Goal: Task Accomplishment & Management: Complete application form

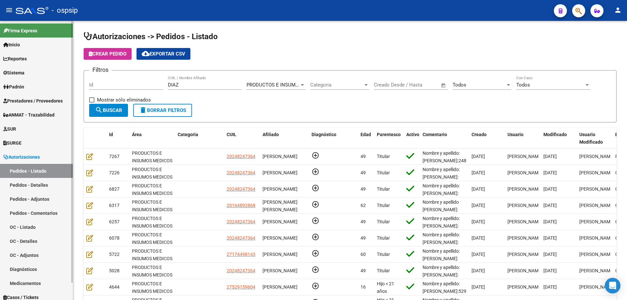
drag, startPoint x: 187, startPoint y: 86, endPoint x: 47, endPoint y: 59, distance: 141.6
click at [47, 59] on mat-sidenav-container "Firma Express Inicio Calendario SSS Instructivos Contacto OS Reportes Egresos D…" at bounding box center [313, 160] width 627 height 279
type input "difranco"
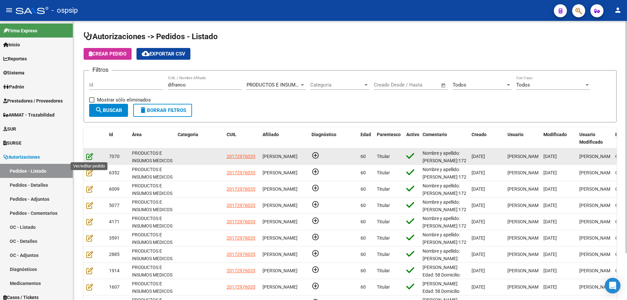
click at [92, 157] on icon at bounding box center [89, 156] width 7 height 7
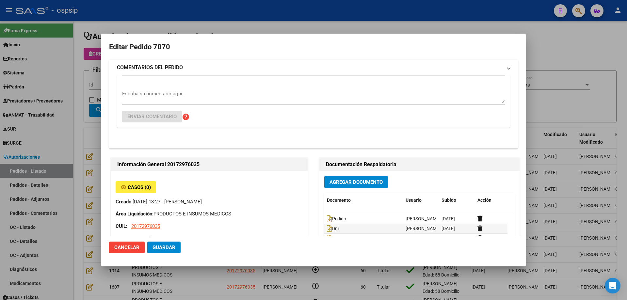
type input "Buenos Aires, CASEROS, REBIZZO 5150, Departamento: 030"
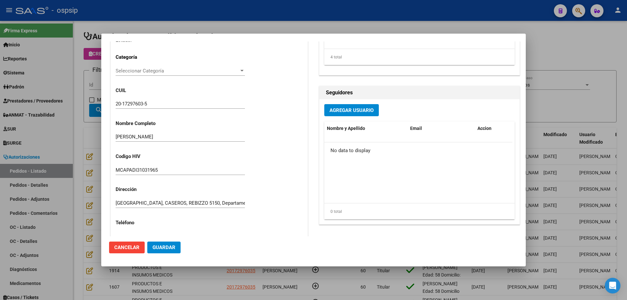
scroll to position [65, 0]
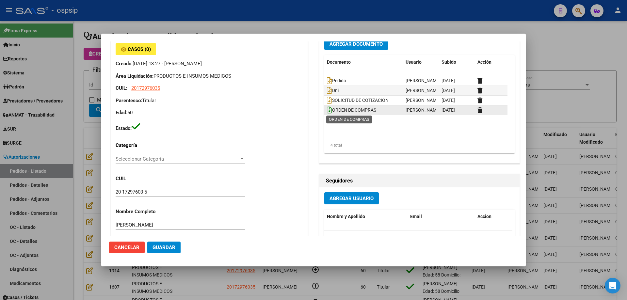
click at [327, 108] on icon at bounding box center [329, 109] width 5 height 7
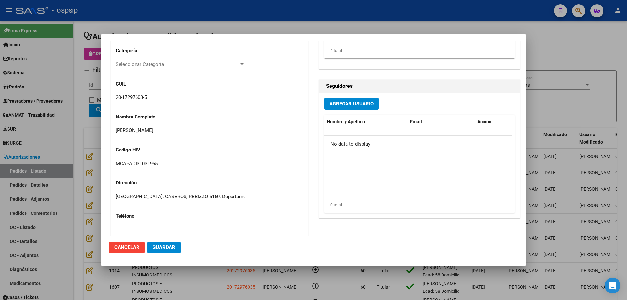
scroll to position [163, 0]
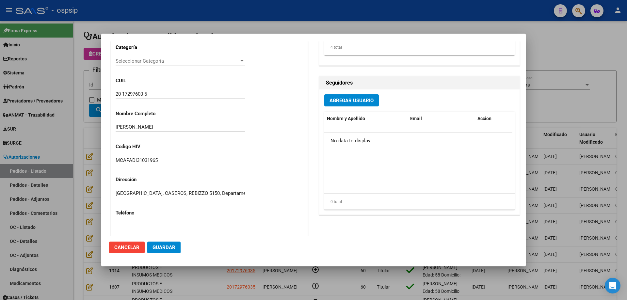
click at [52, 134] on div at bounding box center [313, 150] width 627 height 300
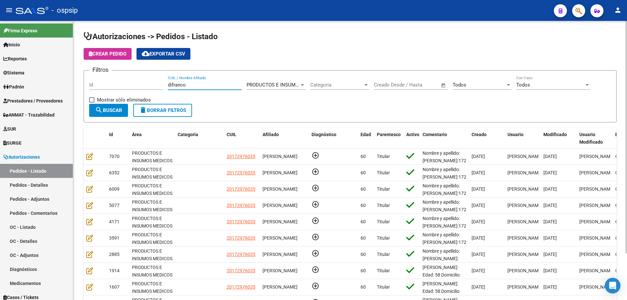
drag, startPoint x: 213, startPoint y: 87, endPoint x: 110, endPoint y: 85, distance: 102.9
click at [110, 85] on div "Filtros Id difranco CUIL / Nombre Afiliado PRODUCTOS E INSUMOS MEDICOS Seleccio…" at bounding box center [350, 90] width 522 height 28
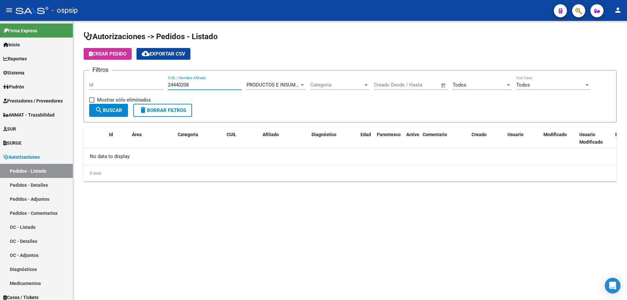
click at [174, 85] on input "24440208" at bounding box center [205, 85] width 74 height 6
type input "24440208"
click at [584, 12] on button "button" at bounding box center [578, 10] width 13 height 13
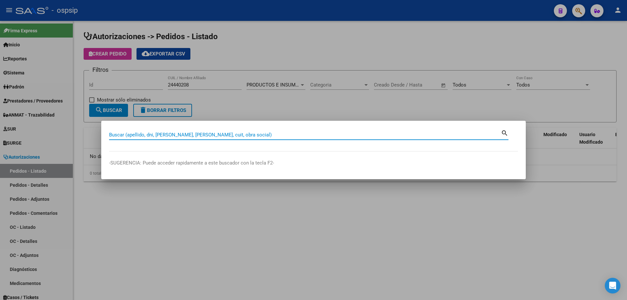
paste input "24440208"
type input "24440208"
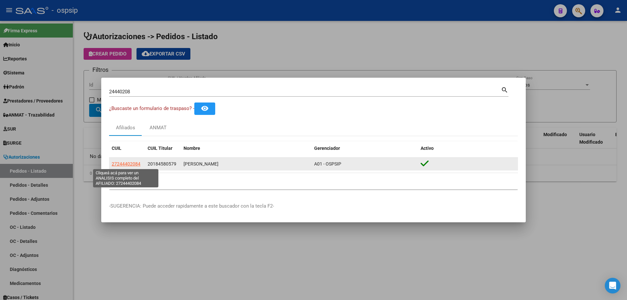
click at [127, 163] on span "27244402084" at bounding box center [126, 163] width 29 height 5
type textarea "27244402084"
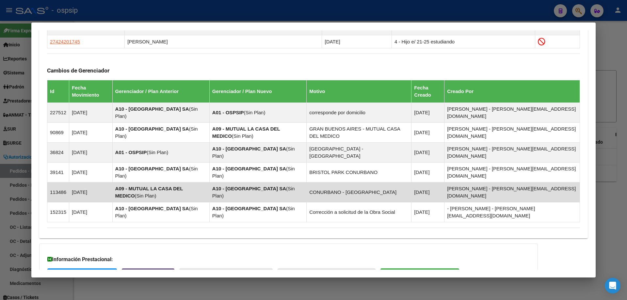
scroll to position [436, 0]
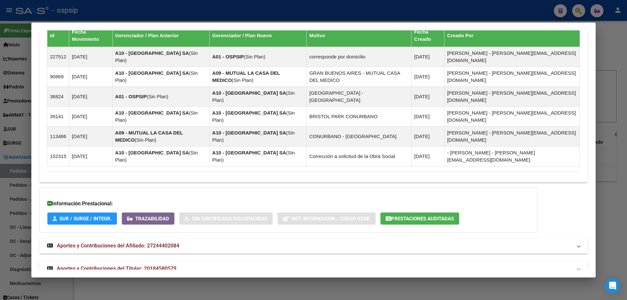
click at [91, 266] on span "Aportes y Contribuciones del Titular: 20184580579" at bounding box center [117, 269] width 120 height 6
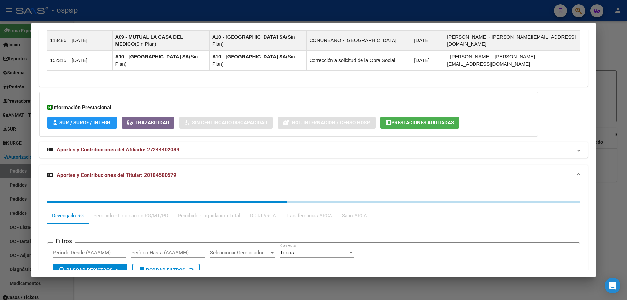
scroll to position [599, 0]
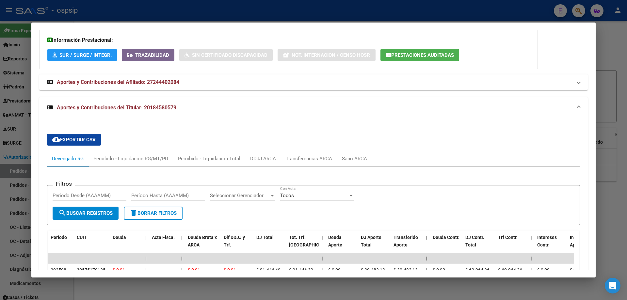
click at [5, 146] on div at bounding box center [313, 150] width 627 height 300
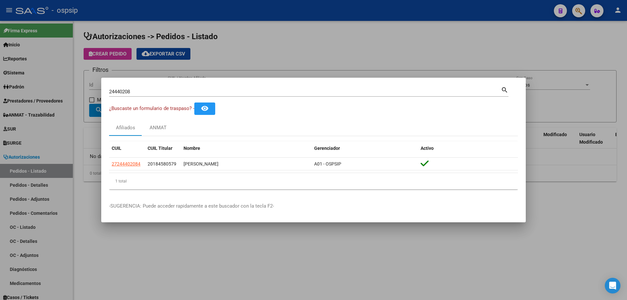
click at [113, 92] on input "24440208" at bounding box center [305, 92] width 392 height 6
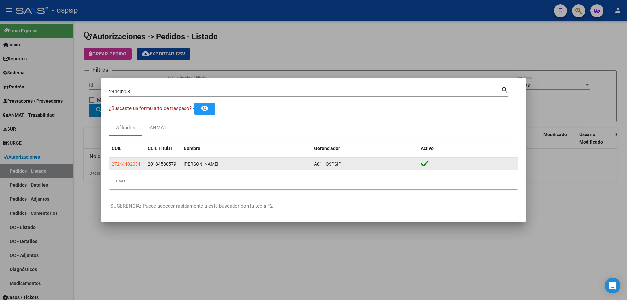
drag, startPoint x: 142, startPoint y: 164, endPoint x: 110, endPoint y: 163, distance: 32.0
click at [110, 163] on datatable-body-cell "27244402084" at bounding box center [127, 164] width 36 height 13
copy span "27244402084"
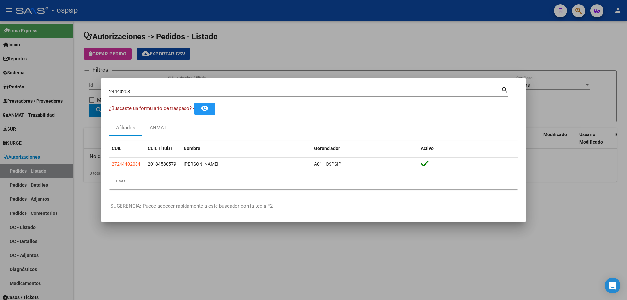
click at [91, 152] on div at bounding box center [313, 150] width 627 height 300
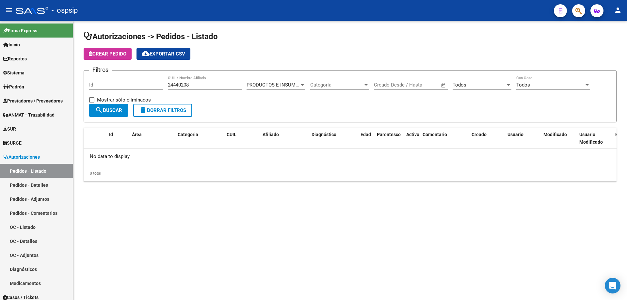
click at [125, 51] on span "Crear Pedido" at bounding box center [108, 54] width 38 height 6
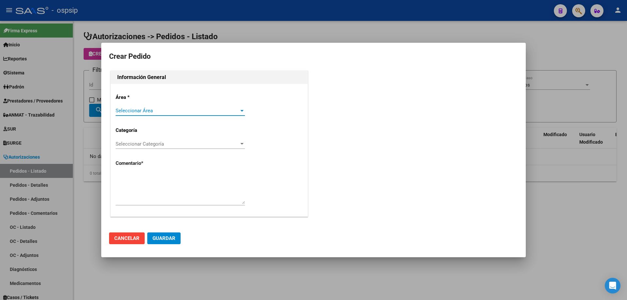
click at [152, 109] on span "Seleccionar Área" at bounding box center [177, 111] width 123 height 6
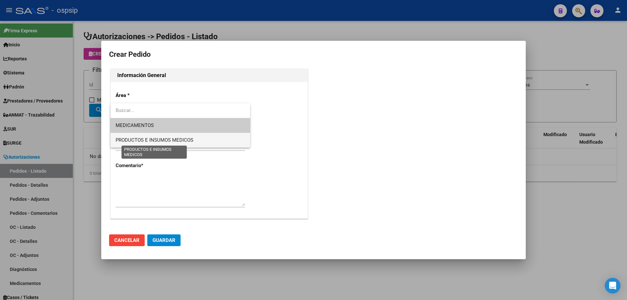
click at [145, 139] on span "PRODUCTOS E INSUMOS MEDICOS" at bounding box center [155, 140] width 78 height 6
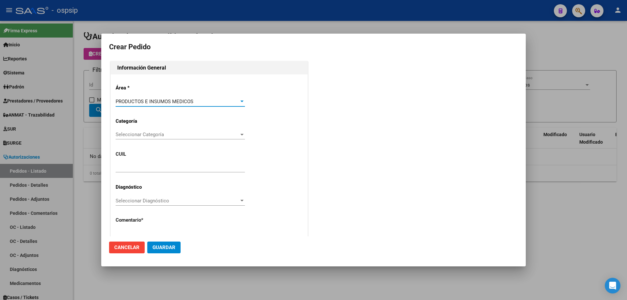
click at [156, 140] on div "Seleccionar Categoría Seleccionar Categoría" at bounding box center [180, 138] width 129 height 16
click at [158, 134] on span "Seleccionar Categoría" at bounding box center [177, 135] width 123 height 6
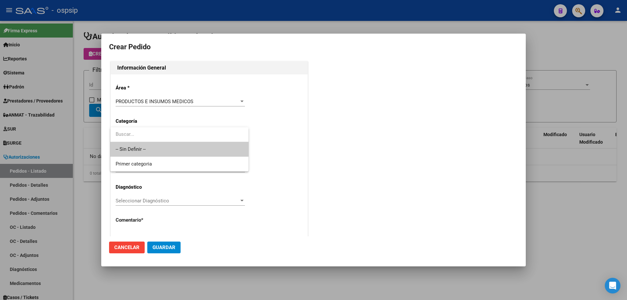
click at [155, 150] on span "-- Sin Definir --" at bounding box center [180, 149] width 128 height 15
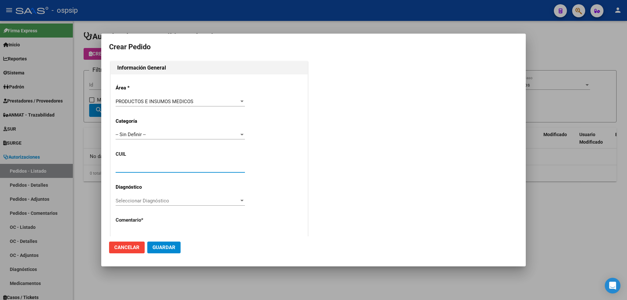
click at [141, 170] on input "text" at bounding box center [180, 168] width 129 height 6
paste input "27-24440208-4"
type input "27-24440208-4"
type input "[PERSON_NAME]"
type input "NO CORRESPONDE"
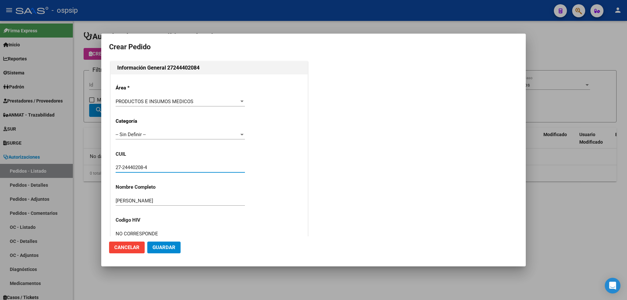
type input "[GEOGRAPHIC_DATA], PRESIDENTE DERQ, DINAMARCA 422"
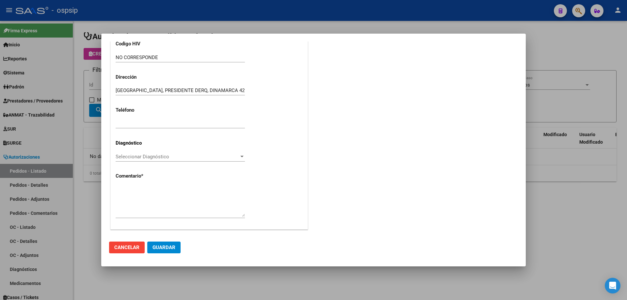
scroll to position [180, 0]
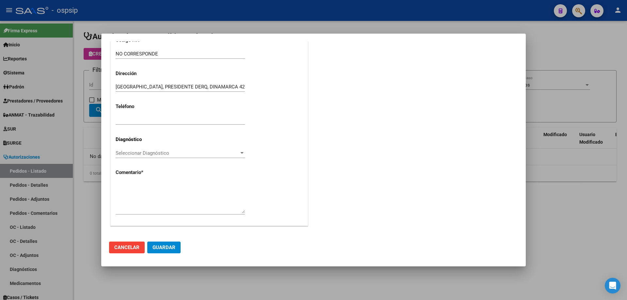
type input "27-24440208-4"
click at [149, 195] on textarea at bounding box center [180, 198] width 129 height 31
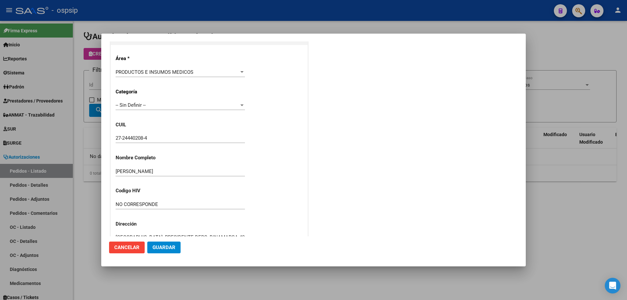
scroll to position [17, 0]
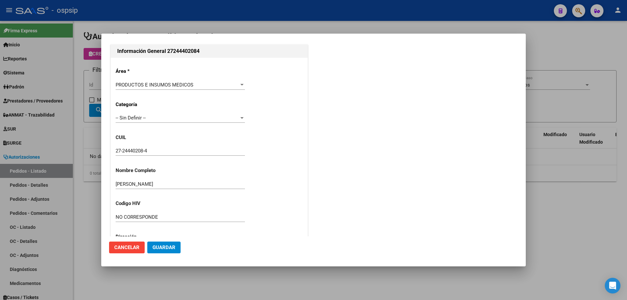
click at [135, 146] on div "Área * PRODUCTOS E INSUMOS MEDICOS Seleccionar Área Categoría -- Sin Definir --…" at bounding box center [209, 223] width 197 height 331
click at [135, 151] on input "27-24440208-4" at bounding box center [180, 151] width 129 height 6
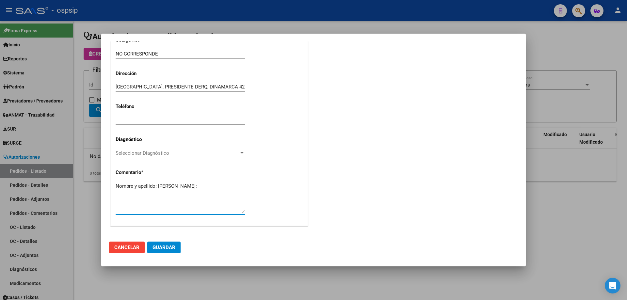
click at [147, 192] on textarea "Nombre y apellido: Retamar Marta Gloria Dni:" at bounding box center [180, 198] width 129 height 31
paste textarea "24440208"
type textarea "Nombre y apellido: Retamar Marta Gloria Dni:24440208"
click at [166, 242] on button "Guardar" at bounding box center [163, 248] width 33 height 12
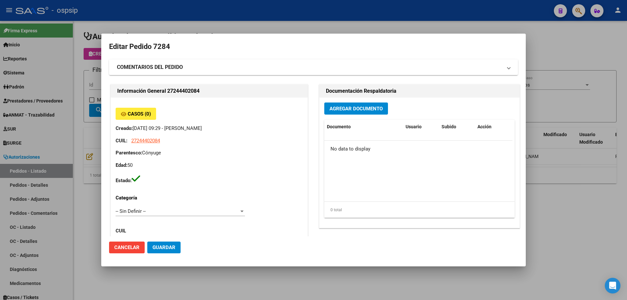
scroll to position [0, 0]
click at [329, 103] on button "Agregar Documento" at bounding box center [356, 109] width 64 height 12
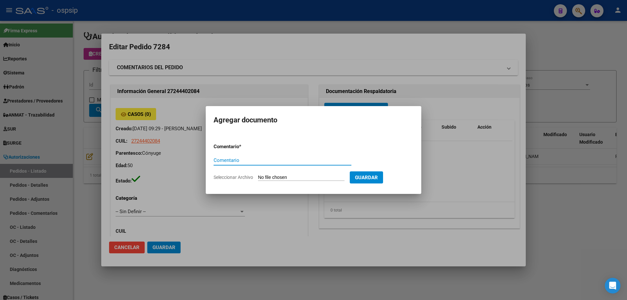
click at [294, 179] on input "Seleccionar Archivo" at bounding box center [301, 178] width 87 height 6
type input "C:\fakepath\pedido retamar.jpg"
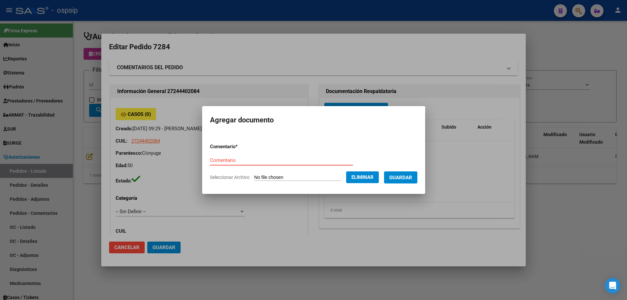
click at [241, 161] on input "Comentario" at bounding box center [281, 160] width 143 height 6
type input "Pedido"
click at [412, 178] on span "Guardar" at bounding box center [400, 178] width 23 height 6
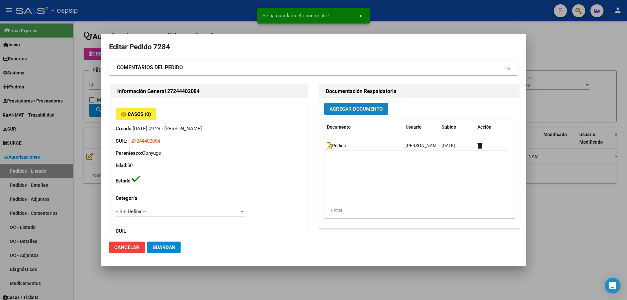
click at [355, 115] on button "Agregar Documento" at bounding box center [356, 109] width 64 height 12
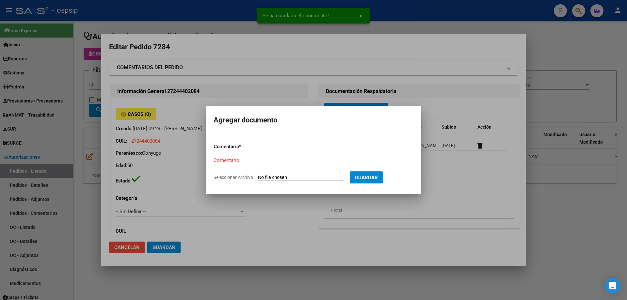
click at [303, 175] on input "Seleccionar Archivo" at bounding box center [301, 178] width 87 height 6
type input "C:\fakepath\cud retamar.jpg"
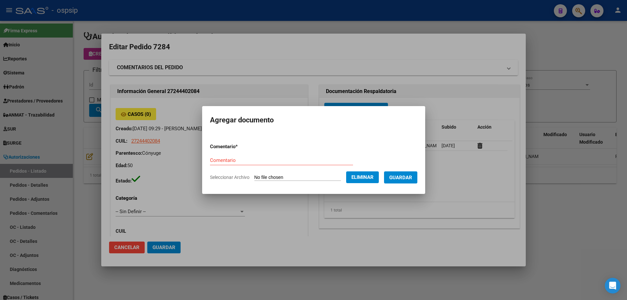
click at [226, 159] on input "Comentario" at bounding box center [281, 160] width 143 height 6
type input "Cud"
click at [402, 180] on span "Guardar" at bounding box center [400, 178] width 23 height 6
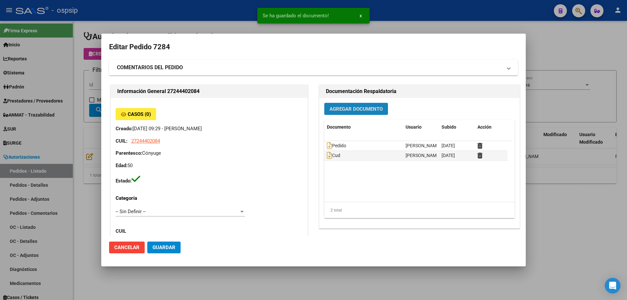
click at [356, 107] on span "Agregar Documento" at bounding box center [356, 109] width 53 height 6
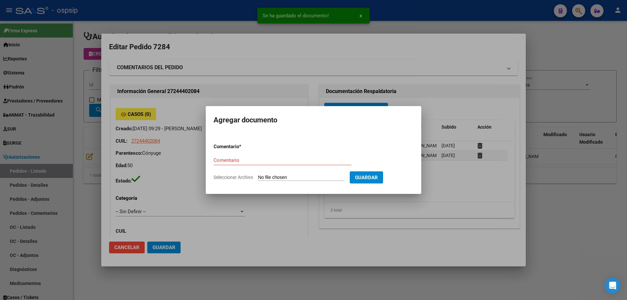
click at [305, 181] on form "Comentario * Comentario Seleccionar Archivo Guardar" at bounding box center [314, 162] width 200 height 48
click at [298, 180] on input "Seleccionar Archivo" at bounding box center [301, 178] width 87 height 6
type input "C:\fakepath\dni retamar.jpg"
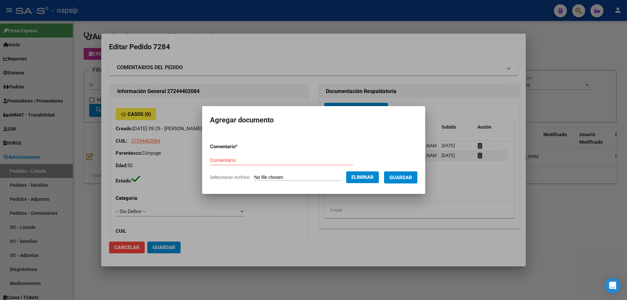
click at [232, 158] on div "Comentario" at bounding box center [281, 160] width 143 height 10
type input "Dni"
click at [417, 181] on button "Guardar" at bounding box center [400, 178] width 33 height 12
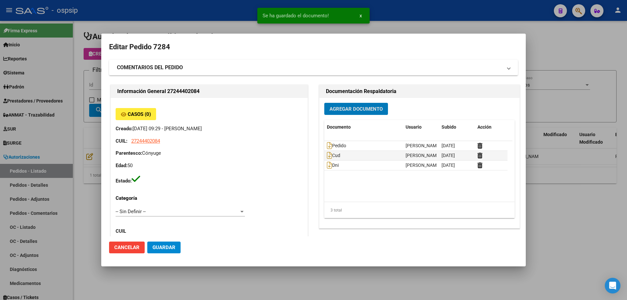
click at [339, 107] on span "Agregar Documento" at bounding box center [356, 109] width 53 height 6
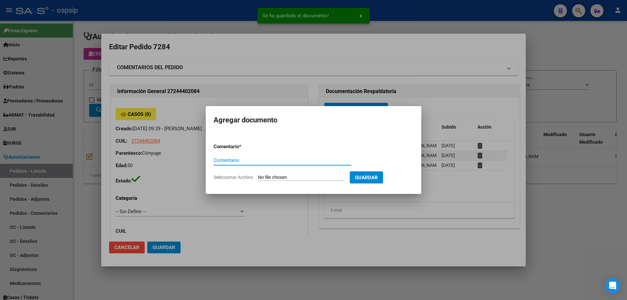
click at [301, 174] on form "Comentario * Comentario Seleccionar Archivo Guardar" at bounding box center [314, 162] width 200 height 48
click at [290, 180] on input "Seleccionar Archivo" at bounding box center [301, 178] width 87 height 6
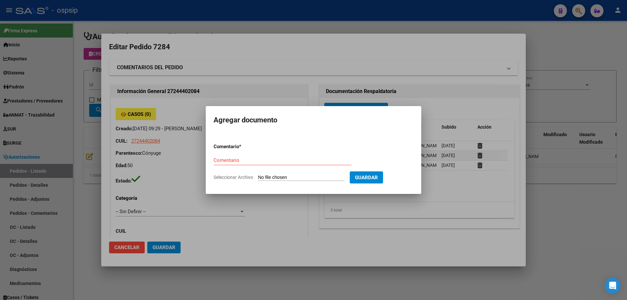
type input "C:\fakepath\imagen retamar.jpg"
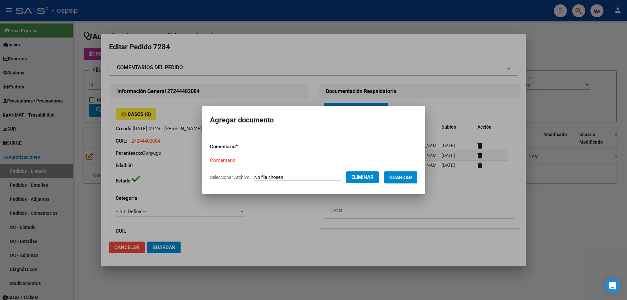
click at [233, 155] on form "Comentario * Comentario Seleccionar Archivo Eliminar Guardar" at bounding box center [313, 162] width 207 height 48
click at [231, 159] on input "Comentario" at bounding box center [281, 160] width 143 height 6
type input "Imagen"
click at [414, 174] on button "Guardar" at bounding box center [400, 178] width 33 height 12
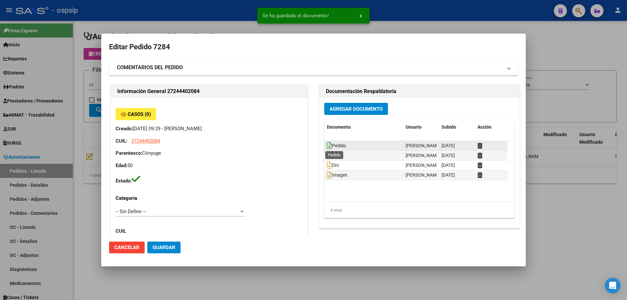
click at [327, 147] on icon at bounding box center [329, 145] width 5 height 7
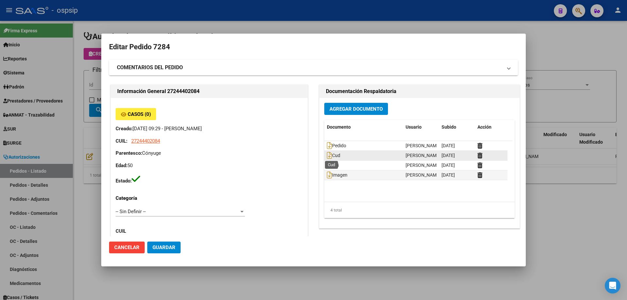
click at [329, 155] on span "Cud" at bounding box center [333, 155] width 13 height 5
click at [327, 157] on icon at bounding box center [329, 155] width 5 height 7
click at [324, 164] on datatable-body-cell "Dni" at bounding box center [363, 165] width 79 height 9
click at [327, 163] on icon at bounding box center [329, 165] width 5 height 7
click at [329, 174] on icon at bounding box center [329, 175] width 5 height 7
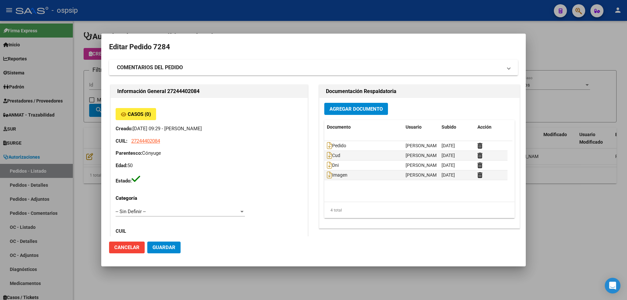
click at [352, 110] on span "Agregar Documento" at bounding box center [356, 109] width 53 height 6
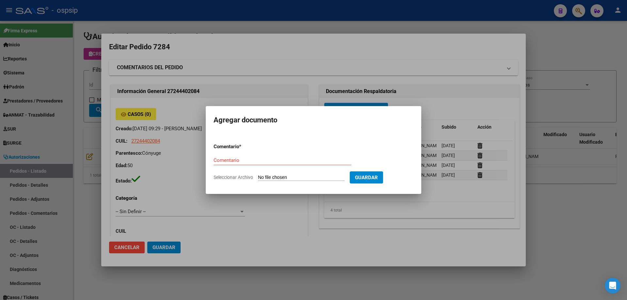
click at [308, 178] on input "Seleccionar Archivo" at bounding box center [301, 178] width 87 height 6
type input "C:\fakepath\hc retamar.jpg"
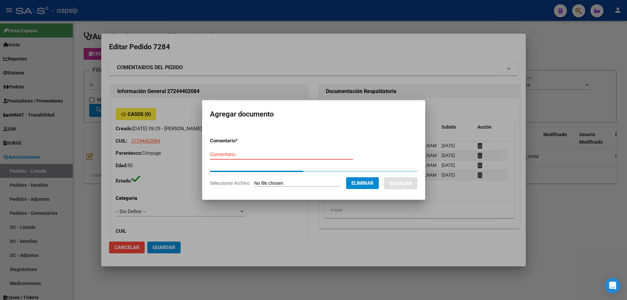
click at [250, 152] on input "Comentario" at bounding box center [281, 155] width 143 height 6
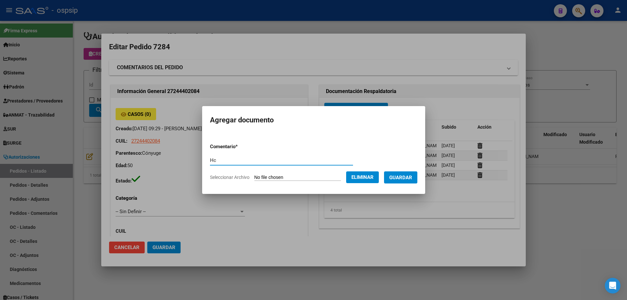
type input "Hc"
click at [400, 179] on span "Guardar" at bounding box center [400, 178] width 23 height 6
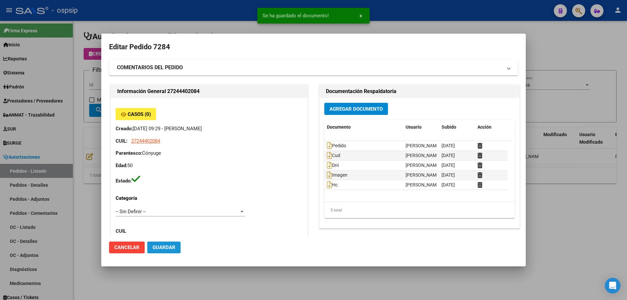
click at [173, 250] on span "Guardar" at bounding box center [164, 248] width 23 height 6
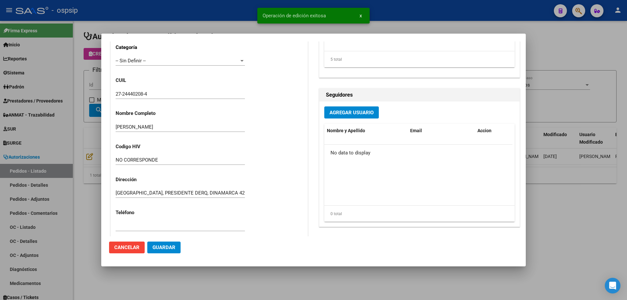
scroll to position [229, 0]
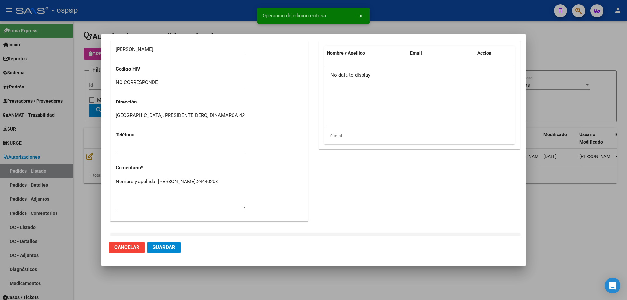
click at [163, 190] on textarea "Nombre y apellido: Retamar Marta Gloria Dni:24440208" at bounding box center [180, 193] width 129 height 31
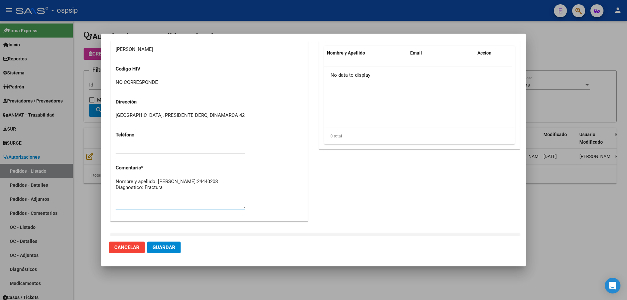
type textarea "Nombre y apellido: [PERSON_NAME]:24440208 Diagnostico: Fractura"
click at [177, 252] on button "Guardar" at bounding box center [163, 248] width 33 height 12
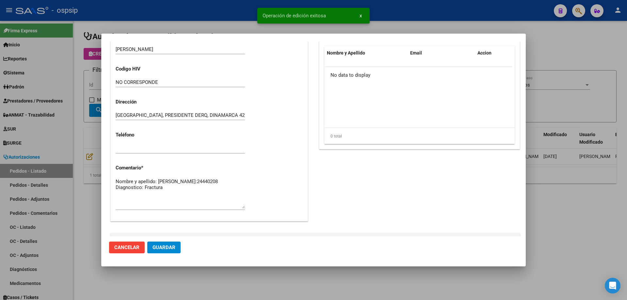
scroll to position [65, 0]
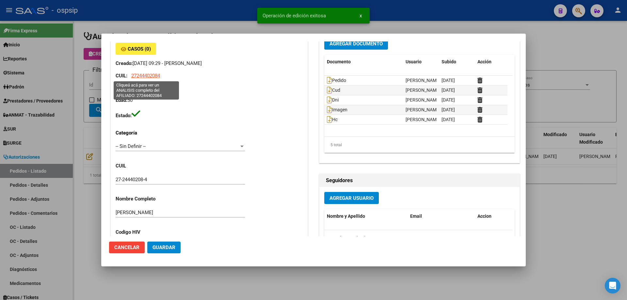
click at [151, 74] on span "27244402084" at bounding box center [145, 76] width 29 height 6
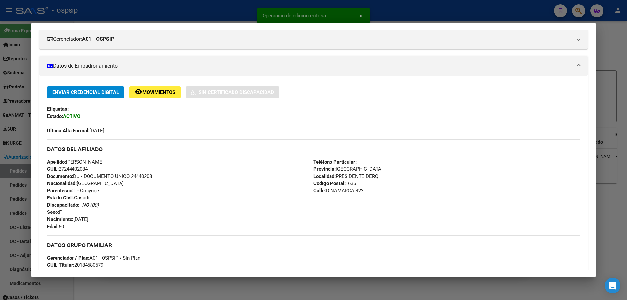
scroll to position [98, 0]
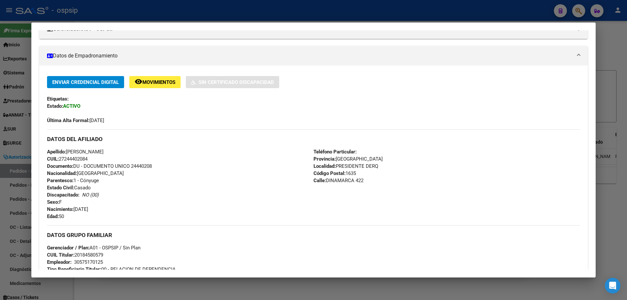
click at [11, 153] on div at bounding box center [313, 150] width 627 height 300
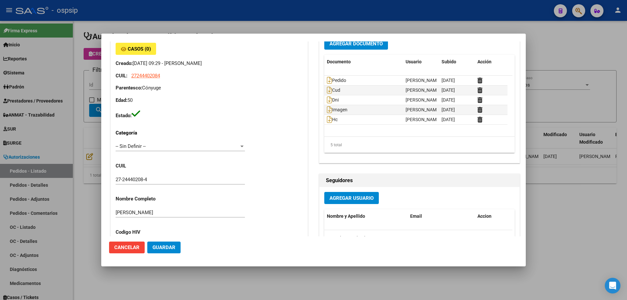
scroll to position [261, 0]
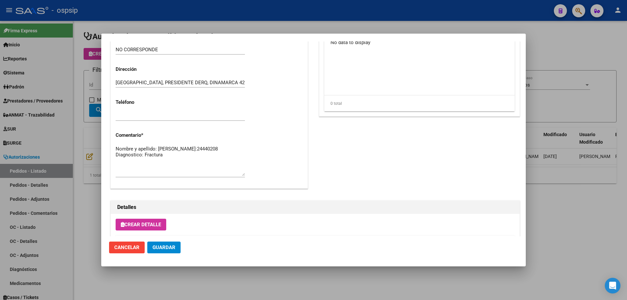
click at [172, 248] on span "Guardar" at bounding box center [164, 248] width 23 height 6
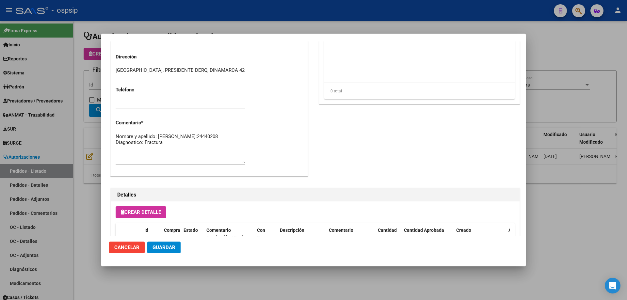
scroll to position [314, 0]
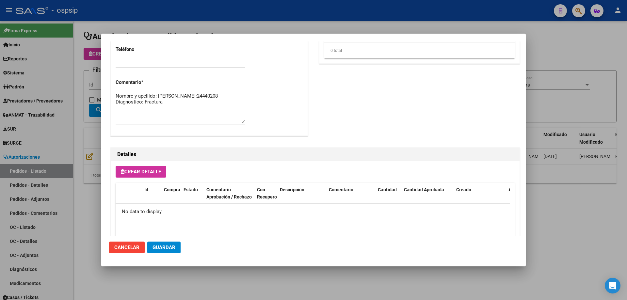
click at [164, 172] on button "Crear Detalle" at bounding box center [141, 172] width 51 height 12
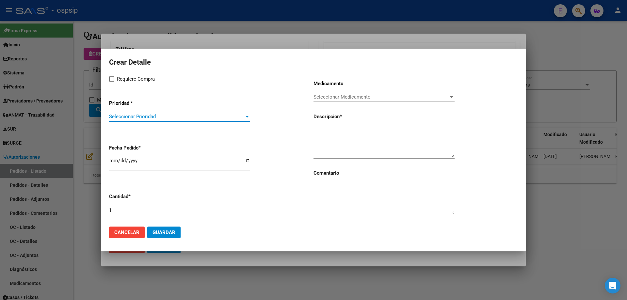
click at [167, 117] on span "Seleccionar Prioridad" at bounding box center [176, 117] width 135 height 6
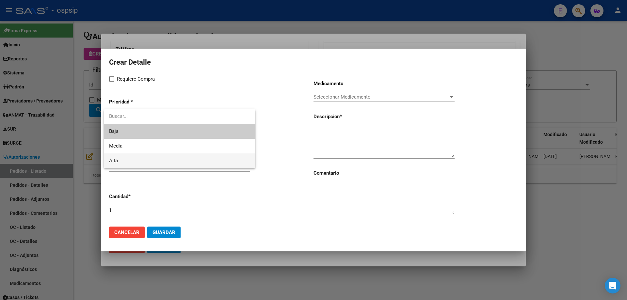
click at [158, 162] on span "Alta" at bounding box center [179, 161] width 141 height 15
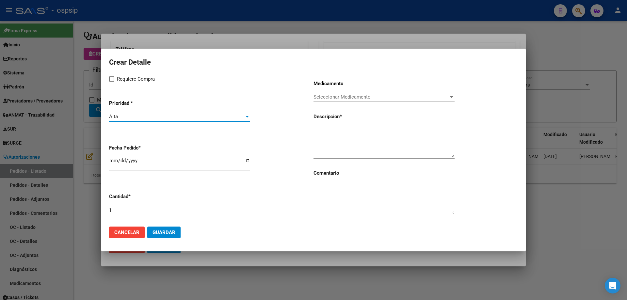
click at [116, 82] on label "Requiere Compra" at bounding box center [132, 79] width 46 height 8
click at [112, 82] on input "Requiere Compra" at bounding box center [111, 82] width 0 height 0
checkbox input "true"
click at [323, 96] on span "Seleccionar Medicamento" at bounding box center [381, 97] width 135 height 6
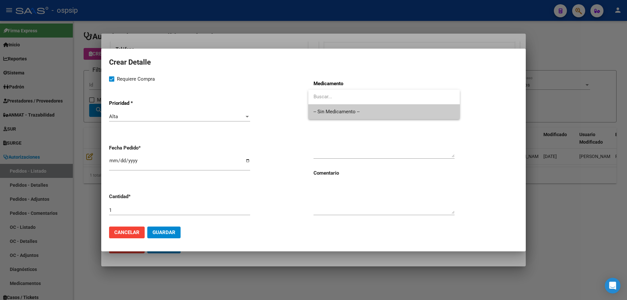
click at [327, 113] on span "-- Sin Medicamento --" at bounding box center [384, 112] width 141 height 15
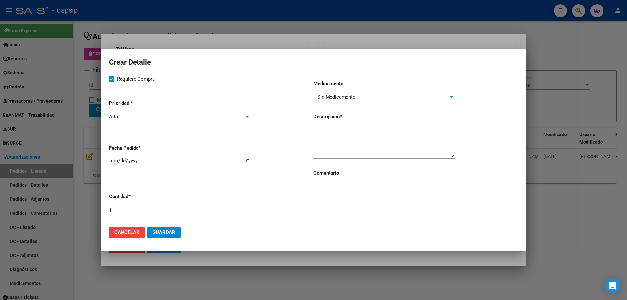
click at [110, 161] on input "[DATE]" at bounding box center [179, 163] width 141 height 10
type input "[DATE]"
click at [378, 131] on textarea at bounding box center [384, 142] width 141 height 31
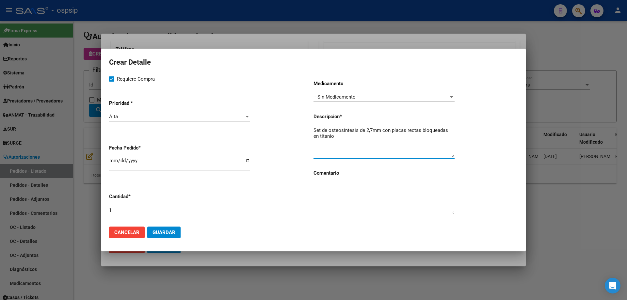
click at [345, 130] on textarea "Set de osteosintesis de 2,7mm con placas rectas bloqueadas en titanio" at bounding box center [384, 142] width 141 height 31
click at [364, 140] on textarea "Set de osteosíntesis de 2,7mm con placas rectas bloqueadas en titanio" at bounding box center [384, 142] width 141 height 31
type textarea "Set de osteosíntesis de 2,7mm con placas rectas bloqueadas en titanio"
click at [169, 231] on span "Guardar" at bounding box center [164, 233] width 23 height 6
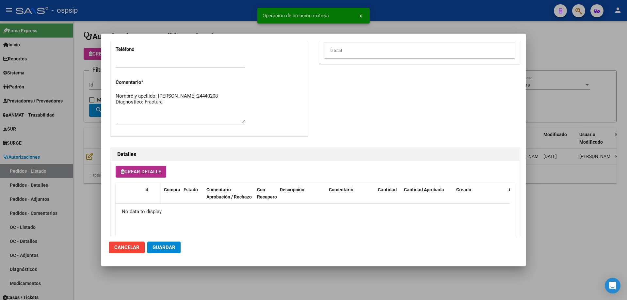
scroll to position [327, 0]
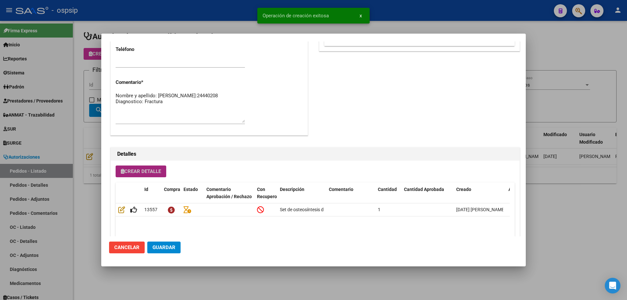
click at [159, 173] on span "Crear Detalle" at bounding box center [141, 172] width 40 height 6
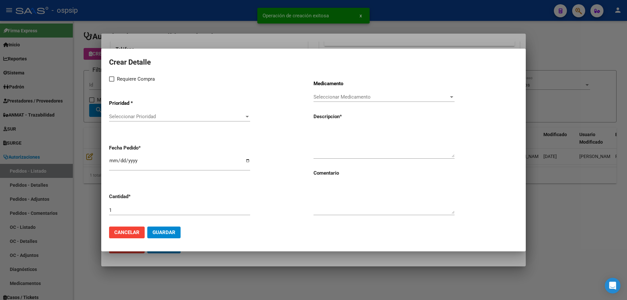
click at [161, 115] on span "Seleccionar Prioridad" at bounding box center [176, 117] width 135 height 6
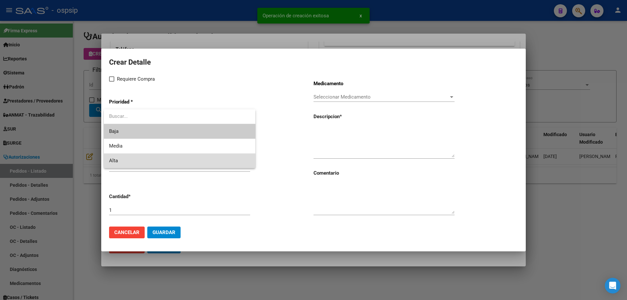
click at [145, 160] on span "Alta" at bounding box center [179, 161] width 141 height 15
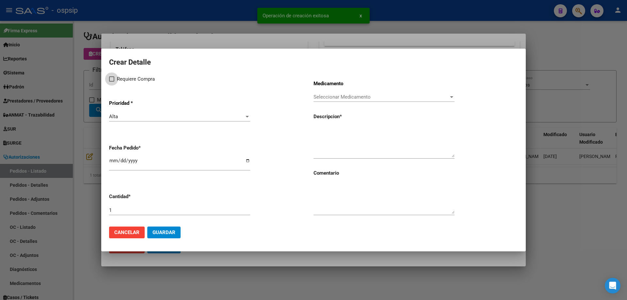
click at [117, 78] on span "Requiere Compra" at bounding box center [136, 79] width 38 height 8
click at [112, 82] on input "Requiere Compra" at bounding box center [111, 82] width 0 height 0
checkbox input "true"
click at [353, 94] on div "Seleccionar Medicamento Seleccionar Medicamento" at bounding box center [384, 97] width 141 height 10
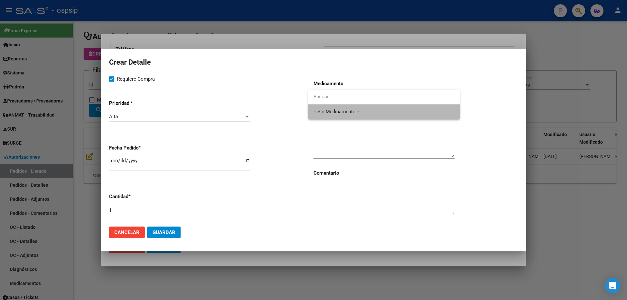
click at [349, 107] on span "-- Sin Medicamento --" at bounding box center [384, 112] width 141 height 15
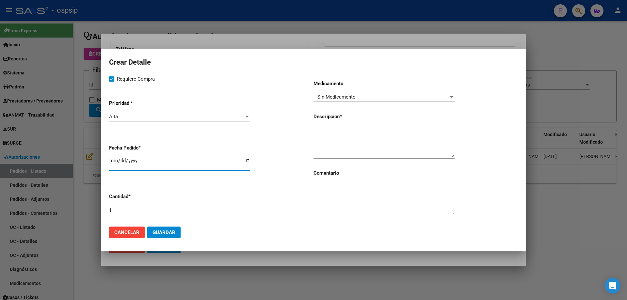
click at [113, 159] on input "[DATE]" at bounding box center [179, 163] width 141 height 10
type input "[DATE]"
click at [342, 121] on div "Medicamento -- Sin Medicamento -- Seleccionar Medicamento Descripcion * Comenta…" at bounding box center [416, 148] width 204 height 146
click at [340, 122] on div "Medicamento -- Sin Medicamento -- Seleccionar Medicamento Descripcion * Comenta…" at bounding box center [416, 148] width 204 height 146
click at [337, 134] on textarea at bounding box center [384, 142] width 141 height 31
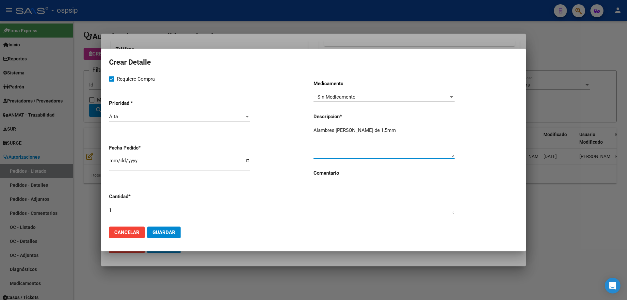
type textarea "Alambres [PERSON_NAME] de 1,5mm"
click at [201, 212] on input "1" at bounding box center [179, 210] width 141 height 6
type input "3"
click at [385, 129] on textarea "Alambres [PERSON_NAME] de 1,5mm" at bounding box center [384, 142] width 141 height 31
click at [156, 231] on span "Guardar" at bounding box center [164, 233] width 23 height 6
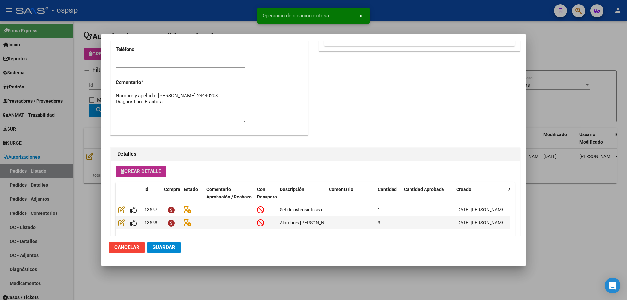
click at [170, 250] on span "Guardar" at bounding box center [164, 248] width 23 height 6
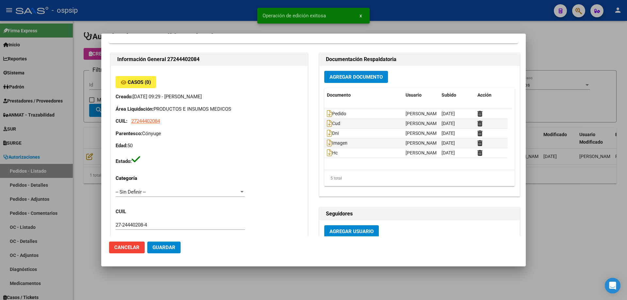
scroll to position [0, 0]
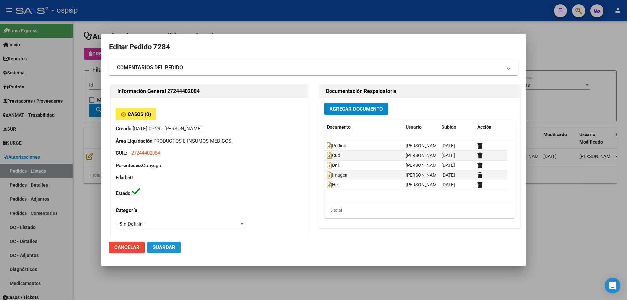
click at [166, 247] on span "Guardar" at bounding box center [164, 248] width 23 height 6
click at [331, 115] on button "Agregar Documento" at bounding box center [356, 109] width 64 height 12
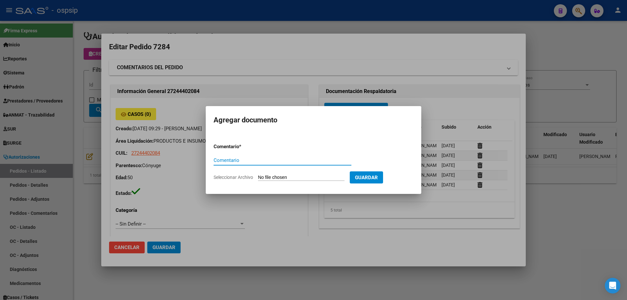
click at [290, 177] on input "Seleccionar Archivo" at bounding box center [301, 178] width 87 height 6
type input "C:\fakepath\autorizacion cx retamar.pdf"
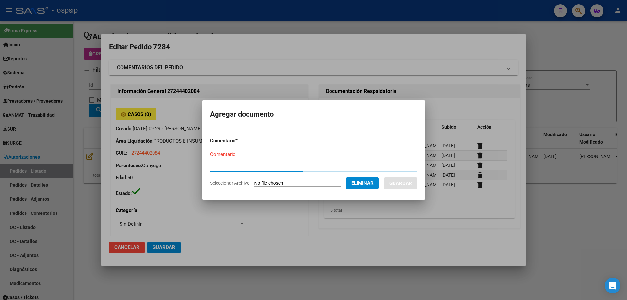
click at [246, 156] on div "Comentario" at bounding box center [281, 155] width 143 height 10
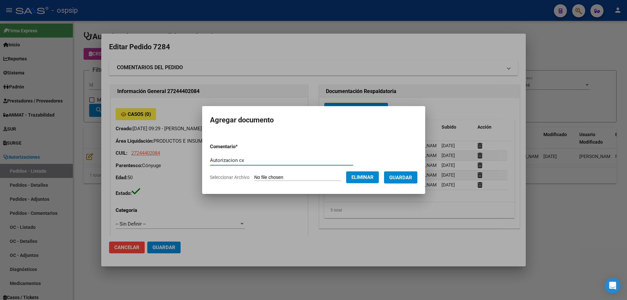
type input "Autorizacion cx"
click at [405, 173] on button "Guardar" at bounding box center [400, 178] width 33 height 12
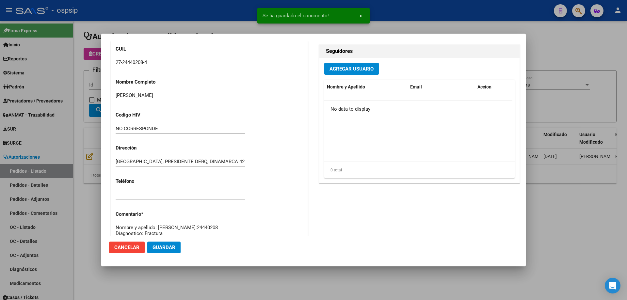
scroll to position [196, 0]
click at [169, 246] on span "Guardar" at bounding box center [164, 248] width 23 height 6
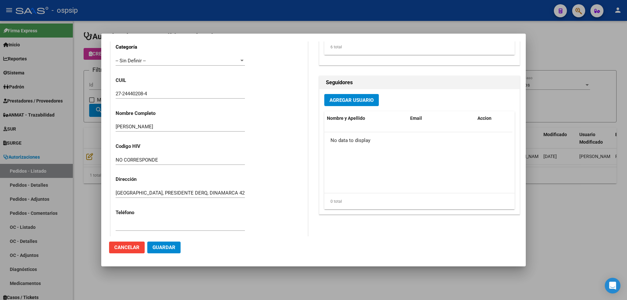
scroll to position [0, 0]
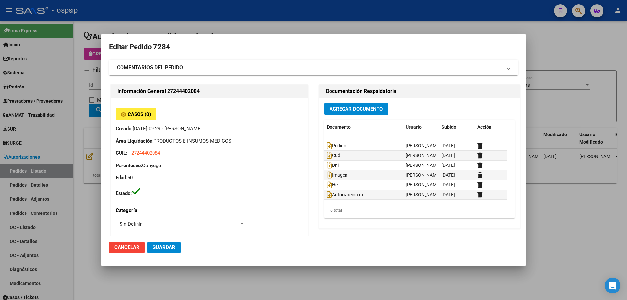
click at [342, 113] on button "Agregar Documento" at bounding box center [356, 109] width 64 height 12
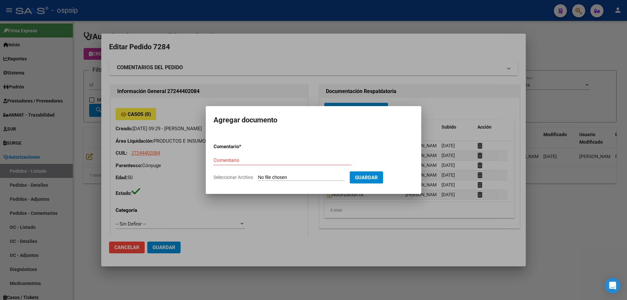
click at [311, 178] on input "Seleccionar Archivo" at bounding box center [301, 178] width 87 height 6
type input "C:\fakepath\consentimiento retamar.jpg"
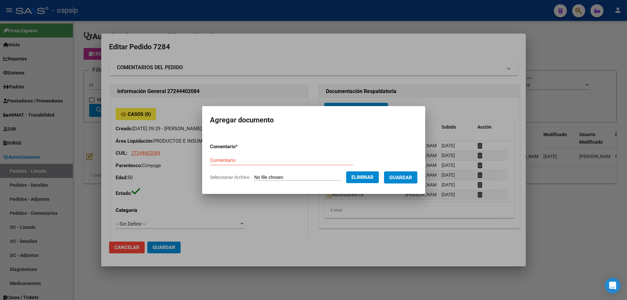
click at [230, 155] on div "Comentario" at bounding box center [281, 160] width 143 height 10
type input "Consentimiento"
click at [400, 179] on span "Guardar" at bounding box center [400, 178] width 23 height 6
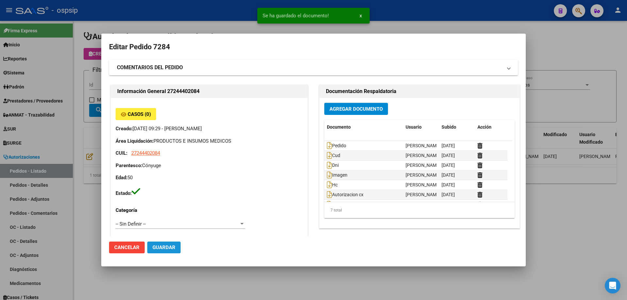
click at [150, 252] on button "Guardar" at bounding box center [163, 248] width 33 height 12
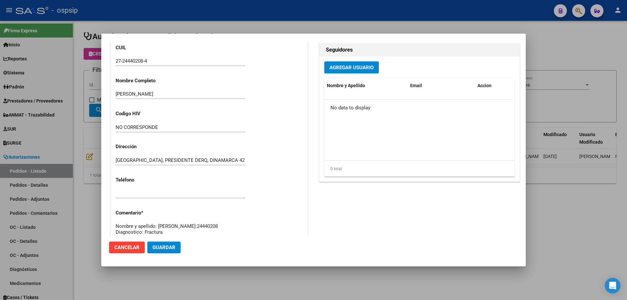
scroll to position [359, 0]
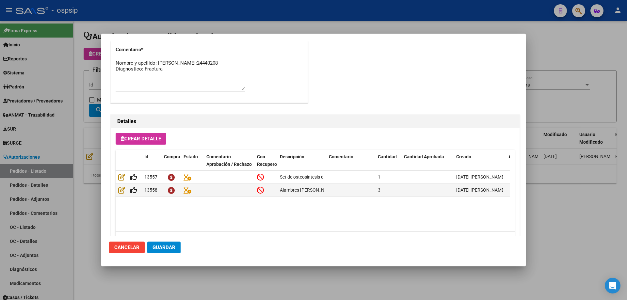
click at [95, 137] on div at bounding box center [313, 150] width 627 height 300
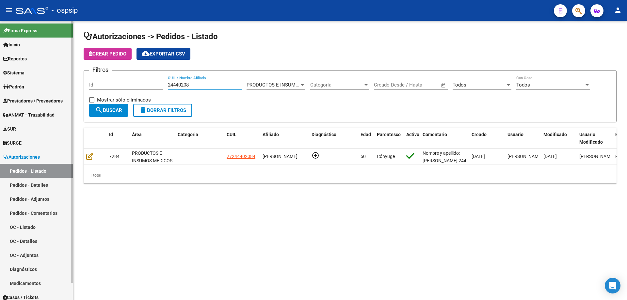
drag, startPoint x: 202, startPoint y: 83, endPoint x: 14, endPoint y: 78, distance: 188.6
click at [14, 78] on mat-sidenav-container "Firma Express Inicio Calendario SSS Instructivos Contacto OS Reportes Egresos D…" at bounding box center [313, 160] width 627 height 279
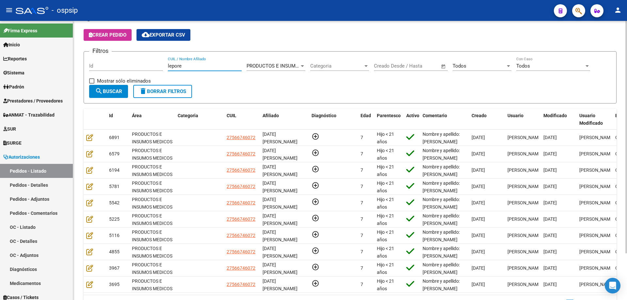
scroll to position [33, 0]
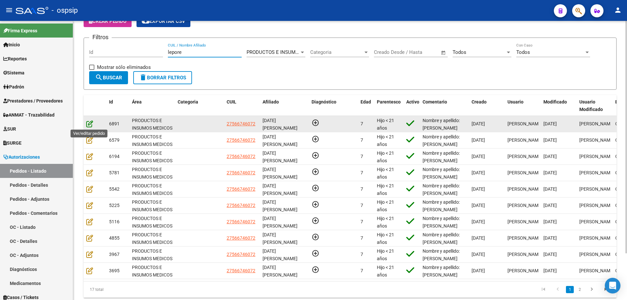
type input "lepore"
click at [90, 123] on icon at bounding box center [89, 123] width 7 height 7
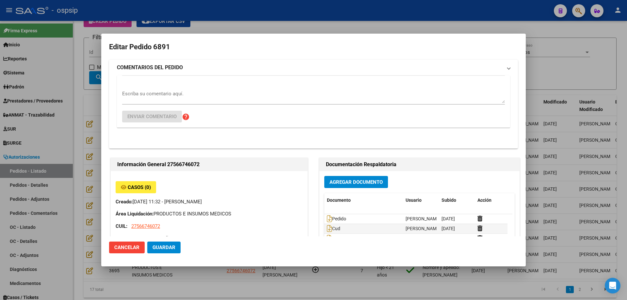
type input "Salta, [GEOGRAPHIC_DATA], [PERSON_NAME] 642"
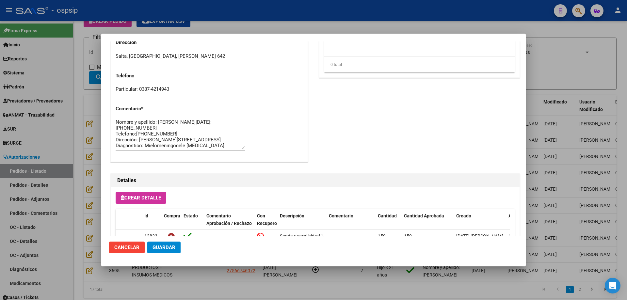
scroll to position [294, 0]
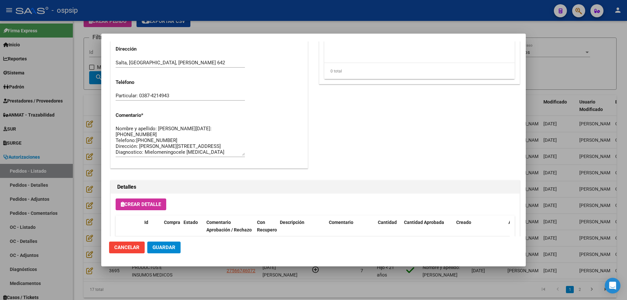
click at [138, 136] on textarea "Nombre y apellido: [PERSON_NAME][DATE]:[PHONE_NUMBER] Telefono:[PHONE_NUMBER] D…" at bounding box center [180, 140] width 129 height 31
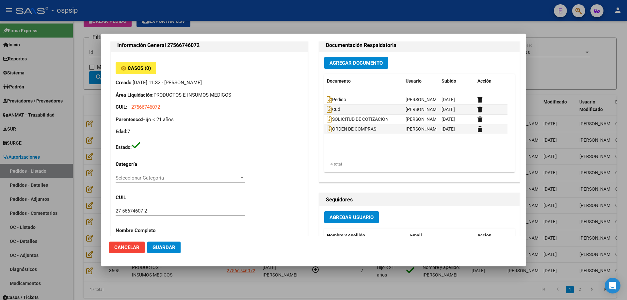
scroll to position [0, 0]
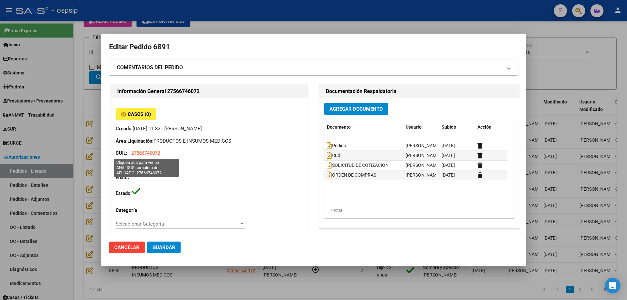
click at [144, 152] on span "27566746072" at bounding box center [145, 153] width 29 height 6
type textarea "27566746072"
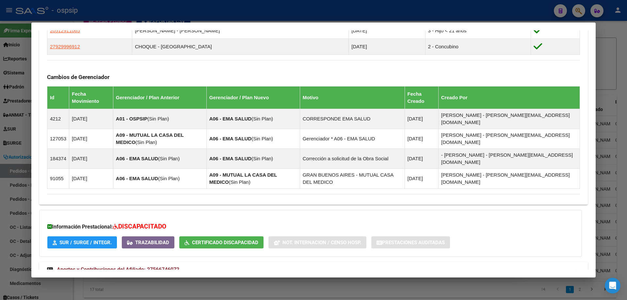
scroll to position [431, 0]
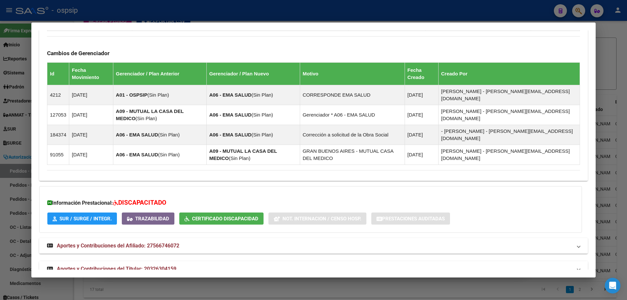
click at [116, 261] on mat-expansion-panel-header "Aportes y Contribuciones del Titular: 20326304159" at bounding box center [313, 269] width 549 height 16
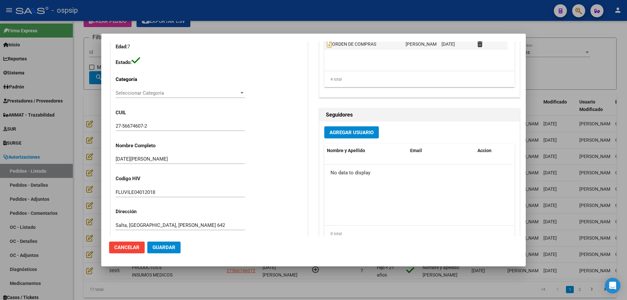
scroll to position [131, 0]
click at [12, 124] on div "Editar Pedido 6891 COMENTARIOS DEL PEDIDO Escriba su comentario aquí. Enviar co…" at bounding box center [313, 150] width 627 height 300
click at [74, 157] on div at bounding box center [313, 150] width 627 height 300
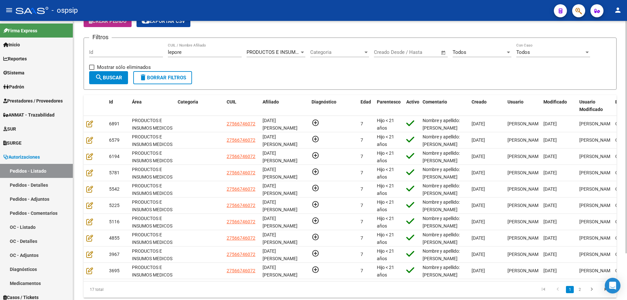
click at [123, 24] on span "Crear Pedido" at bounding box center [108, 21] width 38 height 6
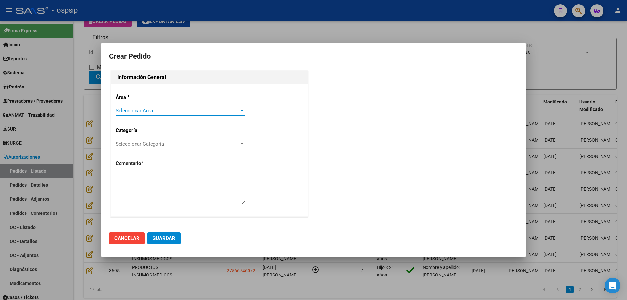
click at [200, 113] on span "Seleccionar Área" at bounding box center [177, 111] width 123 height 6
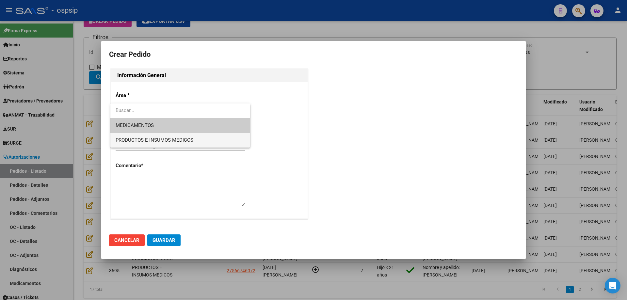
click at [196, 141] on span "PRODUCTOS E INSUMOS MEDICOS" at bounding box center [180, 140] width 129 height 15
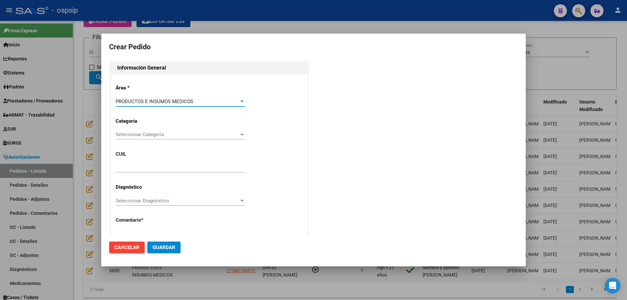
click at [188, 137] on span "Seleccionar Categoría" at bounding box center [177, 135] width 123 height 6
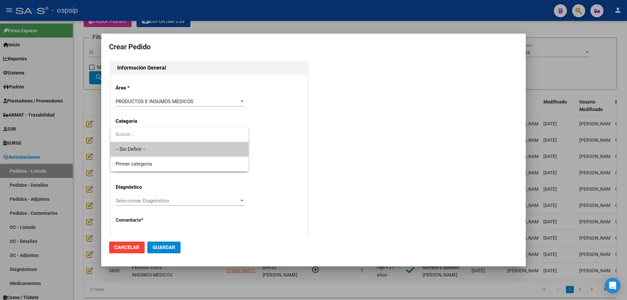
click at [184, 143] on span "-- Sin Definir --" at bounding box center [180, 149] width 128 height 15
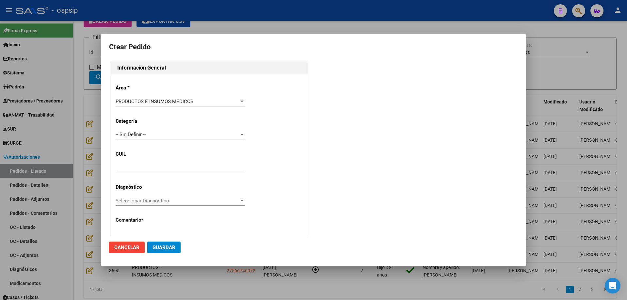
click at [176, 171] on div at bounding box center [180, 168] width 129 height 10
paste input "27-56674607-2"
type input "27-56674607-2"
type input "[DATE][PERSON_NAME]"
type input "FLUVILE04012018"
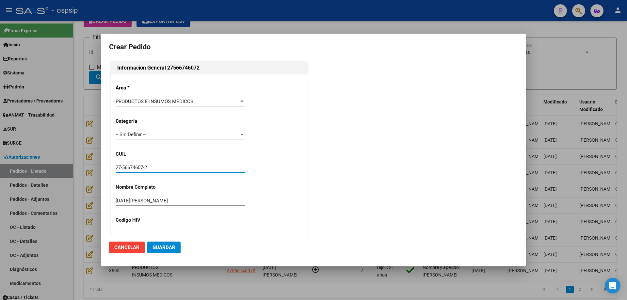
type input "Salta, [GEOGRAPHIC_DATA], [PERSON_NAME] 642"
type input "Particular: 0387-4214943"
type input "[GEOGRAPHIC_DATA], [GEOGRAPHIC_DATA], [PERSON_NAME] 642"
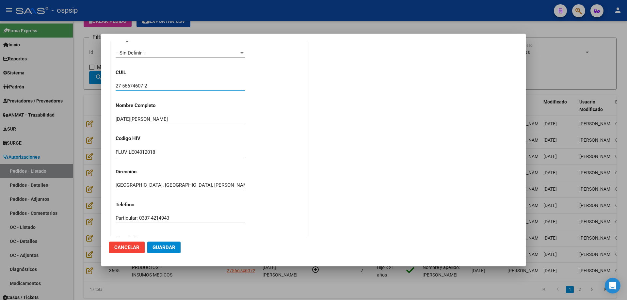
scroll to position [180, 0]
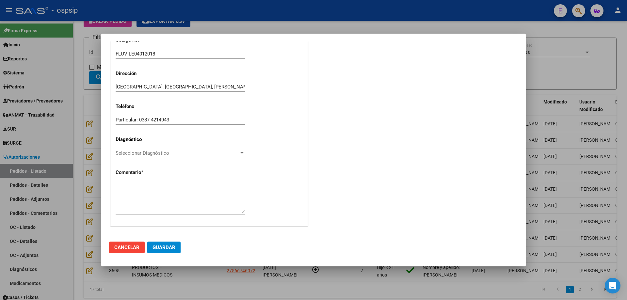
type input "27-56674607-2"
click at [170, 181] on div at bounding box center [180, 197] width 129 height 33
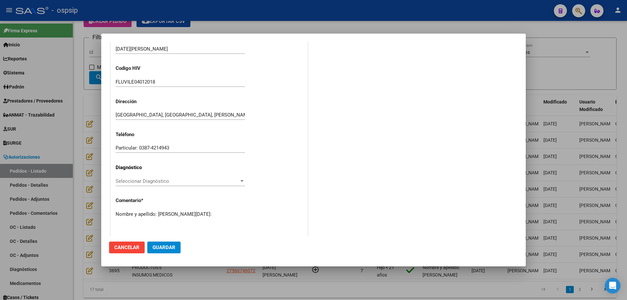
scroll to position [115, 0]
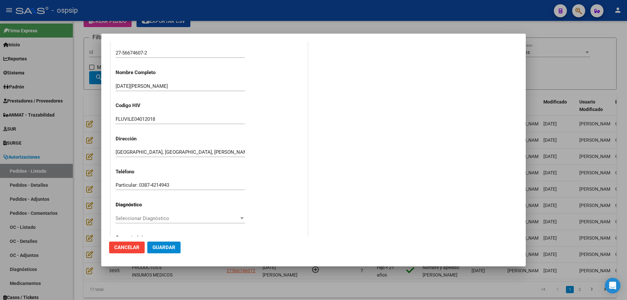
click at [136, 53] on input "27-56674607-2" at bounding box center [180, 53] width 129 height 6
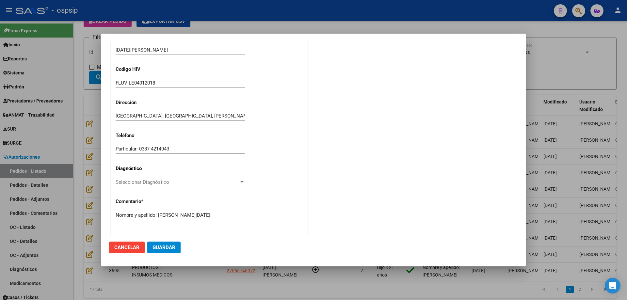
scroll to position [180, 0]
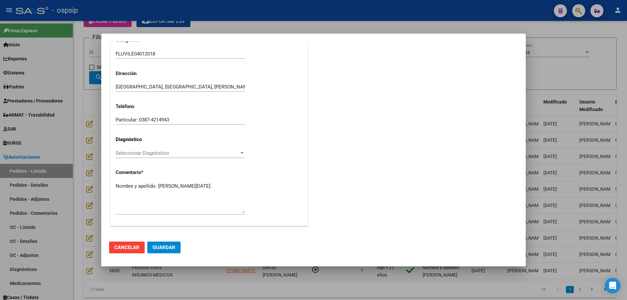
click at [133, 197] on textarea "Nombre y apellido: Lepore Lucia Dni:" at bounding box center [180, 198] width 129 height 31
paste textarea "56674607"
type textarea "Nombre y apellido: Lepore Lucia Dni:56674607"
click at [157, 246] on span "Guardar" at bounding box center [164, 248] width 23 height 6
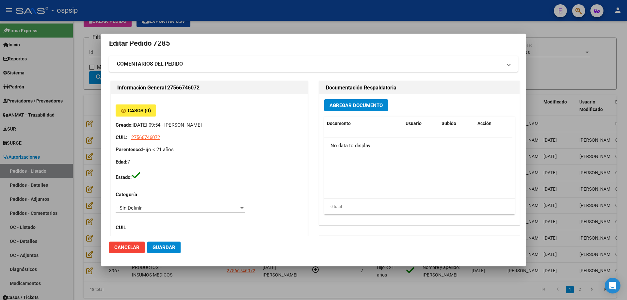
scroll to position [0, 0]
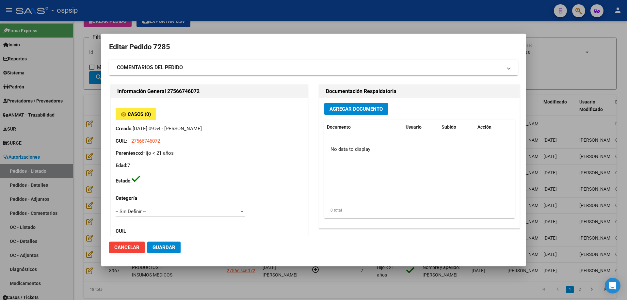
click at [359, 116] on div "Agregar Documento Documento Usuario Subido Acción No data to display 0 total 1" at bounding box center [419, 163] width 200 height 130
click at [359, 114] on button "Agregar Documento" at bounding box center [356, 109] width 64 height 12
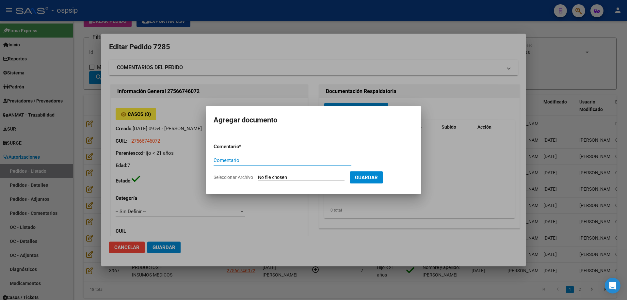
click at [319, 182] on form "Comentario * Comentario Seleccionar Archivo Guardar" at bounding box center [314, 162] width 200 height 48
click at [320, 180] on input "Seleccionar Archivo" at bounding box center [301, 178] width 87 height 6
type input "C:\fakepath\Pedido lepore lucia.pdf"
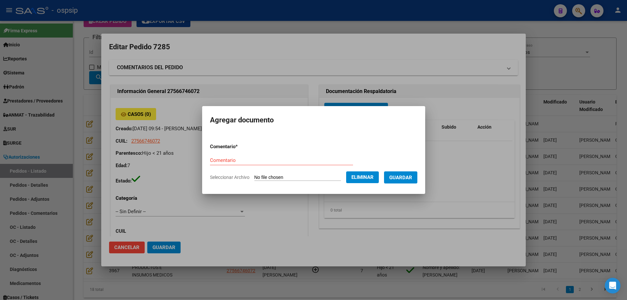
click at [270, 162] on input "Comentario" at bounding box center [281, 160] width 143 height 6
type input "Pedido"
click at [412, 175] on span "Guardar" at bounding box center [400, 178] width 23 height 6
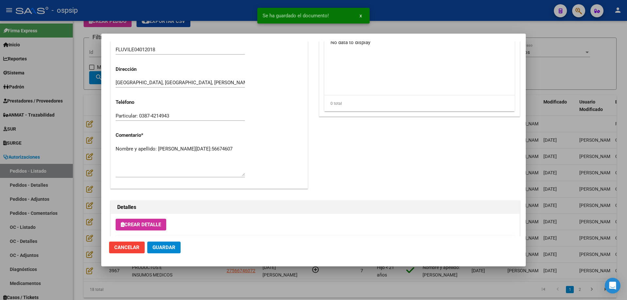
scroll to position [380, 0]
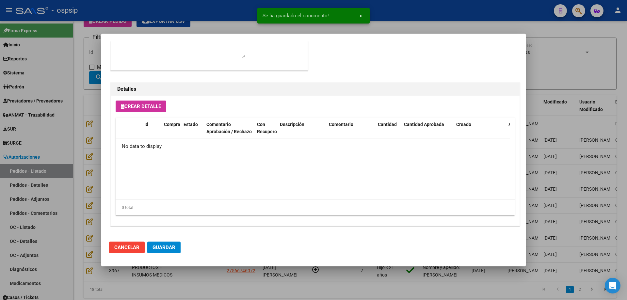
click at [156, 108] on span "Crear Detalle" at bounding box center [141, 107] width 40 height 6
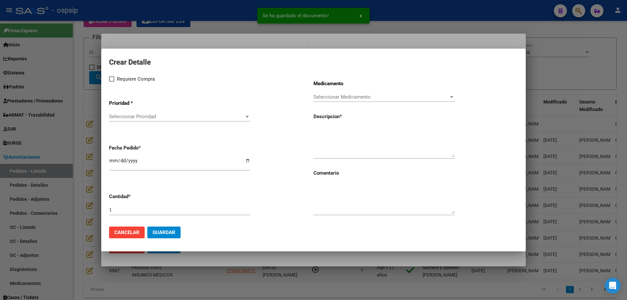
click at [157, 117] on span "Seleccionar Prioridad" at bounding box center [176, 117] width 135 height 6
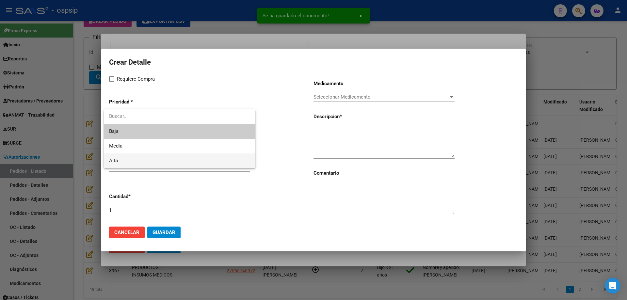
click at [136, 155] on span "Alta" at bounding box center [179, 161] width 141 height 15
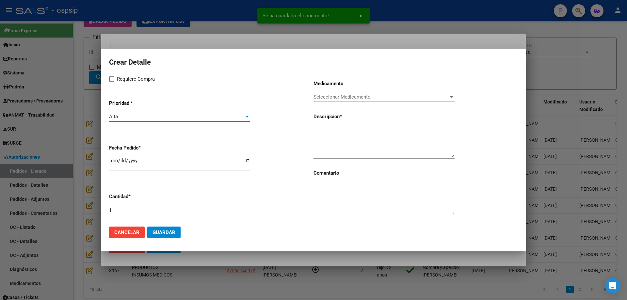
click at [120, 77] on span "Requiere Compra" at bounding box center [136, 79] width 38 height 8
click at [112, 82] on input "Requiere Compra" at bounding box center [111, 82] width 0 height 0
checkbox input "true"
click at [329, 96] on span "Seleccionar Medicamento" at bounding box center [381, 97] width 135 height 6
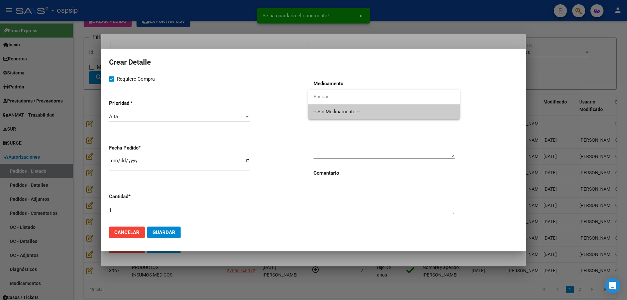
click at [331, 107] on span "-- Sin Medicamento --" at bounding box center [384, 112] width 141 height 15
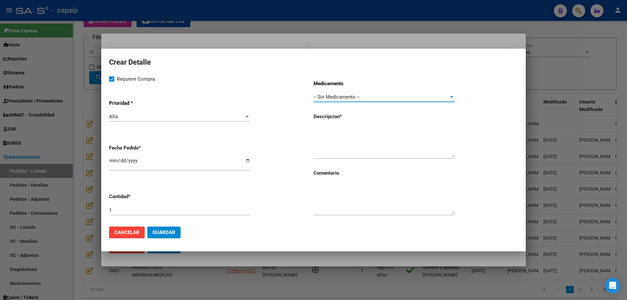
click at [111, 160] on input "[DATE]" at bounding box center [179, 163] width 141 height 10
type input "[DATE]"
click at [350, 139] on textarea at bounding box center [384, 142] width 141 height 31
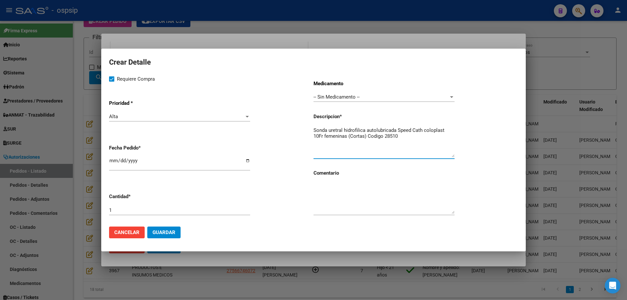
type textarea "Sonda uretral hidrofilica autolubricada Speed Cath coloplast 10Fr femeninas (Co…"
click at [228, 207] on input "1" at bounding box center [179, 210] width 141 height 6
type input "150"
click at [351, 129] on textarea "Sonda uretral hidrofilica autolubricada Speed Cath coloplast 10Fr femeninas (Co…" at bounding box center [384, 142] width 141 height 31
drag, startPoint x: 384, startPoint y: 125, endPoint x: 383, endPoint y: 130, distance: 5.0
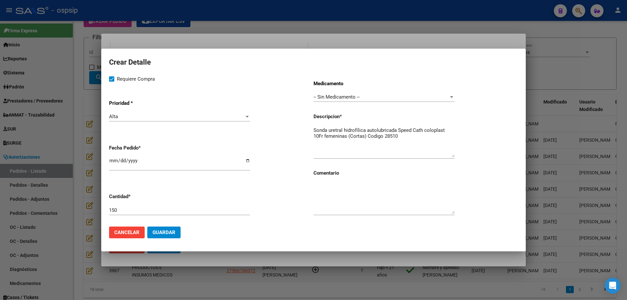
click at [383, 130] on textarea "Sonda uretral hidrofílica autolubricada Speed Cath coloplast 10Fr femeninas (Co…" at bounding box center [384, 142] width 141 height 31
click at [417, 137] on textarea "Sonda uretral hidrofílica auto lubricada Speed Cath coloplast 10Fr femeninas (C…" at bounding box center [384, 142] width 141 height 31
type textarea "Sonda uretral hidrofílica auto lubricada Speed Cath coloplast 10Fr femeninas (C…"
click at [168, 233] on span "Guardar" at bounding box center [164, 233] width 23 height 6
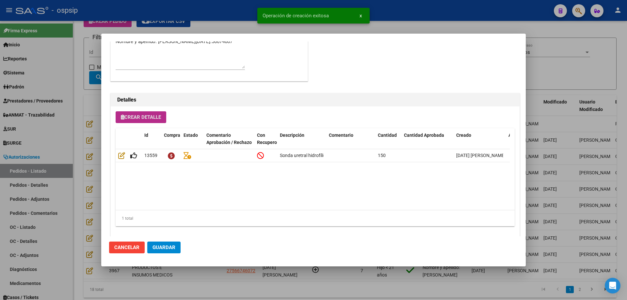
scroll to position [392, 0]
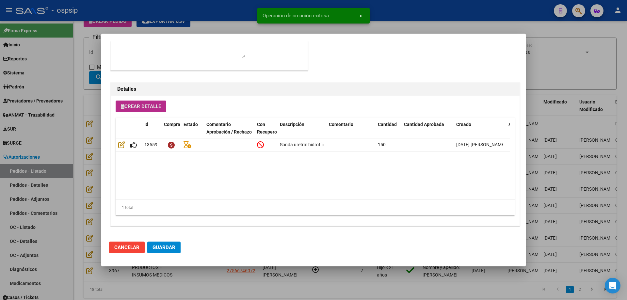
click at [145, 107] on span "Crear Detalle" at bounding box center [141, 107] width 40 height 6
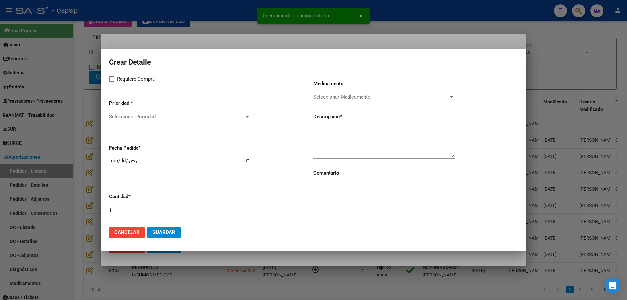
click at [151, 117] on span "Seleccionar Prioridad" at bounding box center [176, 117] width 135 height 6
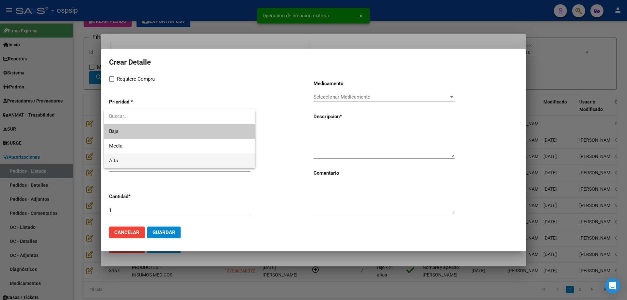
click at [139, 157] on span "Alta" at bounding box center [179, 161] width 141 height 15
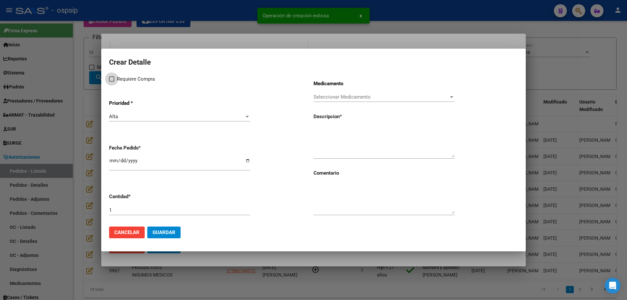
click at [118, 82] on span "Requiere Compra" at bounding box center [136, 79] width 38 height 8
click at [112, 82] on input "Requiere Compra" at bounding box center [111, 82] width 0 height 0
checkbox input "true"
click at [332, 100] on div "Seleccionar Medicamento Seleccionar Medicamento" at bounding box center [384, 97] width 141 height 10
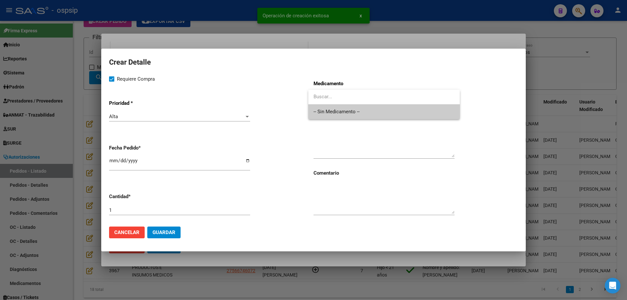
click at [331, 115] on span "-- Sin Medicamento --" at bounding box center [384, 112] width 141 height 15
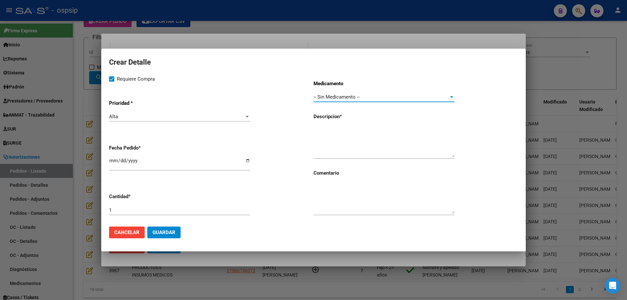
click at [114, 159] on input "[DATE]" at bounding box center [179, 163] width 141 height 10
type input "[DATE]"
click at [417, 150] on textarea at bounding box center [384, 142] width 141 height 31
type textarea "Sonda uretral tipo Nelaton 10Dr"
click at [239, 210] on input "1" at bounding box center [179, 210] width 141 height 6
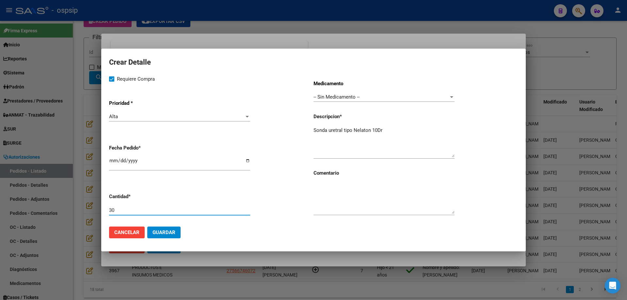
type input "30"
click at [394, 127] on textarea "Sonda uretral tipo Nelaton 10Dr" at bounding box center [384, 142] width 141 height 31
click at [380, 131] on textarea "Sonda uretral tipo Nelaton 10Dr" at bounding box center [384, 142] width 141 height 31
click at [407, 132] on textarea "Sonda uretral tipo Nelaton 10fr" at bounding box center [384, 142] width 141 height 31
type textarea "Sonda uretral tipo Nelaton 10Fr"
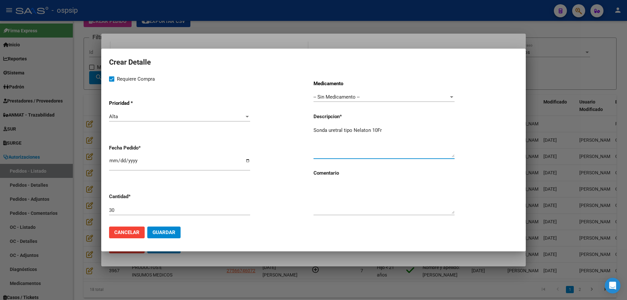
click at [167, 234] on span "Guardar" at bounding box center [164, 233] width 23 height 6
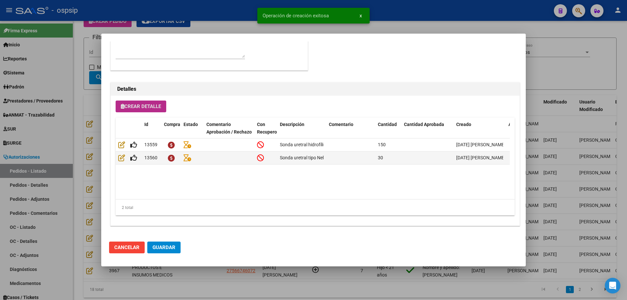
click at [172, 248] on span "Guardar" at bounding box center [164, 248] width 23 height 6
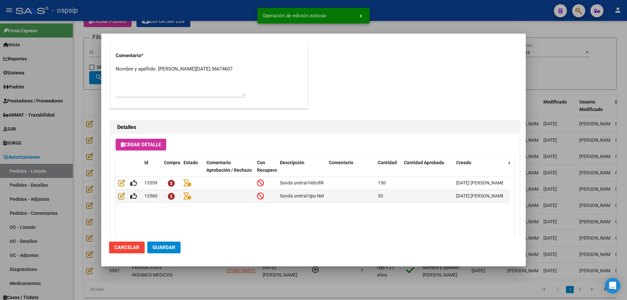
scroll to position [326, 0]
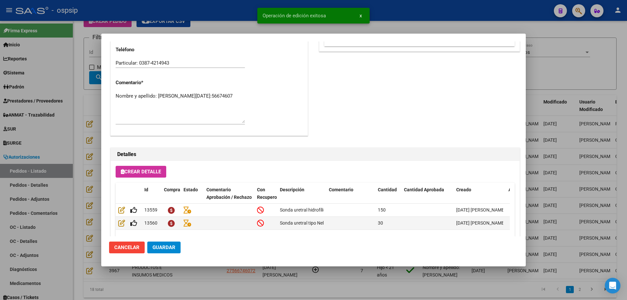
click at [138, 102] on textarea "Nombre y apellido: Lepore Lucia Dni:56674607" at bounding box center [180, 107] width 129 height 31
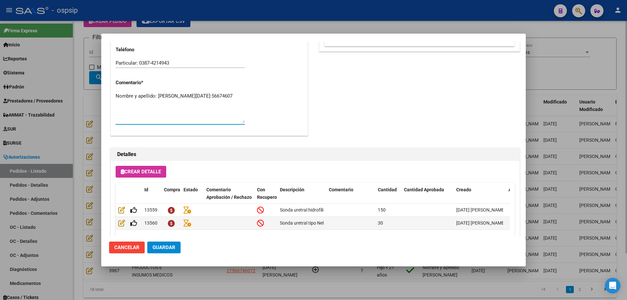
drag, startPoint x: 76, startPoint y: 138, endPoint x: 241, endPoint y: 88, distance: 172.4
click at [78, 138] on div at bounding box center [313, 150] width 627 height 300
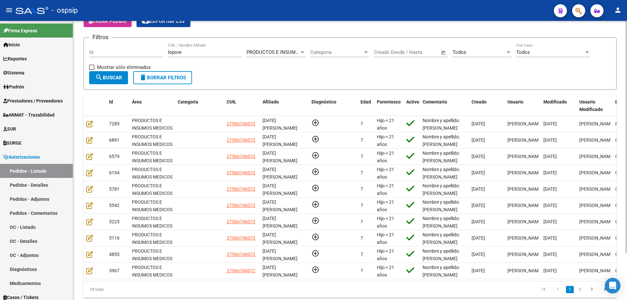
scroll to position [27, 0]
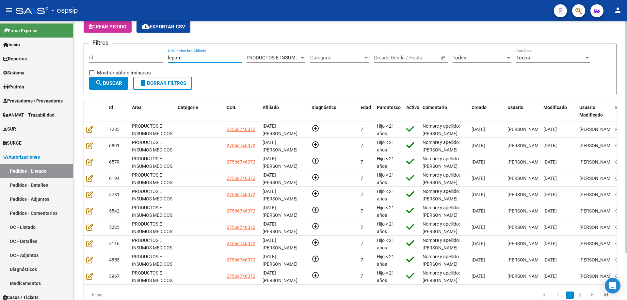
drag, startPoint x: 239, startPoint y: 58, endPoint x: 78, endPoint y: 63, distance: 161.1
click at [78, 63] on div "Autorizaciones -> Pedidos - Listado Crear Pedido cloud_download Exportar CSV Fi…" at bounding box center [350, 159] width 554 height 331
paste input "56674607"
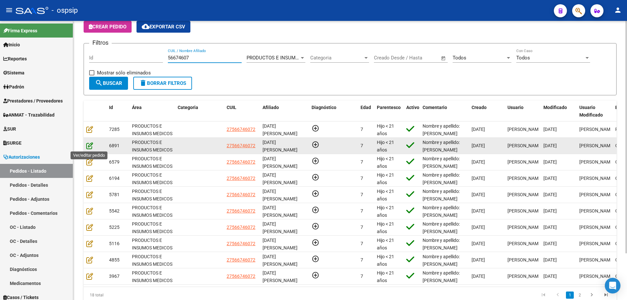
type input "56674607"
click at [91, 145] on icon at bounding box center [89, 145] width 7 height 7
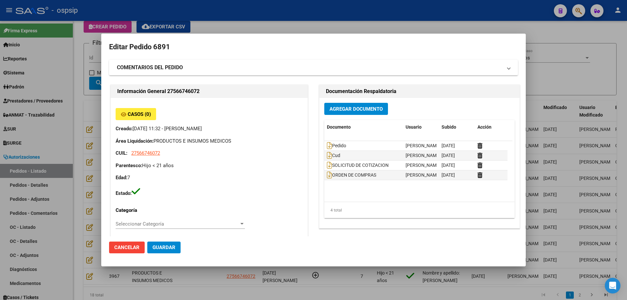
type input "Salta, [GEOGRAPHIC_DATA], [PERSON_NAME] 642"
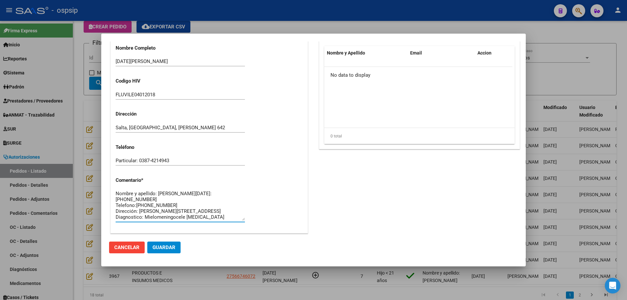
scroll to position [6, 0]
drag, startPoint x: 117, startPoint y: 205, endPoint x: 227, endPoint y: 220, distance: 111.2
click at [232, 222] on div "Nombre y apellido: [PERSON_NAME][DATE]:[PHONE_NUMBER] Telefono:[PHONE_NUMBER] D…" at bounding box center [180, 205] width 129 height 33
click at [90, 125] on div at bounding box center [313, 150] width 627 height 300
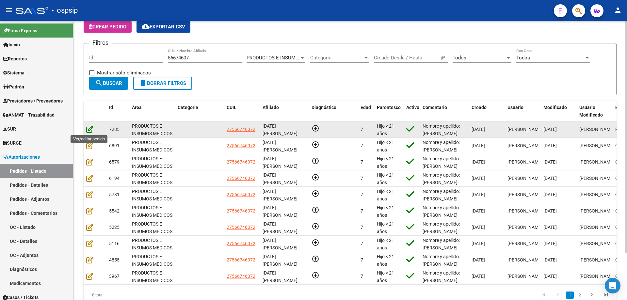
click at [89, 133] on icon at bounding box center [89, 129] width 7 height 7
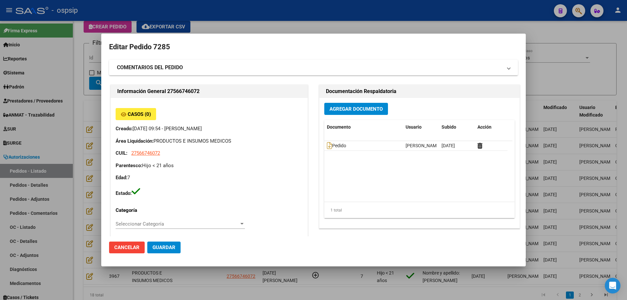
type input "Salta, [GEOGRAPHIC_DATA], [PERSON_NAME] 642"
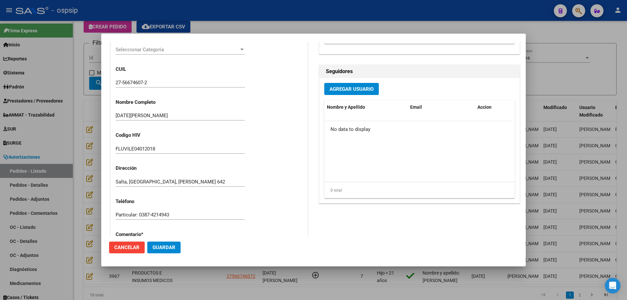
scroll to position [229, 0]
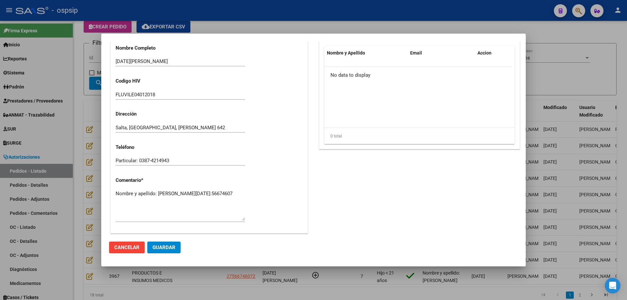
click at [156, 197] on textarea "Nombre y apellido: Lepore Lucia Dni:56674607" at bounding box center [180, 205] width 129 height 31
paste textarea "Telefono:03874458994 Dirección: Francisco Gabino Arias n°642, Villa Soledad, Sa…"
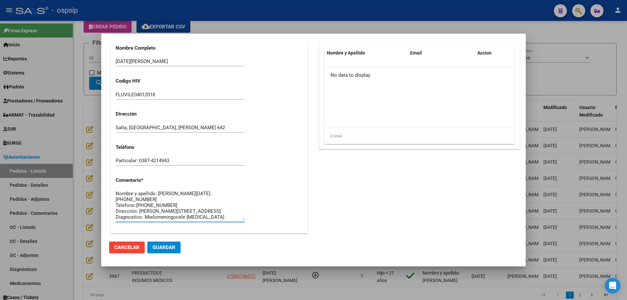
scroll to position [6, 0]
type textarea "Nombre y apellido: [PERSON_NAME][DATE]:[PHONE_NUMBER] Telefono:[PHONE_NUMBER] D…"
click at [159, 243] on button "Guardar" at bounding box center [163, 248] width 33 height 12
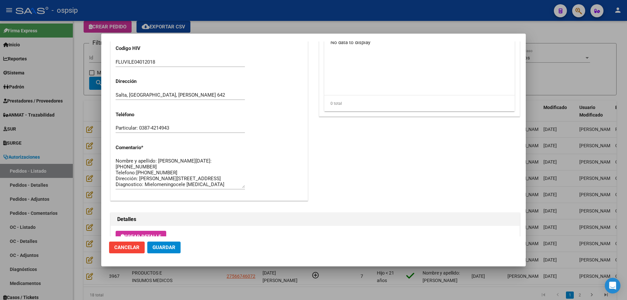
click at [171, 248] on span "Guardar" at bounding box center [164, 248] width 23 height 6
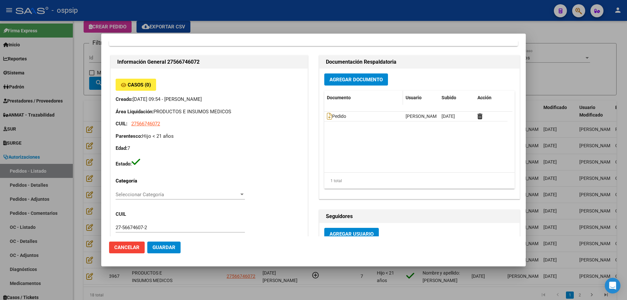
scroll to position [0, 0]
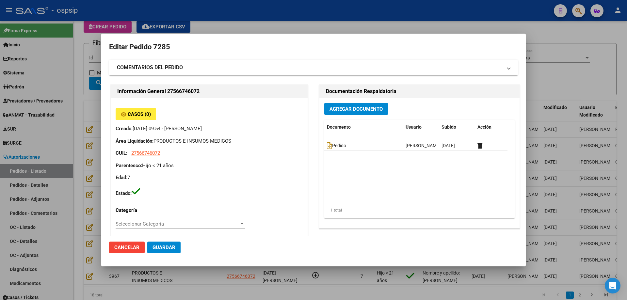
click at [358, 110] on span "Agregar Documento" at bounding box center [356, 109] width 53 height 6
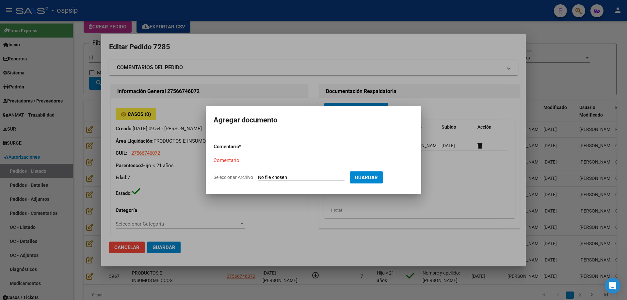
click at [315, 178] on input "Seleccionar Archivo" at bounding box center [301, 178] width 87 height 6
type input "C:\fakepath\dni lepore.pdf"
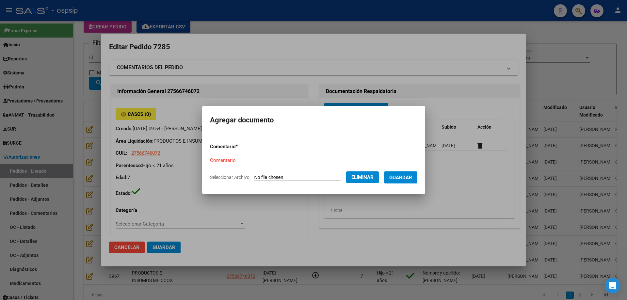
click at [269, 157] on div "Comentario" at bounding box center [281, 160] width 143 height 10
type input "Dni"
click at [417, 181] on button "Guardar" at bounding box center [400, 178] width 33 height 12
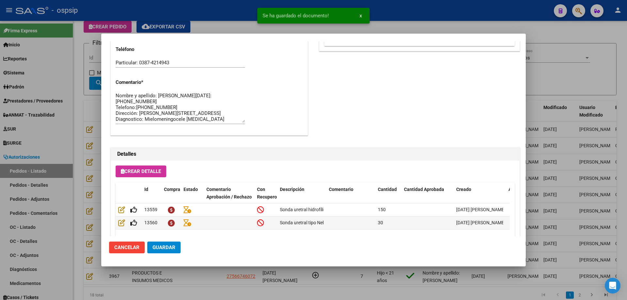
click at [169, 248] on span "Guardar" at bounding box center [164, 248] width 23 height 6
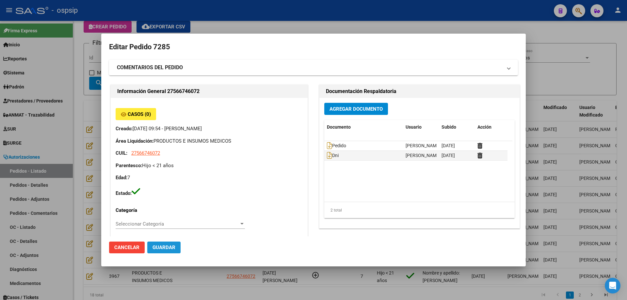
click at [166, 248] on span "Guardar" at bounding box center [164, 248] width 23 height 6
click at [108, 76] on mat-dialog-content "Editar Pedido 7285 COMENTARIOS DEL PEDIDO Escriba su comentario aquí. Enviar co…" at bounding box center [313, 138] width 425 height 195
click at [93, 74] on div at bounding box center [313, 150] width 627 height 300
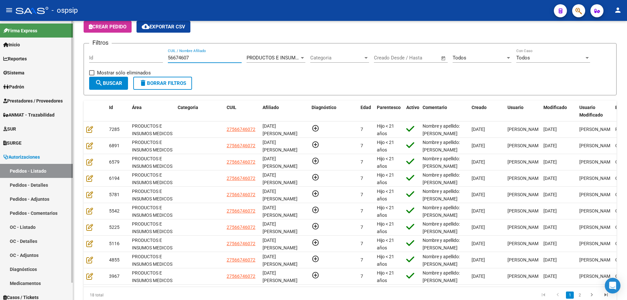
drag, startPoint x: 194, startPoint y: 55, endPoint x: 41, endPoint y: 24, distance: 156.6
click at [48, 45] on mat-sidenav-container "Firma Express Inicio Calendario SSS Instructivos Contacto OS Reportes Egresos D…" at bounding box center [313, 160] width 627 height 279
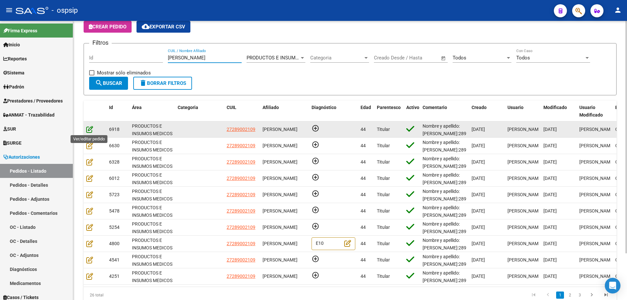
type input "cantero"
click at [90, 131] on icon at bounding box center [89, 129] width 7 height 7
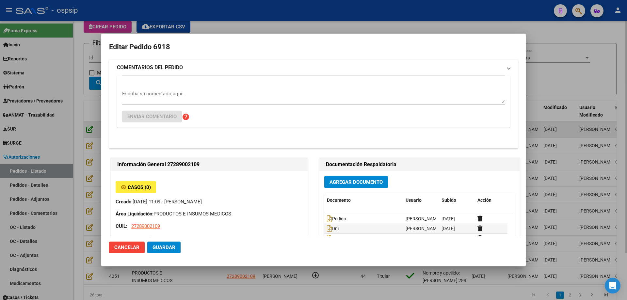
type input "[PERSON_NAME]"
type input "[GEOGRAPHIC_DATA], [GEOGRAPHIC_DATA][PERSON_NAME] 636"
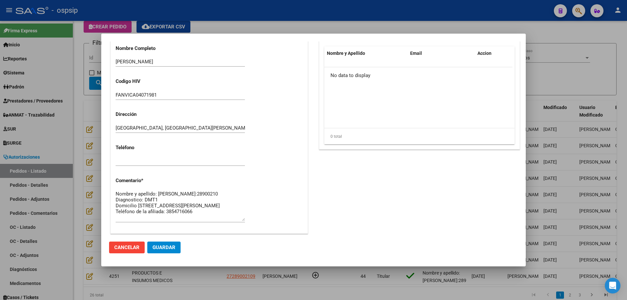
scroll to position [229, 0]
click at [88, 153] on div at bounding box center [313, 150] width 627 height 300
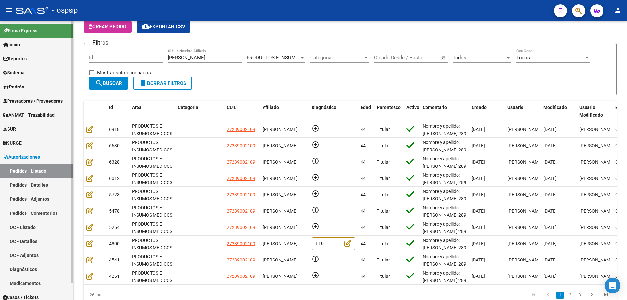
drag, startPoint x: 202, startPoint y: 56, endPoint x: 0, endPoint y: 47, distance: 202.1
click at [0, 48] on mat-sidenav-container "Firma Express Inicio Calendario SSS Instructivos Contacto OS Reportes Egresos D…" at bounding box center [313, 160] width 627 height 279
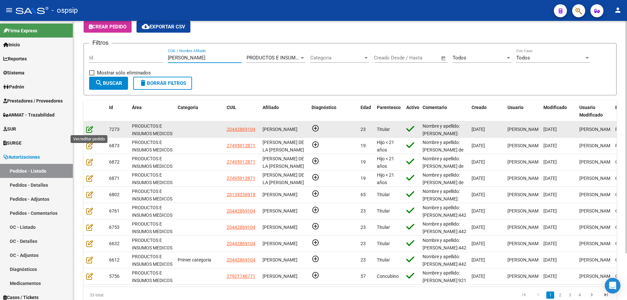
type input "gomez"
click at [89, 130] on icon at bounding box center [89, 129] width 7 height 7
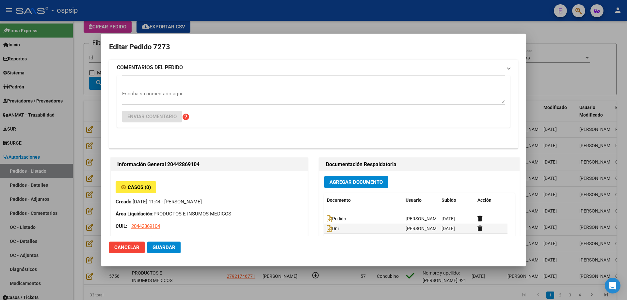
type input "Buenos Aires, jose c paz, castelli 3722"
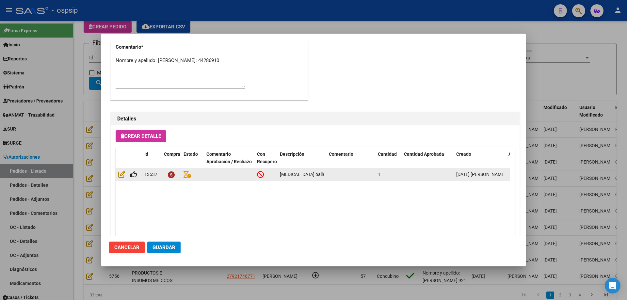
scroll to position [326, 0]
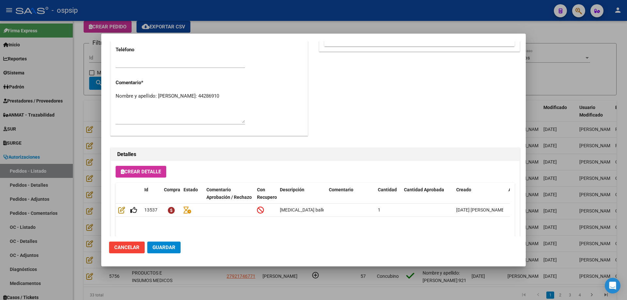
click at [154, 101] on textarea "Nombre y apellido: [PERSON_NAME]: 44286910" at bounding box center [180, 107] width 129 height 31
click at [141, 102] on textarea "Nombre y apellido: [PERSON_NAME]: 44286910" at bounding box center [180, 107] width 129 height 31
click at [91, 115] on div at bounding box center [313, 150] width 627 height 300
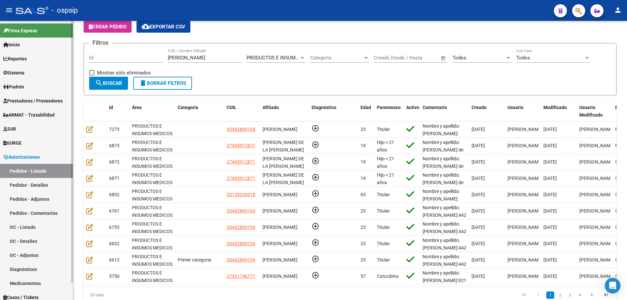
drag, startPoint x: 200, startPoint y: 57, endPoint x: 20, endPoint y: 31, distance: 182.2
click at [20, 31] on mat-sidenav-container "Firma Express Inicio Calendario SSS Instructivos Contacto OS Reportes Egresos D…" at bounding box center [313, 160] width 627 height 279
paste input "44286910"
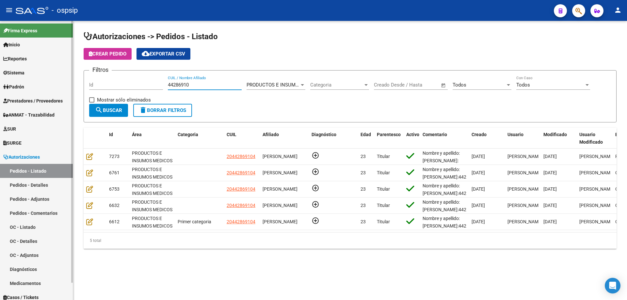
scroll to position [0, 0]
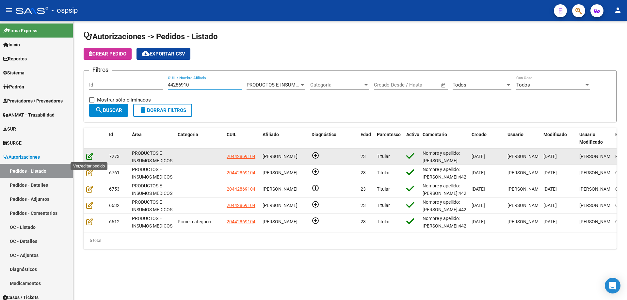
type input "44286910"
click at [90, 158] on icon at bounding box center [89, 156] width 7 height 7
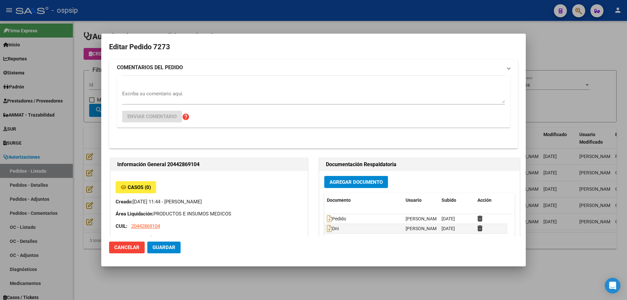
type input "Buenos Aires, jose c paz, castelli 3722"
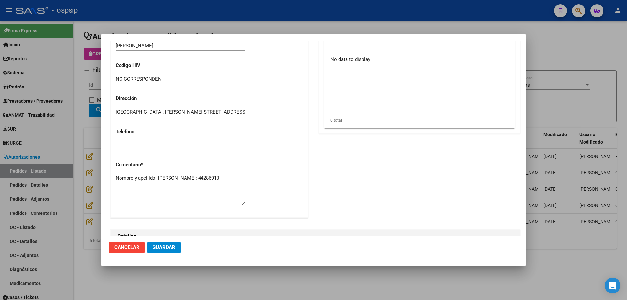
scroll to position [228, 0]
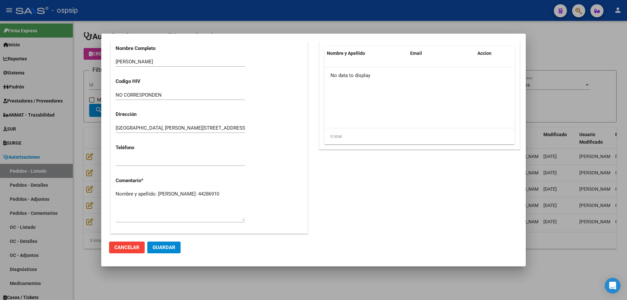
click at [170, 200] on textarea "Nombre y apellido: [PERSON_NAME]: 44286910" at bounding box center [180, 205] width 129 height 31
click at [163, 202] on textarea "Nombre y apellido: [PERSON_NAME]: 44286910" at bounding box center [180, 205] width 129 height 31
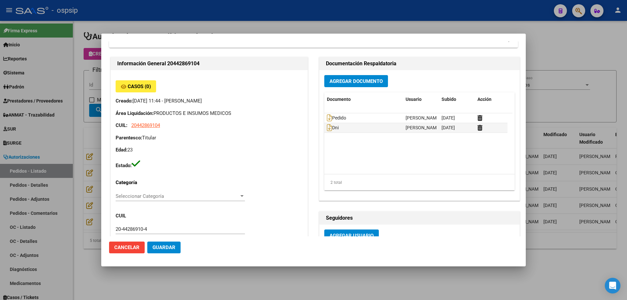
scroll to position [0, 0]
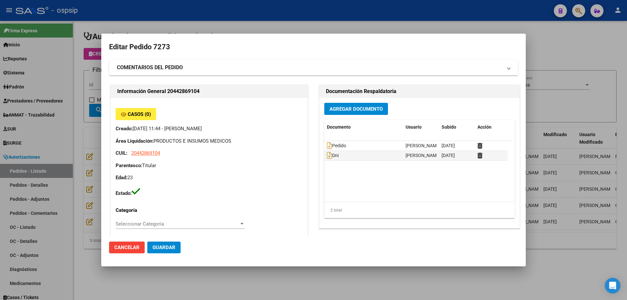
click at [38, 104] on div at bounding box center [313, 150] width 627 height 300
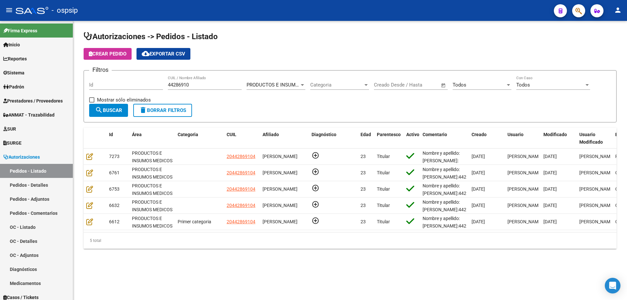
click at [203, 80] on div "44286910 CUIL / Nombre Afiliado" at bounding box center [205, 83] width 74 height 14
drag, startPoint x: 205, startPoint y: 84, endPoint x: 0, endPoint y: 76, distance: 205.0
click at [0, 76] on mat-sidenav-container "Firma Express Inicio Calendario SSS Instructivos Contacto OS Reportes Egresos D…" at bounding box center [313, 160] width 627 height 279
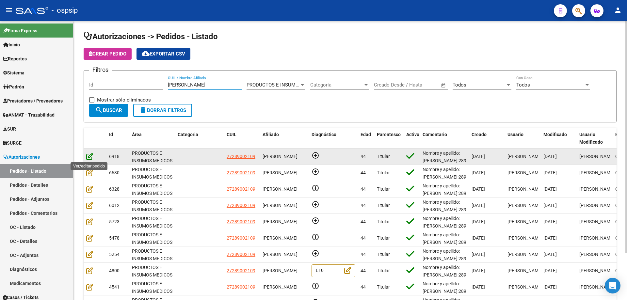
type input "cantero"
click at [89, 158] on icon at bounding box center [89, 156] width 7 height 7
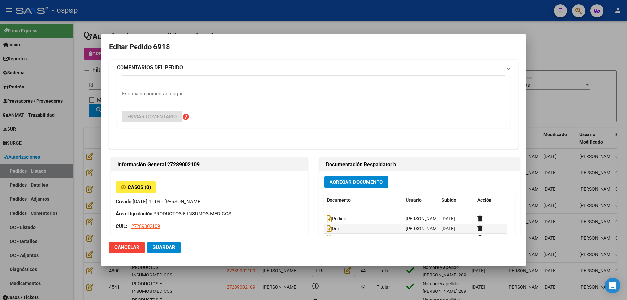
type input "[PERSON_NAME]"
type input "[GEOGRAPHIC_DATA], [GEOGRAPHIC_DATA][PERSON_NAME] 636"
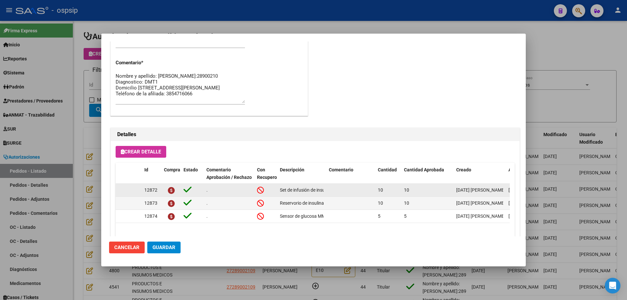
scroll to position [294, 0]
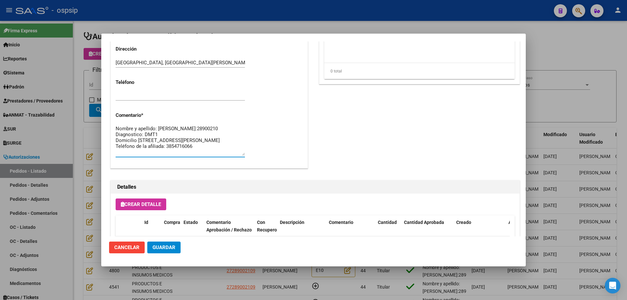
click at [140, 135] on textarea "Nombre y apellido: [PERSON_NAME]:28900210 Diagnostico: DMT1 Domicilio [STREET_A…" at bounding box center [180, 140] width 129 height 31
click at [91, 138] on div at bounding box center [313, 150] width 627 height 300
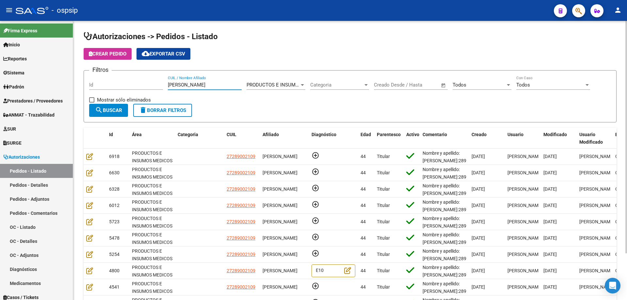
drag, startPoint x: 194, startPoint y: 85, endPoint x: 92, endPoint y: 69, distance: 103.1
click at [92, 76] on div "Filtros Id cantero CUIL / Nombre Afiliado PRODUCTOS E INSUMOS MEDICOS Seleccion…" at bounding box center [350, 90] width 522 height 28
paste input "28900210"
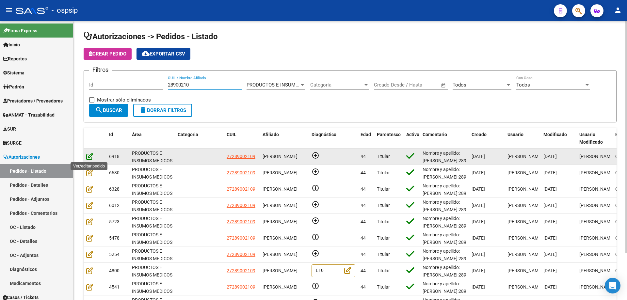
type input "28900210"
click at [87, 158] on icon at bounding box center [89, 156] width 7 height 7
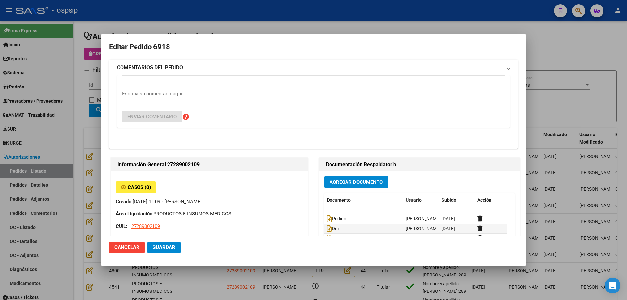
type input "[PERSON_NAME]"
type input "[GEOGRAPHIC_DATA], [GEOGRAPHIC_DATA][PERSON_NAME] 636"
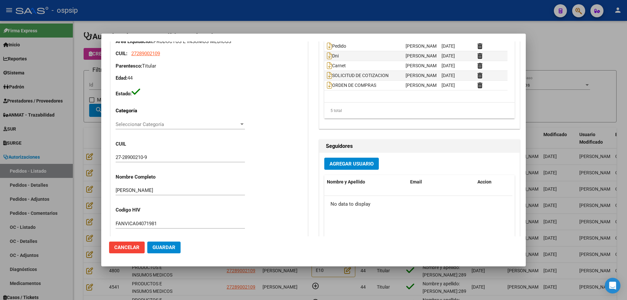
scroll to position [98, 0]
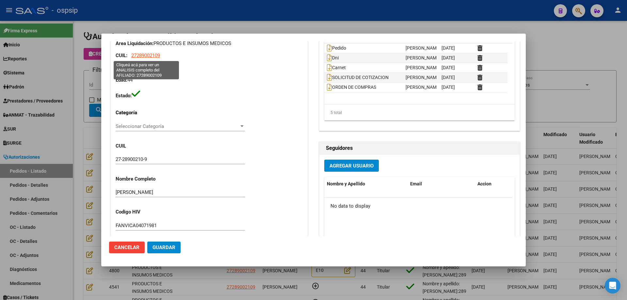
click at [140, 54] on span "27289002109" at bounding box center [145, 56] width 29 height 6
type textarea "27289002109"
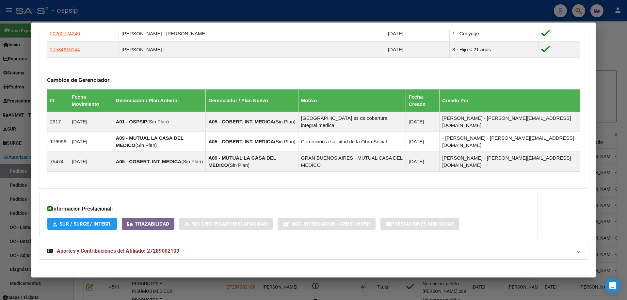
scroll to position [399, 0]
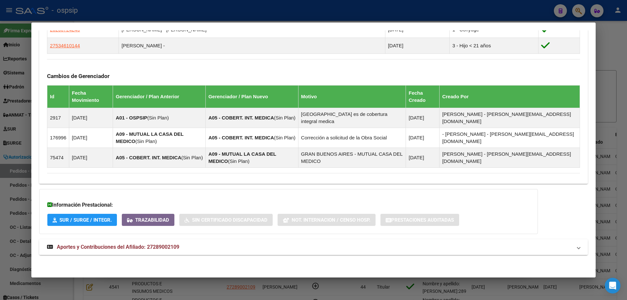
click at [120, 241] on mat-expansion-panel-header "Aportes y Contribuciones del Afiliado: 27289002109" at bounding box center [313, 247] width 549 height 16
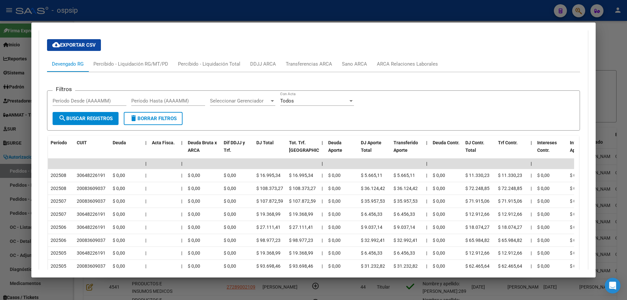
scroll to position [722, 0]
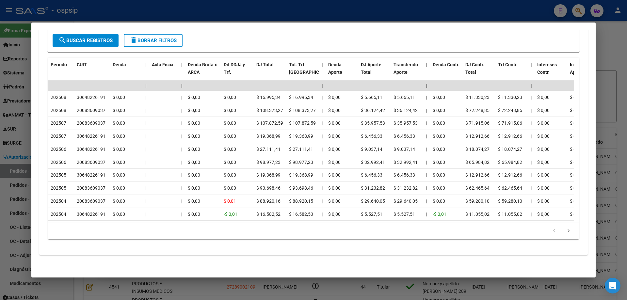
click at [8, 79] on div at bounding box center [313, 150] width 627 height 300
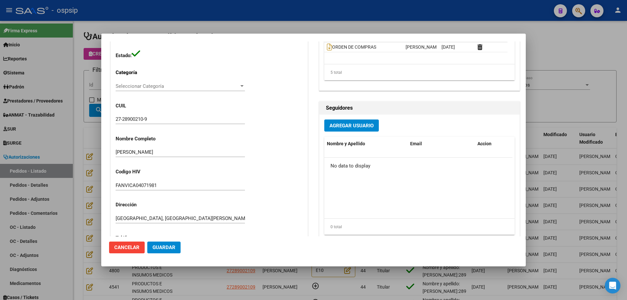
scroll to position [196, 0]
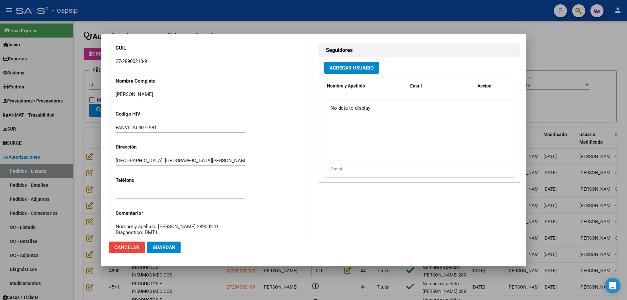
click at [137, 58] on div "27-28900210-9" at bounding box center [180, 62] width 129 height 10
click at [136, 60] on input "27-28900210-9" at bounding box center [180, 61] width 129 height 6
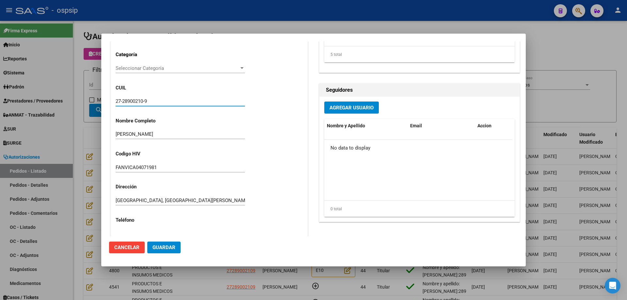
scroll to position [98, 0]
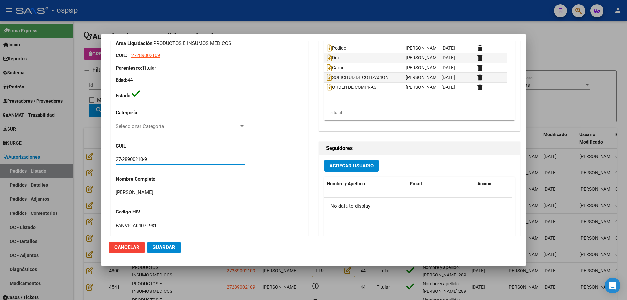
drag, startPoint x: 154, startPoint y: 160, endPoint x: 112, endPoint y: 161, distance: 41.5
click at [112, 161] on div "Casos (0) Creado: 21/08/2025 11:09 - Camargo Taiel Área Liquidación: PRODUCTOS …" at bounding box center [209, 182] width 197 height 364
click at [74, 50] on div at bounding box center [313, 150] width 627 height 300
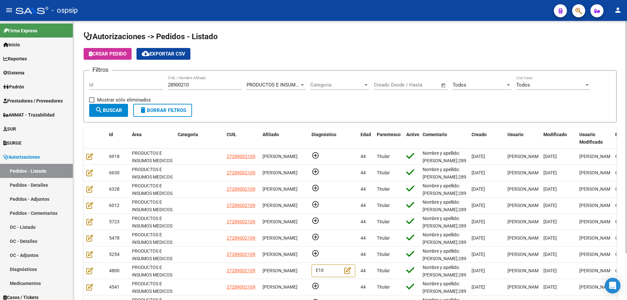
click at [100, 51] on span "Crear Pedido" at bounding box center [108, 54] width 38 height 6
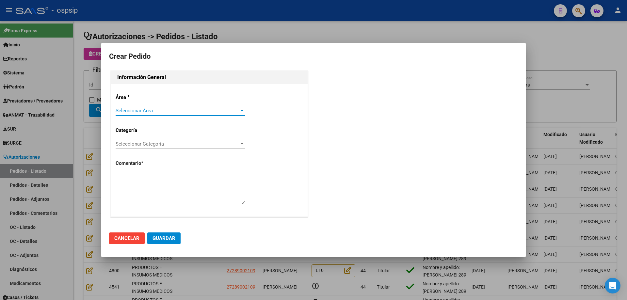
click at [178, 112] on span "Seleccionar Área" at bounding box center [177, 111] width 123 height 6
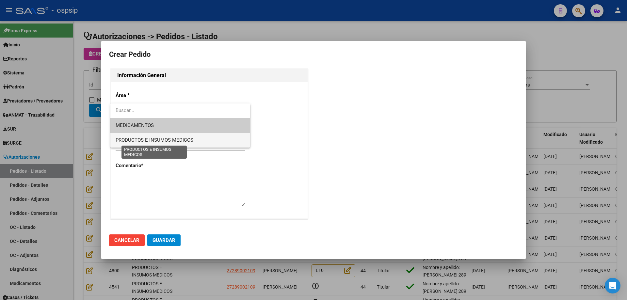
click at [173, 141] on span "PRODUCTOS E INSUMOS MEDICOS" at bounding box center [155, 140] width 78 height 6
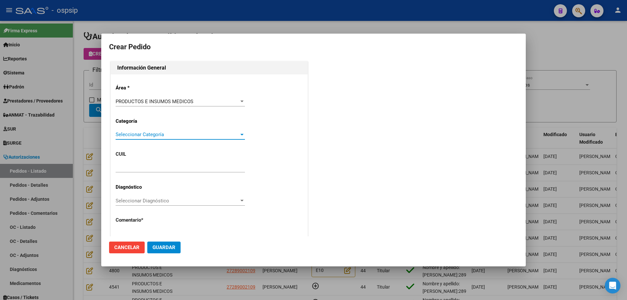
click at [160, 135] on span "Seleccionar Categoría" at bounding box center [177, 135] width 123 height 6
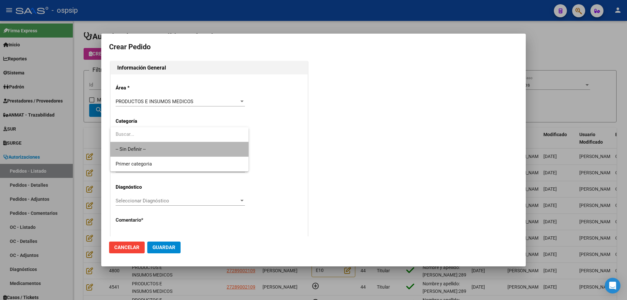
click at [155, 146] on span "-- Sin Definir --" at bounding box center [180, 149] width 128 height 15
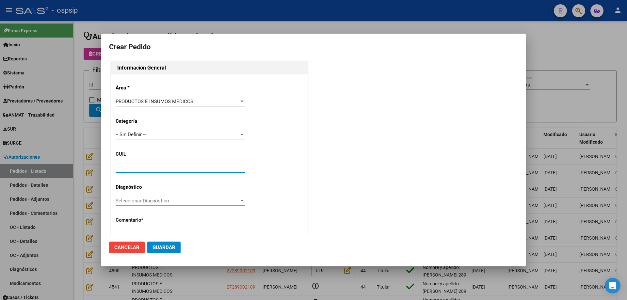
paste input "27-28900210-9"
type input "27-28900210-9"
type input "[PERSON_NAME]"
type input "FANVICA04071981"
type input "[GEOGRAPHIC_DATA], [GEOGRAPHIC_DATA][PERSON_NAME] 636"
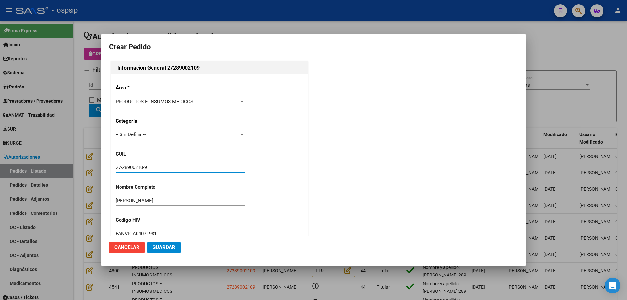
type input "[PERSON_NAME]"
type input "[GEOGRAPHIC_DATA], LA [PERSON_NAME] 636"
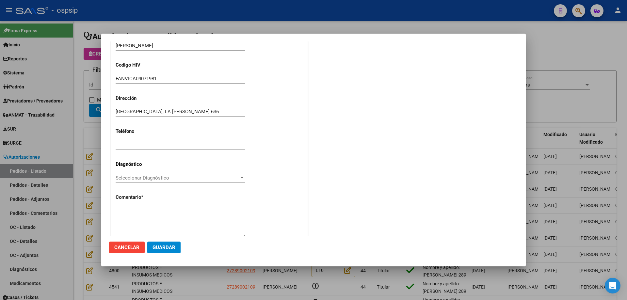
scroll to position [180, 0]
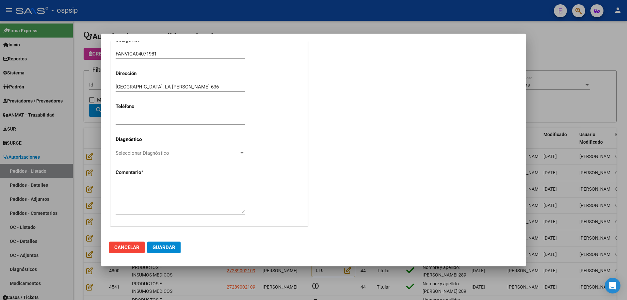
type input "27-28900210-9"
click at [158, 191] on textarea at bounding box center [180, 198] width 129 height 31
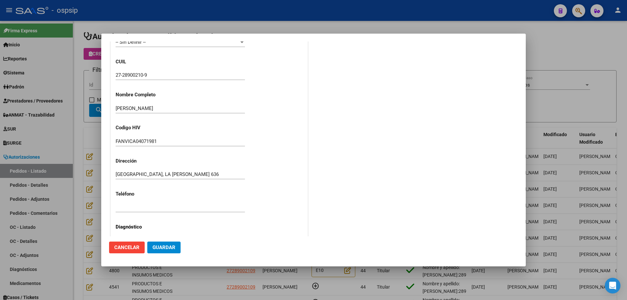
scroll to position [82, 0]
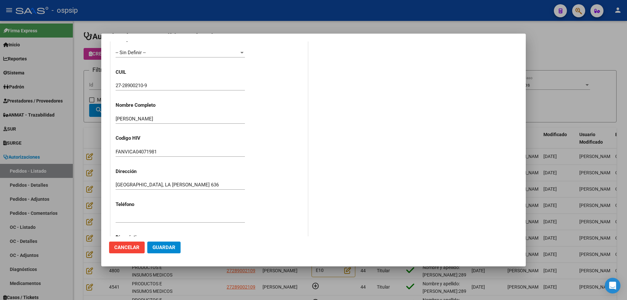
click at [133, 86] on input "27-28900210-9" at bounding box center [180, 86] width 129 height 6
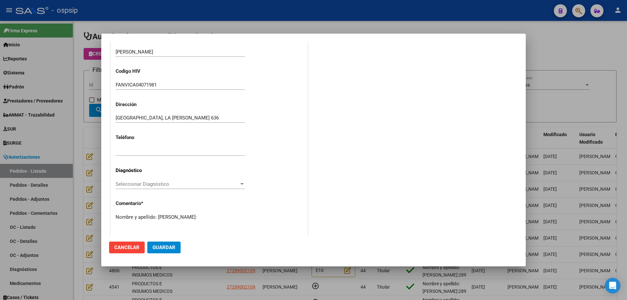
scroll to position [180, 0]
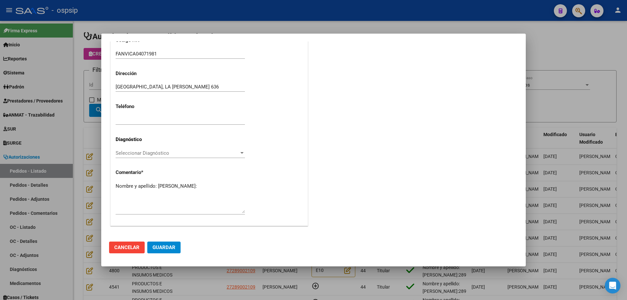
click at [147, 195] on textarea "Nombre y apellido: Cantero Viviana Dni:" at bounding box center [180, 198] width 129 height 31
paste textarea "28900210"
type textarea "Nombre y apellido: Cantero Viviana Dni:28900210"
click at [171, 248] on span "Guardar" at bounding box center [164, 248] width 23 height 6
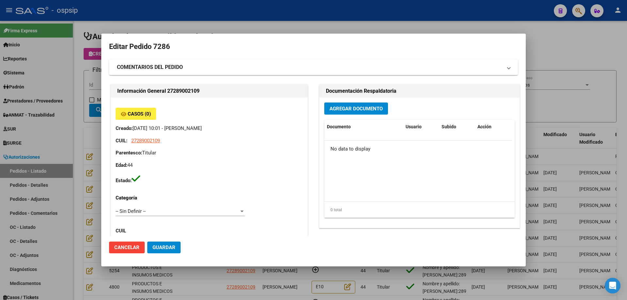
scroll to position [0, 0]
click at [347, 110] on span "Agregar Documento" at bounding box center [356, 109] width 53 height 6
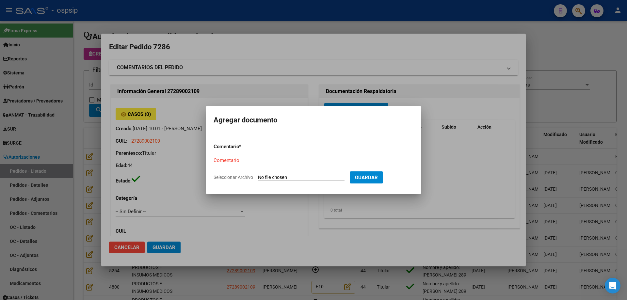
click at [309, 178] on input "Seleccionar Archivo" at bounding box center [301, 178] width 87 height 6
type input "C:\fakepath\Pedido cantero.pdf"
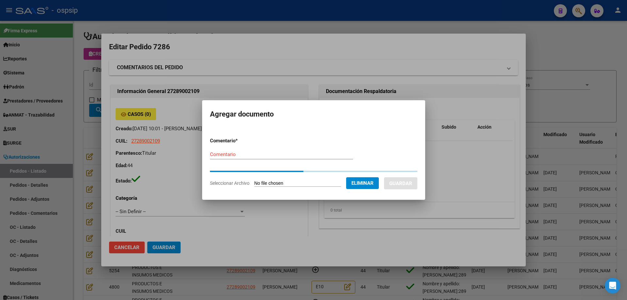
click at [220, 157] on input "Comentario" at bounding box center [281, 155] width 143 height 6
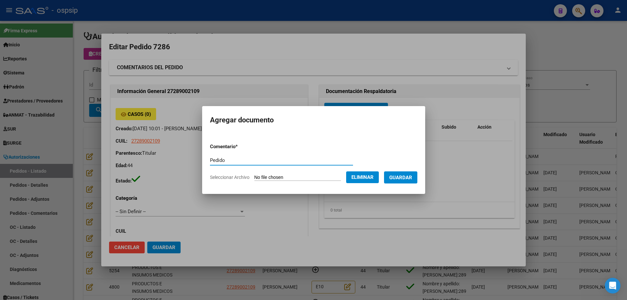
type input "Pedido"
click at [403, 175] on span "Guardar" at bounding box center [400, 178] width 23 height 6
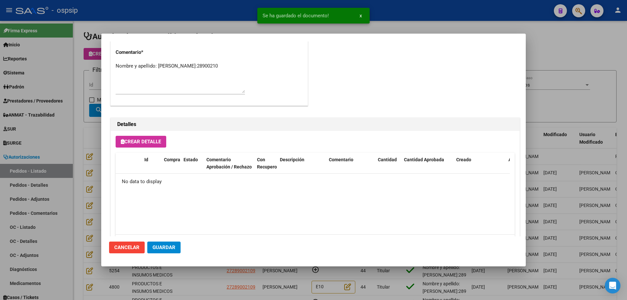
scroll to position [380, 0]
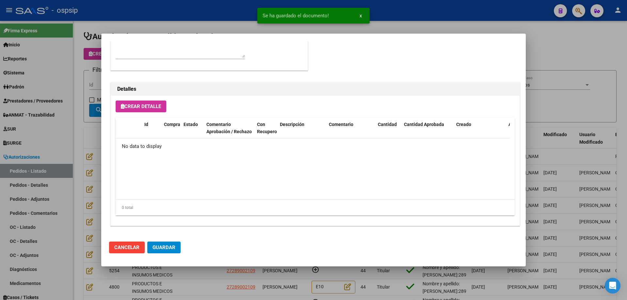
click at [154, 113] on div "Crear Detalle Id Compra Estado Comentario Aprobación / Rechazo Con Recupero Des…" at bounding box center [315, 161] width 409 height 130
click at [156, 108] on span "Crear Detalle" at bounding box center [141, 107] width 40 height 6
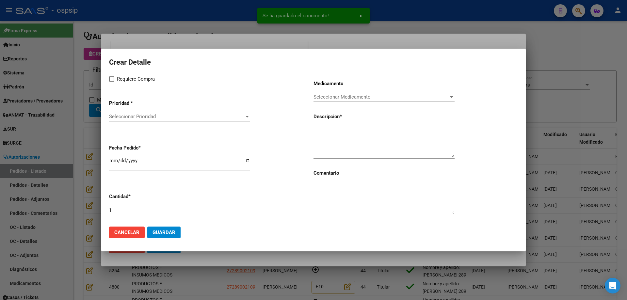
click at [155, 114] on span "Seleccionar Prioridad" at bounding box center [176, 117] width 135 height 6
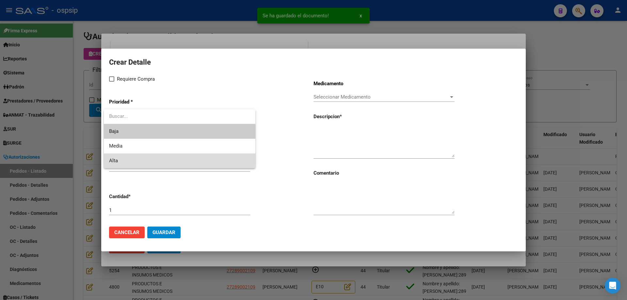
click at [136, 158] on span "Alta" at bounding box center [179, 161] width 141 height 15
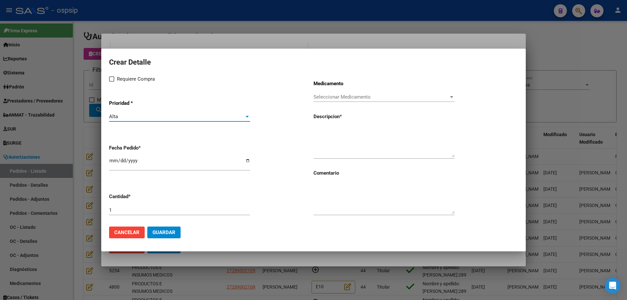
click at [109, 78] on span at bounding box center [111, 78] width 5 height 5
click at [111, 82] on input "Requiere Compra" at bounding box center [111, 82] width 0 height 0
checkbox input "true"
click at [113, 162] on input "[DATE]" at bounding box center [179, 163] width 141 height 10
type input "[DATE]"
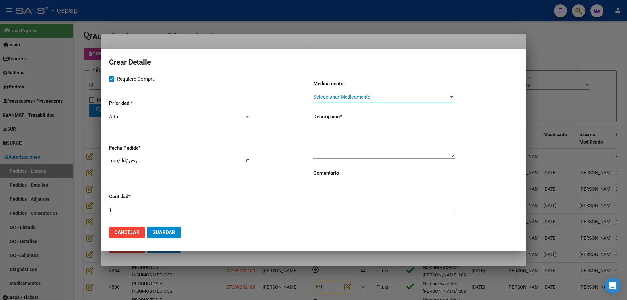
click at [332, 99] on span "Seleccionar Medicamento" at bounding box center [381, 97] width 135 height 6
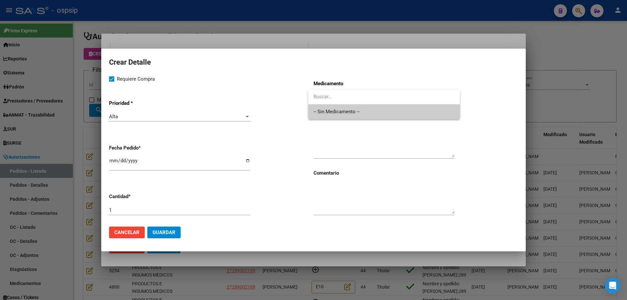
click at [332, 108] on span "-- Sin Medicamento --" at bounding box center [384, 112] width 141 height 15
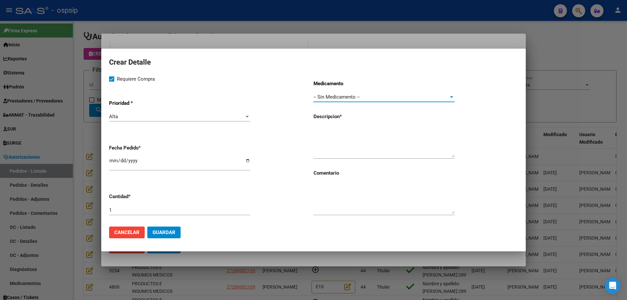
click at [75, 84] on div at bounding box center [313, 150] width 627 height 300
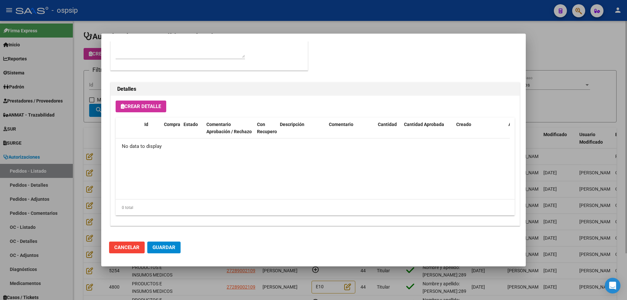
drag, startPoint x: 89, startPoint y: 84, endPoint x: 96, endPoint y: 85, distance: 7.5
click at [89, 84] on div at bounding box center [313, 150] width 627 height 300
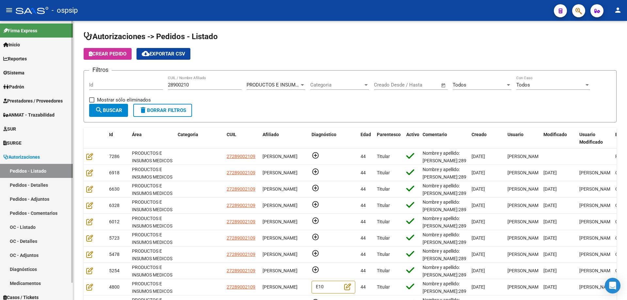
drag, startPoint x: 226, startPoint y: 86, endPoint x: 0, endPoint y: 70, distance: 227.0
click at [0, 70] on mat-sidenav-container "Firma Express Inicio Calendario SSS Instructivos Contacto OS Reportes Egresos D…" at bounding box center [313, 160] width 627 height 279
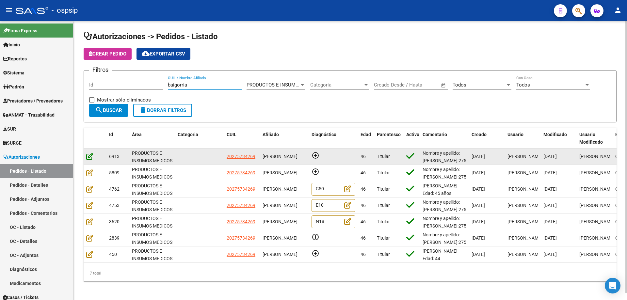
type input "baigorria"
click at [89, 160] on icon at bounding box center [89, 156] width 7 height 7
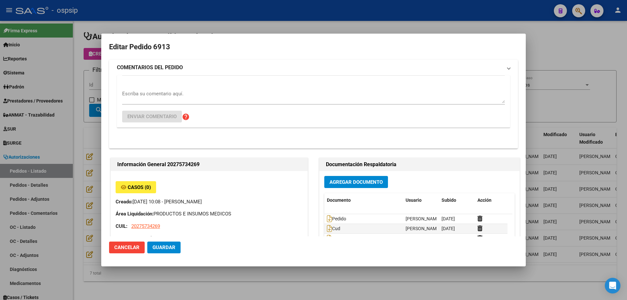
type input "Buenos Aires, GREGORIO LA FERRERE LA MATANZA, RISSO PATRON 5694, Piso: 3"
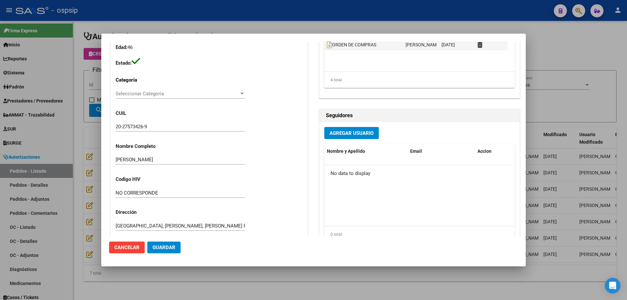
scroll to position [0, 0]
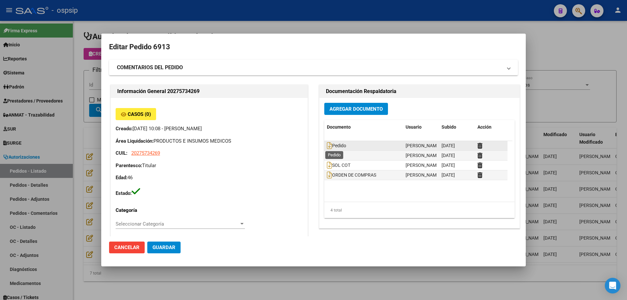
click at [329, 146] on span "Pedido" at bounding box center [336, 145] width 19 height 5
click at [329, 146] on icon at bounding box center [329, 145] width 5 height 7
click at [74, 110] on div at bounding box center [313, 150] width 627 height 300
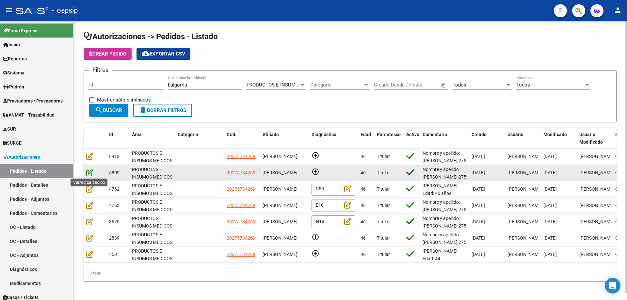
click at [92, 174] on icon at bounding box center [89, 172] width 7 height 7
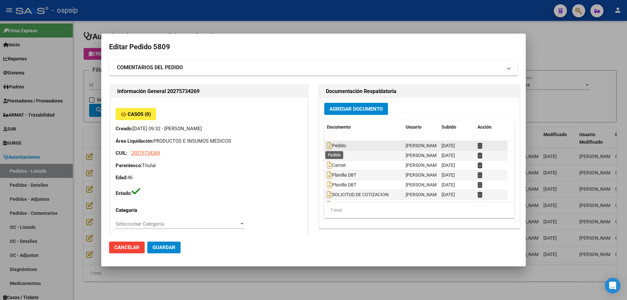
type input "Buenos Aires, GREGORIO LA FERRERE LA MATANZA, RISSO PATRON 5694, Piso: 3"
click at [327, 146] on icon at bounding box center [329, 145] width 5 height 7
click at [64, 187] on div at bounding box center [313, 150] width 627 height 300
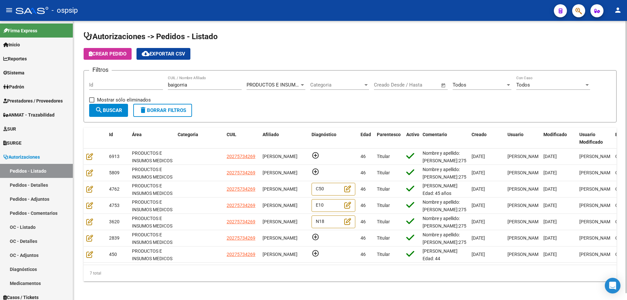
click at [192, 89] on div "baigorria CUIL / Nombre Afiliado" at bounding box center [205, 83] width 74 height 14
drag, startPoint x: 197, startPoint y: 85, endPoint x: 89, endPoint y: 91, distance: 108.3
click at [89, 91] on form "Filtros Id baigorria CUIL / Nombre Afiliado PRODUCTOS E INSUMOS MEDICOS Selecci…" at bounding box center [350, 96] width 533 height 52
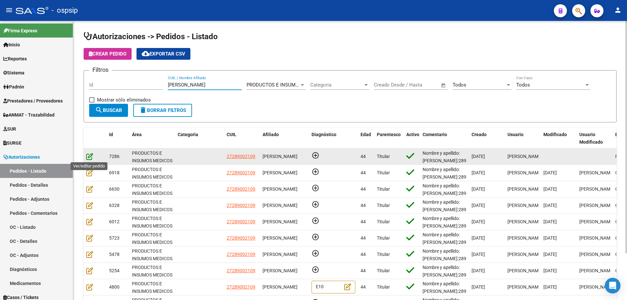
type input "cantero"
click at [89, 156] on icon at bounding box center [89, 156] width 7 height 7
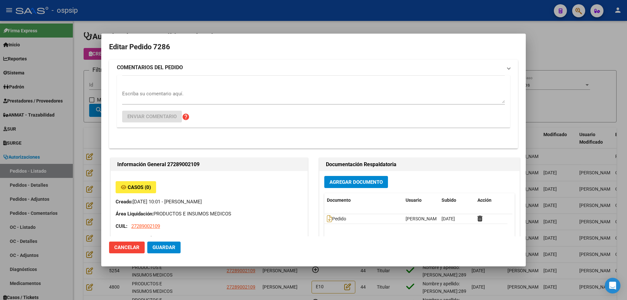
type input "[PERSON_NAME]"
type input "[GEOGRAPHIC_DATA], [GEOGRAPHIC_DATA][PERSON_NAME] 636"
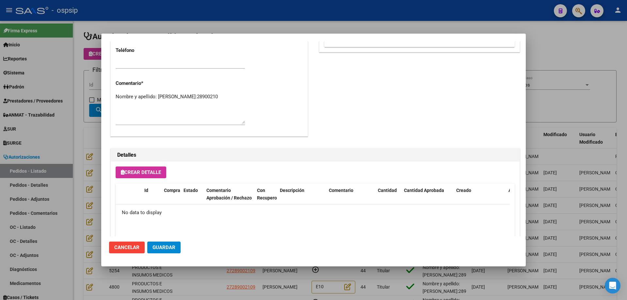
scroll to position [392, 0]
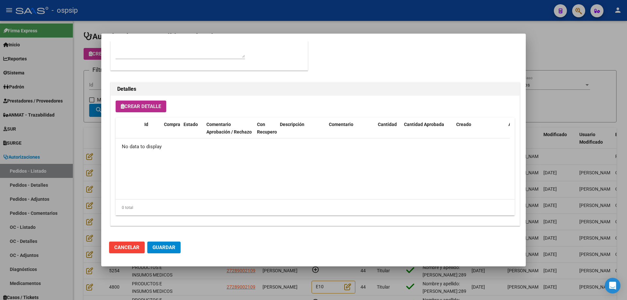
click at [149, 106] on span "Crear Detalle" at bounding box center [141, 107] width 40 height 6
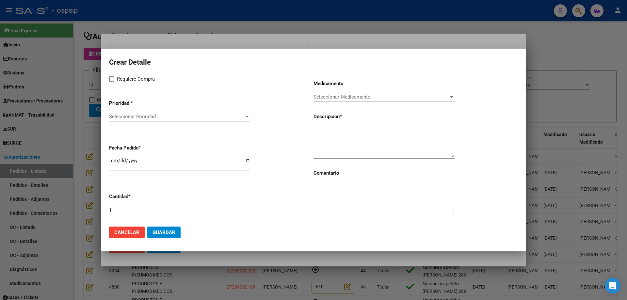
click at [153, 115] on span "Seleccionar Prioridad" at bounding box center [176, 117] width 135 height 6
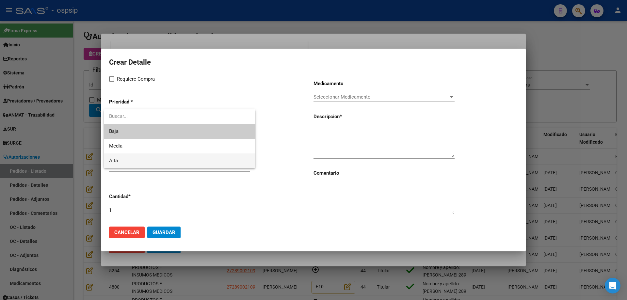
click at [123, 161] on span "Alta" at bounding box center [179, 161] width 141 height 15
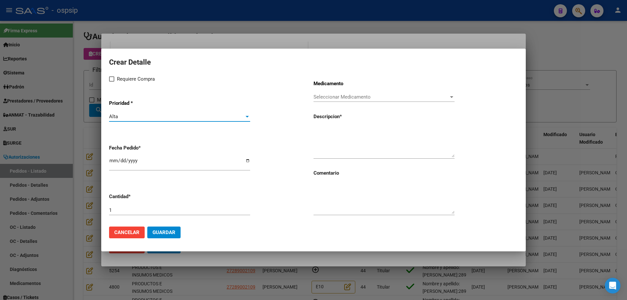
click at [121, 80] on span "Requiere Compra" at bounding box center [136, 79] width 38 height 8
click at [112, 82] on input "Requiere Compra" at bounding box center [111, 82] width 0 height 0
checkbox input "true"
click at [335, 93] on div "Seleccionar Medicamento Seleccionar Medicamento" at bounding box center [384, 97] width 141 height 10
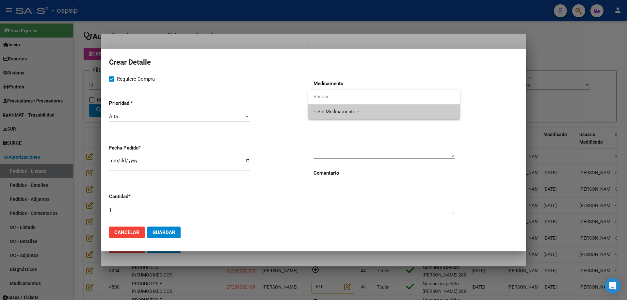
click at [327, 108] on span "-- Sin Medicamento --" at bounding box center [384, 112] width 141 height 15
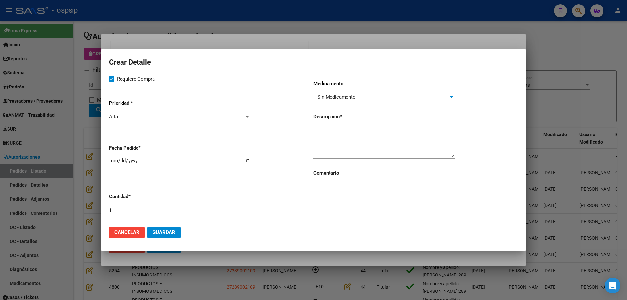
click at [111, 162] on input "[DATE]" at bounding box center [179, 163] width 141 height 10
type input "[DATE]"
click at [318, 134] on textarea at bounding box center [384, 142] width 141 height 31
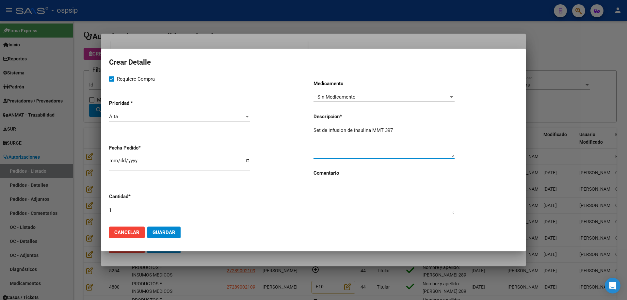
type textarea "Set de infusion de insulina MMT 397"
click at [166, 209] on input "1" at bounding box center [179, 210] width 141 height 6
type input "10"
click at [399, 128] on textarea "Set de infusión de insulina MMT 397" at bounding box center [384, 142] width 141 height 31
type textarea "Set de infusión de insulina MMT 397"
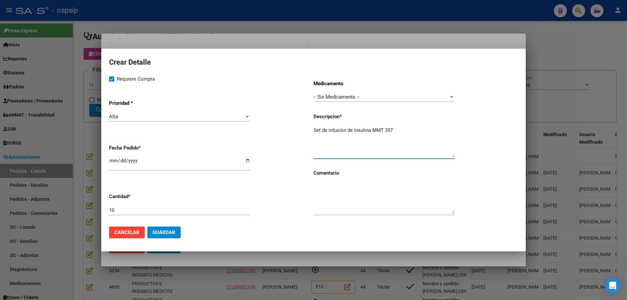
click at [176, 236] on button "Guardar" at bounding box center [163, 233] width 33 height 12
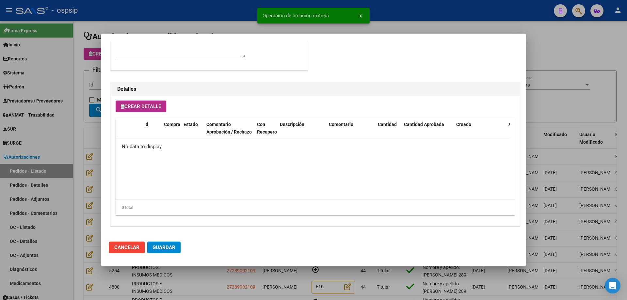
type input "[PERSON_NAME]"
type input "[GEOGRAPHIC_DATA], LA [PERSON_NAME] 636"
click at [155, 110] on button "Crear Detalle" at bounding box center [141, 107] width 51 height 12
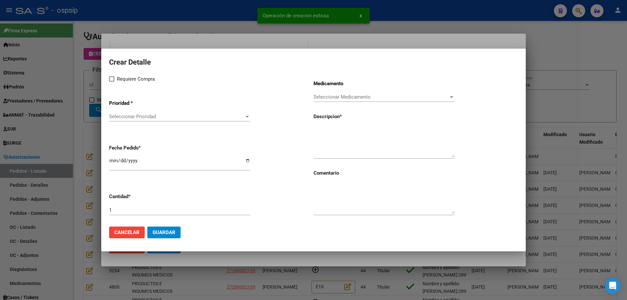
click at [155, 116] on span "Seleccionar Prioridad" at bounding box center [176, 117] width 135 height 6
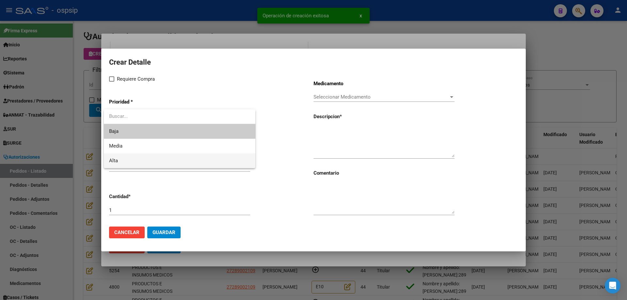
click at [138, 159] on span "Alta" at bounding box center [179, 161] width 141 height 15
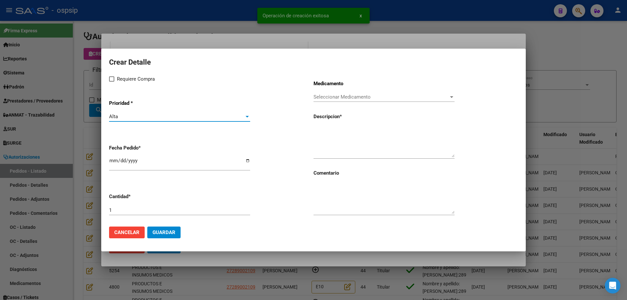
click at [123, 77] on span "Requiere Compra" at bounding box center [136, 79] width 38 height 8
click at [112, 82] on input "Requiere Compra" at bounding box center [111, 82] width 0 height 0
checkbox input "true"
click at [365, 100] on span "Seleccionar Medicamento" at bounding box center [381, 97] width 135 height 6
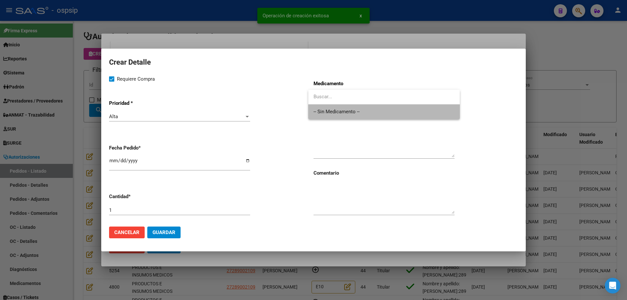
click at [359, 108] on span "-- Sin Medicamento --" at bounding box center [384, 112] width 141 height 15
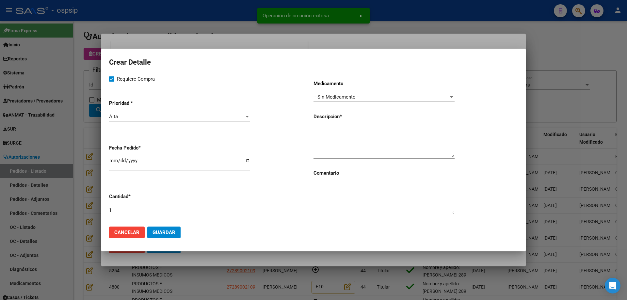
click at [112, 157] on div "[DATE]" at bounding box center [179, 163] width 141 height 14
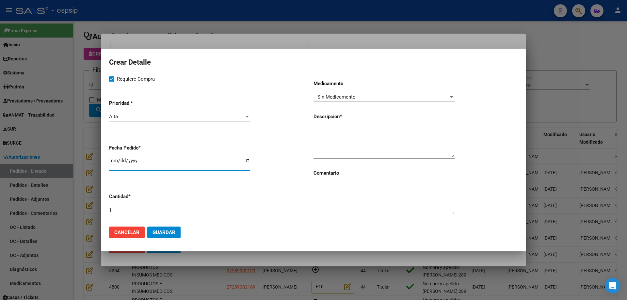
type input "[DATE]"
click at [355, 123] on div "Medicamento -- Sin Medicamento -- Seleccionar Medicamento Descripcion * Comenta…" at bounding box center [416, 148] width 204 height 146
click at [350, 133] on textarea at bounding box center [384, 142] width 141 height 31
type textarea "S"
type textarea "Reservorio de insulina MMT 332"
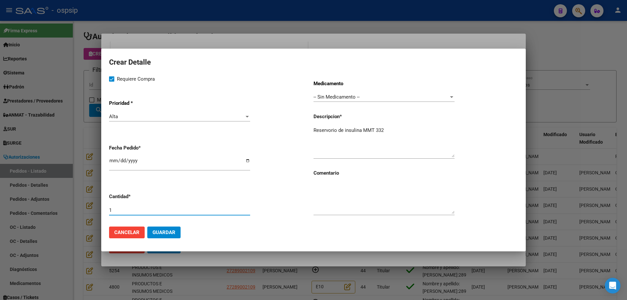
click at [213, 209] on input "1" at bounding box center [179, 210] width 141 height 6
type input "10"
click at [405, 129] on textarea "Reservorio de insulina MMT 332" at bounding box center [384, 142] width 141 height 31
click at [167, 230] on span "Guardar" at bounding box center [164, 233] width 23 height 6
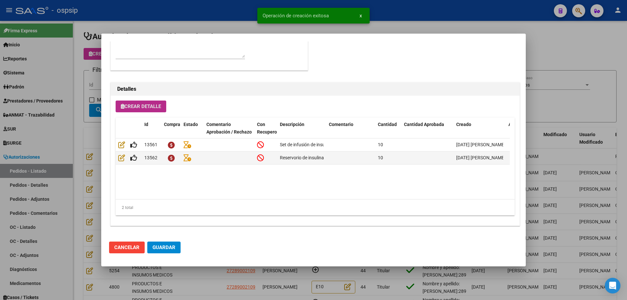
click at [141, 105] on span "Crear Detalle" at bounding box center [141, 107] width 40 height 6
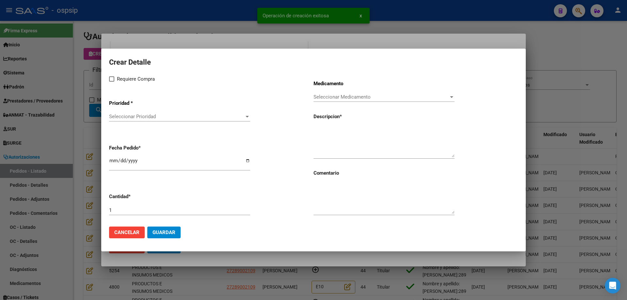
click at [139, 116] on span "Seleccionar Prioridad" at bounding box center [176, 117] width 135 height 6
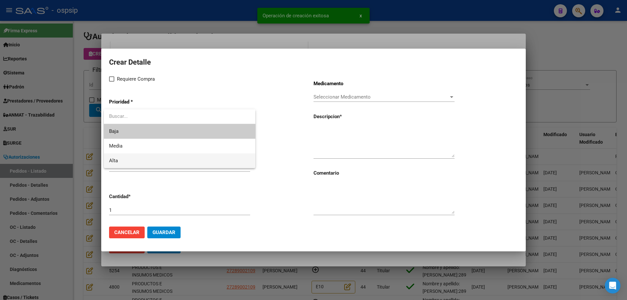
click at [122, 157] on span "Alta" at bounding box center [179, 161] width 141 height 15
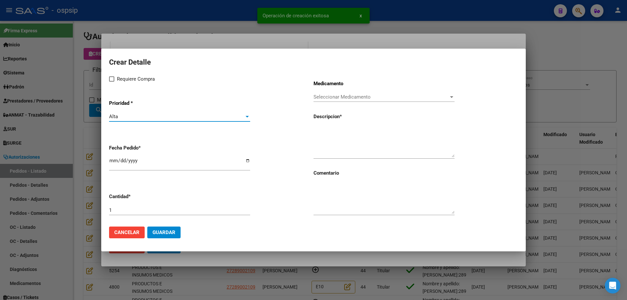
click at [122, 77] on span "Requiere Compra" at bounding box center [136, 79] width 38 height 8
click at [112, 82] on input "Requiere Compra" at bounding box center [111, 82] width 0 height 0
checkbox input "true"
click at [114, 161] on input "[DATE]" at bounding box center [179, 163] width 141 height 10
type input "[DATE]"
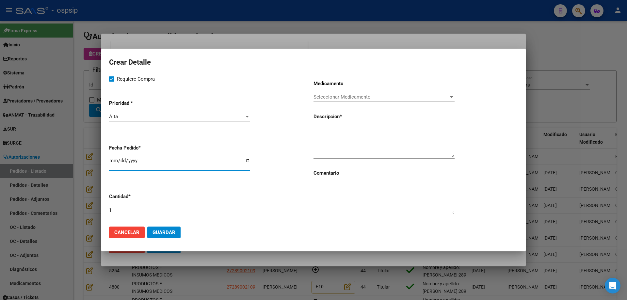
click at [360, 99] on span "Seleccionar Medicamento" at bounding box center [381, 97] width 135 height 6
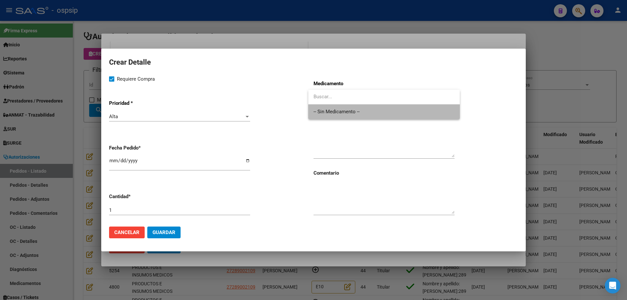
click at [358, 108] on span "-- Sin Medicamento --" at bounding box center [384, 112] width 141 height 15
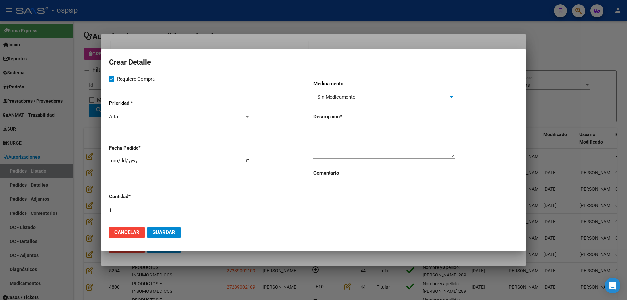
click at [347, 128] on textarea at bounding box center [384, 142] width 141 height 31
type textarea "Sensor de glucosa MMT 7040"
click at [171, 211] on input "1" at bounding box center [179, 210] width 141 height 6
type input "5"
click at [414, 129] on textarea "Sensor de glucosa MMT 7040" at bounding box center [384, 142] width 141 height 31
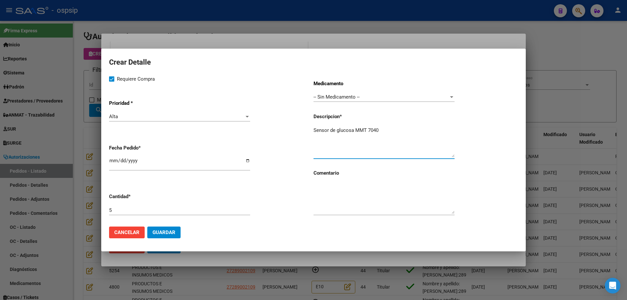
click at [174, 233] on span "Guardar" at bounding box center [164, 233] width 23 height 6
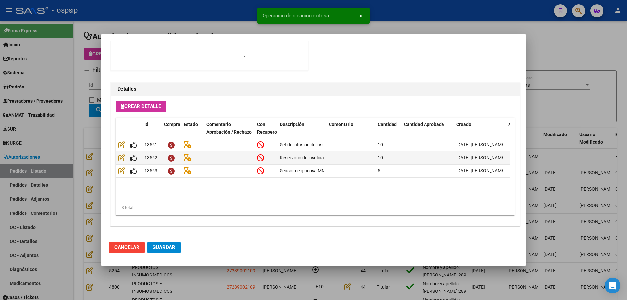
click at [181, 245] on mat-dialog-actions "Cancelar Guardar" at bounding box center [313, 248] width 409 height 22
click at [173, 249] on span "Guardar" at bounding box center [164, 248] width 23 height 6
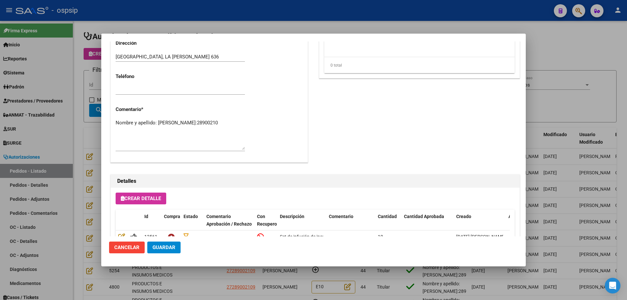
scroll to position [359, 0]
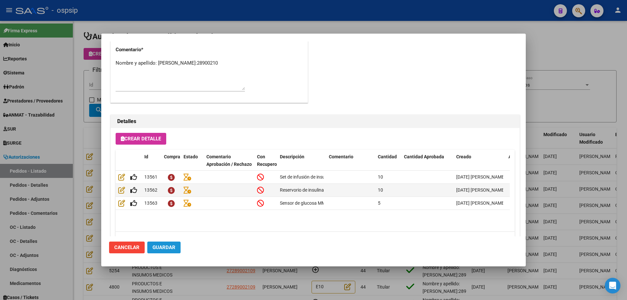
click at [166, 247] on span "Guardar" at bounding box center [164, 248] width 23 height 6
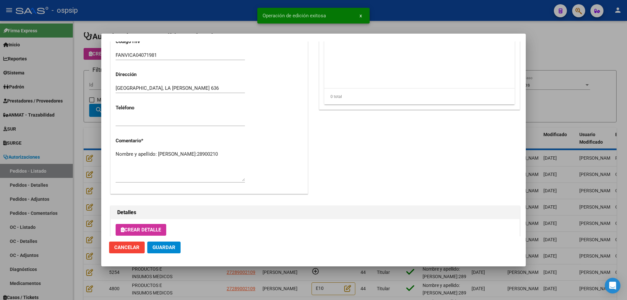
scroll to position [261, 0]
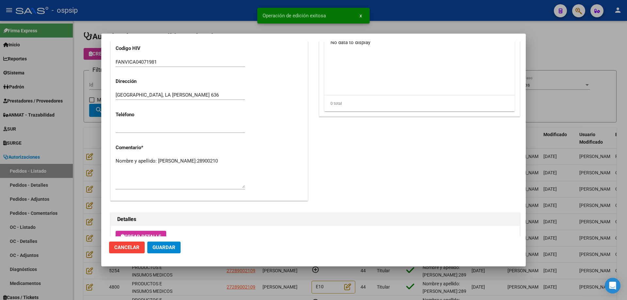
click at [138, 170] on textarea "Nombre y apellido: Cantero Viviana Dni:28900210" at bounding box center [180, 172] width 129 height 31
click at [139, 168] on textarea "Nombre y apellido: Cantero Viviana Dni:28900210" at bounding box center [180, 172] width 129 height 31
click at [83, 83] on div at bounding box center [313, 150] width 627 height 300
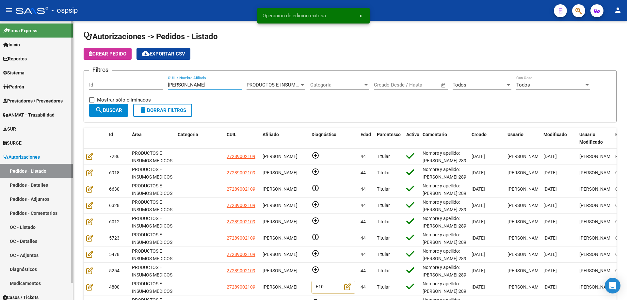
drag, startPoint x: 195, startPoint y: 83, endPoint x: 23, endPoint y: 90, distance: 172.3
click at [23, 90] on mat-sidenav-container "Firma Express Inicio Calendario SSS Instructivos Contacto OS Reportes Egresos D…" at bounding box center [313, 160] width 627 height 279
paste input "28900210"
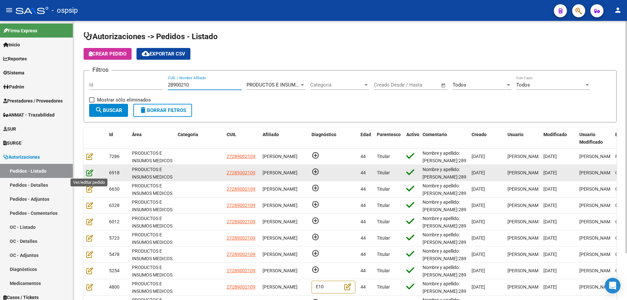
type input "28900210"
click at [88, 172] on icon at bounding box center [89, 172] width 7 height 7
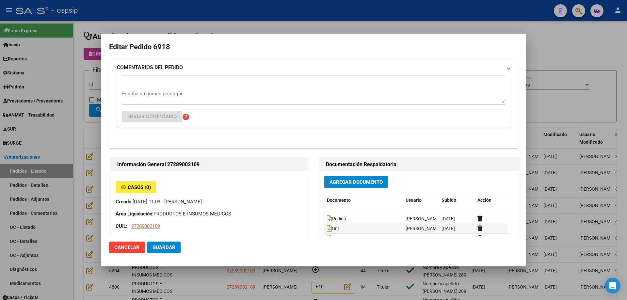
type input "[PERSON_NAME]"
type input "[GEOGRAPHIC_DATA], [GEOGRAPHIC_DATA][PERSON_NAME] 636"
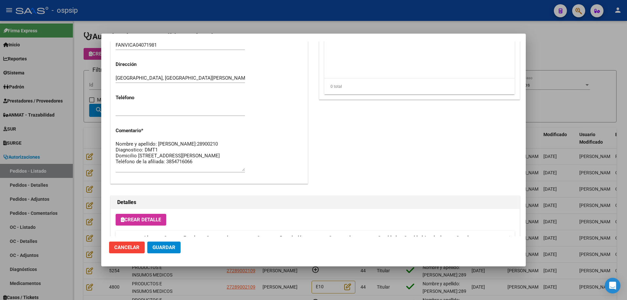
scroll to position [294, 0]
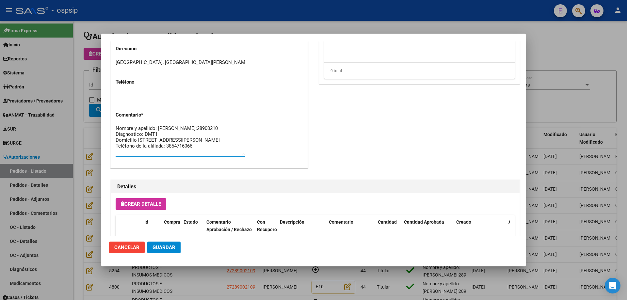
drag, startPoint x: 116, startPoint y: 138, endPoint x: 164, endPoint y: 151, distance: 49.1
click at [80, 128] on div at bounding box center [313, 150] width 627 height 300
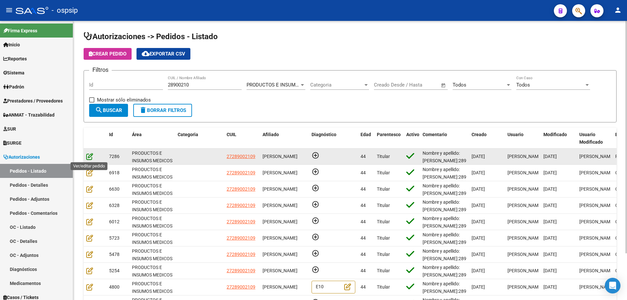
click at [91, 156] on icon at bounding box center [89, 156] width 7 height 7
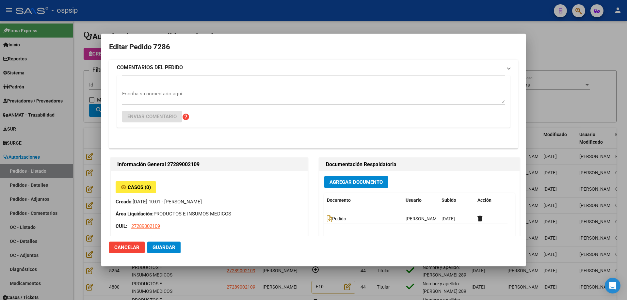
type input "[PERSON_NAME]"
type input "[GEOGRAPHIC_DATA], [GEOGRAPHIC_DATA][PERSON_NAME] 636"
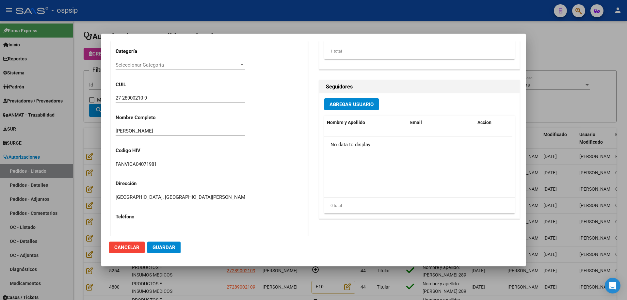
scroll to position [229, 0]
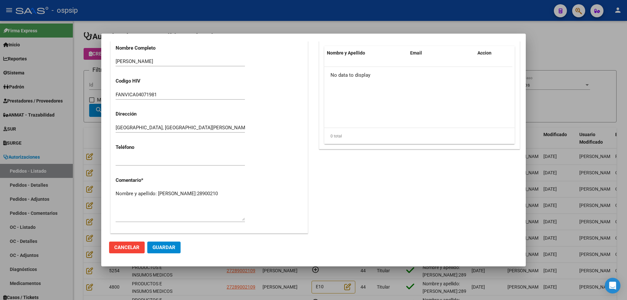
click at [165, 200] on textarea "Nombre y apellido: Cantero Viviana Dni:28900210" at bounding box center [180, 205] width 129 height 31
paste textarea "Diagnostico: DMT1 Domicilio Calle: Moreno 636 Santiago del Estero- La Banda Tel…"
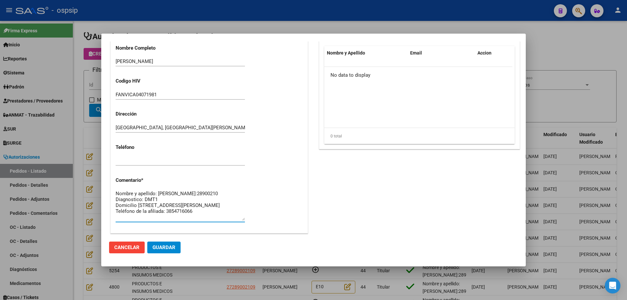
type textarea "Nombre y apellido: [PERSON_NAME]:28900210 Diagnostico: DMT1 Domicilio [STREET_A…"
click at [174, 245] on span "Guardar" at bounding box center [164, 248] width 23 height 6
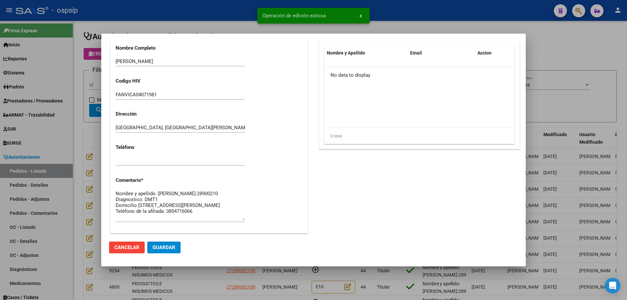
scroll to position [392, 0]
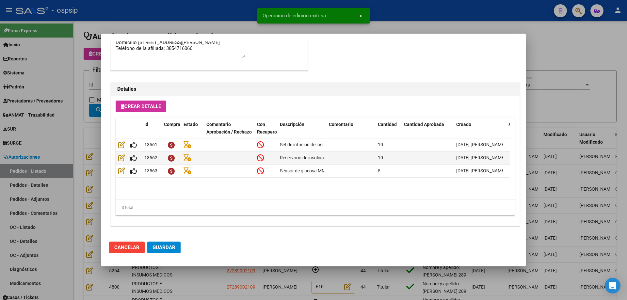
click at [85, 139] on div at bounding box center [313, 150] width 627 height 300
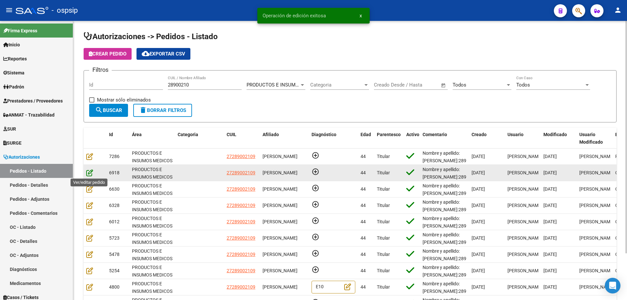
click at [89, 170] on icon at bounding box center [89, 172] width 7 height 7
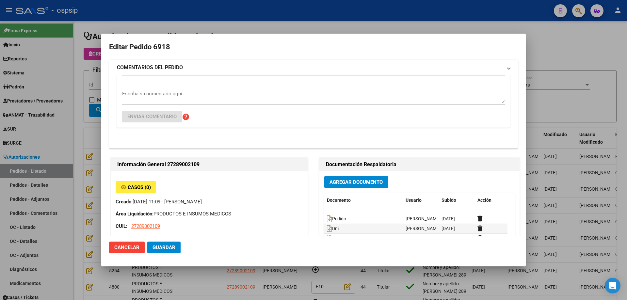
type input "[PERSON_NAME]"
type input "[GEOGRAPHIC_DATA], [GEOGRAPHIC_DATA][PERSON_NAME] 636"
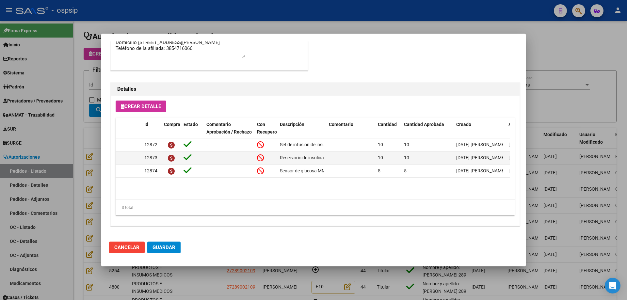
click at [166, 247] on span "Guardar" at bounding box center [164, 248] width 23 height 6
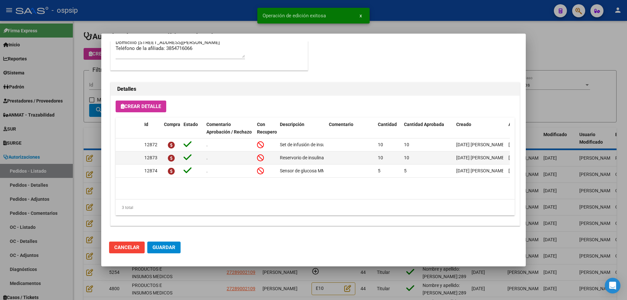
click at [67, 196] on div at bounding box center [313, 150] width 627 height 300
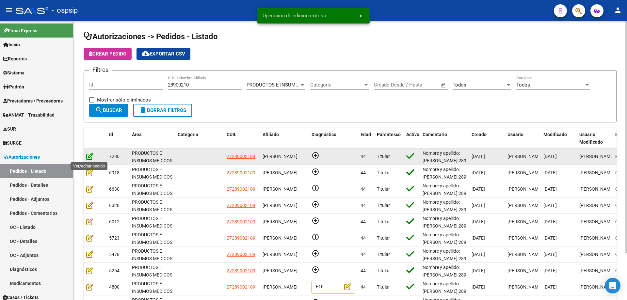
click at [90, 156] on icon at bounding box center [89, 156] width 7 height 7
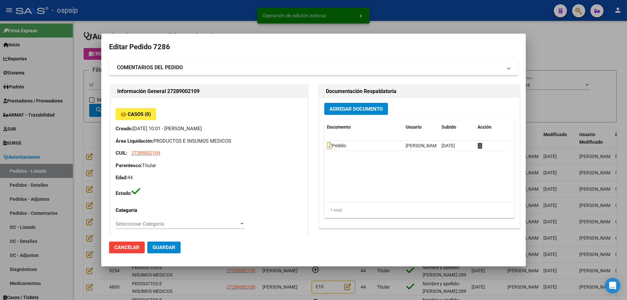
type input "[PERSON_NAME]"
type input "[GEOGRAPHIC_DATA], [GEOGRAPHIC_DATA][PERSON_NAME] 636"
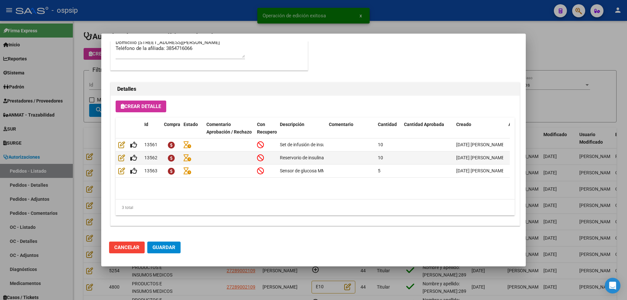
click at [169, 247] on span "Guardar" at bounding box center [164, 248] width 23 height 6
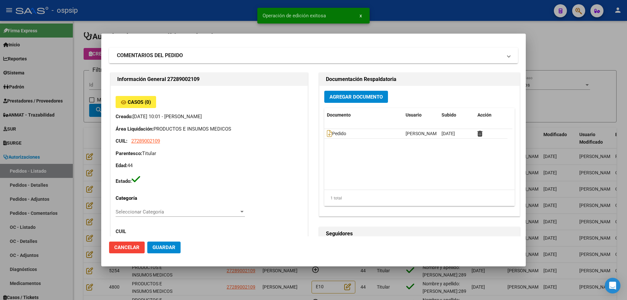
scroll to position [0, 0]
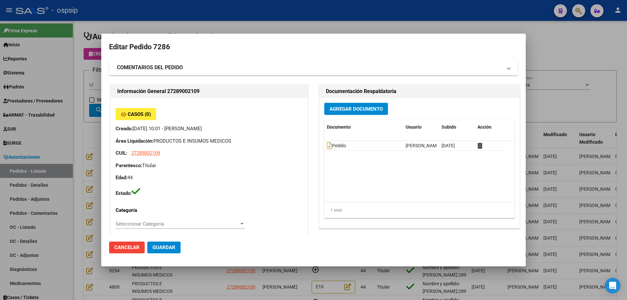
click at [94, 68] on div at bounding box center [313, 150] width 627 height 300
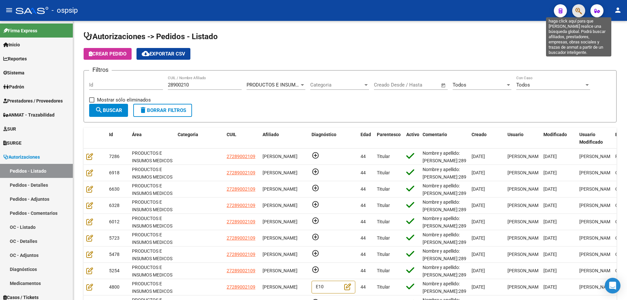
click at [580, 8] on icon "button" at bounding box center [579, 11] width 7 height 8
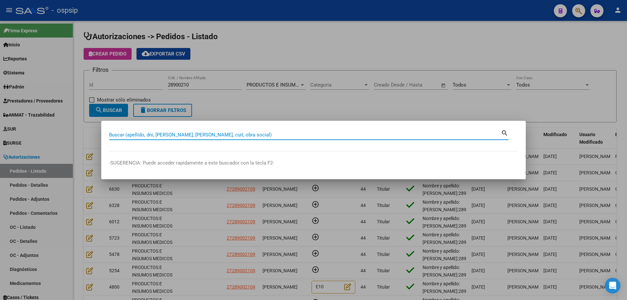
click at [262, 134] on input "Buscar (apellido, dni, [PERSON_NAME], [PERSON_NAME], cuit, obra social)" at bounding box center [305, 135] width 392 height 6
type input "41584017"
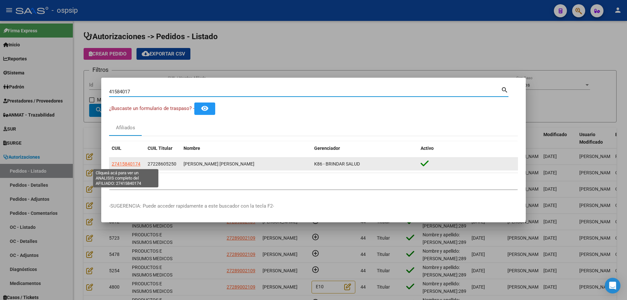
click at [132, 166] on span "27415840174" at bounding box center [126, 163] width 29 height 5
type textarea "27415840174"
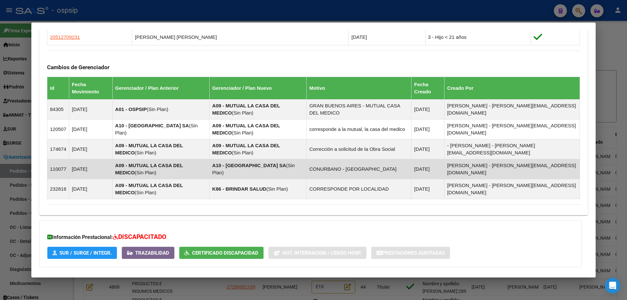
scroll to position [473, 0]
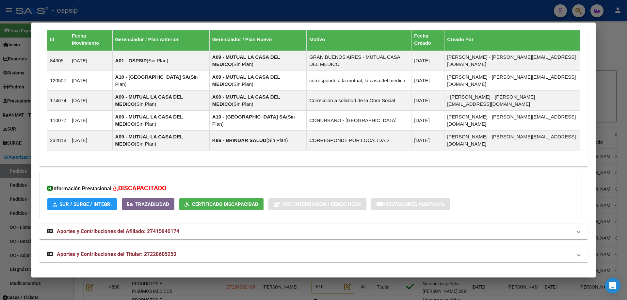
click at [109, 253] on span "Aportes y Contribuciones del Titular: 27228605250" at bounding box center [117, 254] width 120 height 6
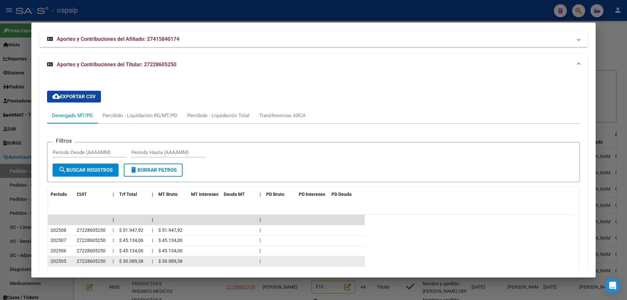
scroll to position [767, 0]
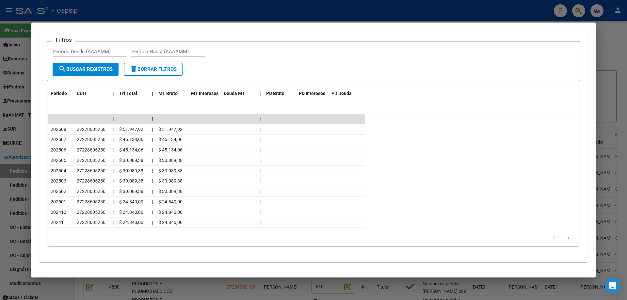
click at [15, 143] on div at bounding box center [313, 150] width 627 height 300
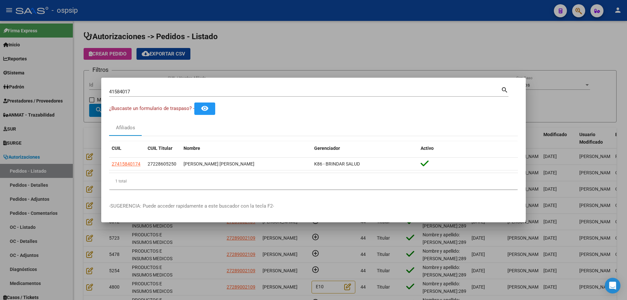
click at [130, 93] on input "41584017" at bounding box center [305, 92] width 392 height 6
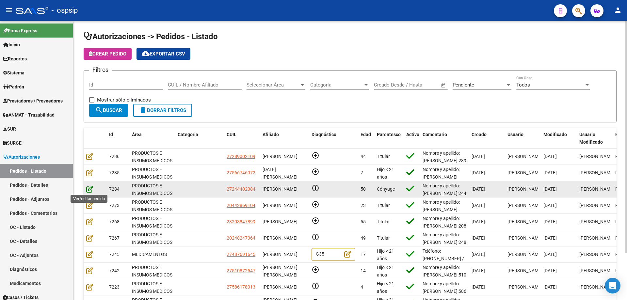
click at [90, 191] on icon at bounding box center [89, 189] width 7 height 7
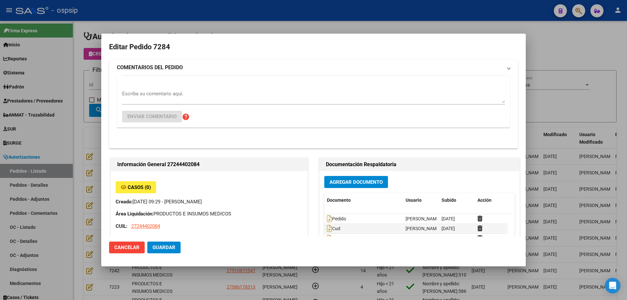
type input "[GEOGRAPHIC_DATA], PRESIDENTE DERQ, DINAMARCA 422"
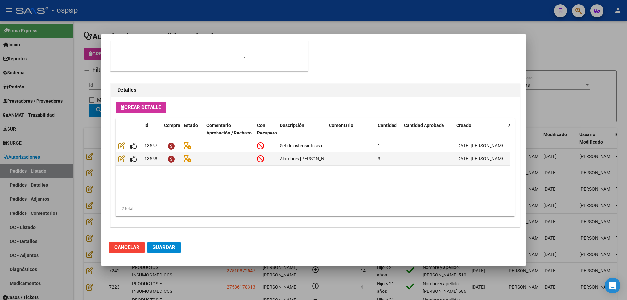
scroll to position [392, 0]
click at [165, 253] on button "Guardar" at bounding box center [163, 248] width 33 height 12
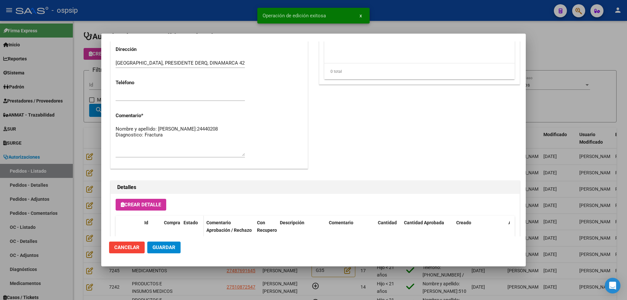
scroll to position [294, 0]
click at [176, 140] on textarea "Nombre y apellido: [PERSON_NAME]:24440208 Diagnostico: Fractura" at bounding box center [180, 140] width 129 height 31
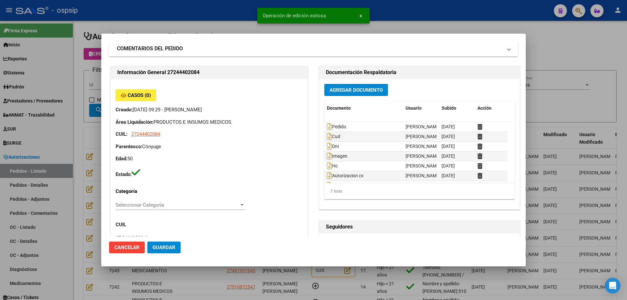
scroll to position [0, 0]
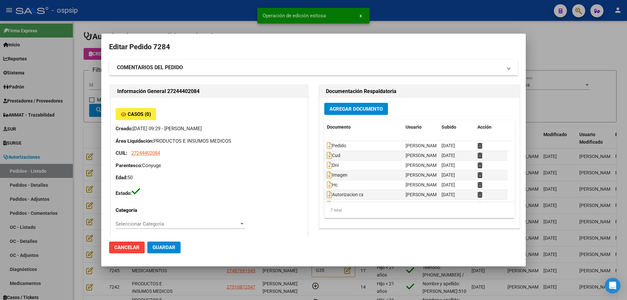
click at [95, 132] on div at bounding box center [313, 150] width 627 height 300
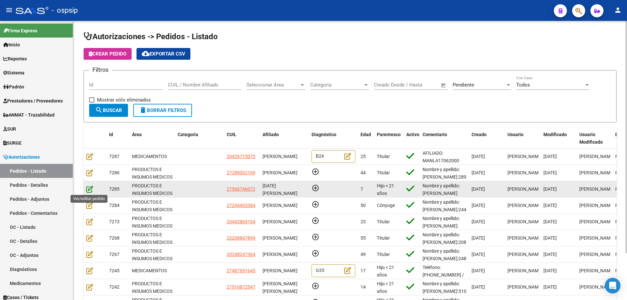
click at [89, 191] on icon at bounding box center [89, 189] width 7 height 7
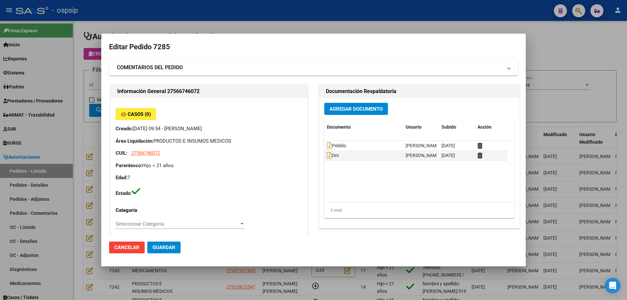
type input "Salta, [GEOGRAPHIC_DATA], [PERSON_NAME] 642"
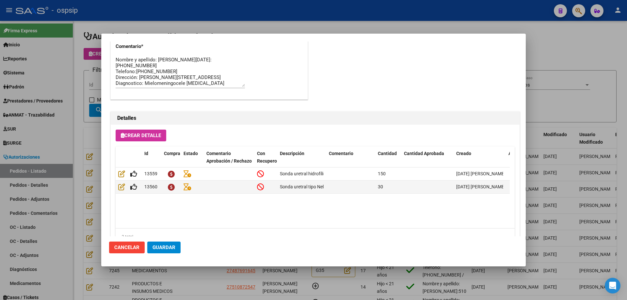
scroll to position [392, 0]
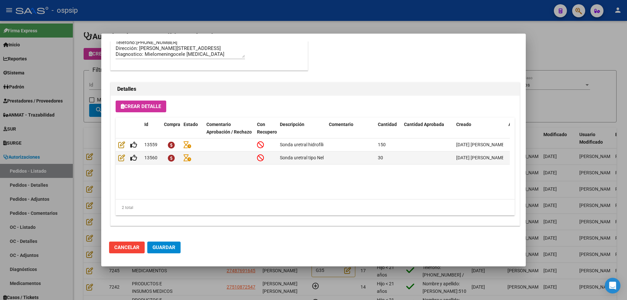
click at [98, 135] on div at bounding box center [313, 150] width 627 height 300
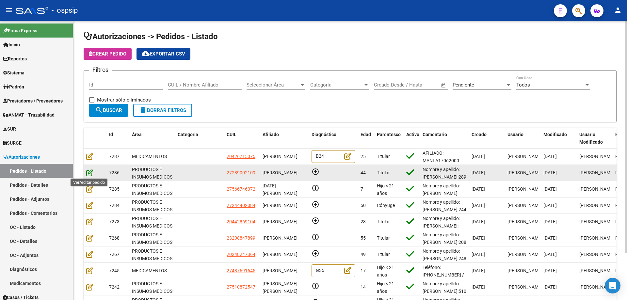
click at [87, 173] on icon at bounding box center [89, 172] width 7 height 7
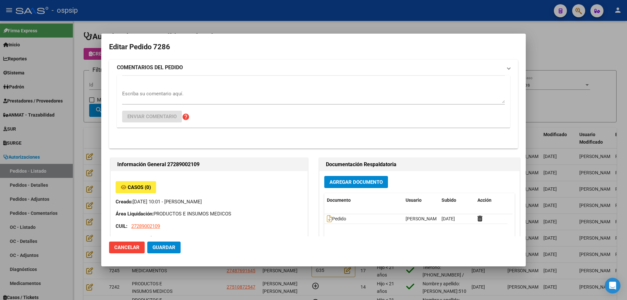
type input "[PERSON_NAME]"
type input "[GEOGRAPHIC_DATA], [GEOGRAPHIC_DATA][PERSON_NAME] 636"
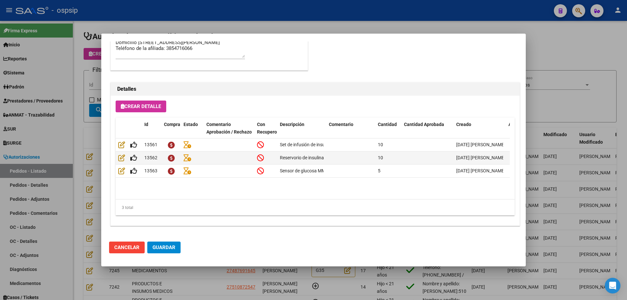
click at [64, 116] on div at bounding box center [313, 150] width 627 height 300
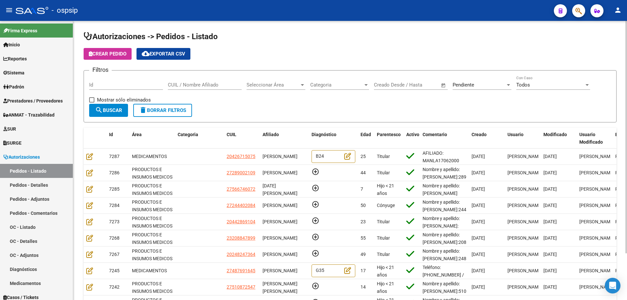
click at [195, 86] on input "CUIL / Nombre Afiliado" at bounding box center [205, 85] width 74 height 6
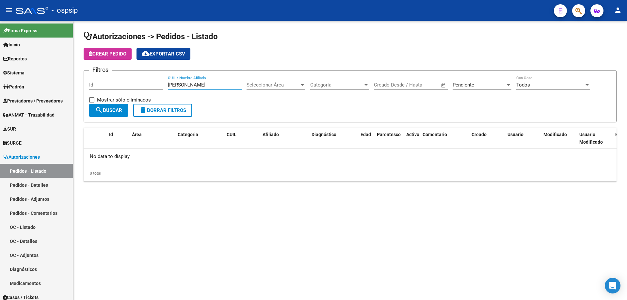
type input "[PERSON_NAME]"
click at [466, 82] on span "Pendiente" at bounding box center [464, 85] width 22 height 6
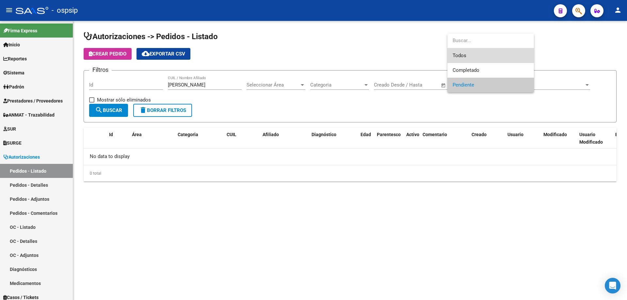
click at [463, 53] on span "Todos" at bounding box center [491, 55] width 76 height 15
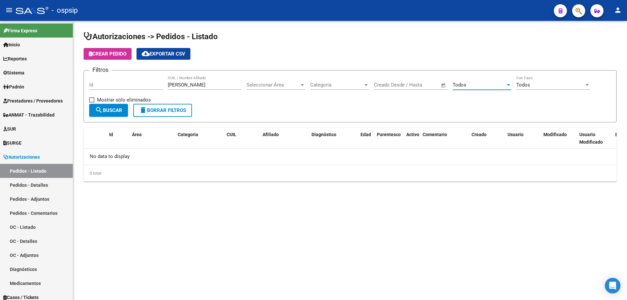
click at [275, 83] on span "Seleccionar Área" at bounding box center [273, 85] width 53 height 6
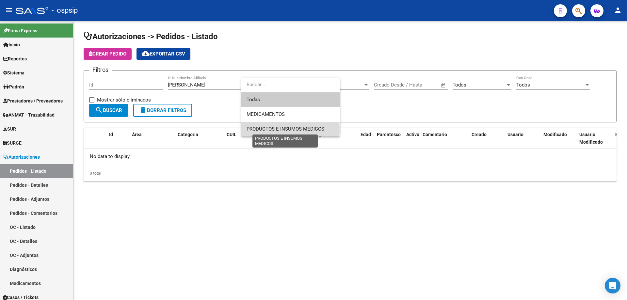
click at [255, 129] on span "PRODUCTOS E INSUMOS MEDICOS" at bounding box center [286, 129] width 78 height 6
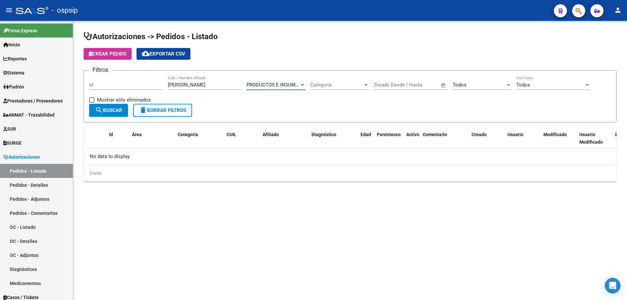
click at [115, 106] on button "search Buscar" at bounding box center [108, 110] width 39 height 13
drag, startPoint x: 199, startPoint y: 83, endPoint x: 127, endPoint y: 74, distance: 72.2
click at [127, 74] on form "Filtros Id [PERSON_NAME] CUIL / Nombre Afiliado PRODUCTOS E INSUMOS MEDICOS Sel…" at bounding box center [350, 96] width 533 height 52
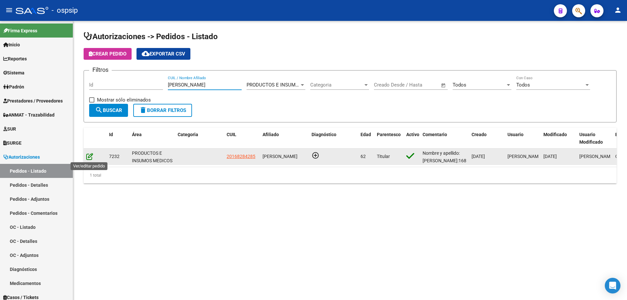
type input "[PERSON_NAME]"
click at [90, 157] on icon at bounding box center [89, 156] width 7 height 7
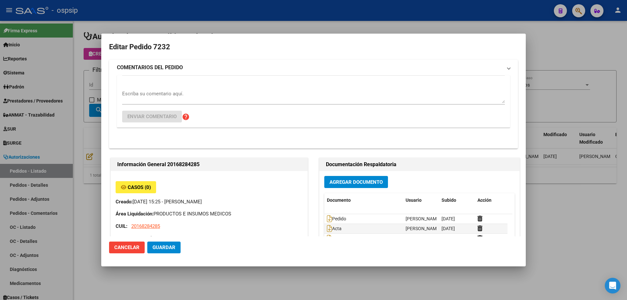
type input "[GEOGRAPHIC_DATA], [PERSON_NAME], [PERSON_NAME][STREET_ADDRESS]"
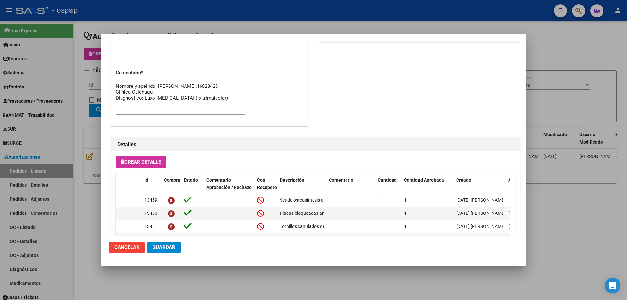
scroll to position [327, 0]
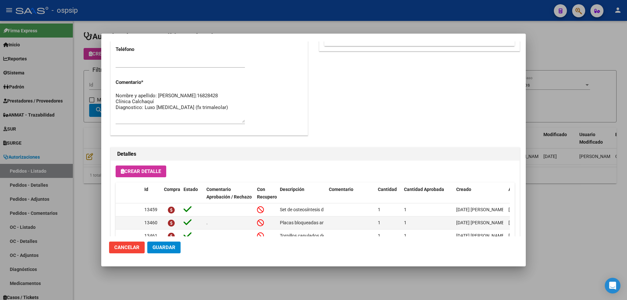
click at [58, 80] on div at bounding box center [313, 150] width 627 height 300
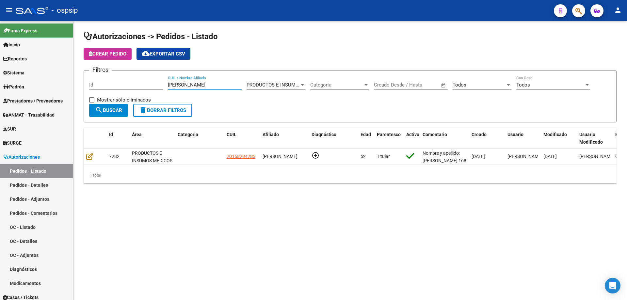
drag, startPoint x: 229, startPoint y: 85, endPoint x: 161, endPoint y: 84, distance: 68.6
click at [161, 84] on div "Filtros Id [PERSON_NAME] CUIL / Nombre Afiliado PRODUCTOS E INSUMOS MEDICOS Sel…" at bounding box center [350, 90] width 522 height 28
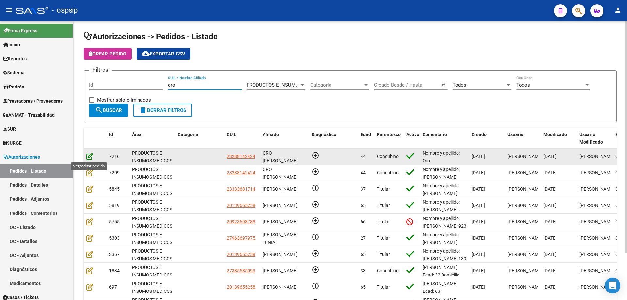
type input "oro"
click at [90, 155] on icon at bounding box center [89, 156] width 7 height 7
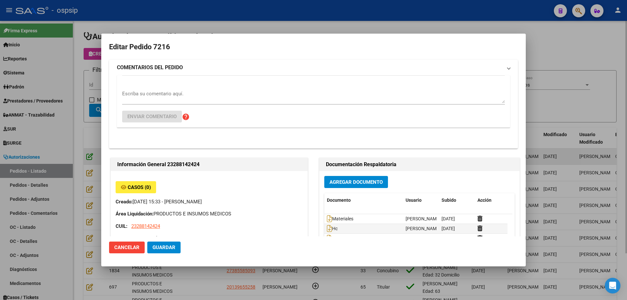
type input "[PERSON_NAME] ORO"
type input "[GEOGRAPHIC_DATA], [PERSON_NAME], AV. ARGENTINA 757"
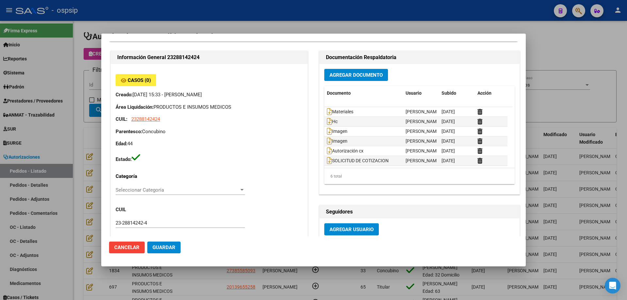
scroll to position [32, 0]
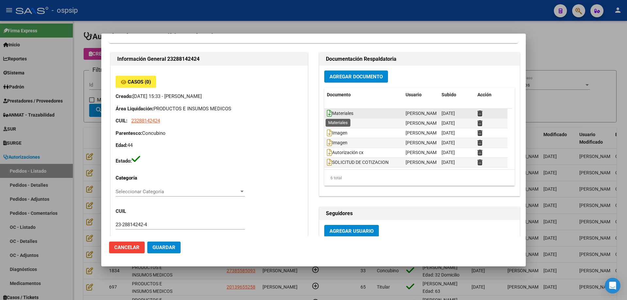
click at [328, 113] on icon at bounding box center [329, 113] width 5 height 7
click at [46, 71] on div at bounding box center [313, 150] width 627 height 300
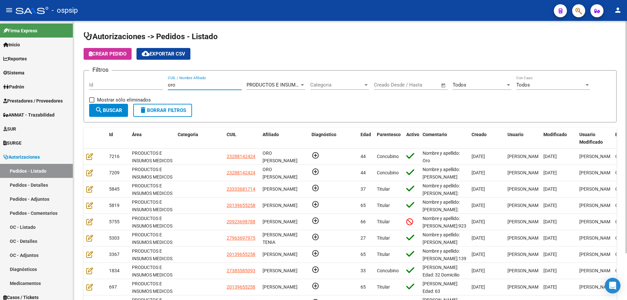
drag, startPoint x: 179, startPoint y: 84, endPoint x: 122, endPoint y: 80, distance: 57.0
click at [122, 80] on div "Filtros Id oro CUIL / Nombre Afiliado PRODUCTOS E INSUMOS MEDICOS Seleccionar Á…" at bounding box center [350, 90] width 522 height 28
type input "d"
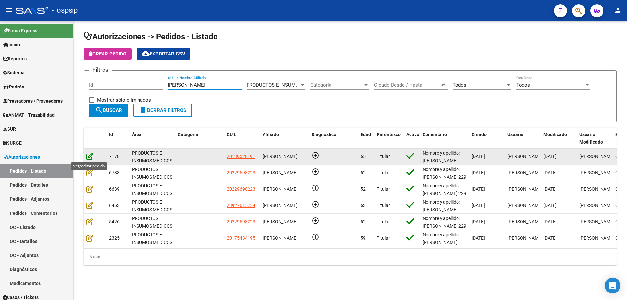
type input "[PERSON_NAME]"
click at [90, 153] on icon at bounding box center [89, 156] width 7 height 7
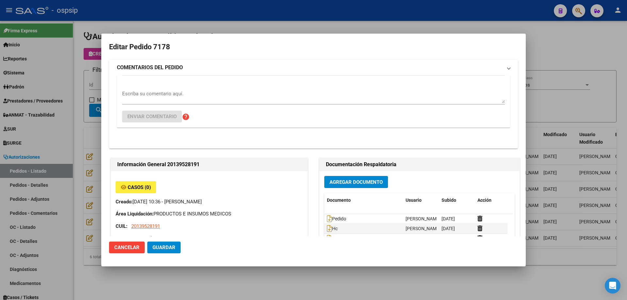
type input "[PERSON_NAME], LAS [PERSON_NAME], SUCRE 2786"
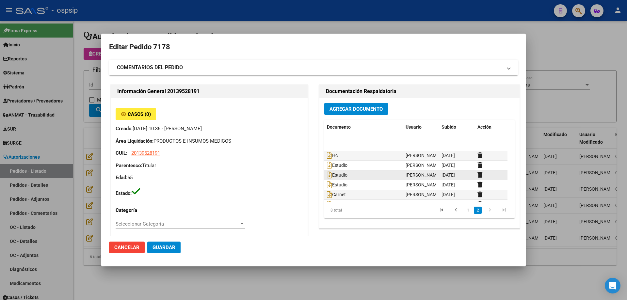
scroll to position [20, 0]
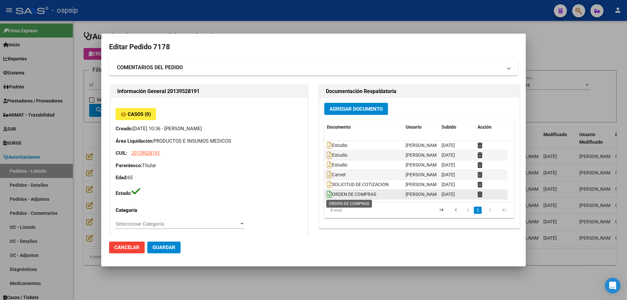
click at [327, 194] on icon at bounding box center [329, 194] width 5 height 7
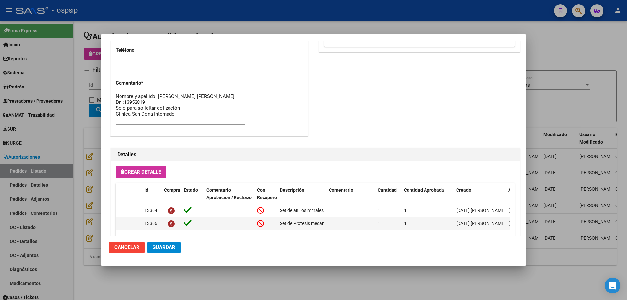
scroll to position [261, 0]
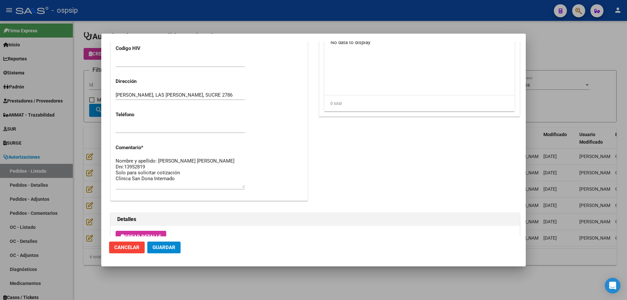
click at [91, 121] on div at bounding box center [313, 150] width 627 height 300
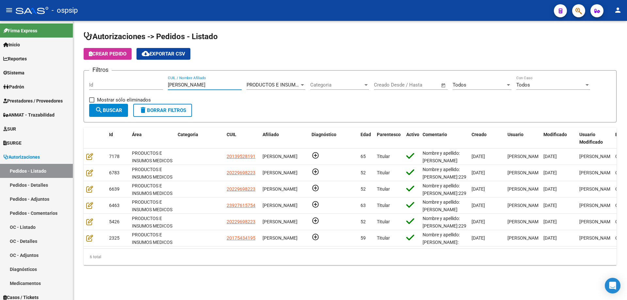
drag, startPoint x: 136, startPoint y: 85, endPoint x: 121, endPoint y: 83, distance: 14.5
click at [121, 83] on div "Filtros Id [PERSON_NAME] CUIL / Nombre Afiliado PRODUCTOS E INSUMOS MEDICOS Sel…" at bounding box center [350, 90] width 522 height 28
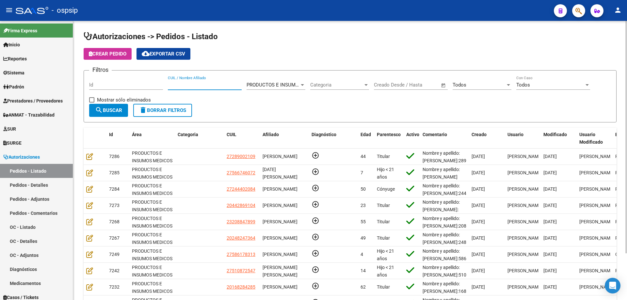
click at [215, 85] on input "CUIL / Nombre Afiliado" at bounding box center [205, 85] width 74 height 6
type input "[PERSON_NAME]"
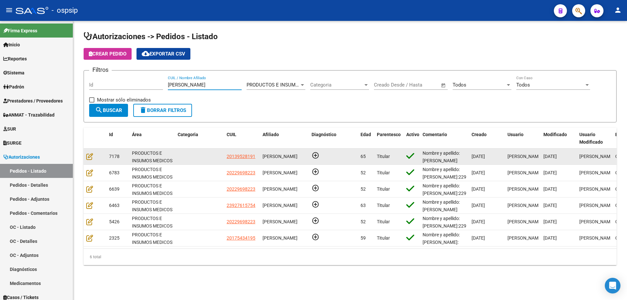
click at [86, 155] on datatable-body-cell at bounding box center [95, 157] width 23 height 16
click at [90, 157] on icon at bounding box center [89, 156] width 7 height 7
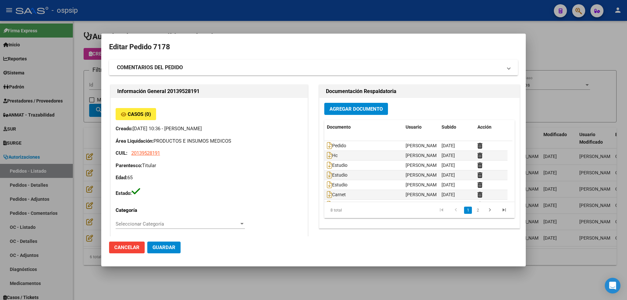
type input "[PERSON_NAME], LAS [PERSON_NAME], SUCRE 2786"
click at [327, 195] on icon at bounding box center [329, 194] width 5 height 7
click at [90, 78] on div at bounding box center [313, 150] width 627 height 300
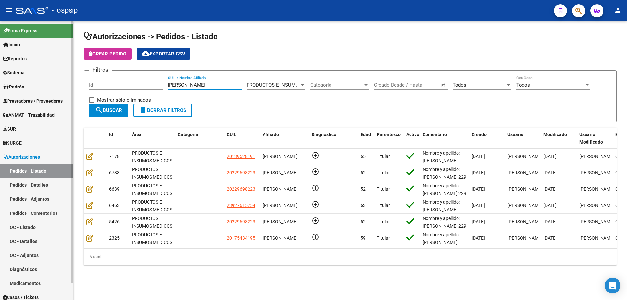
drag, startPoint x: 185, startPoint y: 87, endPoint x: 0, endPoint y: 73, distance: 185.7
click at [0, 73] on mat-sidenav-container "Firma Express Inicio Calendario SSS Instructivos Contacto OS Reportes Egresos D…" at bounding box center [313, 160] width 627 height 279
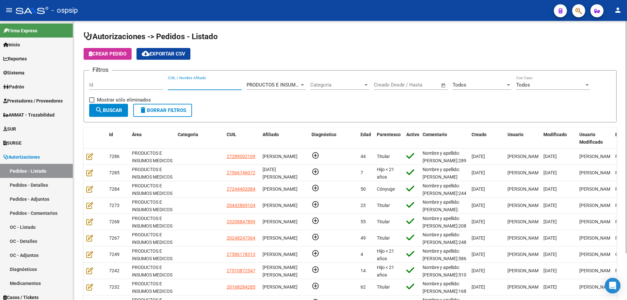
click at [185, 83] on input "CUIL / Nombre Afiliado" at bounding box center [205, 85] width 74 height 6
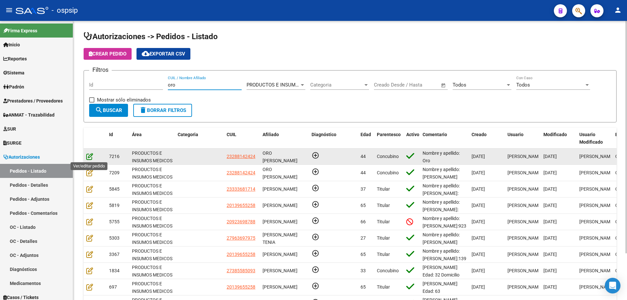
type input "oro"
click at [90, 156] on icon at bounding box center [89, 156] width 7 height 7
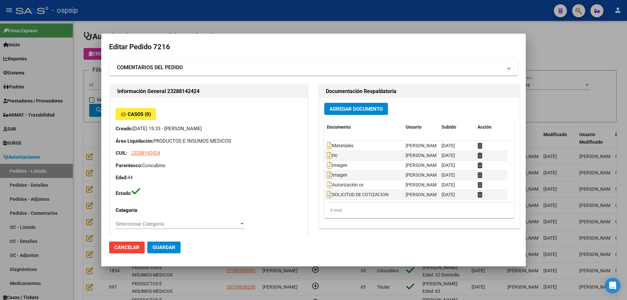
type input "[PERSON_NAME] ORO"
type input "[GEOGRAPHIC_DATA], [PERSON_NAME], AV. ARGENTINA 757"
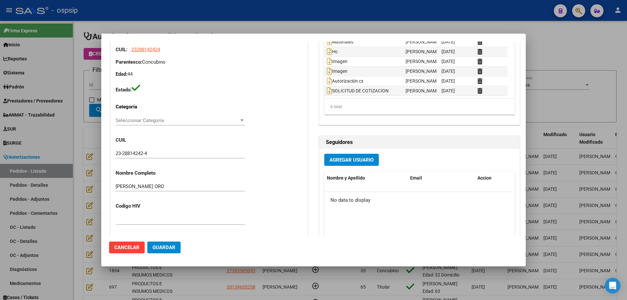
scroll to position [98, 0]
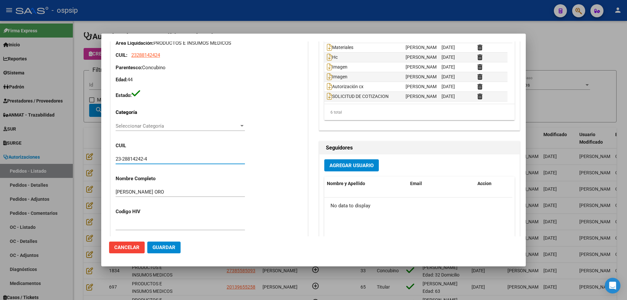
drag, startPoint x: 157, startPoint y: 157, endPoint x: 110, endPoint y: 158, distance: 46.7
click at [110, 158] on div "Información General 23288142424 Casos (0) Creado: [DATE] 15:33 - [PERSON_NAME] …" at bounding box center [209, 179] width 200 height 389
click at [75, 74] on div at bounding box center [313, 150] width 627 height 300
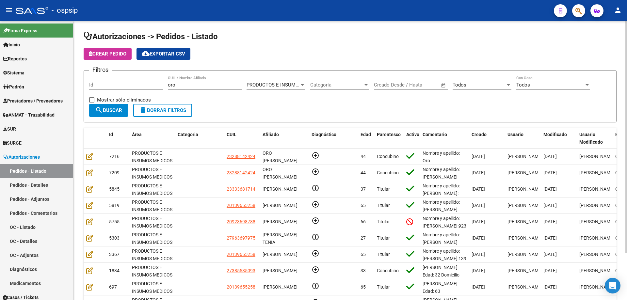
click at [89, 60] on app-list-header "Autorizaciones -> Pedidos - Listado Crear Pedido cloud_download Exportar CSV Fi…" at bounding box center [350, 76] width 533 height 91
click at [100, 52] on span "Crear Pedido" at bounding box center [108, 54] width 38 height 6
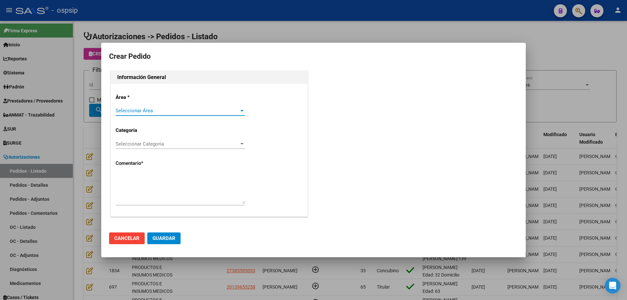
click at [136, 114] on div "Seleccionar Área Seleccionar Área" at bounding box center [180, 114] width 129 height 16
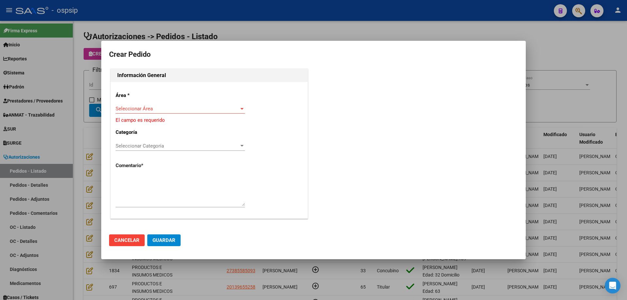
click at [146, 108] on span "Seleccionar Área" at bounding box center [177, 109] width 123 height 6
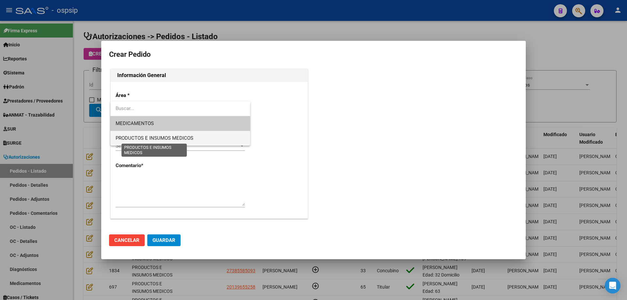
click at [140, 139] on span "PRODUCTOS E INSUMOS MEDICOS" at bounding box center [155, 138] width 78 height 6
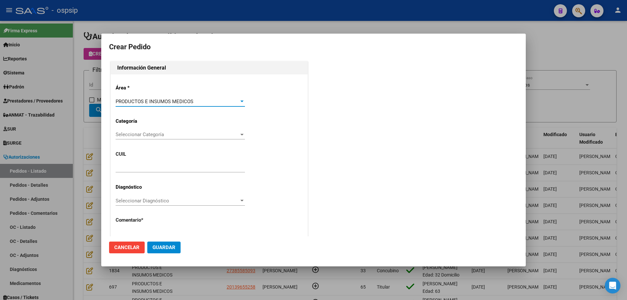
click at [141, 139] on div "Seleccionar Categoría Seleccionar Categoría" at bounding box center [180, 135] width 129 height 10
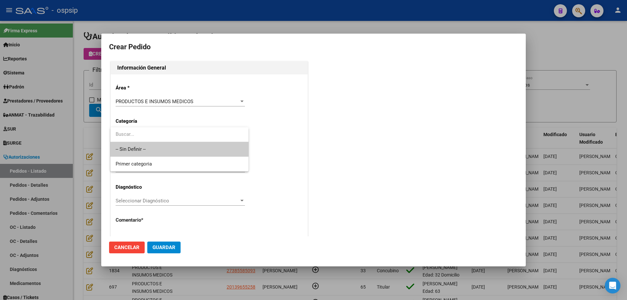
click at [141, 143] on span "-- Sin Definir --" at bounding box center [180, 149] width 128 height 15
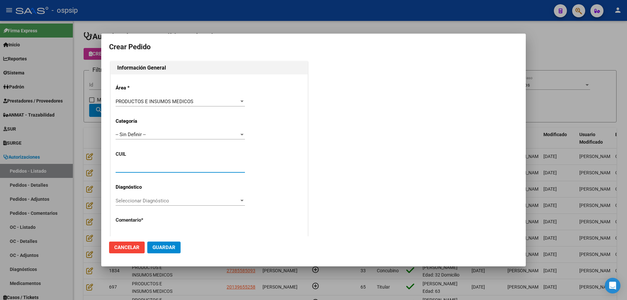
click at [141, 166] on input "text" at bounding box center [180, 168] width 129 height 6
paste input "23-28814242-4"
type input "23-28814242-4"
type input "[PERSON_NAME] ORO"
type input "[GEOGRAPHIC_DATA], [PERSON_NAME], AV. ARGENTINA 757"
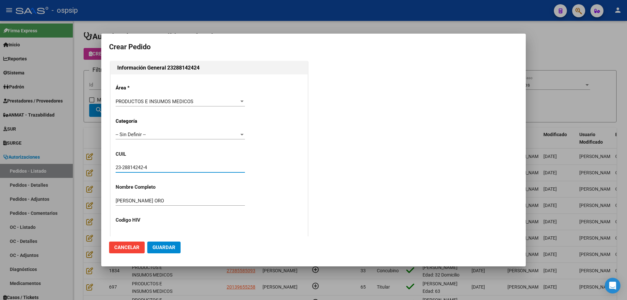
type input "ORO [PERSON_NAME]"
type input "[GEOGRAPHIC_DATA], [PERSON_NAME], AV. ARGENTINA 757"
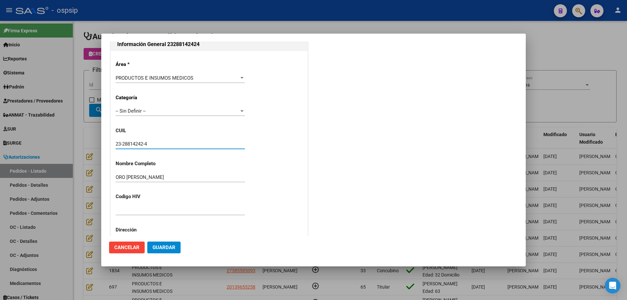
scroll to position [163, 0]
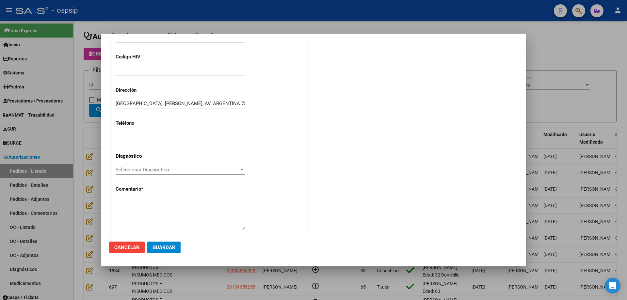
type input "23-28814242-4"
click at [147, 206] on textarea at bounding box center [180, 214] width 129 height 31
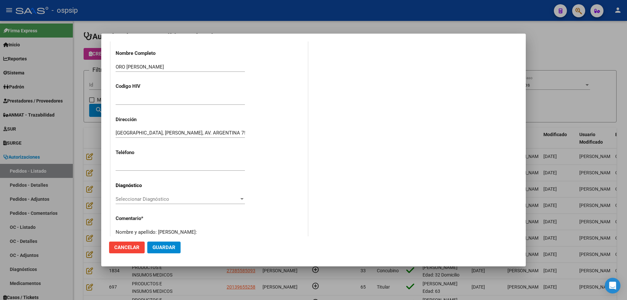
scroll to position [98, 0]
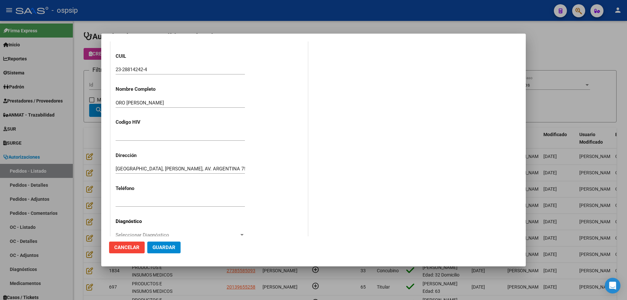
click at [134, 71] on input "23-28814242-4" at bounding box center [180, 70] width 129 height 6
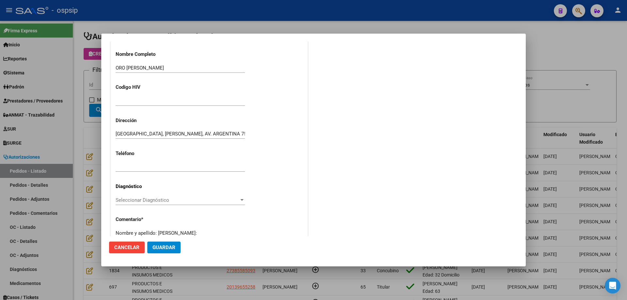
scroll to position [180, 0]
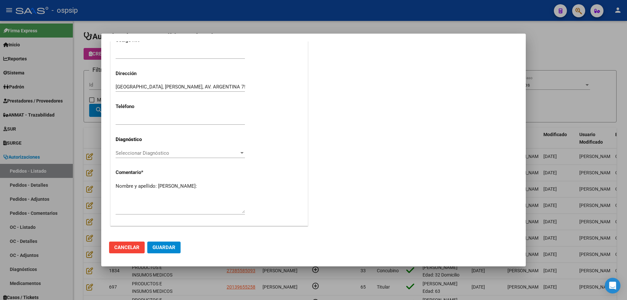
click at [135, 192] on textarea "Nombre y apellido: [PERSON_NAME]:" at bounding box center [180, 198] width 129 height 31
paste textarea "28814242"
click at [167, 246] on span "Guardar" at bounding box center [164, 248] width 23 height 6
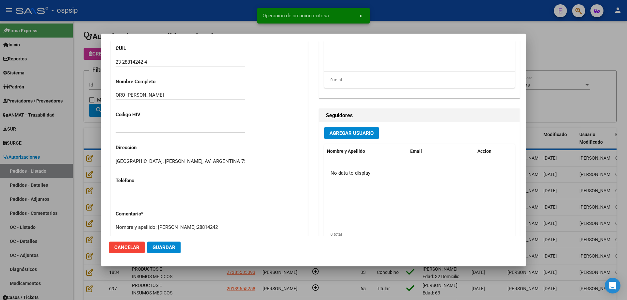
scroll to position [204, 0]
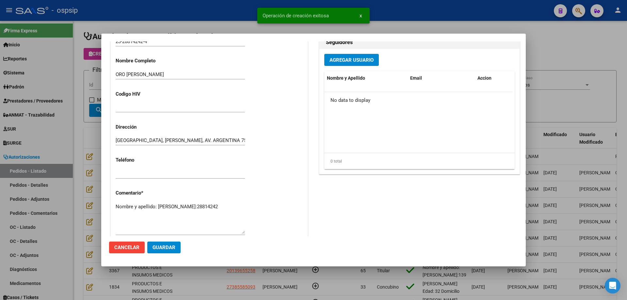
drag, startPoint x: 153, startPoint y: 214, endPoint x: 150, endPoint y: 221, distance: 7.9
click at [154, 214] on textarea "Nombre y apellido: [PERSON_NAME]:28814242" at bounding box center [180, 218] width 129 height 31
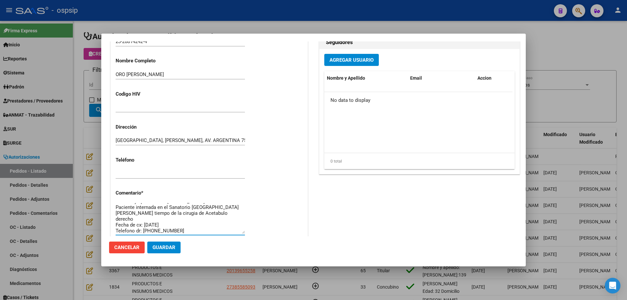
scroll to position [11, 0]
click at [166, 246] on span "Guardar" at bounding box center [164, 248] width 23 height 6
drag, startPoint x: 132, startPoint y: 229, endPoint x: 128, endPoint y: 225, distance: 5.4
click at [128, 225] on textarea "Nombre y apellido: Oro [PERSON_NAME]:28814242 Paciente internada en el Sanatori…" at bounding box center [180, 218] width 129 height 31
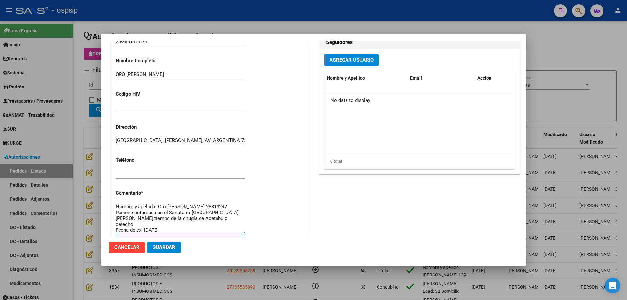
type textarea "Nombre y apellido: Oro [PERSON_NAME]:28814242 Paciente internada en el Sanatori…"
click at [169, 251] on button "Guardar" at bounding box center [163, 248] width 33 height 12
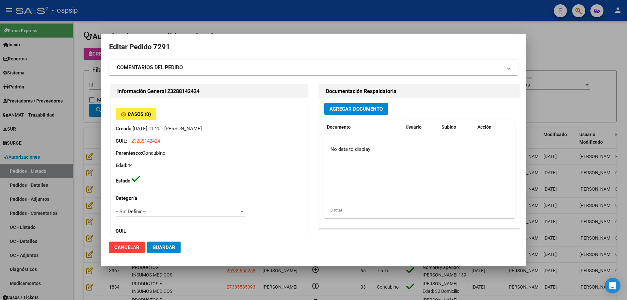
click at [363, 112] on button "Agregar Documento" at bounding box center [356, 109] width 64 height 12
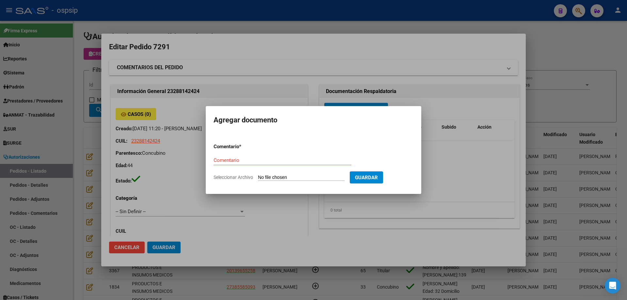
click at [313, 178] on input "Seleccionar Archivo" at bounding box center [301, 178] width 87 height 6
type input "C:\fakepath\Pedido oro.pdf"
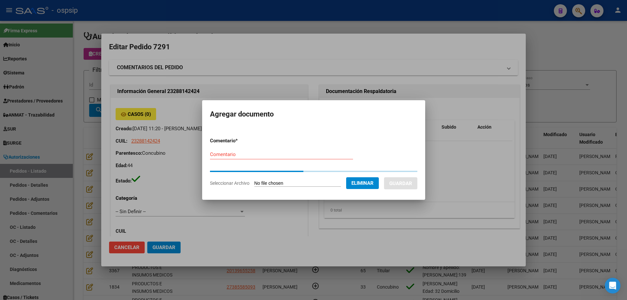
click at [253, 157] on input "Comentario" at bounding box center [281, 155] width 143 height 6
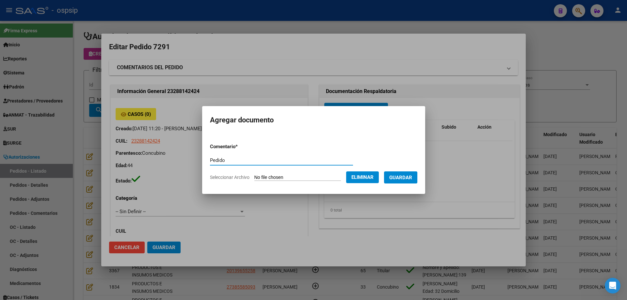
type input "Pedido"
click at [412, 176] on span "Guardar" at bounding box center [400, 178] width 23 height 6
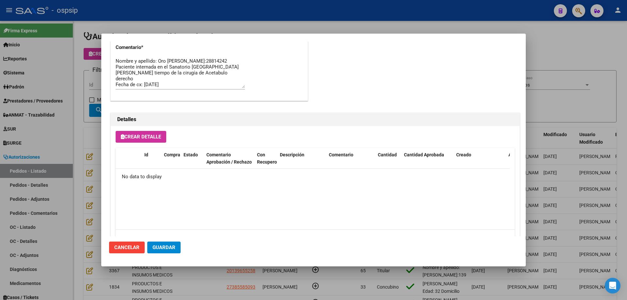
scroll to position [314, 0]
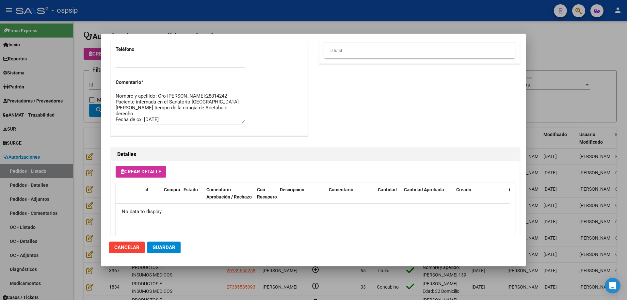
click at [146, 170] on span "Crear Detalle" at bounding box center [141, 172] width 40 height 6
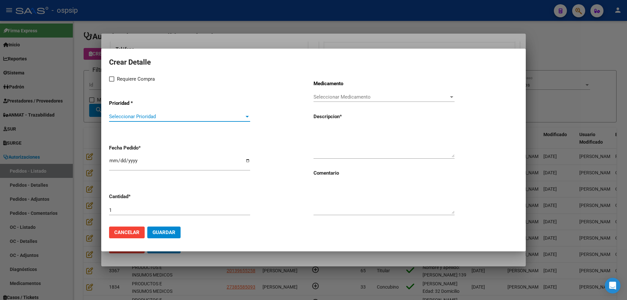
click at [164, 114] on span "Seleccionar Prioridad" at bounding box center [176, 117] width 135 height 6
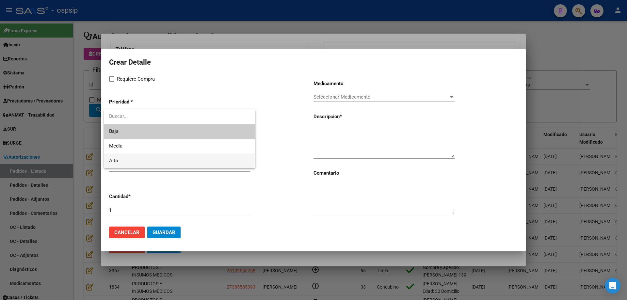
click at [145, 159] on span "Alta" at bounding box center [179, 161] width 141 height 15
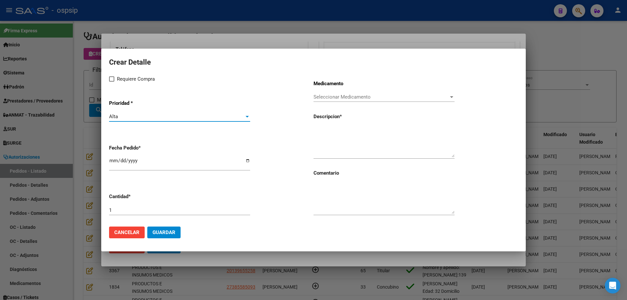
click at [127, 79] on span "Requiere Compra" at bounding box center [136, 79] width 38 height 8
click at [112, 82] on input "Requiere Compra" at bounding box center [111, 82] width 0 height 0
checkbox input "true"
click at [328, 95] on span "Seleccionar Medicamento" at bounding box center [381, 97] width 135 height 6
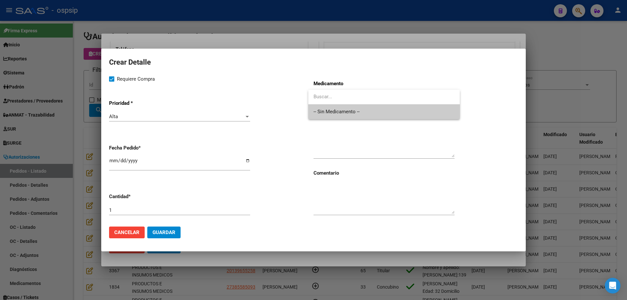
drag, startPoint x: 326, startPoint y: 111, endPoint x: 267, endPoint y: 147, distance: 69.0
click at [326, 113] on span "-- Sin Medicamento --" at bounding box center [384, 112] width 141 height 15
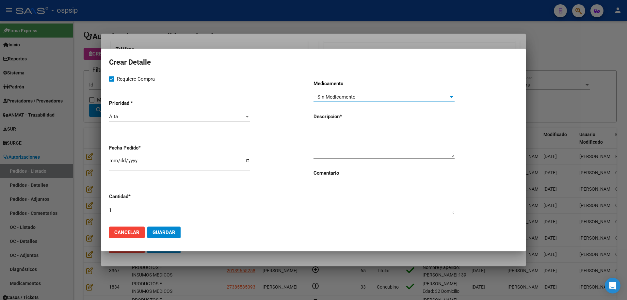
click at [358, 131] on textarea at bounding box center [384, 142] width 141 height 31
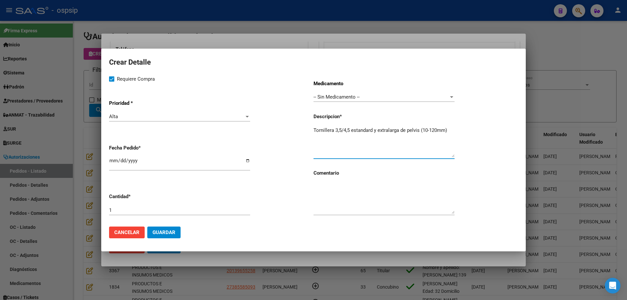
type textarea "Tornillera 3,5/4,5 estandard y extralarga de pelvis (10-120mm)"
click at [161, 228] on button "Guardar" at bounding box center [163, 233] width 33 height 12
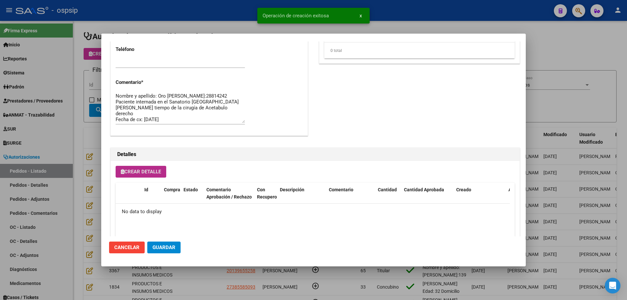
scroll to position [327, 0]
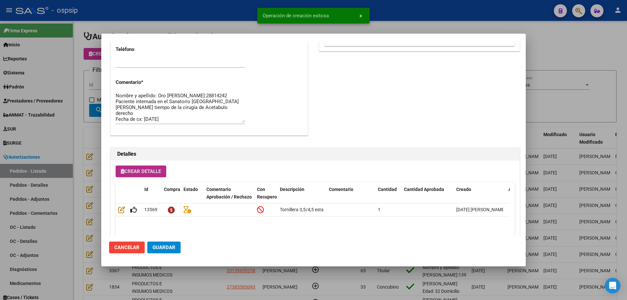
click at [153, 170] on span "Crear Detalle" at bounding box center [141, 172] width 40 height 6
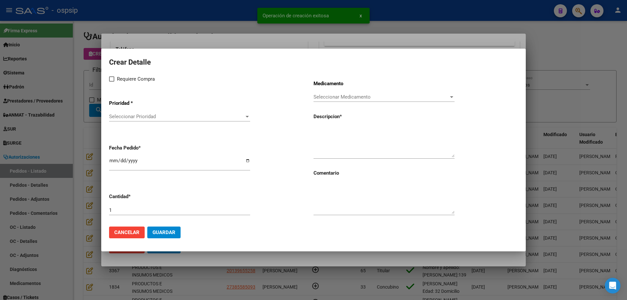
click at [158, 120] on div "Seleccionar Prioridad Seleccionar Prioridad" at bounding box center [179, 117] width 141 height 10
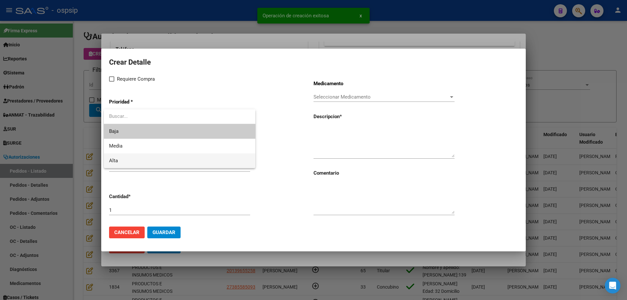
click at [145, 164] on span "Alta" at bounding box center [179, 161] width 141 height 15
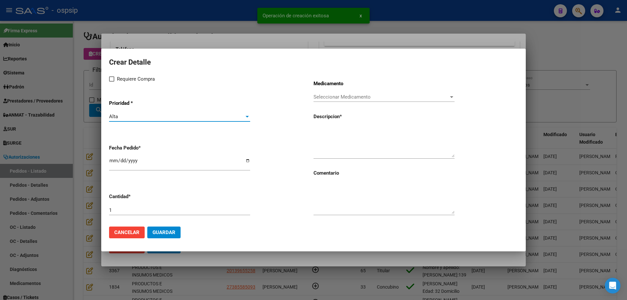
click at [116, 81] on label "Requiere Compra" at bounding box center [132, 79] width 46 height 8
click at [112, 82] on input "Requiere Compra" at bounding box center [111, 82] width 0 height 0
checkbox input "true"
click at [336, 97] on span "Seleccionar Medicamento" at bounding box center [381, 97] width 135 height 6
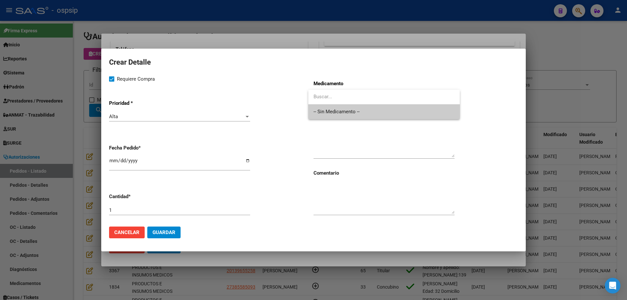
click at [331, 108] on span "-- Sin Medicamento --" at bounding box center [384, 112] width 141 height 15
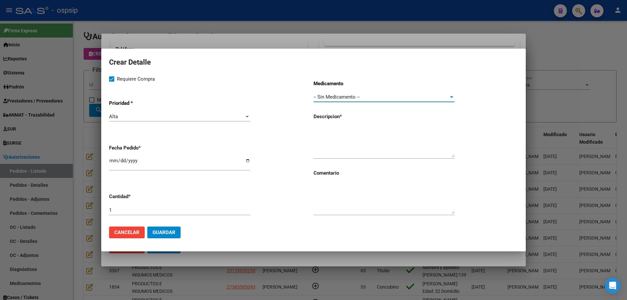
click at [320, 140] on textarea at bounding box center [384, 142] width 141 height 31
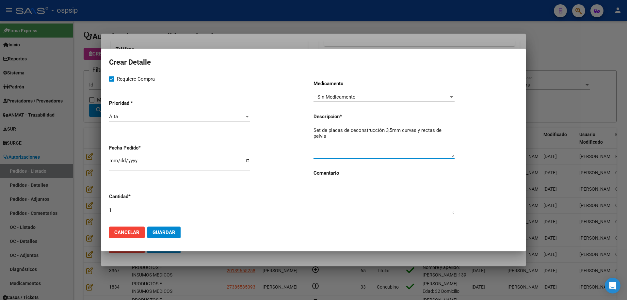
click at [357, 127] on textarea "Set de placas de deconstrucción 3,5mm curvas y rectas de pelvis" at bounding box center [384, 142] width 141 height 31
type textarea "Set de placas de reconstrucción 3,5mm curvas y rectas de pelvis"
click at [172, 233] on span "Guardar" at bounding box center [164, 233] width 23 height 6
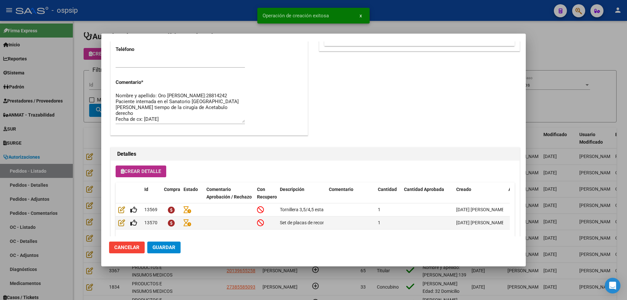
click at [129, 174] on span "Crear Detalle" at bounding box center [141, 172] width 40 height 6
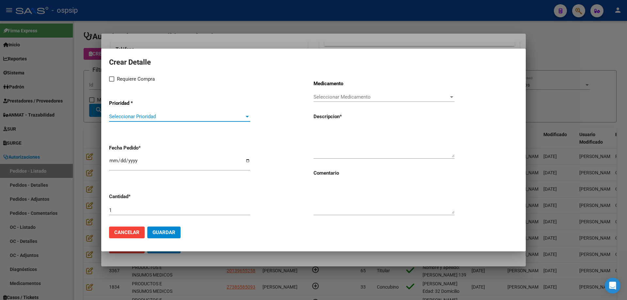
click at [145, 116] on span "Seleccionar Prioridad" at bounding box center [176, 117] width 135 height 6
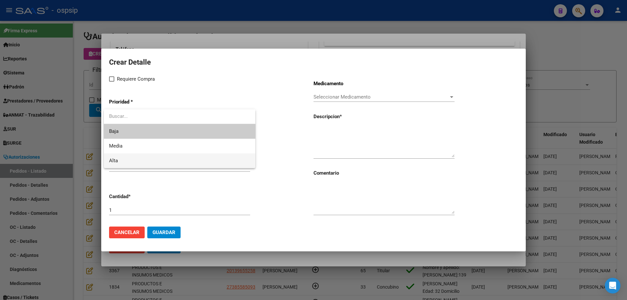
drag, startPoint x: 130, startPoint y: 161, endPoint x: 131, endPoint y: 152, distance: 9.5
click at [130, 159] on span "Alta" at bounding box center [179, 161] width 141 height 15
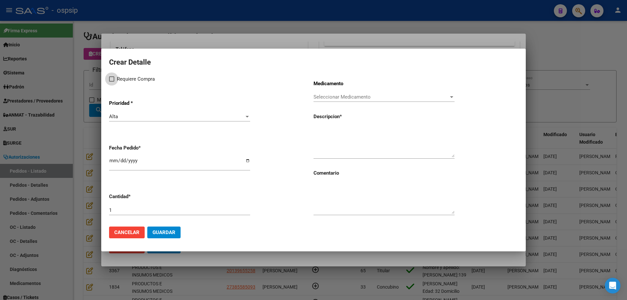
click at [112, 77] on span at bounding box center [111, 78] width 5 height 5
click at [112, 82] on input "Requiere Compra" at bounding box center [111, 82] width 0 height 0
checkbox input "true"
click at [356, 95] on span "Seleccionar Medicamento" at bounding box center [381, 97] width 135 height 6
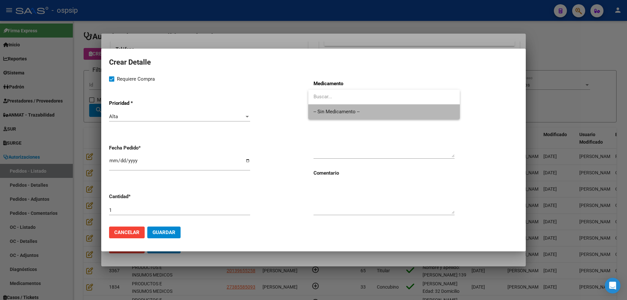
click at [349, 112] on span "-- Sin Medicamento --" at bounding box center [384, 112] width 141 height 15
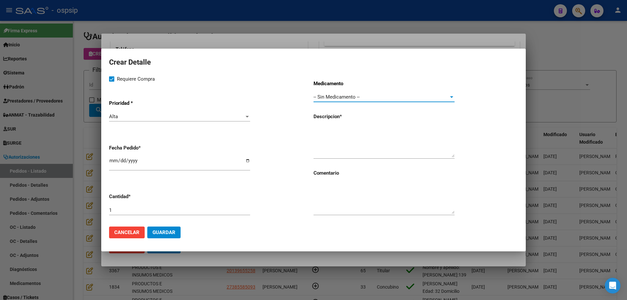
click at [338, 138] on textarea at bounding box center [384, 142] width 141 height 31
type textarea "Set e instrumental de pelvis"
click at [168, 233] on span "Guardar" at bounding box center [164, 233] width 23 height 6
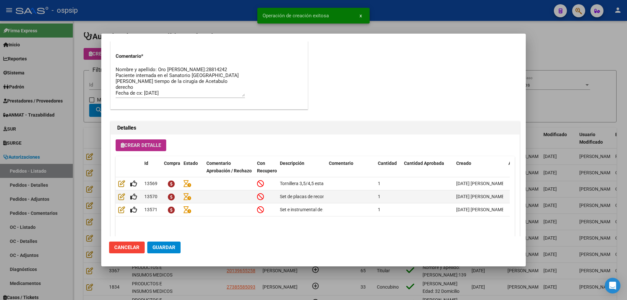
scroll to position [392, 0]
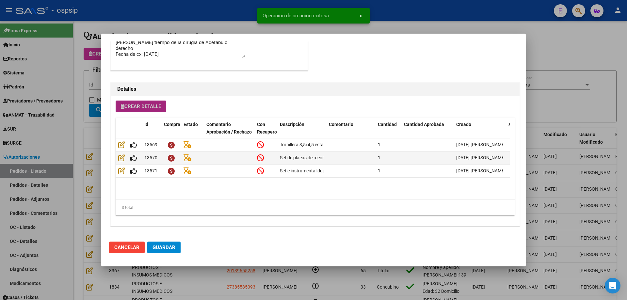
click at [144, 109] on span "Crear Detalle" at bounding box center [141, 107] width 40 height 6
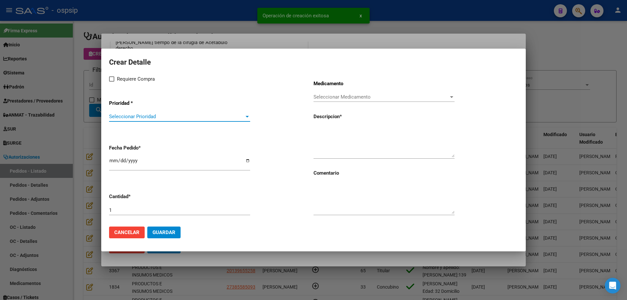
click at [135, 119] on span "Seleccionar Prioridad" at bounding box center [176, 117] width 135 height 6
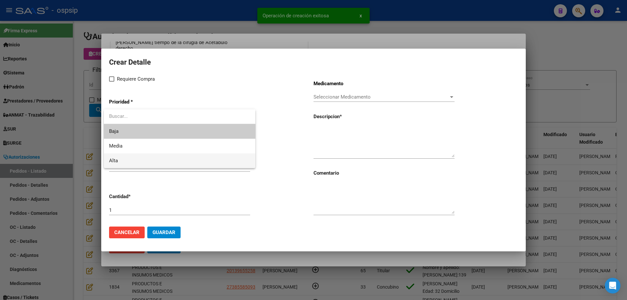
click at [129, 159] on span "Alta" at bounding box center [179, 161] width 141 height 15
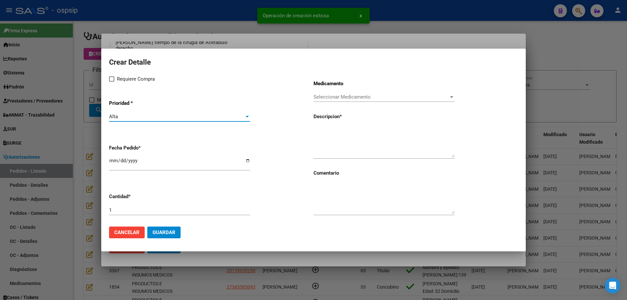
click at [121, 81] on span "Requiere Compra" at bounding box center [136, 79] width 38 height 8
click at [112, 82] on input "Requiere Compra" at bounding box center [111, 82] width 0 height 0
checkbox input "true"
click at [319, 95] on span "Seleccionar Medicamento" at bounding box center [381, 97] width 135 height 6
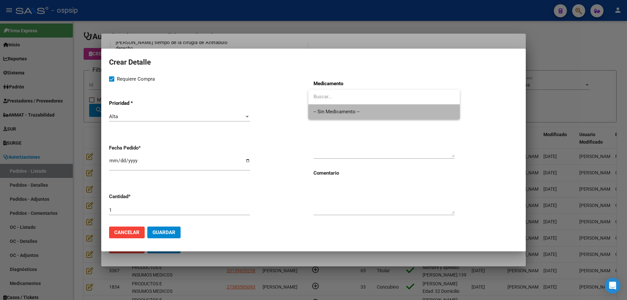
click at [323, 109] on span "-- Sin Medicamento --" at bounding box center [384, 112] width 141 height 15
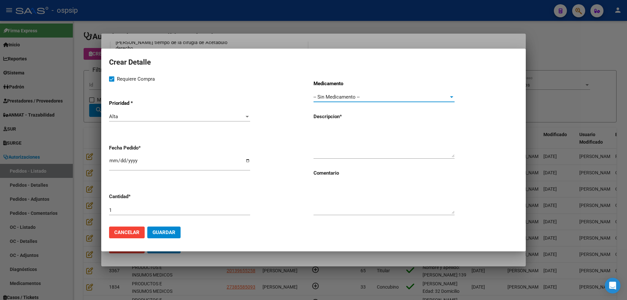
click at [326, 136] on textarea at bounding box center [384, 142] width 141 height 31
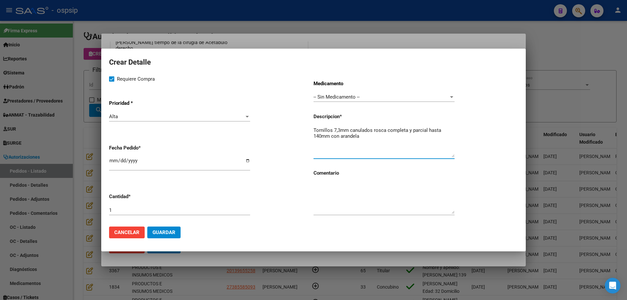
drag, startPoint x: 355, startPoint y: 127, endPoint x: 336, endPoint y: 153, distance: 32.0
click at [336, 153] on textarea "Tornillos 7,3mm canulados rosca completa y parcial hasta 140mm con arandela" at bounding box center [384, 142] width 141 height 31
click at [374, 138] on textarea "Tornillos 7,3mm canulados rosca completa y parcial hasta 140mm con arandela" at bounding box center [384, 142] width 141 height 31
type textarea "Tornillos 7,3mm canulados rosca completa y parcial hasta 140mm con arandela"
click at [160, 233] on span "Guardar" at bounding box center [164, 233] width 23 height 6
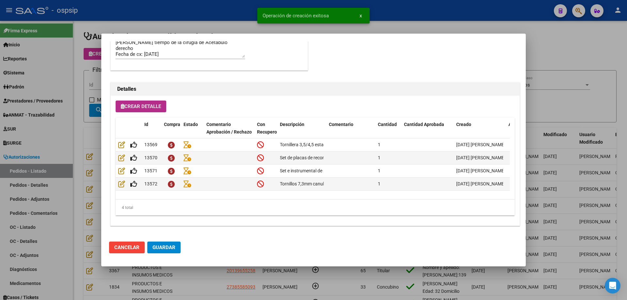
click at [135, 105] on span "Crear Detalle" at bounding box center [141, 107] width 40 height 6
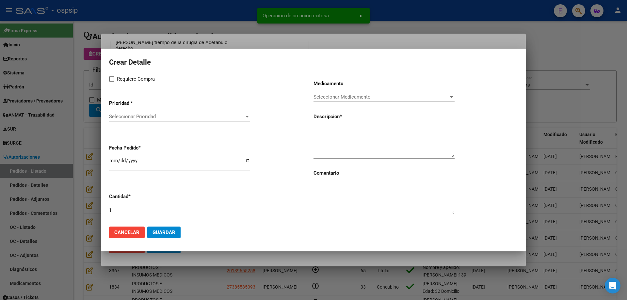
click at [141, 116] on span "Seleccionar Prioridad" at bounding box center [176, 117] width 135 height 6
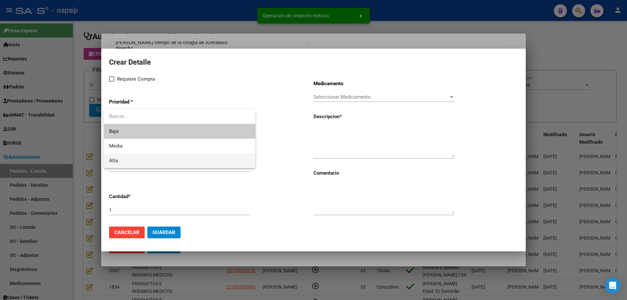
click at [125, 163] on span "Alta" at bounding box center [179, 161] width 141 height 15
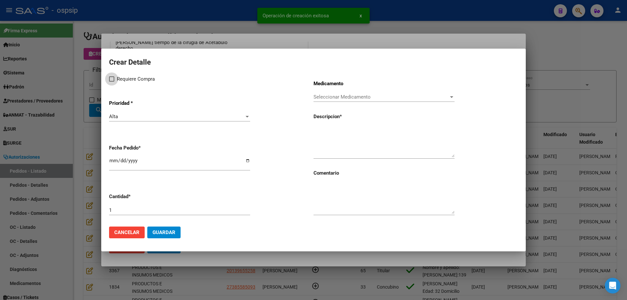
click at [124, 76] on span "Requiere Compra" at bounding box center [136, 79] width 38 height 8
click at [112, 82] on input "Requiere Compra" at bounding box center [111, 82] width 0 height 0
checkbox input "true"
click at [365, 99] on span "Seleccionar Medicamento" at bounding box center [381, 97] width 135 height 6
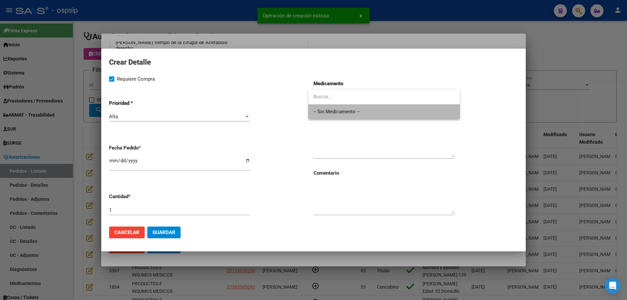
click at [360, 113] on span "-- Sin Medicamento --" at bounding box center [384, 112] width 141 height 15
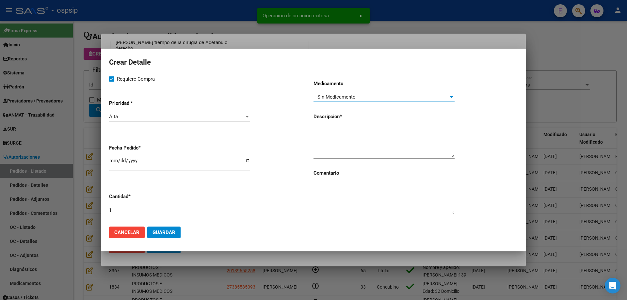
click at [354, 127] on textarea at bounding box center [384, 142] width 141 height 31
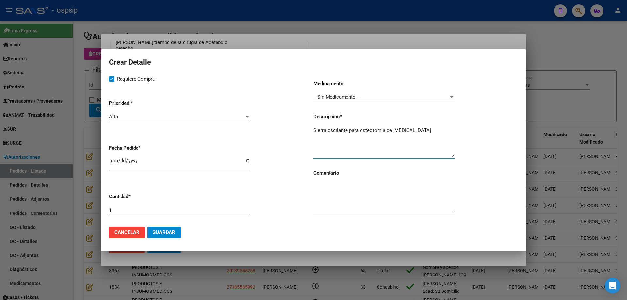
click at [415, 130] on textarea "Sierra oscilante para osteotomia de [MEDICAL_DATA]" at bounding box center [384, 142] width 141 height 31
type textarea "Sierra oscilante para osteotomia de [MEDICAL_DATA]"
click at [173, 230] on span "Guardar" at bounding box center [164, 233] width 23 height 6
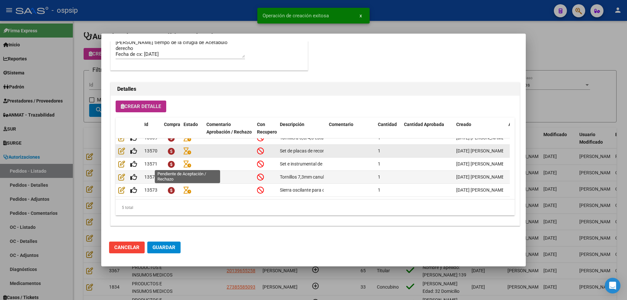
scroll to position [12, 0]
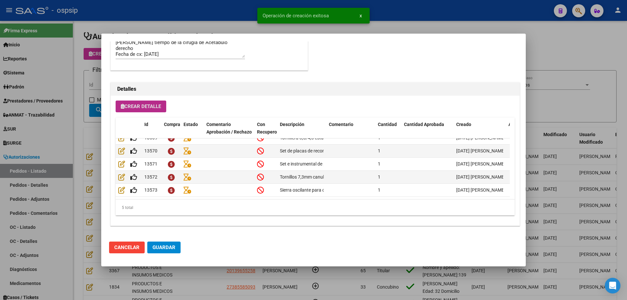
click at [152, 109] on span "Crear Detalle" at bounding box center [141, 107] width 40 height 6
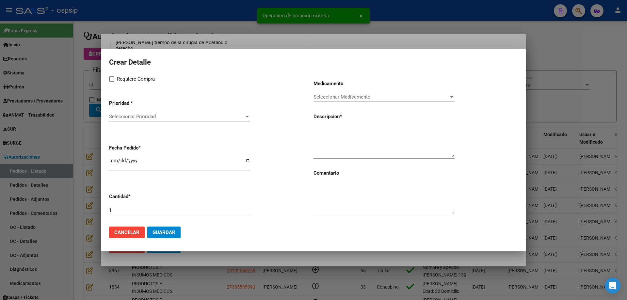
click at [145, 117] on span "Seleccionar Prioridad" at bounding box center [176, 117] width 135 height 6
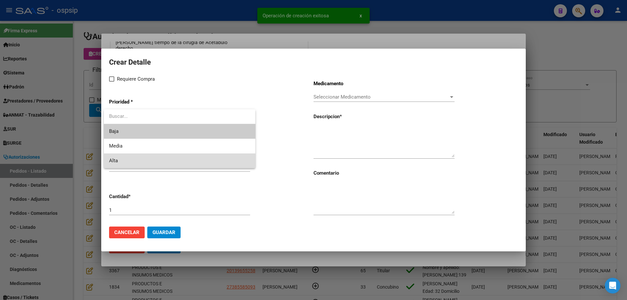
click at [124, 166] on span "Alta" at bounding box center [179, 161] width 141 height 15
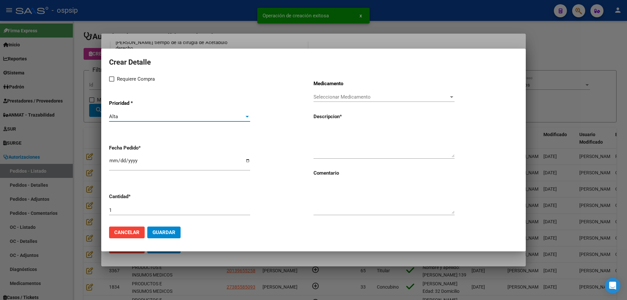
click at [119, 80] on span "Requiere Compra" at bounding box center [136, 79] width 38 height 8
click at [112, 82] on input "Requiere Compra" at bounding box center [111, 82] width 0 height 0
checkbox input "true"
click at [345, 100] on span "Seleccionar Medicamento" at bounding box center [381, 97] width 135 height 6
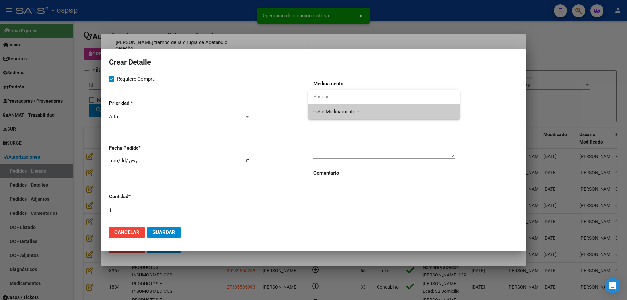
click at [345, 119] on span "-- Sin Medicamento --" at bounding box center [384, 112] width 141 height 15
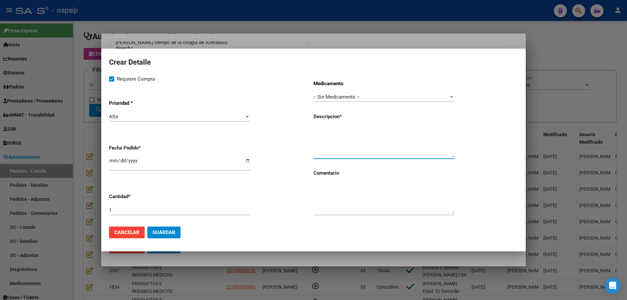
click at [342, 138] on textarea at bounding box center [384, 142] width 141 height 31
type textarea "Clavijas de 3,2mm"
click at [185, 212] on input "1" at bounding box center [179, 210] width 141 height 6
type input "3"
click at [162, 233] on span "Guardar" at bounding box center [164, 233] width 23 height 6
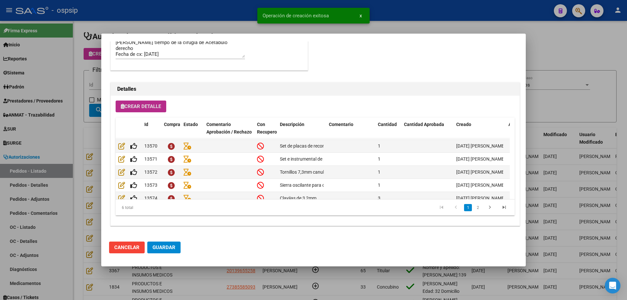
scroll to position [392, 0]
click at [146, 112] on button "Crear Detalle" at bounding box center [141, 107] width 51 height 12
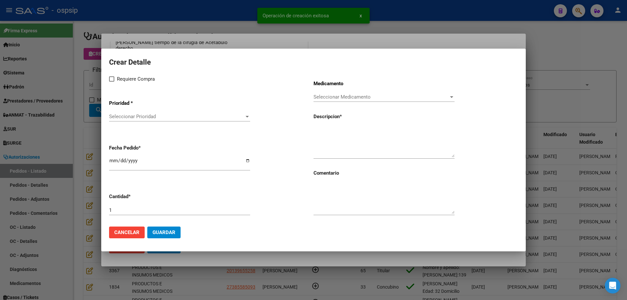
click at [149, 116] on span "Seleccionar Prioridad" at bounding box center [176, 117] width 135 height 6
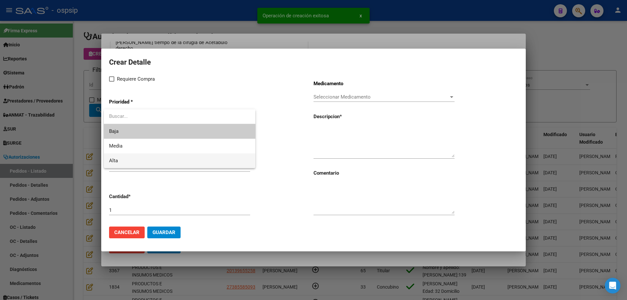
click at [138, 154] on span "Alta" at bounding box center [179, 161] width 141 height 15
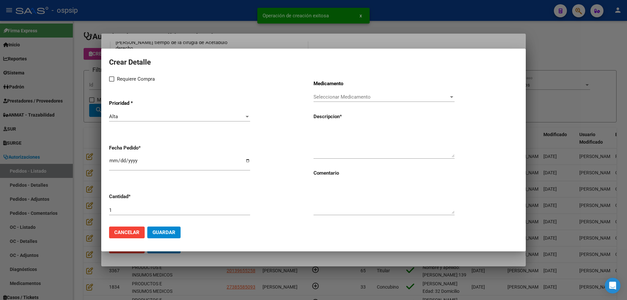
click at [138, 83] on div "Requiere Compra Prioridad * Alta Seleccionar Prioridad Fecha Pedido * [DATE] Ca…" at bounding box center [211, 148] width 204 height 146
click at [138, 77] on span "Requiere Compra" at bounding box center [136, 79] width 38 height 8
click at [112, 82] on input "Requiere Compra" at bounding box center [111, 82] width 0 height 0
checkbox input "true"
click at [363, 101] on div "Seleccionar Medicamento Seleccionar Medicamento" at bounding box center [384, 97] width 141 height 10
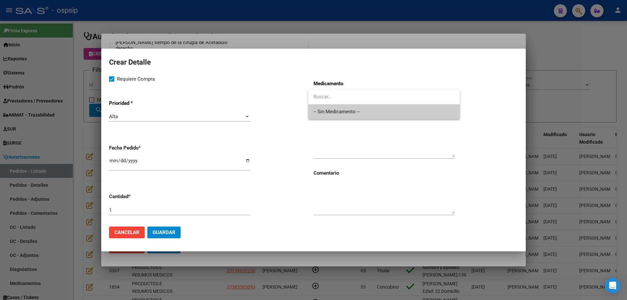
click at [361, 107] on span "-- Sin Medicamento --" at bounding box center [384, 112] width 141 height 15
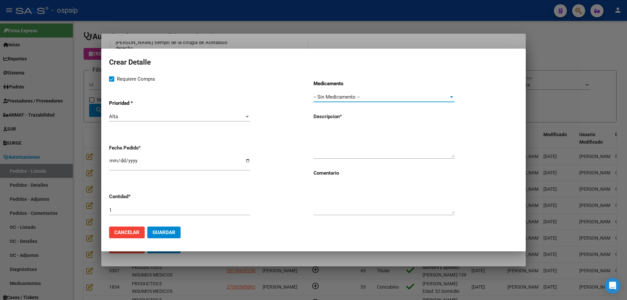
click at [357, 131] on textarea at bounding box center [384, 142] width 141 height 31
type textarea "[PERSON_NAME] de 5mm"
click at [242, 217] on div "1" at bounding box center [179, 213] width 141 height 16
click at [243, 208] on input "1" at bounding box center [179, 210] width 141 height 6
type input "2"
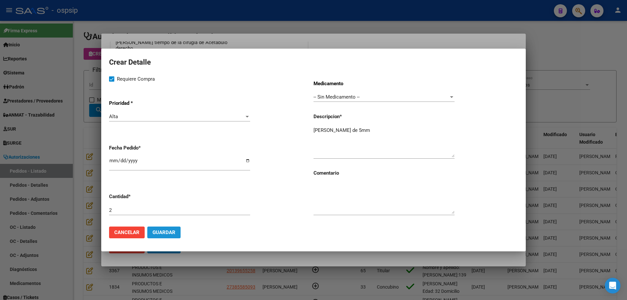
click at [176, 233] on button "Guardar" at bounding box center [163, 233] width 33 height 12
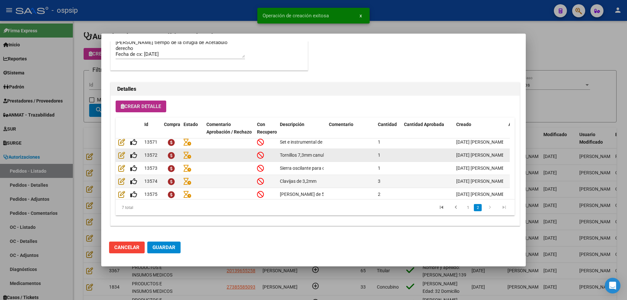
scroll to position [38, 0]
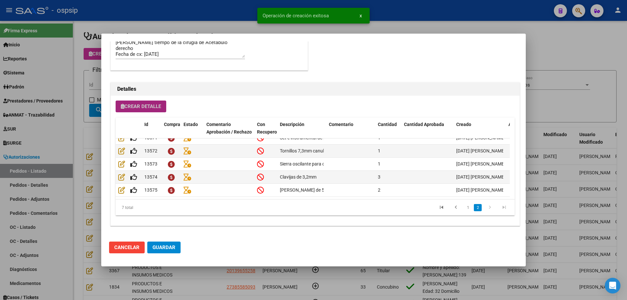
click at [128, 107] on span "Crear Detalle" at bounding box center [141, 107] width 40 height 6
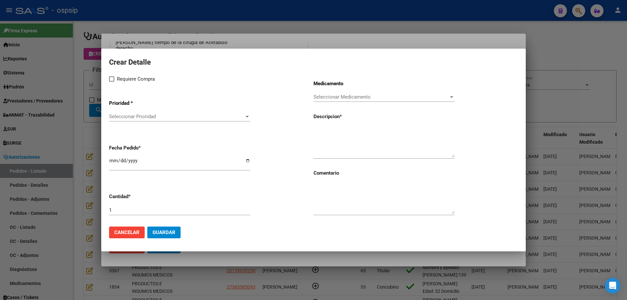
click at [141, 119] on span "Seleccionar Prioridad" at bounding box center [176, 117] width 135 height 6
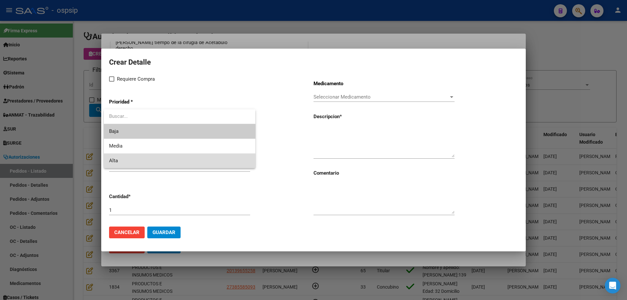
click at [118, 163] on span "Alta" at bounding box center [179, 161] width 141 height 15
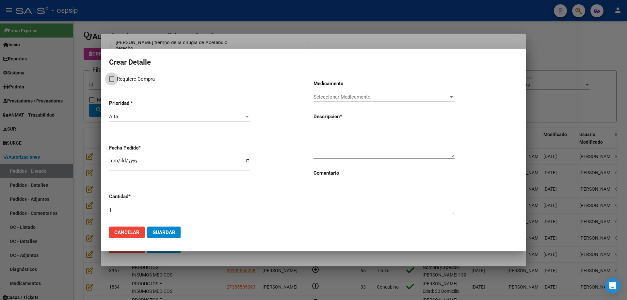
click at [129, 78] on span "Requiere Compra" at bounding box center [136, 79] width 38 height 8
click at [112, 82] on input "Requiere Compra" at bounding box center [111, 82] width 0 height 0
checkbox input "true"
click at [326, 94] on div "Seleccionar Medicamento Seleccionar Medicamento" at bounding box center [384, 97] width 141 height 10
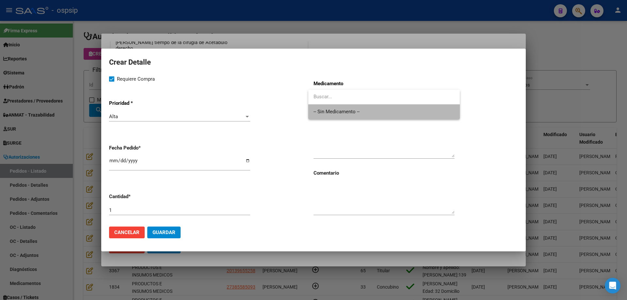
click at [322, 106] on span "-- Sin Medicamento --" at bounding box center [384, 112] width 141 height 15
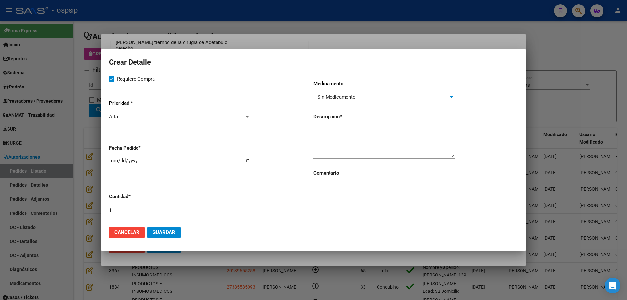
click at [319, 132] on textarea at bounding box center [384, 142] width 141 height 31
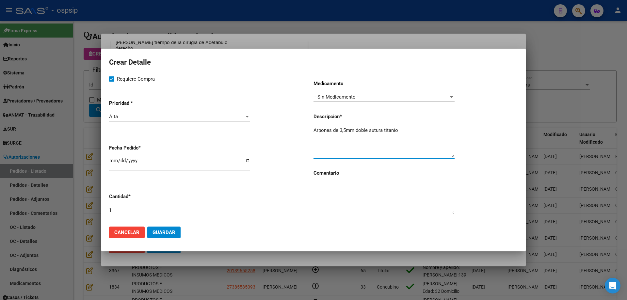
type textarea "Arpones de 3,5mm doble sutura titanio"
click at [216, 212] on input "1" at bounding box center [179, 210] width 141 height 6
type input "3"
click at [414, 132] on textarea "Arpones de 3,5mm doble sutura titanio" at bounding box center [384, 142] width 141 height 31
click at [165, 232] on span "Guardar" at bounding box center [164, 233] width 23 height 6
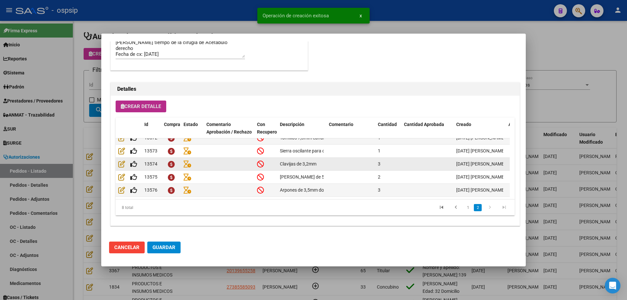
scroll to position [51, 0]
click at [165, 244] on button "Guardar" at bounding box center [163, 248] width 33 height 12
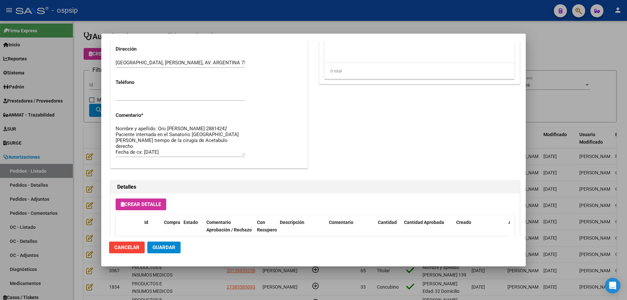
scroll to position [12, 0]
click at [190, 143] on textarea "Nombre y apellido: Oro [PERSON_NAME]:28814242 Paciente internada en el Sanatori…" at bounding box center [180, 140] width 129 height 31
click at [223, 139] on textarea "Nombre y apellido: Oro [PERSON_NAME]:28814242 Paciente internada en el Sanatori…" at bounding box center [180, 140] width 129 height 31
click at [215, 144] on textarea "Nombre y apellido: Oro [PERSON_NAME]:28814242 Paciente internada en el Sanatori…" at bounding box center [180, 140] width 129 height 31
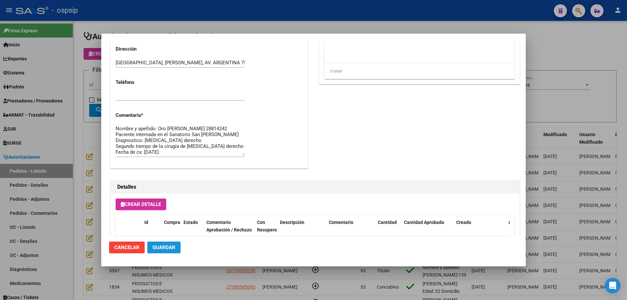
click at [171, 249] on span "Guardar" at bounding box center [164, 248] width 23 height 6
click at [162, 246] on span "Guardar" at bounding box center [164, 248] width 23 height 6
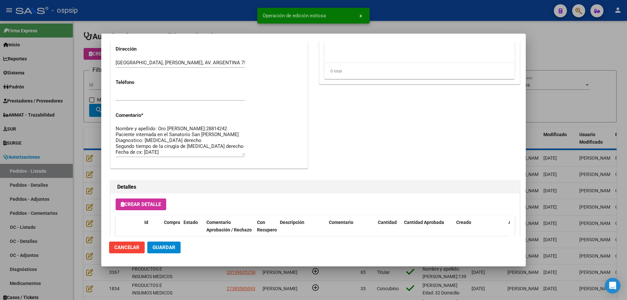
scroll to position [18, 0]
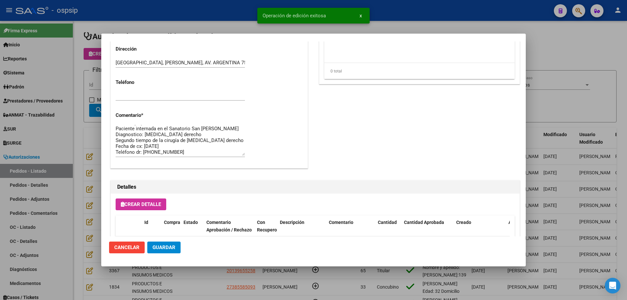
click at [185, 153] on textarea "Nombre y apellido: Oro [PERSON_NAME]:28814242 Paciente internada en el Sanatori…" at bounding box center [180, 140] width 129 height 31
type textarea "Nombre y apellido: Oro [PERSON_NAME]:28814242 Paciente internada en el Sanatori…"
click at [173, 249] on span "Guardar" at bounding box center [164, 248] width 23 height 6
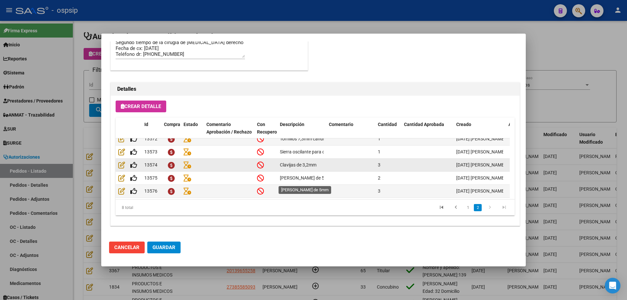
scroll to position [51, 0]
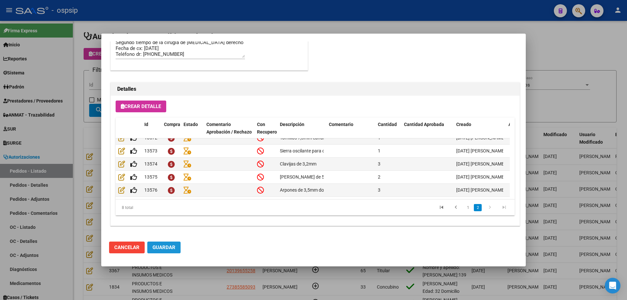
click at [169, 247] on span "Guardar" at bounding box center [164, 248] width 23 height 6
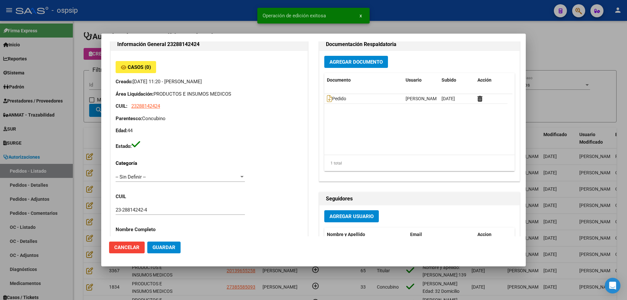
scroll to position [0, 0]
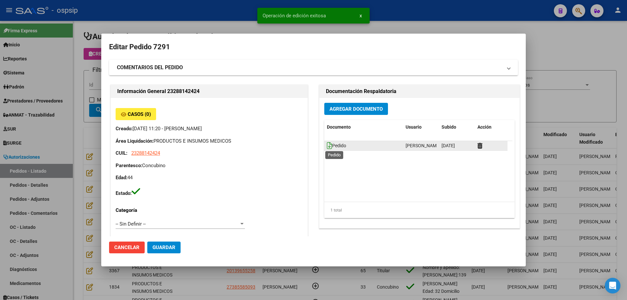
click at [327, 145] on icon at bounding box center [329, 145] width 5 height 7
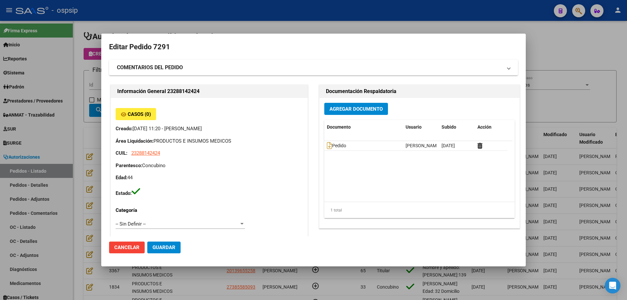
click at [84, 57] on div at bounding box center [313, 150] width 627 height 300
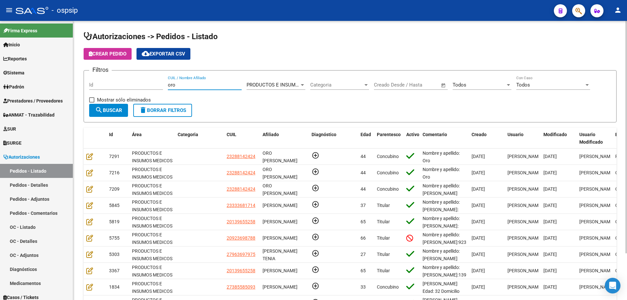
drag, startPoint x: 187, startPoint y: 85, endPoint x: 126, endPoint y: 76, distance: 61.4
click at [126, 76] on div "Filtros Id oro CUIL / Nombre Afiliado PRODUCTOS E INSUMOS MEDICOS Seleccionar Á…" at bounding box center [350, 90] width 522 height 28
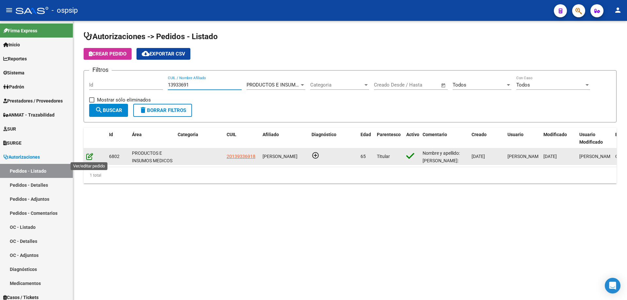
type input "13933691"
click at [90, 155] on icon at bounding box center [89, 156] width 7 height 7
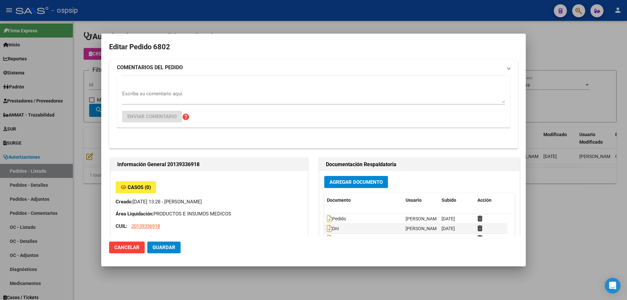
type input "[GEOGRAPHIC_DATA], [PERSON_NAME], [PERSON_NAME] 3057"
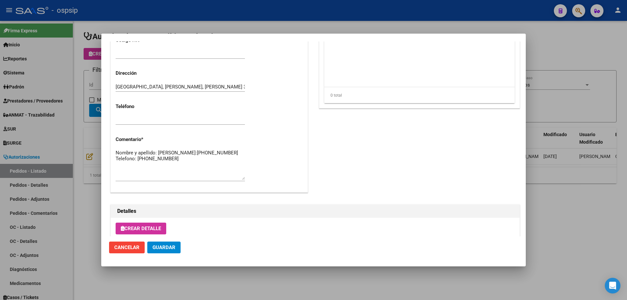
scroll to position [261, 0]
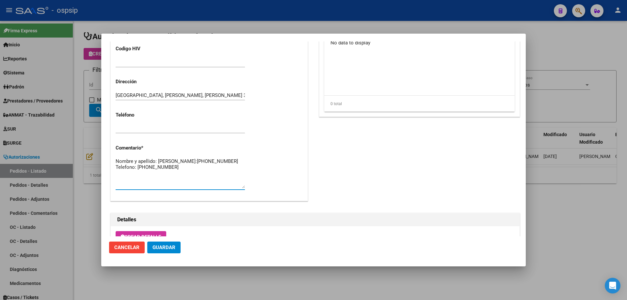
click at [139, 165] on textarea "Nombre y apellido: [PERSON_NAME]:[PHONE_NUMBER] Telefono: [PHONE_NUMBER]" at bounding box center [180, 173] width 129 height 31
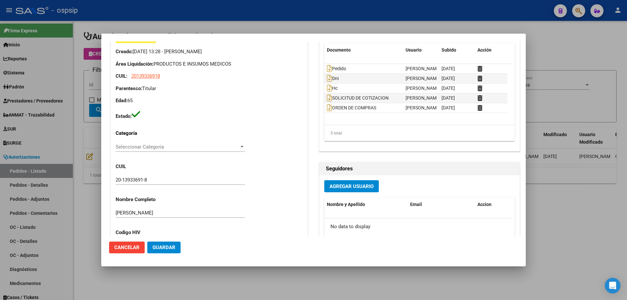
scroll to position [65, 0]
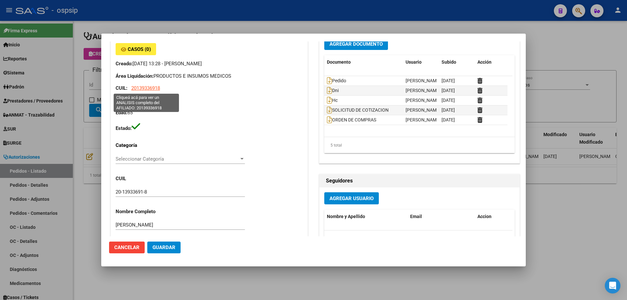
click at [151, 90] on span "20139336918" at bounding box center [145, 88] width 29 height 6
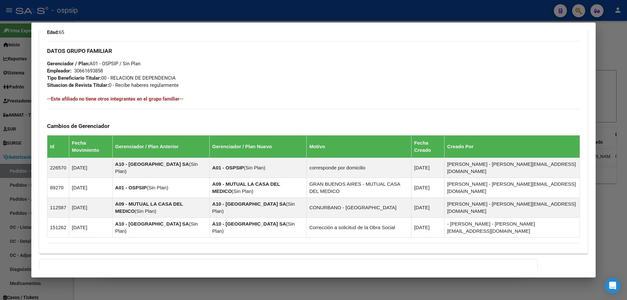
scroll to position [350, 0]
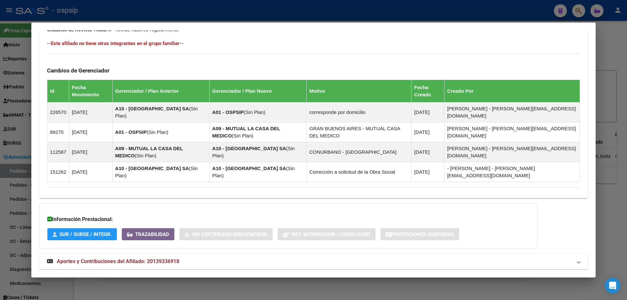
click at [150, 258] on span "Aportes y Contribuciones del Afiliado: 20139336918" at bounding box center [118, 261] width 123 height 6
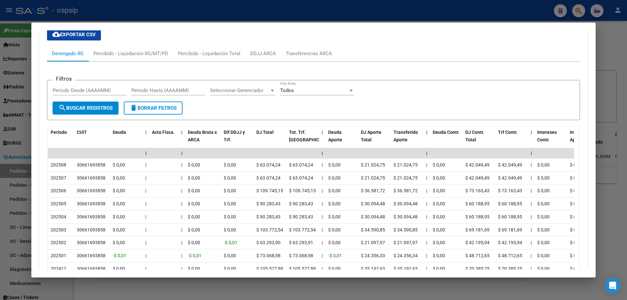
scroll to position [612, 0]
click at [19, 159] on div at bounding box center [313, 150] width 627 height 300
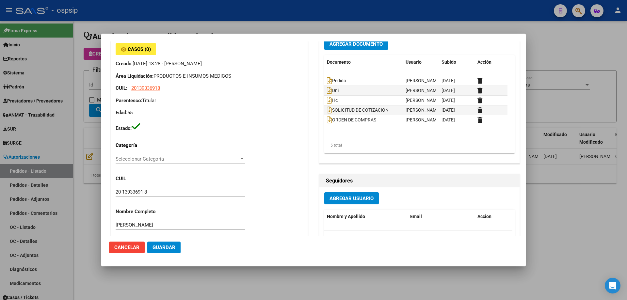
scroll to position [130, 0]
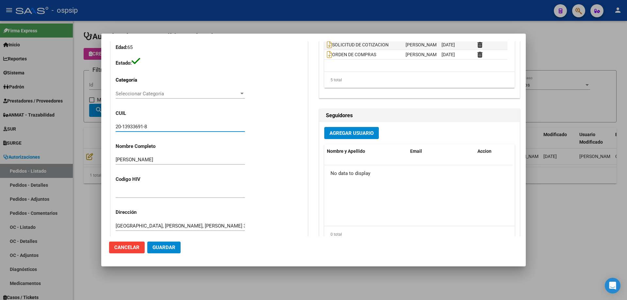
drag, startPoint x: 155, startPoint y: 126, endPoint x: 108, endPoint y: 125, distance: 46.7
click at [108, 125] on mat-dialog-content "Editar Pedido 6802 COMENTARIOS DEL PEDIDO Escriba su comentario aquí. Enviar co…" at bounding box center [313, 138] width 425 height 195
click at [82, 151] on div at bounding box center [313, 150] width 627 height 300
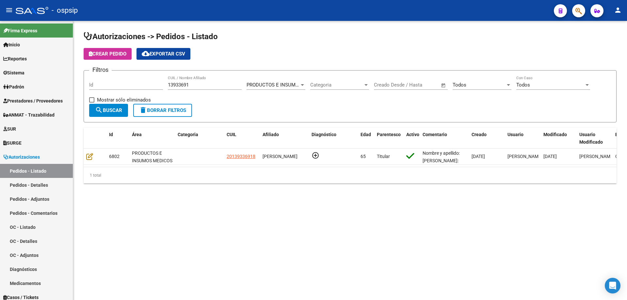
click at [129, 54] on button "Crear Pedido" at bounding box center [108, 54] width 48 height 12
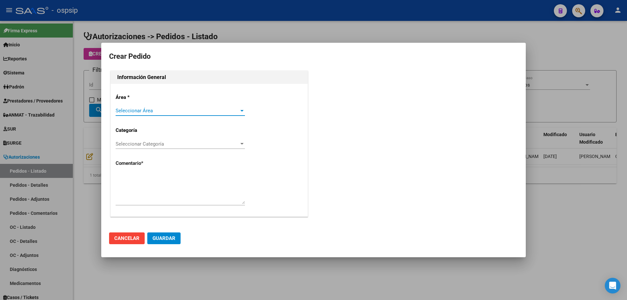
click at [140, 107] on div "Seleccionar Área Seleccionar Área" at bounding box center [180, 111] width 129 height 10
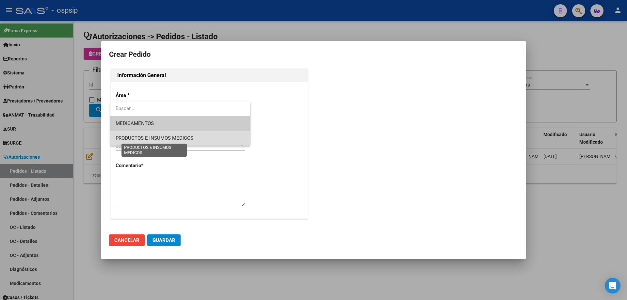
click at [147, 141] on span "PRODUCTOS E INSUMOS MEDICOS" at bounding box center [155, 138] width 78 height 6
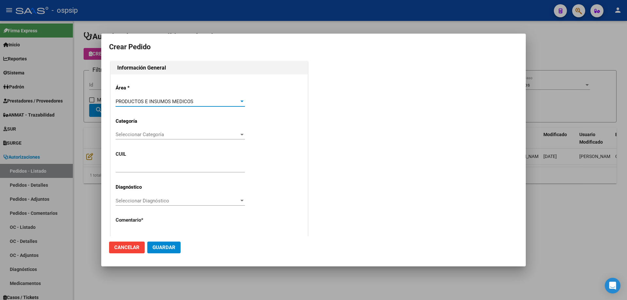
click at [152, 133] on span "Seleccionar Categoría" at bounding box center [177, 135] width 123 height 6
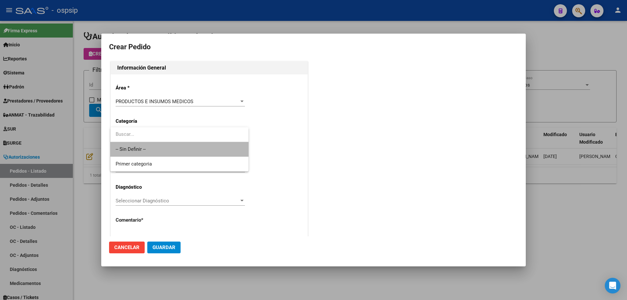
click at [149, 151] on span "-- Sin Definir --" at bounding box center [180, 149] width 128 height 15
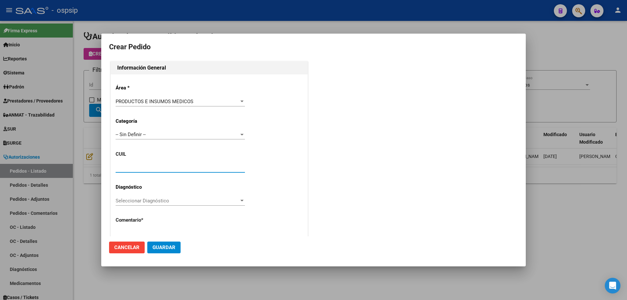
click at [143, 168] on input "text" at bounding box center [180, 168] width 129 height 6
paste input "20-13933691-8"
type input "20-13933691-8"
type input "[PERSON_NAME]"
type input "[GEOGRAPHIC_DATA], SIN INFORMAR, [PERSON_NAME] 3057"
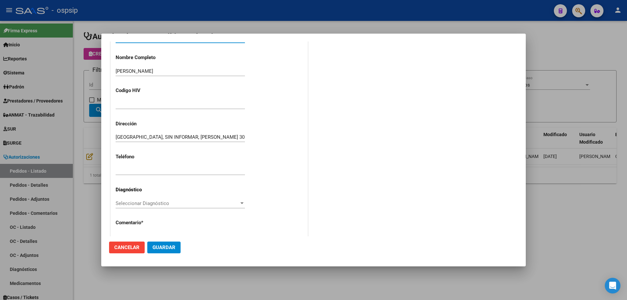
scroll to position [163, 0]
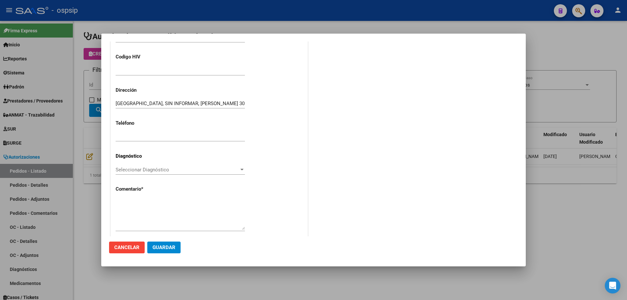
type input "20-13933691-8"
click at [152, 195] on div "Área * PRODUCTOS E INSUMOS MEDICOS Seleccionar Área Categoría -- Sin Definir --…" at bounding box center [209, 76] width 197 height 331
click at [151, 198] on div at bounding box center [180, 214] width 129 height 33
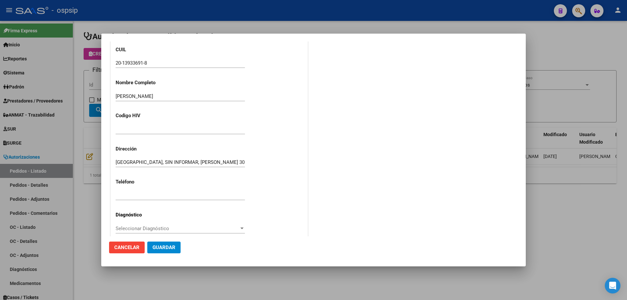
scroll to position [41, 0]
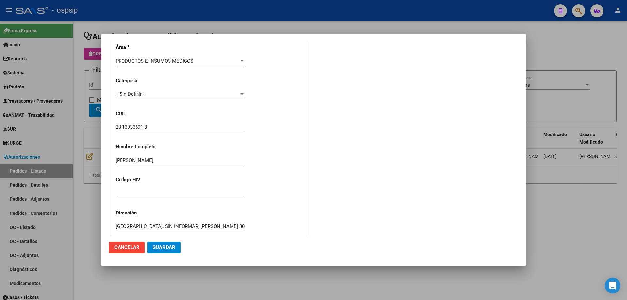
click at [134, 126] on input "20-13933691-8" at bounding box center [180, 127] width 129 height 6
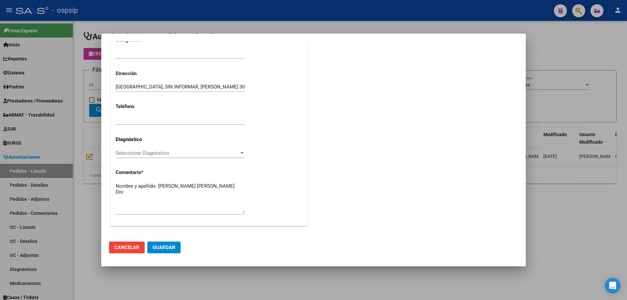
click at [150, 198] on textarea "Nombre y apellido: [PERSON_NAME] [PERSON_NAME] Dni:" at bounding box center [180, 198] width 129 height 31
paste textarea "13933691"
type textarea "Nombre y apellido: [PERSON_NAME] [PERSON_NAME] Dni: [PHONE_NUMBER] Direccion: T…"
click at [158, 246] on span "Guardar" at bounding box center [164, 248] width 23 height 6
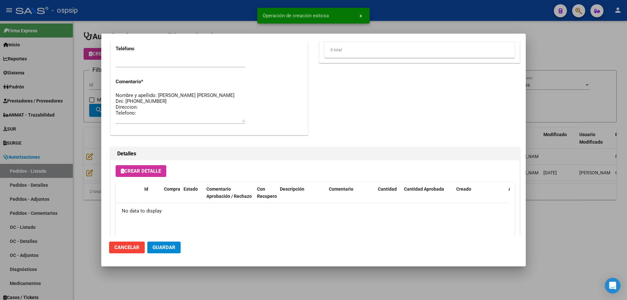
scroll to position [380, 0]
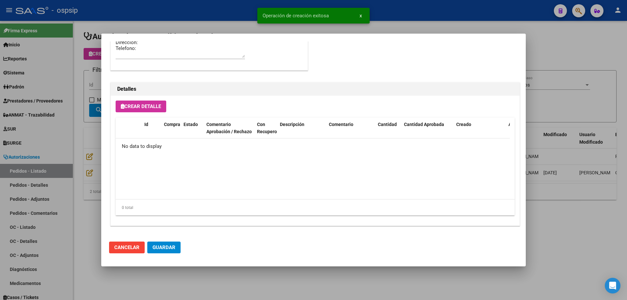
click at [147, 106] on span "Crear Detalle" at bounding box center [141, 107] width 40 height 6
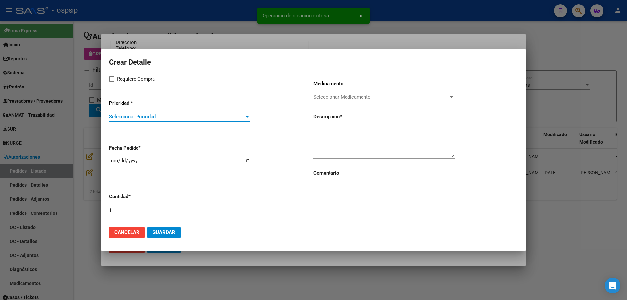
click at [166, 116] on span "Seleccionar Prioridad" at bounding box center [176, 117] width 135 height 6
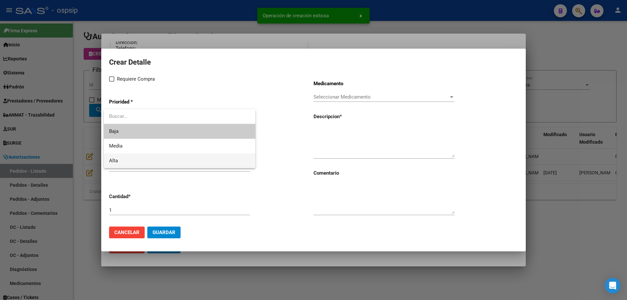
click at [143, 156] on span "Alta" at bounding box center [179, 161] width 141 height 15
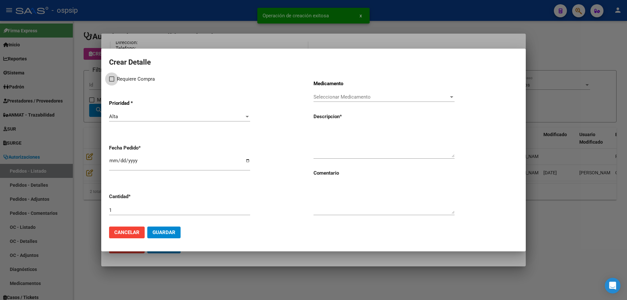
click at [111, 79] on span at bounding box center [111, 78] width 5 height 5
click at [111, 82] on input "Requiere Compra" at bounding box center [111, 82] width 0 height 0
checkbox input "true"
click at [111, 160] on input "[DATE]" at bounding box center [179, 163] width 141 height 10
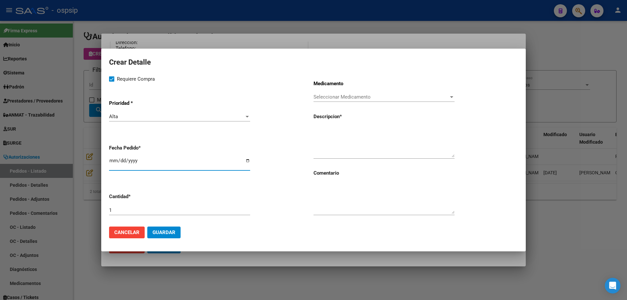
type input "[DATE]"
click at [374, 97] on span "Seleccionar Medicamento" at bounding box center [381, 97] width 135 height 6
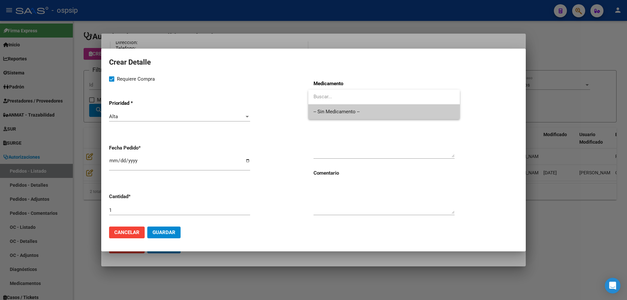
click at [371, 111] on span "-- Sin Medicamento --" at bounding box center [384, 112] width 141 height 15
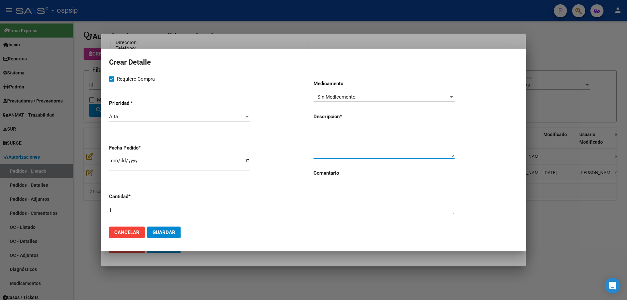
click at [368, 133] on textarea at bounding box center [384, 142] width 141 height 31
click at [391, 131] on textarea "Spray removedor Código 120105" at bounding box center [384, 142] width 141 height 31
type textarea "Spray removedor Código 120105"
click at [176, 232] on button "Guardar" at bounding box center [163, 233] width 33 height 12
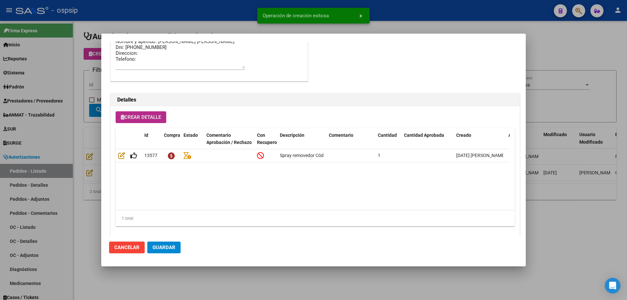
scroll to position [392, 0]
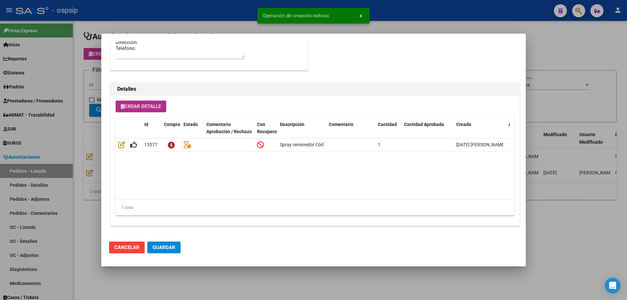
click at [153, 106] on span "Crear Detalle" at bounding box center [141, 107] width 40 height 6
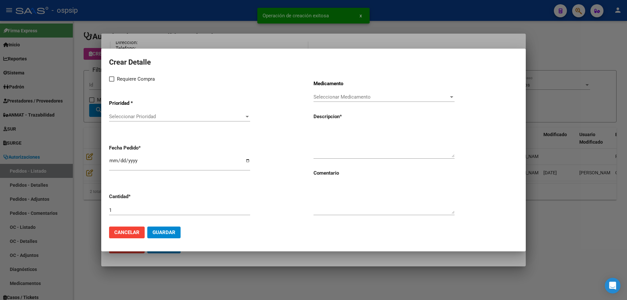
click at [151, 113] on div "Seleccionar Prioridad Seleccionar Prioridad" at bounding box center [179, 117] width 141 height 10
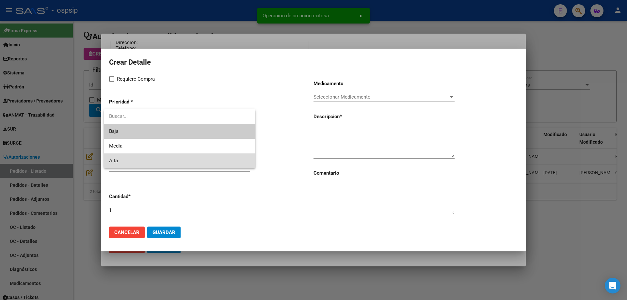
click at [132, 162] on span "Alta" at bounding box center [179, 161] width 141 height 15
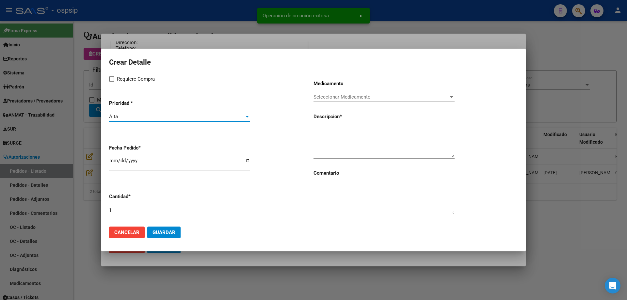
click at [119, 78] on span "Requiere Compra" at bounding box center [136, 79] width 38 height 8
click at [112, 82] on input "Requiere Compra" at bounding box center [111, 82] width 0 height 0
checkbox input "true"
click at [108, 158] on mat-dialog-content "Crear Detalle Requiere Compra Prioridad * Alta Seleccionar Prioridad Fecha Pedi…" at bounding box center [313, 139] width 425 height 165
click at [109, 160] on mat-dialog-content "Crear Detalle Requiere Compra Prioridad * Alta Seleccionar Prioridad Fecha Pedi…" at bounding box center [313, 139] width 425 height 165
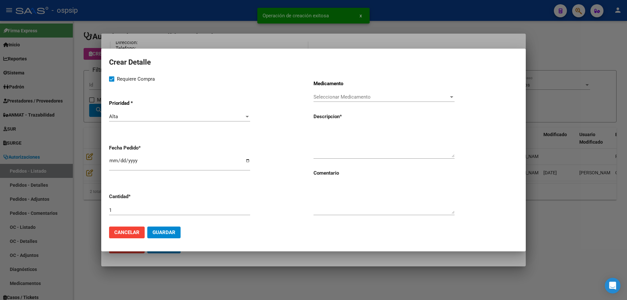
click at [109, 161] on mat-dialog-content "Crear Detalle Requiere Compra Prioridad * Alta Seleccionar Prioridad Fecha Pedi…" at bounding box center [313, 139] width 425 height 165
click at [113, 161] on input "[DATE]" at bounding box center [179, 163] width 141 height 10
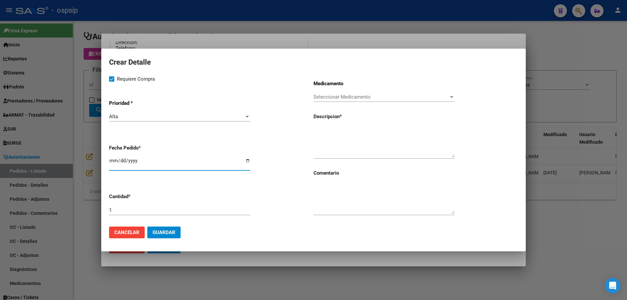
type input "[DATE]"
click at [354, 93] on div "Seleccionar Medicamento Seleccionar Medicamento" at bounding box center [384, 97] width 141 height 10
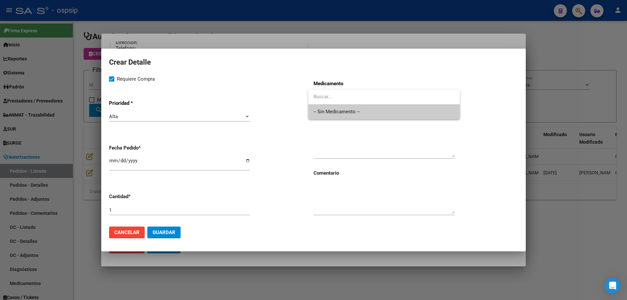
click at [345, 119] on span "-- Sin Medicamento --" at bounding box center [384, 112] width 141 height 15
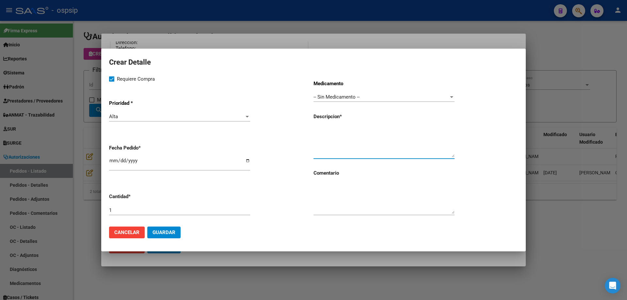
click at [342, 133] on textarea at bounding box center [384, 142] width 141 height 31
type textarea "Bolsas de ileostomia convez Codigo 16456"
click at [135, 209] on input "1" at bounding box center [179, 210] width 141 height 6
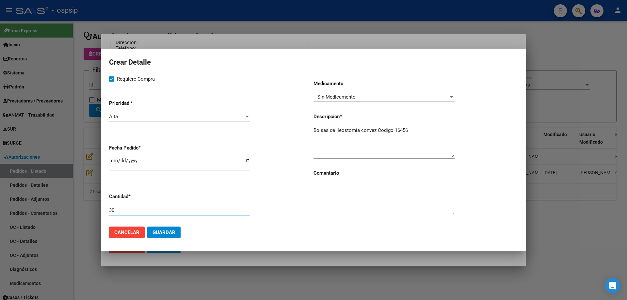
type input "30"
click at [376, 129] on textarea "Bolsas de [MEDICAL_DATA] convez Codigo 16456" at bounding box center [384, 142] width 141 height 31
click at [419, 128] on textarea "Bolsas de [MEDICAL_DATA] convex Código 16456" at bounding box center [384, 142] width 141 height 31
click at [362, 129] on textarea "Bolsas de [MEDICAL_DATA] convex Código 16456" at bounding box center [384, 142] width 141 height 31
type textarea "Bolsas de [MEDICAL_DATA] Convex Código 16456"
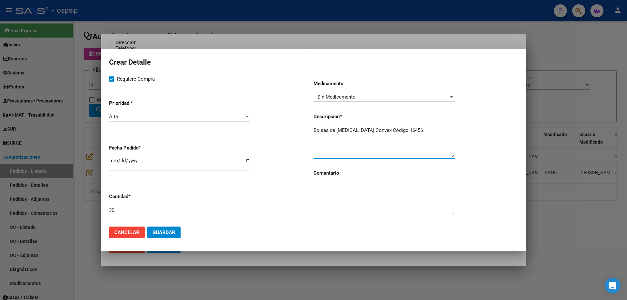
click at [172, 235] on span "Guardar" at bounding box center [164, 233] width 23 height 6
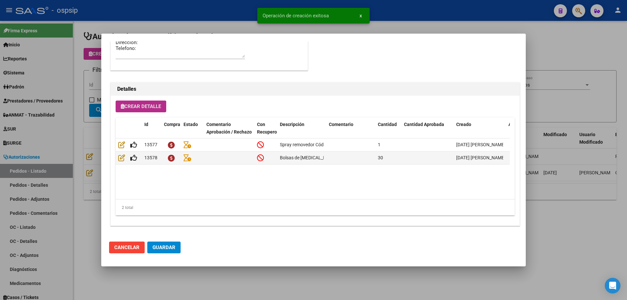
click at [143, 106] on span "Crear Detalle" at bounding box center [141, 107] width 40 height 6
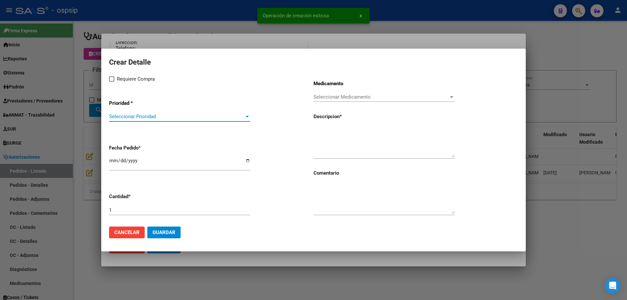
click at [139, 119] on span "Seleccionar Prioridad" at bounding box center [176, 117] width 135 height 6
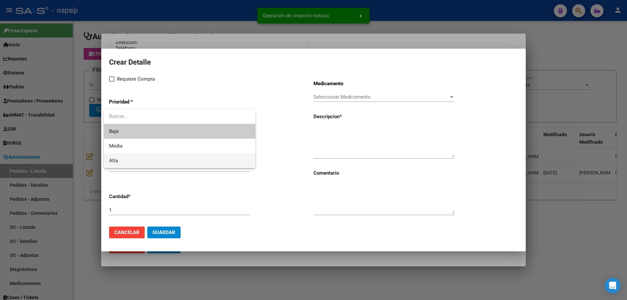
click at [126, 162] on span "Alta" at bounding box center [179, 161] width 141 height 15
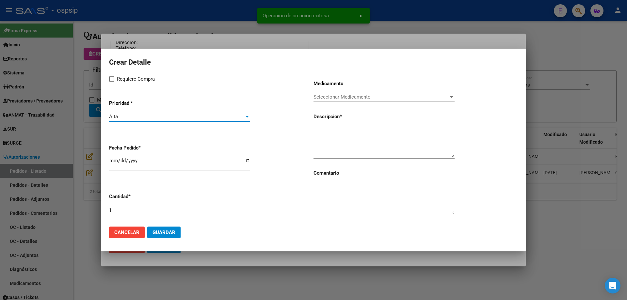
click at [124, 83] on div "Requiere Compra Prioridad * Alta Seleccionar Prioridad Fecha Pedido * [DATE] Ca…" at bounding box center [211, 148] width 204 height 146
click at [116, 80] on label "Requiere Compra" at bounding box center [132, 79] width 46 height 8
click at [112, 82] on input "Requiere Compra" at bounding box center [111, 82] width 0 height 0
checkbox input "true"
click at [114, 160] on input "[DATE]" at bounding box center [179, 163] width 141 height 10
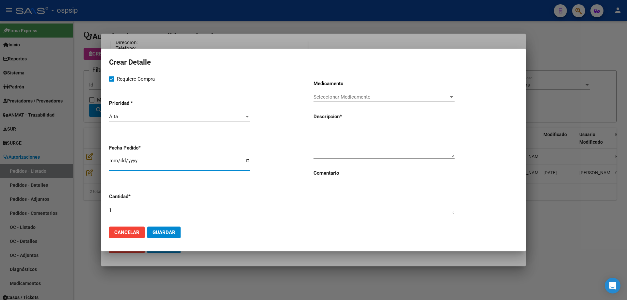
type input "[DATE]"
click at [425, 101] on div "Seleccionar Medicamento Seleccionar Medicamento" at bounding box center [384, 97] width 141 height 10
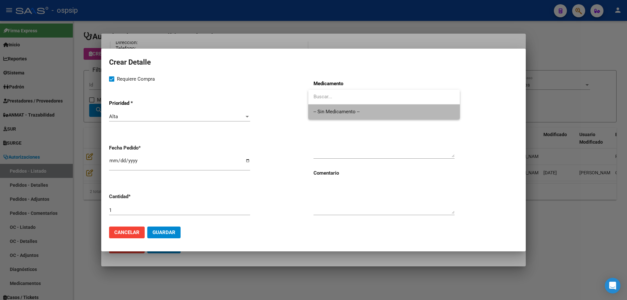
click at [421, 113] on span "-- Sin Medicamento --" at bounding box center [384, 112] width 141 height 15
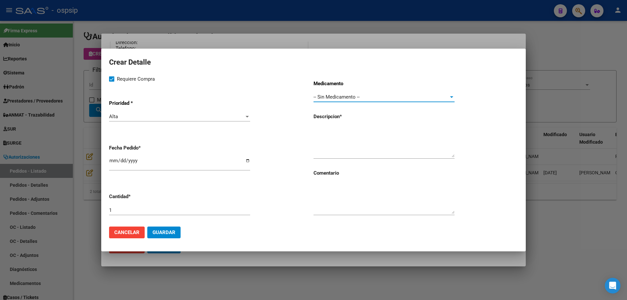
click at [399, 139] on textarea at bounding box center [384, 142] width 141 height 31
click at [382, 132] on textarea "Pasta brava Código 12050" at bounding box center [384, 142] width 141 height 31
type textarea "Pasta brava Código 12050"
click at [163, 232] on span "Guardar" at bounding box center [164, 233] width 23 height 6
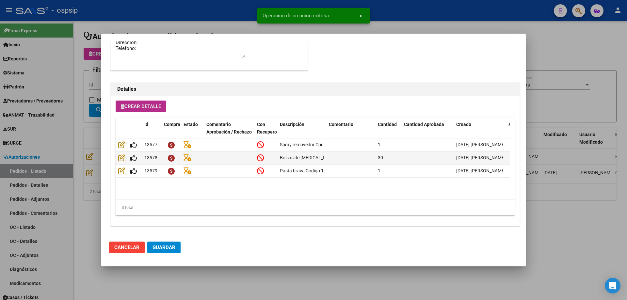
click at [145, 108] on span "Crear Detalle" at bounding box center [141, 107] width 40 height 6
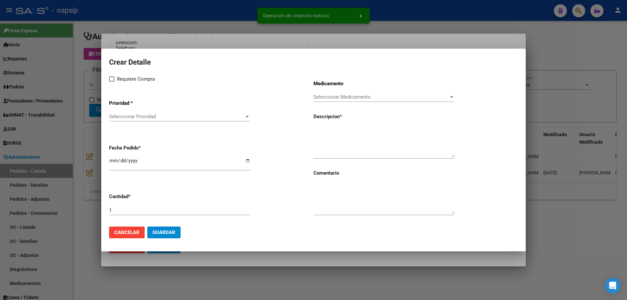
click at [145, 117] on span "Seleccionar Prioridad" at bounding box center [176, 117] width 135 height 6
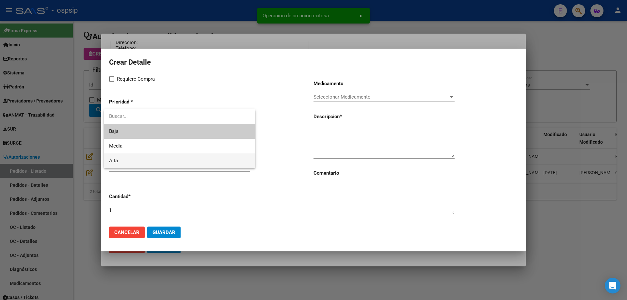
click at [131, 157] on span "Alta" at bounding box center [179, 161] width 141 height 15
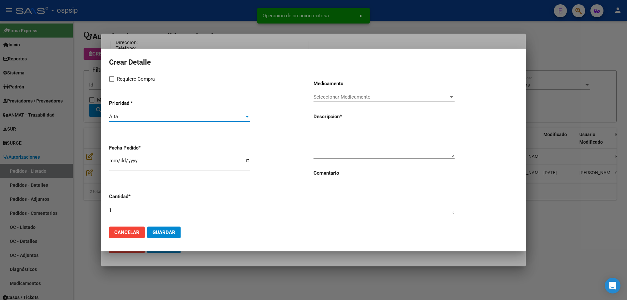
click at [121, 75] on span "Requiere Compra" at bounding box center [136, 79] width 38 height 8
click at [112, 82] on input "Requiere Compra" at bounding box center [111, 82] width 0 height 0
checkbox input "true"
click at [336, 94] on span "Seleccionar Medicamento" at bounding box center [381, 97] width 135 height 6
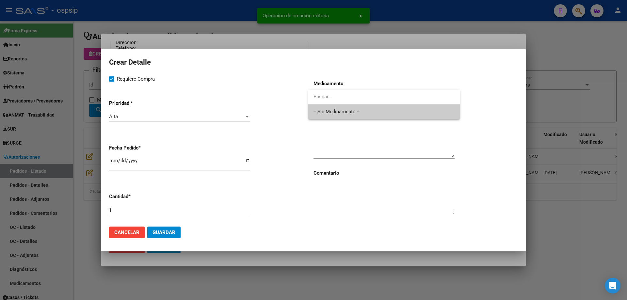
click at [335, 114] on span "-- Sin Medicamento --" at bounding box center [384, 112] width 141 height 15
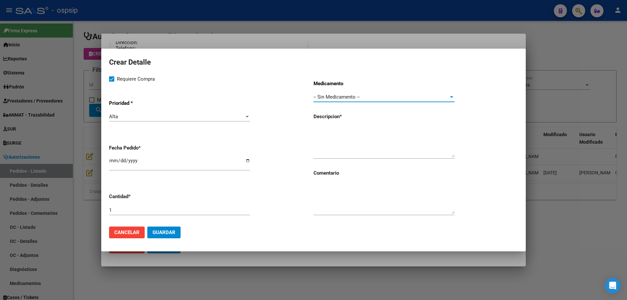
click at [114, 161] on input "[DATE]" at bounding box center [179, 163] width 141 height 10
type input "[DATE]"
click at [356, 127] on textarea at bounding box center [384, 142] width 141 height 31
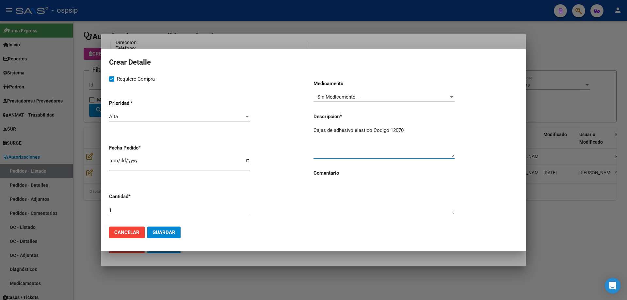
type textarea "Cajas de adhesivo elastico Codigo 12070"
click at [241, 211] on input "1" at bounding box center [179, 210] width 141 height 6
type input "2"
click at [418, 131] on textarea "Cajas de adhesivo elástico Código 12070" at bounding box center [384, 142] width 141 height 31
type textarea "Cajas de adhesivo elástico Código 12070"
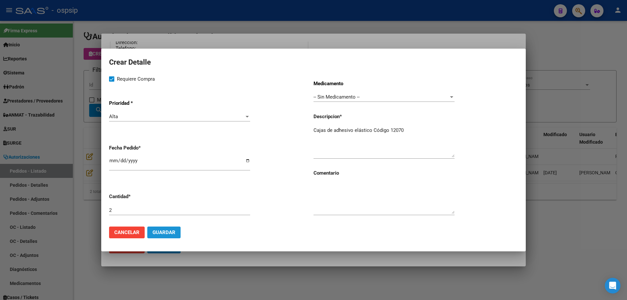
click at [155, 235] on span "Guardar" at bounding box center [164, 233] width 23 height 6
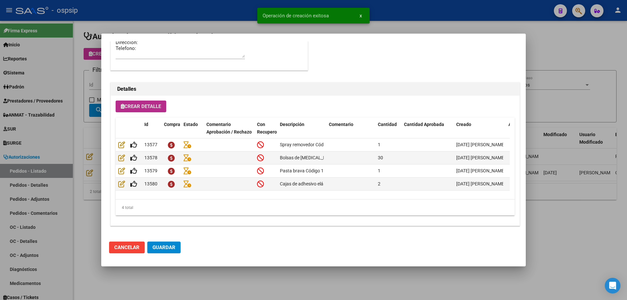
click at [174, 250] on span "Guardar" at bounding box center [164, 248] width 23 height 6
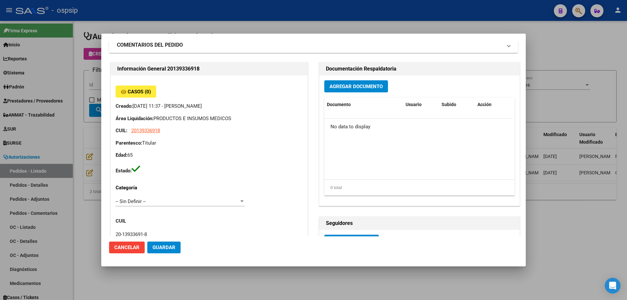
scroll to position [163, 0]
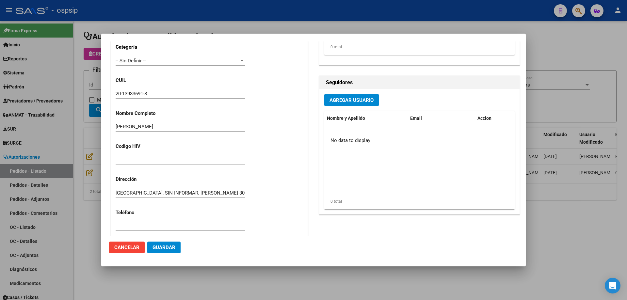
click at [165, 250] on span "Guardar" at bounding box center [164, 248] width 23 height 6
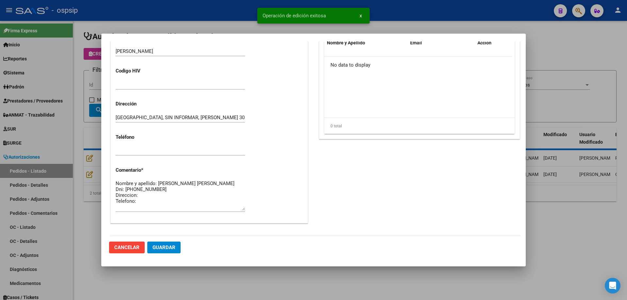
scroll to position [327, 0]
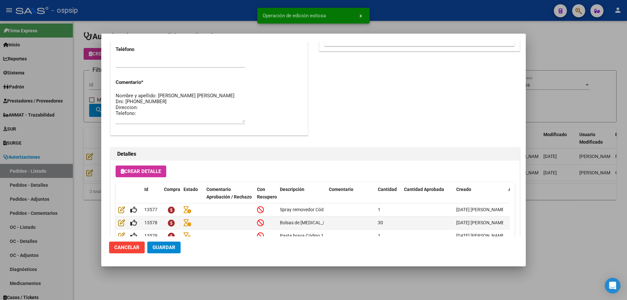
click at [95, 148] on div at bounding box center [313, 150] width 627 height 300
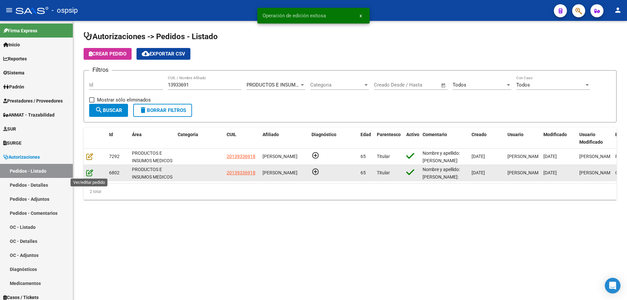
click at [88, 170] on icon at bounding box center [89, 172] width 7 height 7
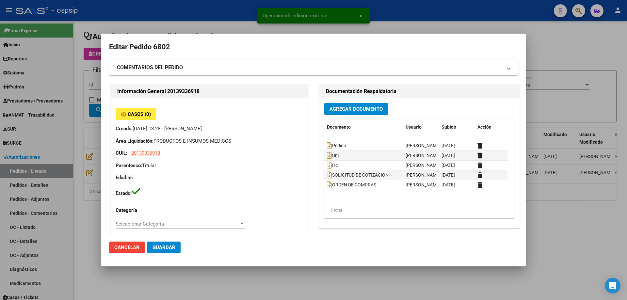
type input "[GEOGRAPHIC_DATA], [PERSON_NAME], [PERSON_NAME] 3057"
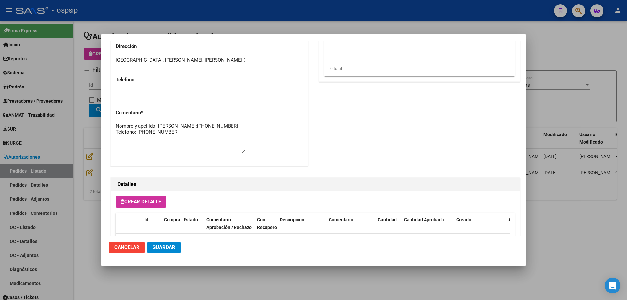
scroll to position [294, 0]
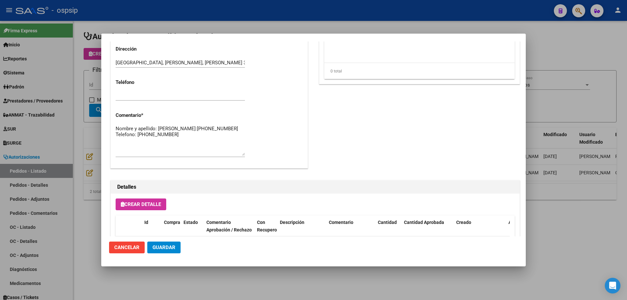
click at [157, 139] on textarea "Nombre y apellido: [PERSON_NAME]:[PHONE_NUMBER] Telefono: [PHONE_NUMBER]" at bounding box center [180, 140] width 129 height 31
click at [92, 100] on div at bounding box center [313, 150] width 627 height 300
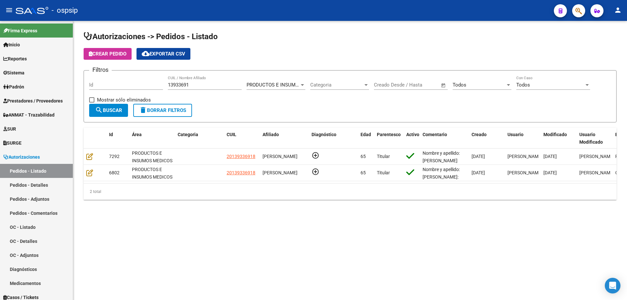
click at [185, 83] on div "13933691 CUIL / Nombre Afiliado" at bounding box center [205, 83] width 74 height 14
drag, startPoint x: 198, startPoint y: 81, endPoint x: 25, endPoint y: 95, distance: 174.0
click at [25, 95] on mat-sidenav-container "Firma Express Inicio Calendario SSS Instructivos Contacto OS Reportes Egresos D…" at bounding box center [313, 160] width 627 height 279
drag, startPoint x: 195, startPoint y: 83, endPoint x: 22, endPoint y: 71, distance: 173.6
click at [22, 71] on mat-sidenav-container "Firma Express Inicio Calendario SSS Instructivos Contacto OS Reportes Egresos D…" at bounding box center [313, 160] width 627 height 279
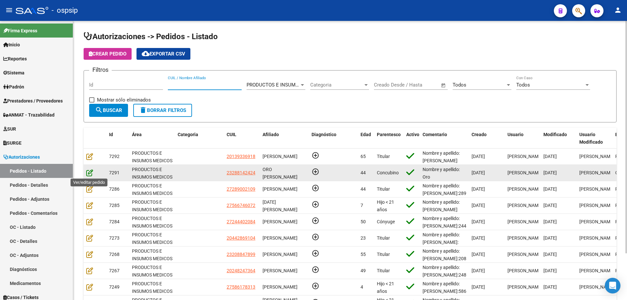
click at [92, 173] on icon at bounding box center [89, 172] width 7 height 7
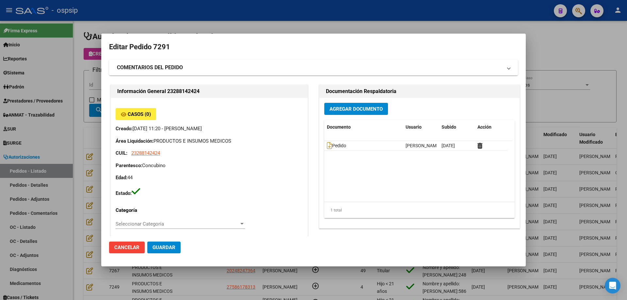
type input "[PERSON_NAME] ORO"
type input "[GEOGRAPHIC_DATA], [PERSON_NAME], AV. ARGENTINA 757"
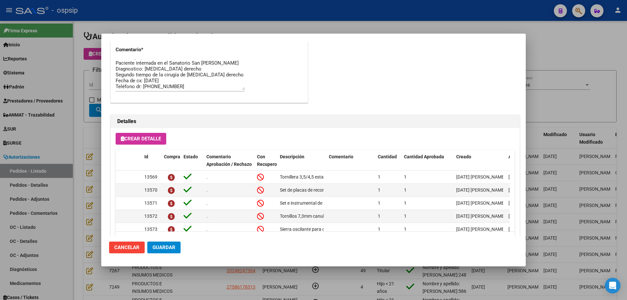
scroll to position [12, 0]
click at [161, 248] on span "Guardar" at bounding box center [164, 248] width 23 height 6
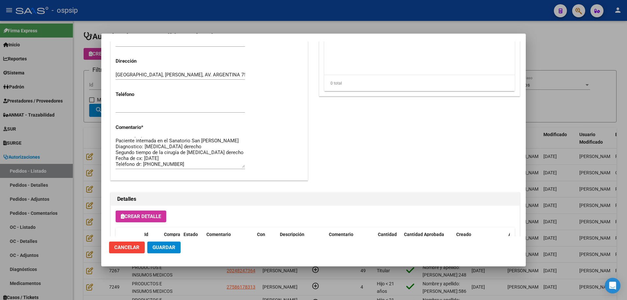
scroll to position [261, 0]
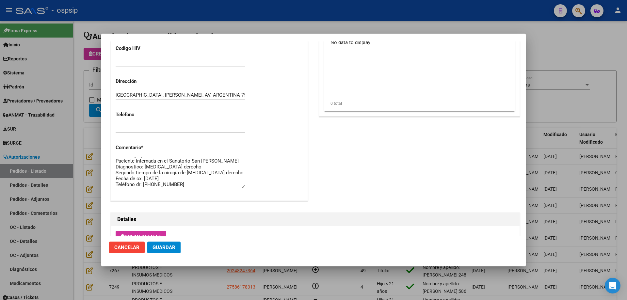
click at [83, 101] on div at bounding box center [313, 150] width 627 height 300
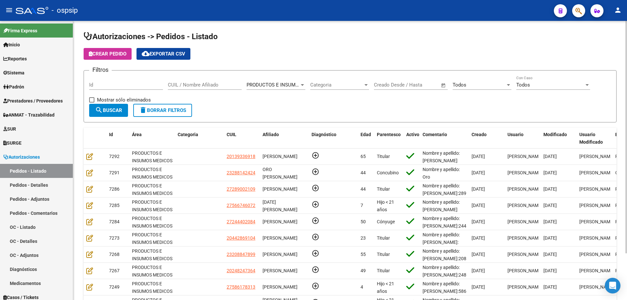
click at [222, 89] on div "CUIL / Nombre Afiliado" at bounding box center [205, 83] width 74 height 14
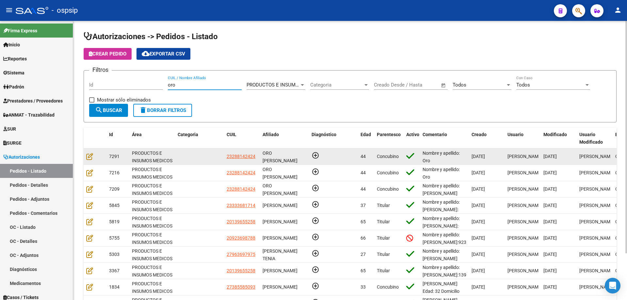
type input "oro"
click at [88, 160] on div at bounding box center [95, 157] width 18 height 8
click at [89, 160] on div at bounding box center [95, 157] width 18 height 8
click at [90, 153] on icon at bounding box center [89, 156] width 7 height 7
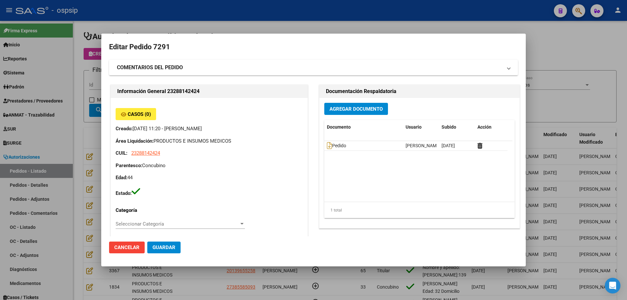
type input "[PERSON_NAME] ORO"
type input "[GEOGRAPHIC_DATA], [PERSON_NAME], AV. ARGENTINA 757"
drag, startPoint x: 60, startPoint y: 114, endPoint x: 121, endPoint y: 130, distance: 63.1
click at [60, 114] on div at bounding box center [313, 150] width 627 height 300
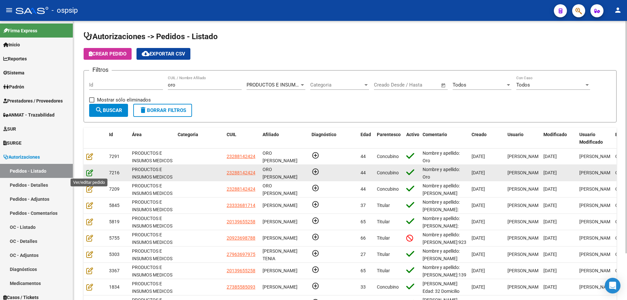
click at [90, 174] on icon at bounding box center [89, 172] width 7 height 7
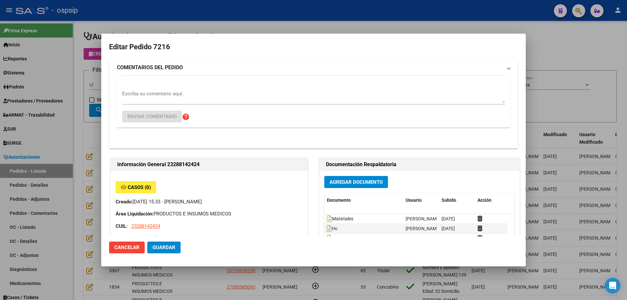
type input "[PERSON_NAME] ORO"
type input "[GEOGRAPHIC_DATA], [PERSON_NAME], AV. ARGENTINA 757"
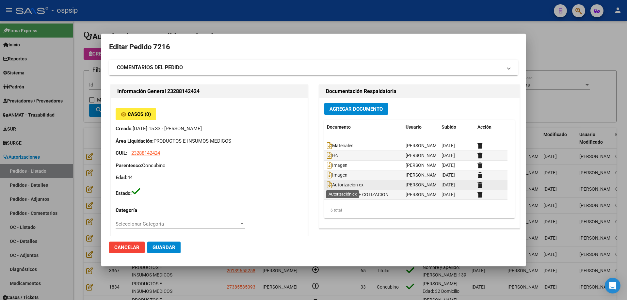
scroll to position [0, 0]
click at [95, 145] on div at bounding box center [313, 150] width 627 height 300
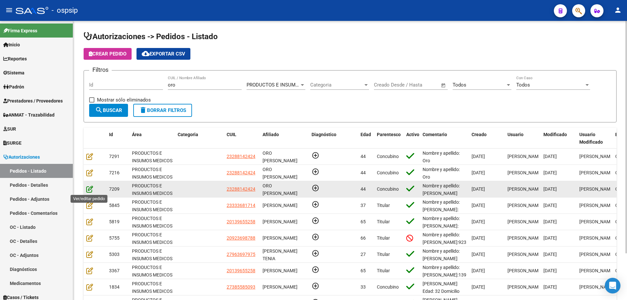
click at [90, 190] on icon at bounding box center [89, 189] width 7 height 7
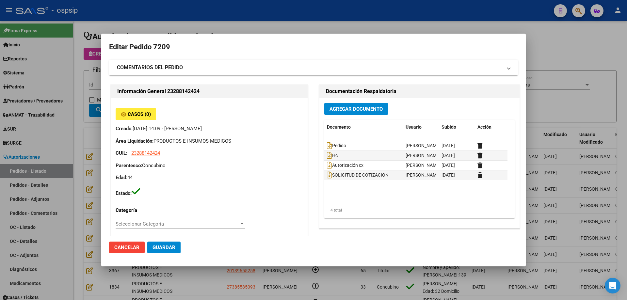
type input "[PERSON_NAME] ORO"
type input "[GEOGRAPHIC_DATA], [PERSON_NAME], AV. ARGENTINA 757"
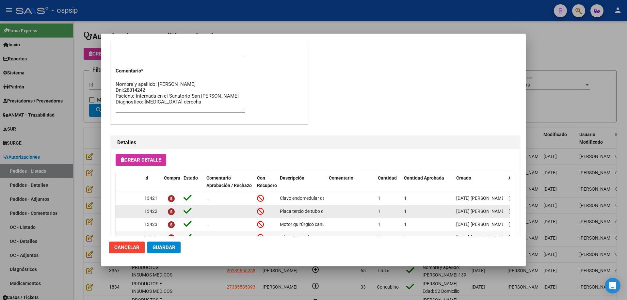
scroll to position [228, 0]
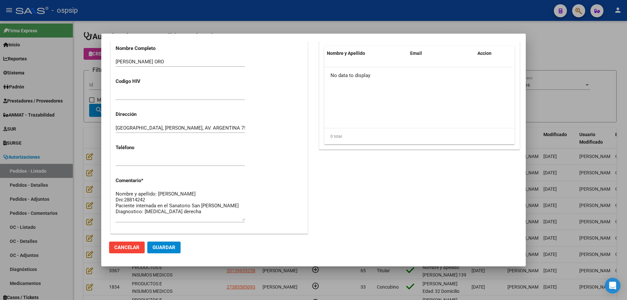
click at [210, 211] on textarea "Nombre y apellido: [PERSON_NAME] Dni:28814242 Paciente internada en el Sanatori…" at bounding box center [180, 205] width 129 height 31
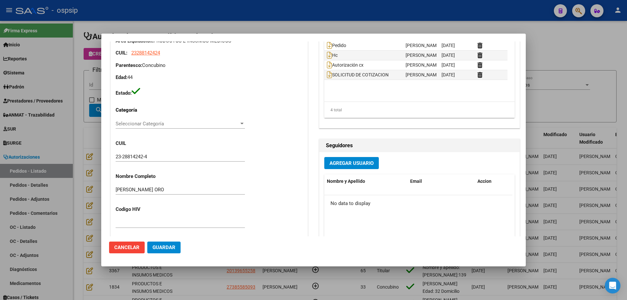
scroll to position [0, 0]
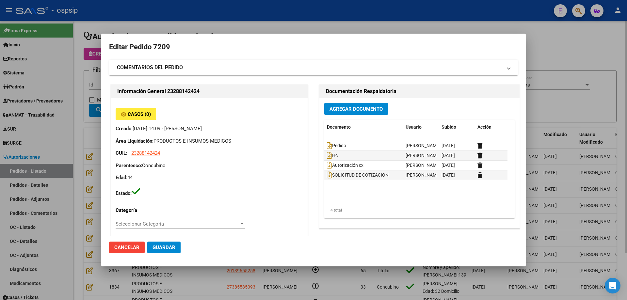
click at [87, 146] on div at bounding box center [313, 150] width 627 height 300
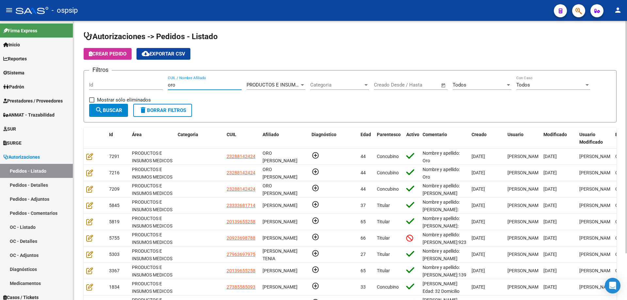
drag, startPoint x: 182, startPoint y: 84, endPoint x: 96, endPoint y: 79, distance: 86.7
click at [96, 79] on div "Filtros Id oro CUIL / Nombre Afiliado PRODUCTOS E INSUMOS MEDICOS Seleccionar Á…" at bounding box center [350, 90] width 522 height 28
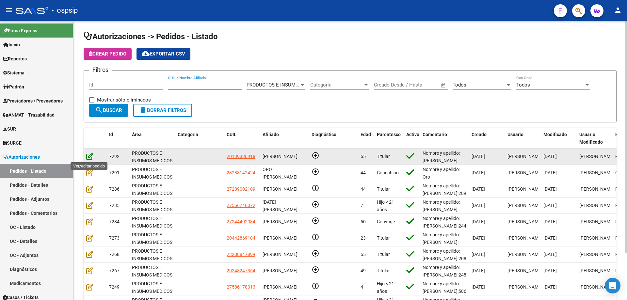
click at [89, 156] on icon at bounding box center [89, 156] width 7 height 7
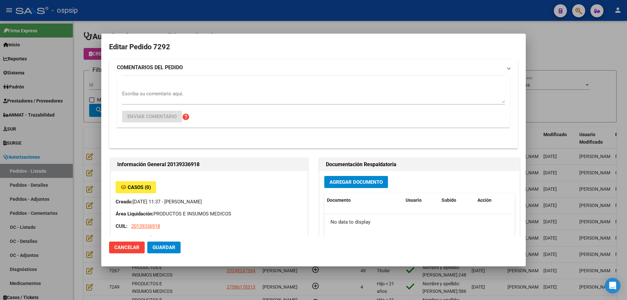
type input "[GEOGRAPHIC_DATA], [PERSON_NAME], [PERSON_NAME] 3057"
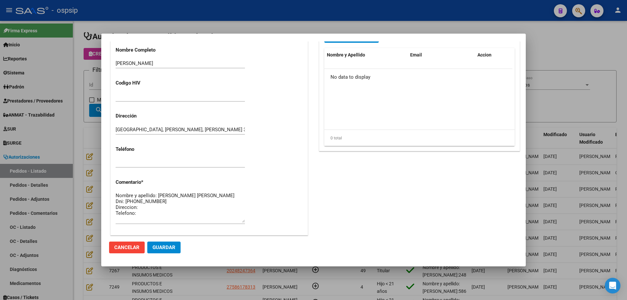
scroll to position [229, 0]
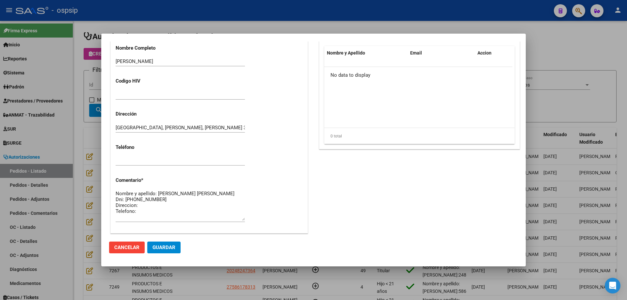
click at [146, 205] on textarea "Nombre y apellido: [PERSON_NAME] [PERSON_NAME] Dni: [PHONE_NUMBER] Direccion: T…" at bounding box center [180, 205] width 129 height 31
paste textarea "[PERSON_NAME] 7688 esquina [PERSON_NAME][GEOGRAPHIC_DATA] [GEOGRAPHIC_DATA][PER…"
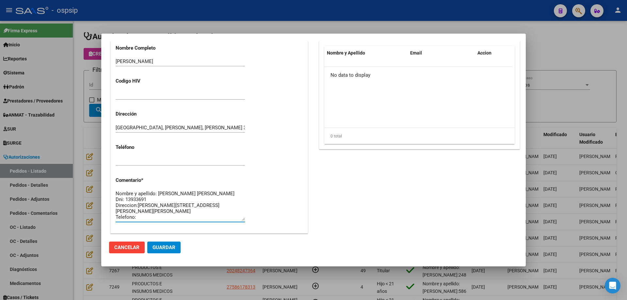
type textarea "Nombre y apellido: [PERSON_NAME] [PERSON_NAME] Dni: 13933691 Direccion:[PERSON_…"
click at [156, 251] on button "Guardar" at bounding box center [163, 248] width 33 height 12
click at [85, 188] on div at bounding box center [313, 150] width 627 height 300
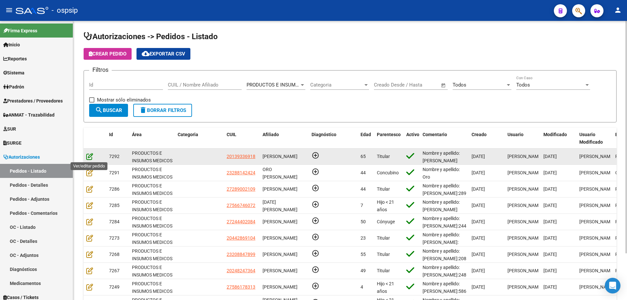
click at [91, 154] on icon at bounding box center [89, 156] width 7 height 7
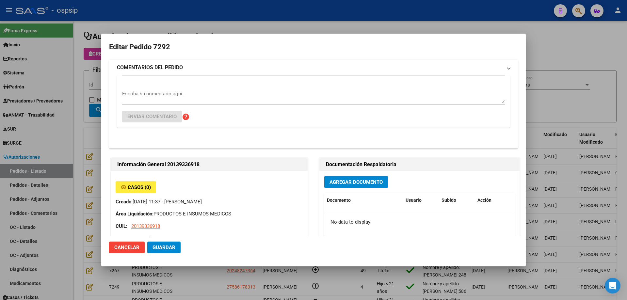
type input "[GEOGRAPHIC_DATA], [PERSON_NAME], [PERSON_NAME] 3057"
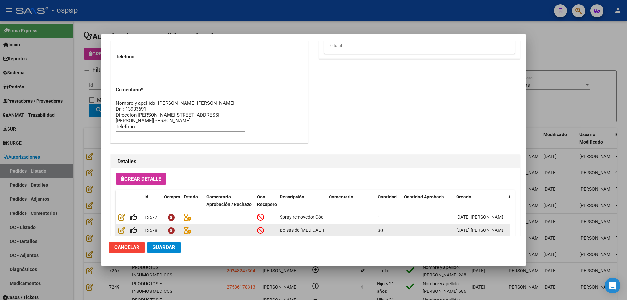
scroll to position [327, 0]
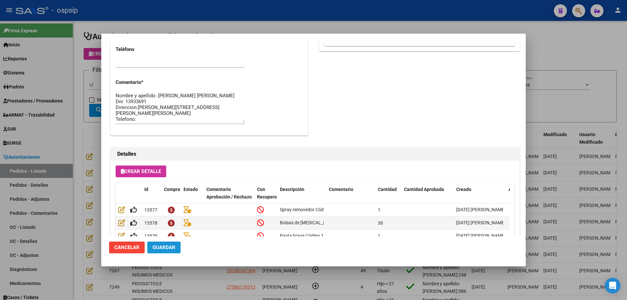
click at [162, 248] on span "Guardar" at bounding box center [164, 248] width 23 height 6
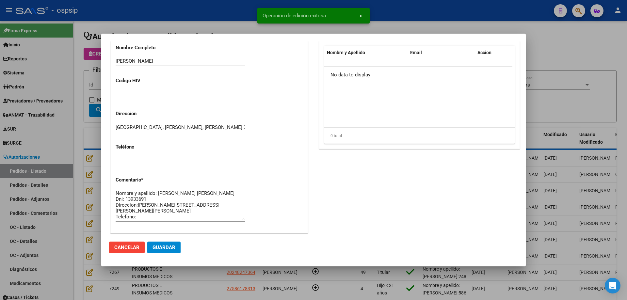
scroll to position [229, 0]
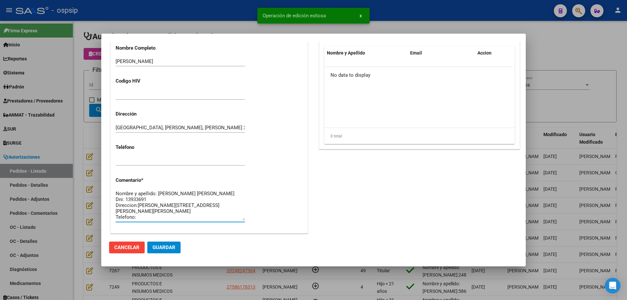
click at [133, 200] on textarea "Nombre y apellido: [PERSON_NAME] [PERSON_NAME] Dni: 13933691 Direccion:[PERSON_…" at bounding box center [180, 205] width 129 height 31
click at [133, 201] on textarea "Nombre y apellido: [PERSON_NAME] [PERSON_NAME] Dni: 13933691 Direccion:[PERSON_…" at bounding box center [180, 205] width 129 height 31
click at [96, 90] on div at bounding box center [313, 150] width 627 height 300
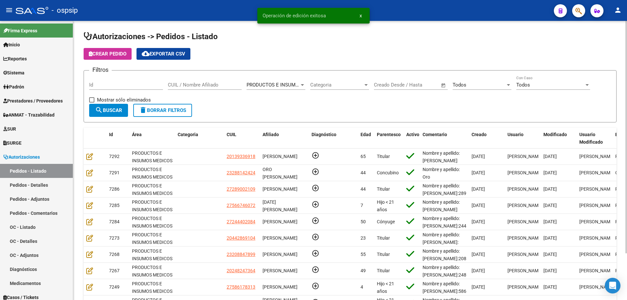
click at [187, 81] on div "CUIL / Nombre Afiliado" at bounding box center [205, 83] width 74 height 14
type input "v"
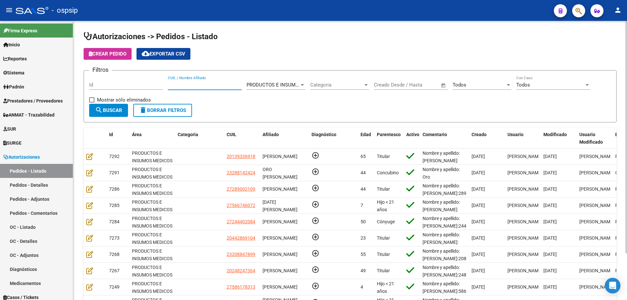
paste input "13933691"
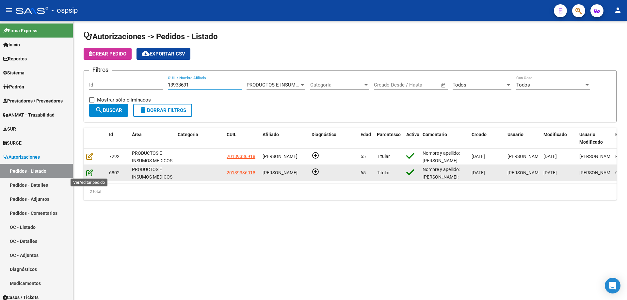
type input "13933691"
click at [88, 172] on icon at bounding box center [89, 172] width 7 height 7
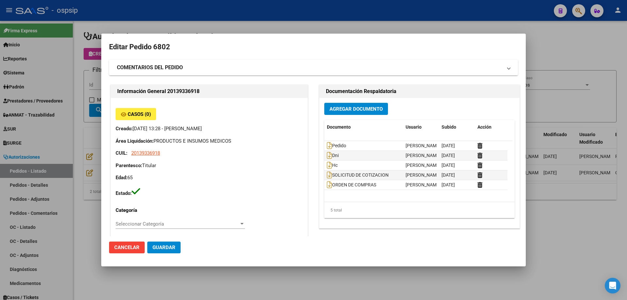
type input "[GEOGRAPHIC_DATA], [PERSON_NAME], [PERSON_NAME] 3057"
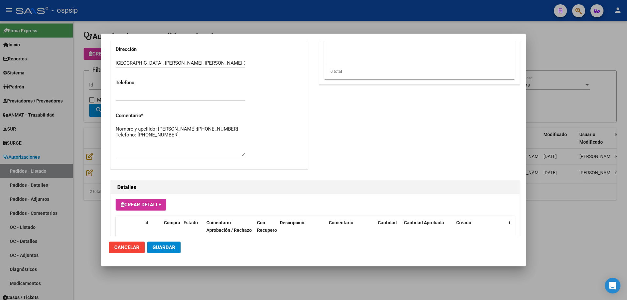
scroll to position [294, 0]
click at [150, 140] on textarea "Nombre y apellido: [PERSON_NAME]:[PHONE_NUMBER] Telefono: [PHONE_NUMBER]" at bounding box center [180, 140] width 129 height 31
click at [99, 149] on div at bounding box center [313, 150] width 627 height 300
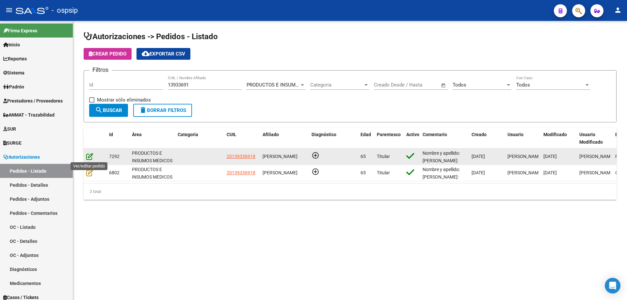
click at [86, 158] on icon at bounding box center [89, 156] width 7 height 7
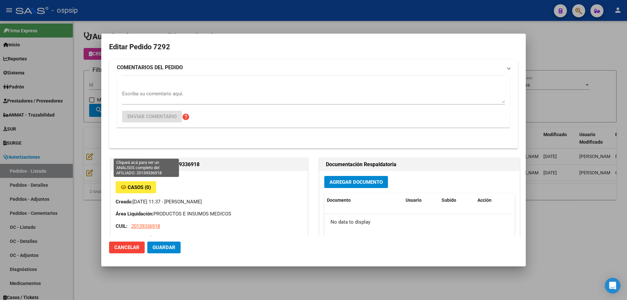
type input "[GEOGRAPHIC_DATA], [PERSON_NAME], [PERSON_NAME] 3057"
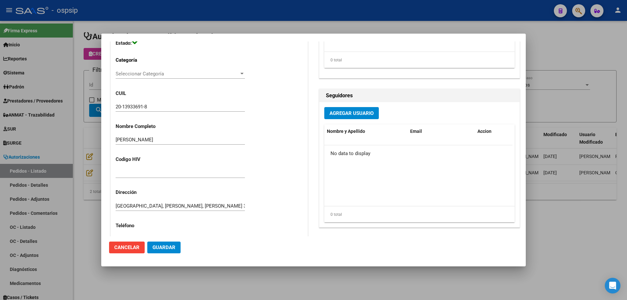
scroll to position [229, 0]
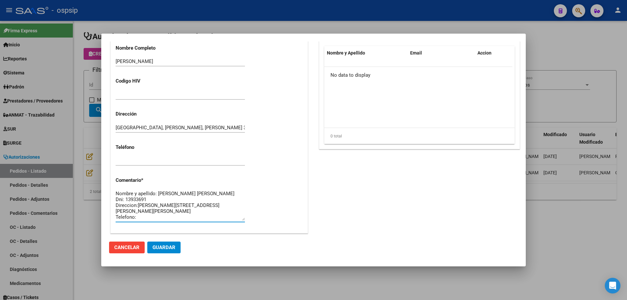
click at [160, 215] on textarea "Nombre y apellido: [PERSON_NAME] [PERSON_NAME] Dni: 13933691 Direccion:[PERSON_…" at bounding box center [180, 205] width 129 height 31
paste textarea "1127789570"
click at [176, 245] on button "Guardar" at bounding box center [163, 248] width 33 height 12
click at [160, 247] on span "Guardar" at bounding box center [164, 248] width 23 height 6
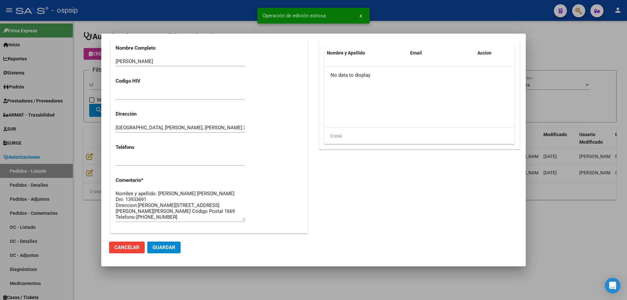
click at [138, 207] on textarea "Nombre y apellido: [PERSON_NAME] [PERSON_NAME] Dni: 13933691 Direccion:[PERSON_…" at bounding box center [180, 205] width 129 height 31
click at [151, 206] on textarea "Nombre y apellido: [PERSON_NAME] [PERSON_NAME] Dni: 13933691 Direccion: [PERSON…" at bounding box center [180, 205] width 129 height 31
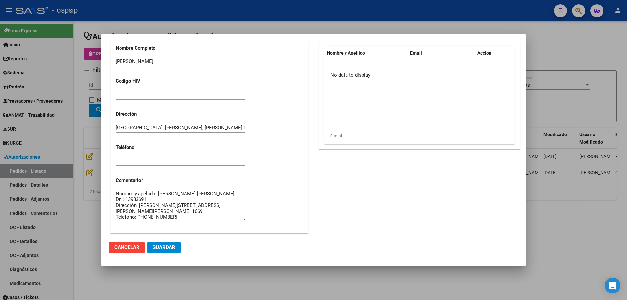
type textarea "Nombre y apellido: [PERSON_NAME] [PERSON_NAME] Dni: 13933691 Dirección: [PERSON…"
click at [167, 247] on span "Guardar" at bounding box center [164, 248] width 23 height 6
click at [174, 248] on span "Guardar" at bounding box center [164, 248] width 23 height 6
click at [76, 107] on div at bounding box center [313, 150] width 627 height 300
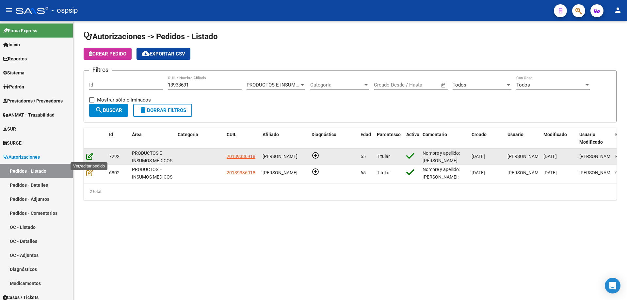
click at [87, 155] on icon at bounding box center [89, 156] width 7 height 7
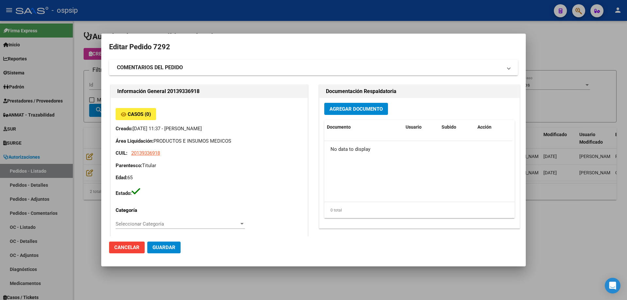
type input "[GEOGRAPHIC_DATA], [PERSON_NAME], [PERSON_NAME] 3057"
click at [357, 108] on span "Agregar Documento" at bounding box center [356, 109] width 53 height 6
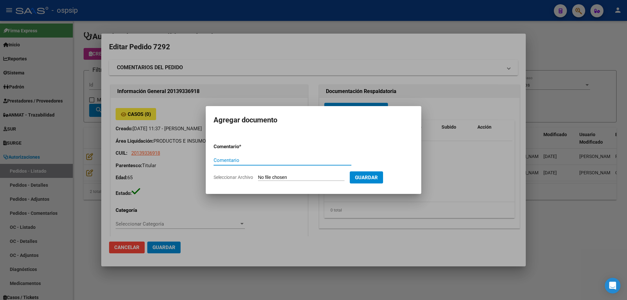
click at [278, 178] on input "Seleccionar Archivo" at bounding box center [301, 178] width 87 height 6
type input "C:\fakepath\pedido 1 [PERSON_NAME].jpg"
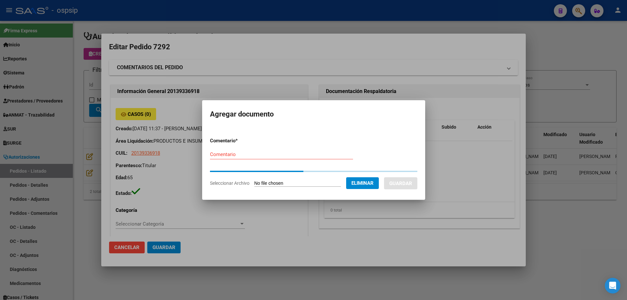
click at [239, 156] on div "Comentario" at bounding box center [281, 155] width 143 height 10
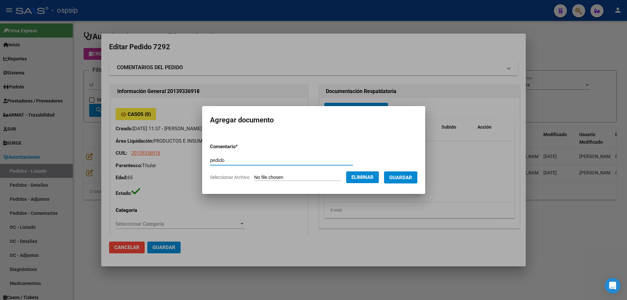
click at [210, 159] on input "pedido" at bounding box center [281, 160] width 143 height 6
type input "Pedido"
click at [412, 175] on span "Guardar" at bounding box center [400, 178] width 23 height 6
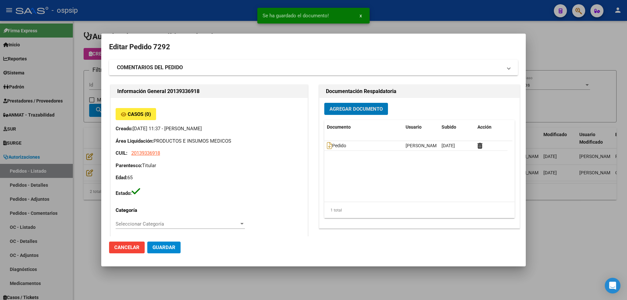
click at [355, 111] on span "Agregar Documento" at bounding box center [356, 109] width 53 height 6
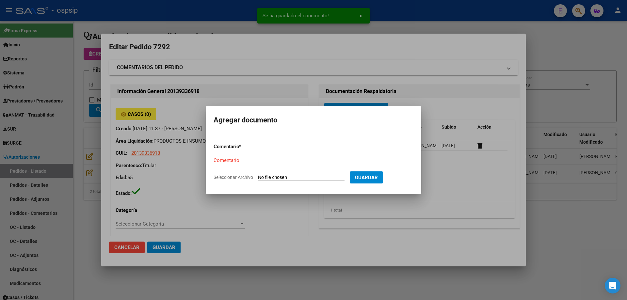
click at [304, 175] on input "Seleccionar Archivo" at bounding box center [301, 178] width 87 height 6
type input "C:\fakepath\pedido 2 [PERSON_NAME].jpg"
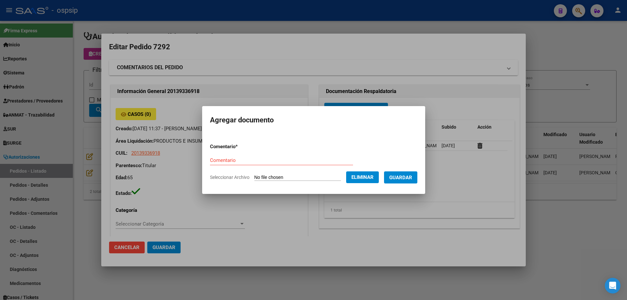
click at [257, 159] on input "Comentario" at bounding box center [281, 160] width 143 height 6
type input "Pedido"
click at [394, 180] on button "Guardar" at bounding box center [400, 178] width 33 height 12
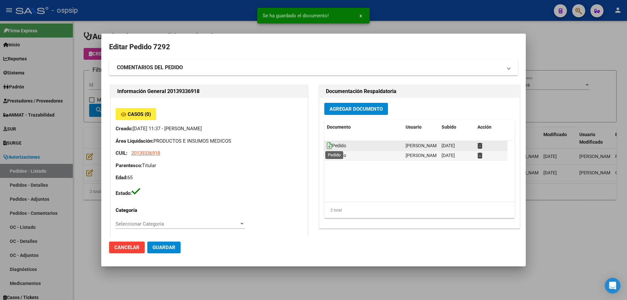
click at [327, 147] on icon at bounding box center [329, 145] width 5 height 7
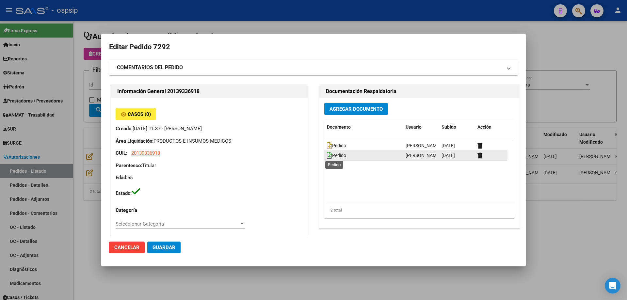
click at [327, 152] on icon at bounding box center [329, 155] width 5 height 7
click at [166, 248] on span "Guardar" at bounding box center [164, 248] width 23 height 6
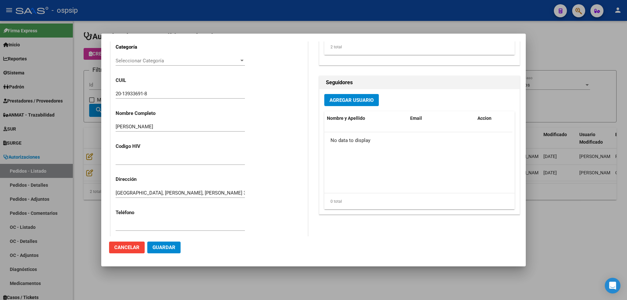
scroll to position [0, 0]
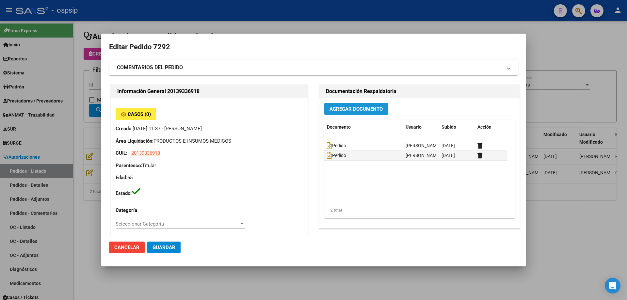
click at [338, 111] on span "Agregar Documento" at bounding box center [356, 109] width 53 height 6
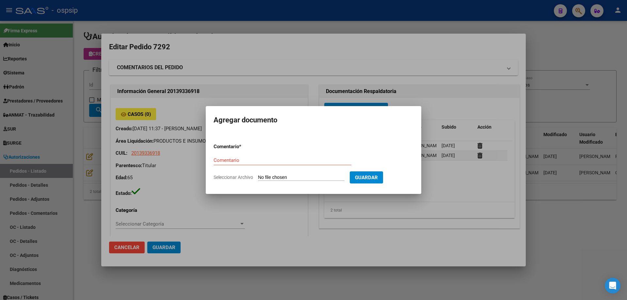
click at [319, 176] on input "Seleccionar Archivo" at bounding box center [301, 178] width 87 height 6
type input "C:\fakepath\dni [PERSON_NAME].jpg"
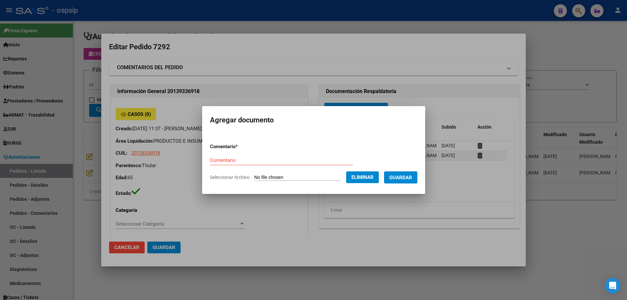
click at [219, 159] on input "Comentario" at bounding box center [281, 160] width 143 height 6
type input "Dni"
click at [395, 180] on button "Guardar" at bounding box center [400, 178] width 33 height 12
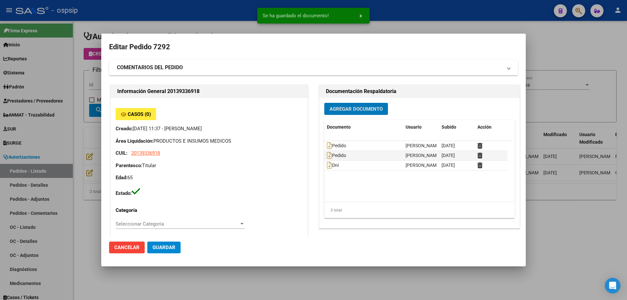
click at [164, 246] on span "Guardar" at bounding box center [164, 248] width 23 height 6
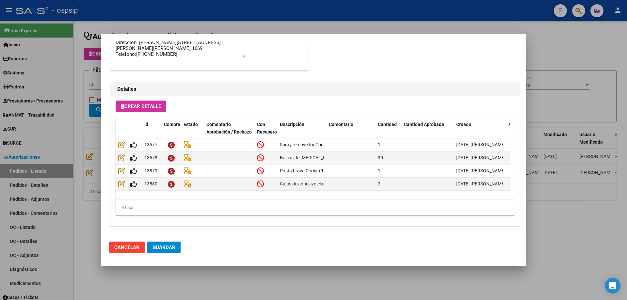
scroll to position [228, 0]
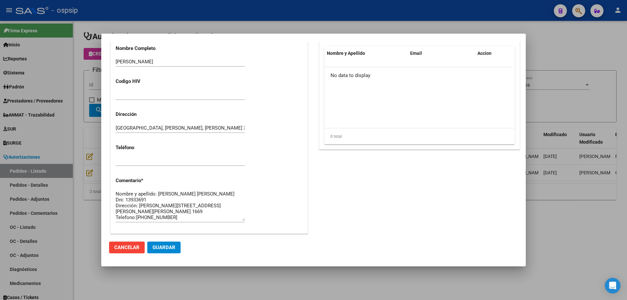
click at [90, 102] on div at bounding box center [313, 150] width 627 height 300
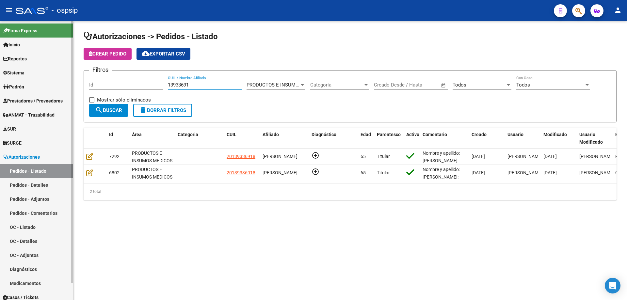
drag, startPoint x: 194, startPoint y: 83, endPoint x: 0, endPoint y: 70, distance: 194.5
click at [0, 70] on mat-sidenav-container "Firma Express Inicio Calendario SSS Instructivos Contacto OS Reportes Egresos D…" at bounding box center [313, 160] width 627 height 279
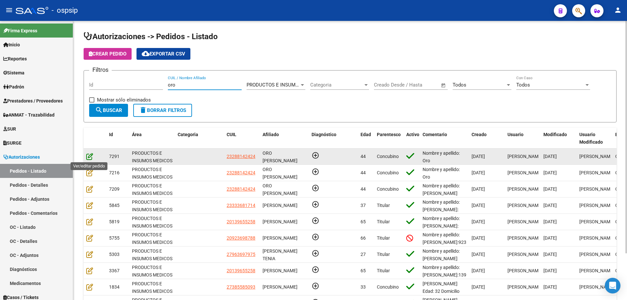
type input "oro"
click at [87, 154] on icon at bounding box center [89, 156] width 7 height 7
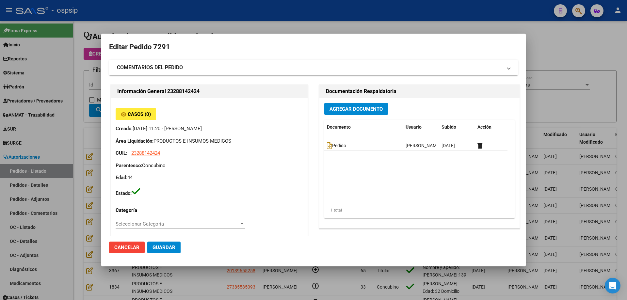
type input "[PERSON_NAME] ORO"
type input "[GEOGRAPHIC_DATA], [PERSON_NAME], AV. ARGENTINA 757"
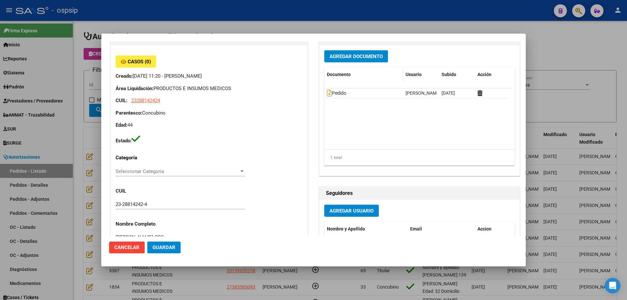
scroll to position [0, 0]
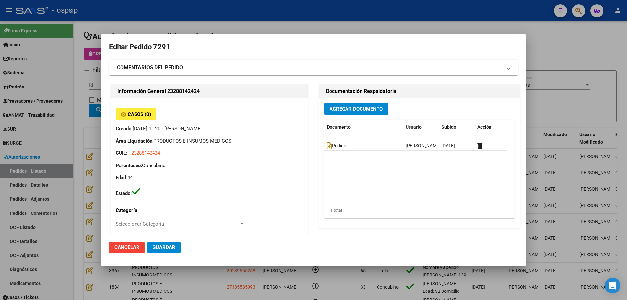
click at [348, 109] on span "Agregar Documento" at bounding box center [356, 109] width 53 height 6
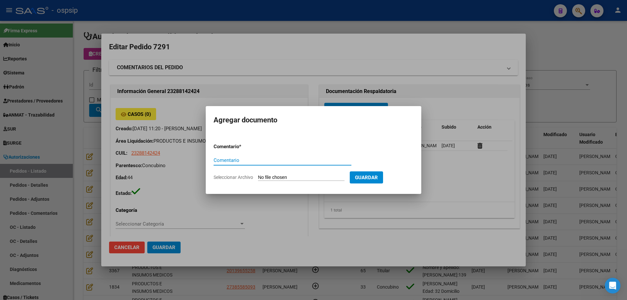
click at [299, 179] on input "Seleccionar Archivo" at bounding box center [301, 178] width 87 height 6
type input "C:\fakepath\autorizacion cx oro.pdf"
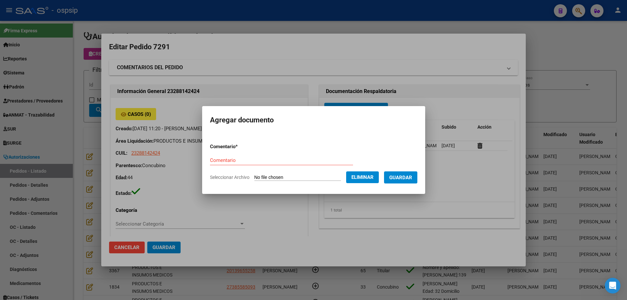
click at [211, 161] on input "Comentario" at bounding box center [281, 160] width 143 height 6
type input "Autorización cx"
click at [403, 176] on span "Guardar" at bounding box center [400, 178] width 23 height 6
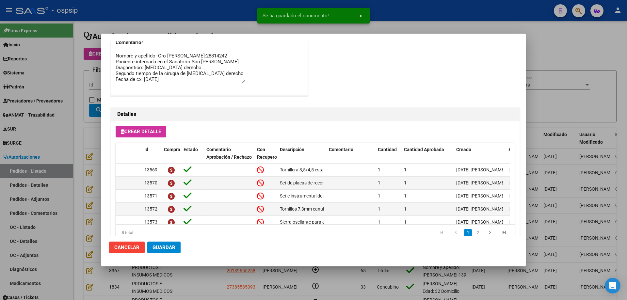
scroll to position [392, 0]
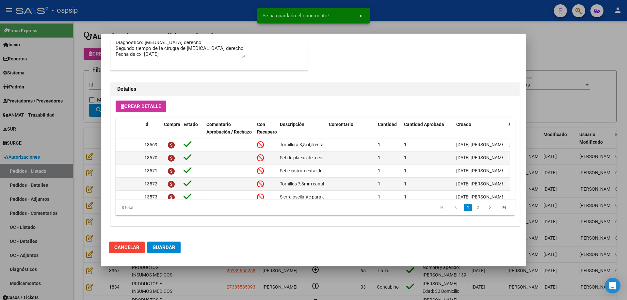
click at [169, 246] on span "Guardar" at bounding box center [164, 248] width 23 height 6
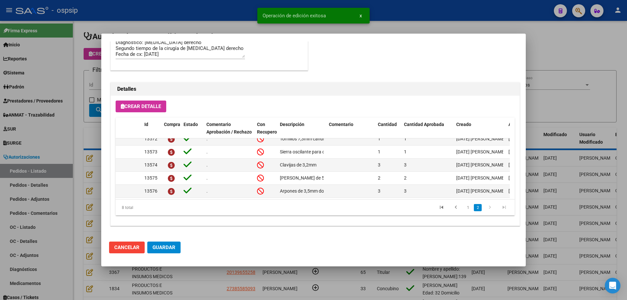
scroll to position [51, 0]
click at [55, 92] on div at bounding box center [313, 150] width 627 height 300
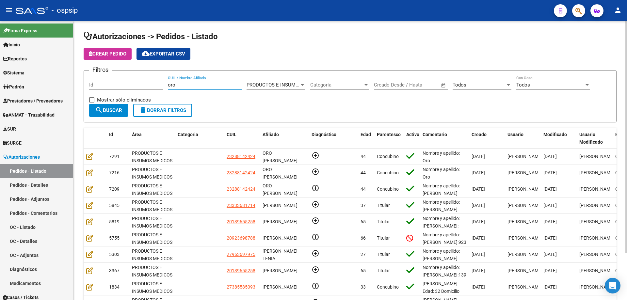
drag, startPoint x: 190, startPoint y: 88, endPoint x: 147, endPoint y: 82, distance: 43.5
click at [147, 82] on div "Filtros Id oro CUIL / Nombre Afiliado PRODUCTOS E INSUMOS MEDICOS Seleccionar Á…" at bounding box center [350, 90] width 522 height 28
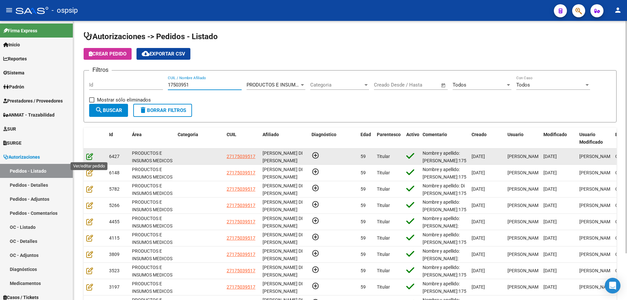
type input "17503951"
click at [90, 155] on icon at bounding box center [89, 156] width 7 height 7
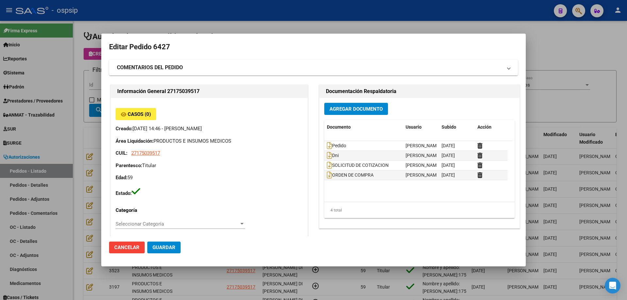
type input "[GEOGRAPHIC_DATA], [PERSON_NAME] N, [DATE], Piso: PB, Departamento: 03"
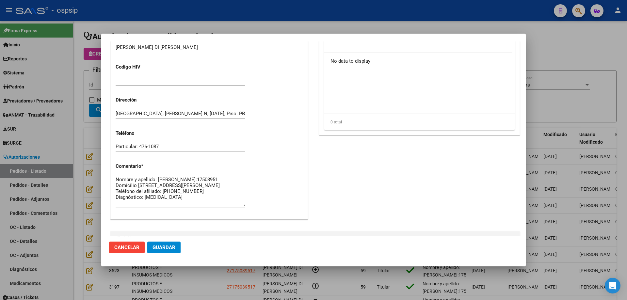
scroll to position [228, 0]
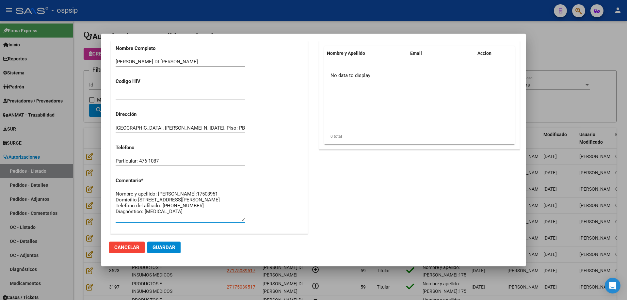
click at [132, 200] on textarea "Nombre y apellido: [PERSON_NAME]:17503951 Domicilio [STREET_ADDRESS][PERSON_NAM…" at bounding box center [180, 205] width 129 height 31
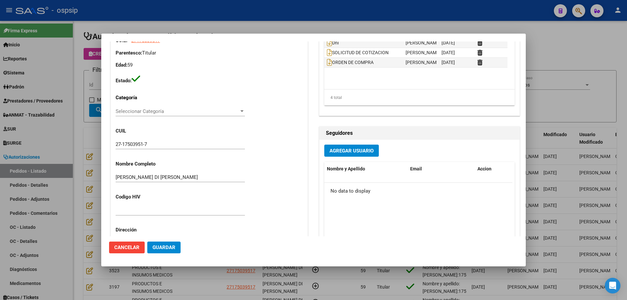
scroll to position [65, 0]
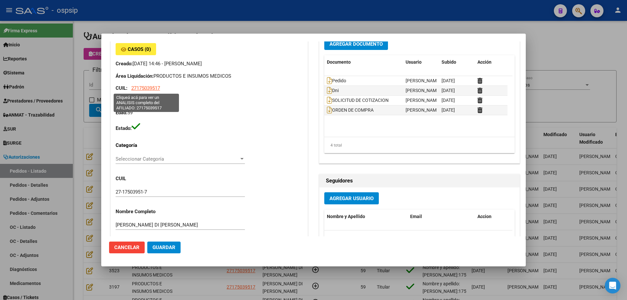
click at [148, 87] on span "27175039517" at bounding box center [145, 88] width 29 height 6
type textarea "27175039517"
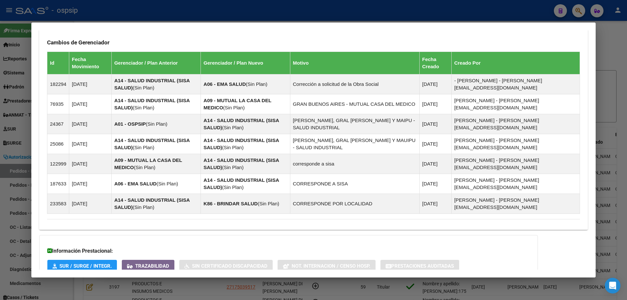
scroll to position [432, 0]
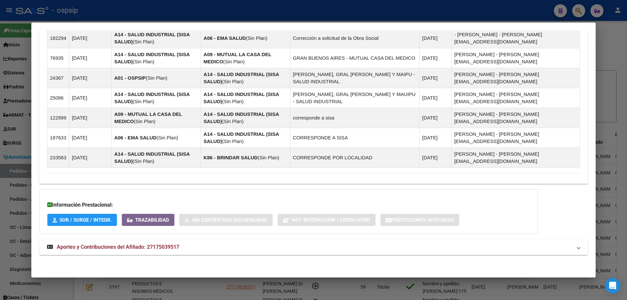
click at [94, 252] on mat-expansion-panel-header "Aportes y Contribuciones del Afiliado: 27175039517" at bounding box center [313, 247] width 549 height 16
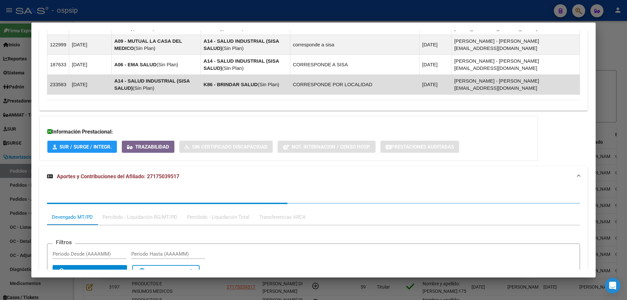
scroll to position [600, 0]
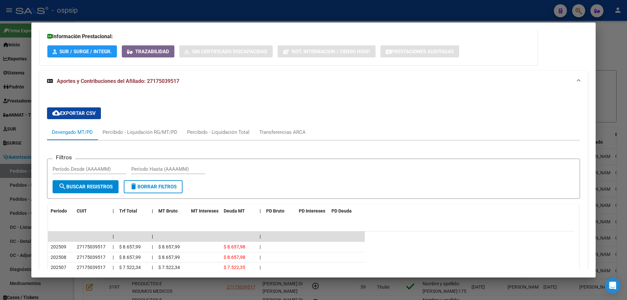
click at [15, 116] on div at bounding box center [313, 150] width 627 height 300
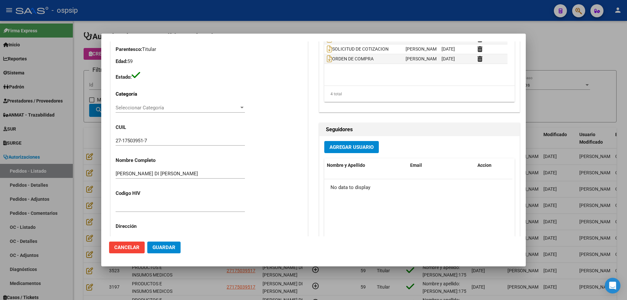
scroll to position [196, 0]
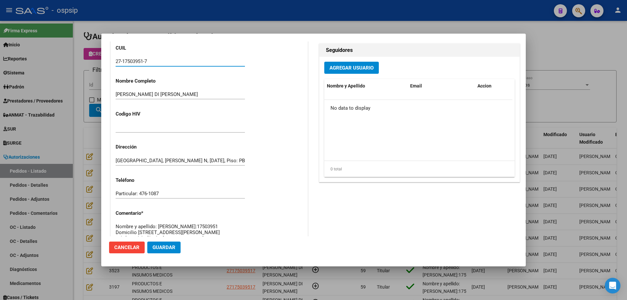
drag, startPoint x: 160, startPoint y: 60, endPoint x: 109, endPoint y: 59, distance: 51.0
click at [108, 59] on mat-dialog-content "Editar Pedido 6427 COMENTARIOS DEL PEDIDO Escriba su comentario aquí. Enviar co…" at bounding box center [313, 138] width 425 height 195
click at [87, 100] on div at bounding box center [313, 150] width 627 height 300
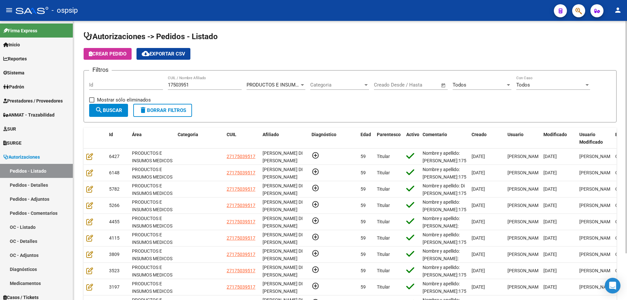
click at [123, 51] on span "Crear Pedido" at bounding box center [108, 54] width 38 height 6
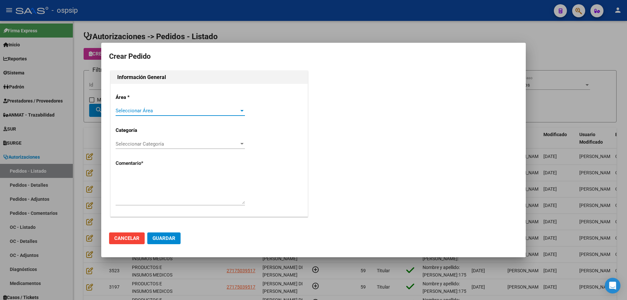
click at [165, 110] on span "Seleccionar Área" at bounding box center [177, 111] width 123 height 6
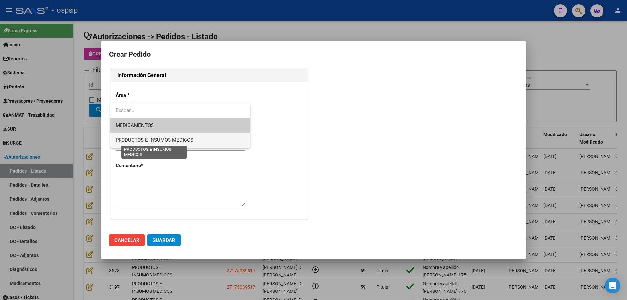
click at [155, 138] on span "PRODUCTOS E INSUMOS MEDICOS" at bounding box center [155, 140] width 78 height 6
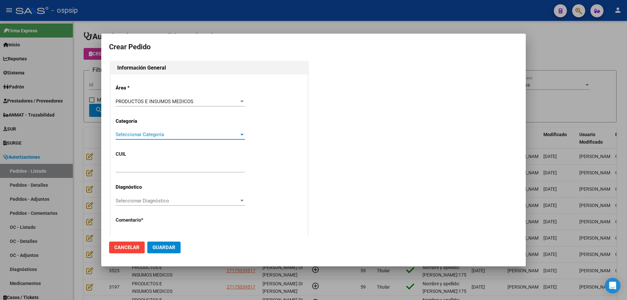
click at [156, 134] on span "Seleccionar Categoría" at bounding box center [177, 135] width 123 height 6
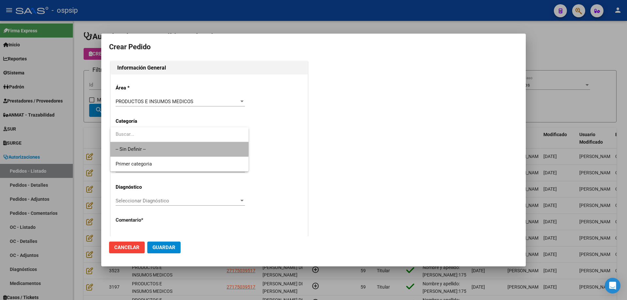
click at [152, 147] on span "-- Sin Definir --" at bounding box center [180, 149] width 128 height 15
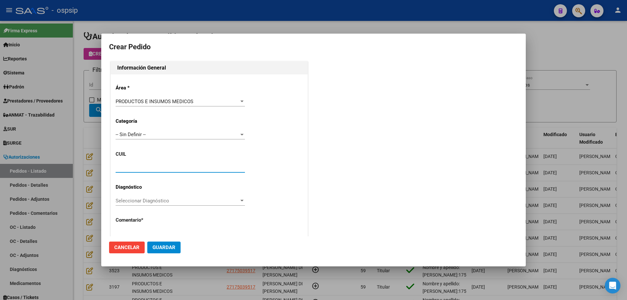
paste input "27-17503951-7"
type input "27-17503951-7"
type input "[PERSON_NAME] DI [PERSON_NAME]"
type input "[GEOGRAPHIC_DATA], [PERSON_NAME] N, [DATE], Piso: PB, Departamento: 03"
type input "Particular: 476-1087"
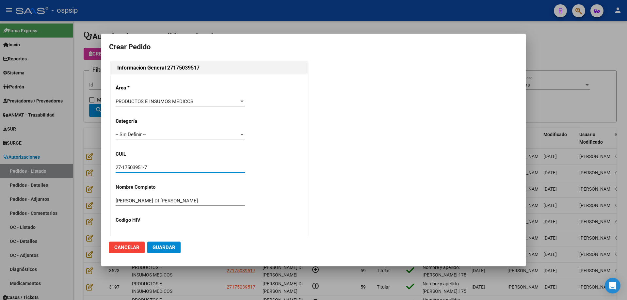
type input "[GEOGRAPHIC_DATA], [PERSON_NAME] N, [DATE], Piso: PB"
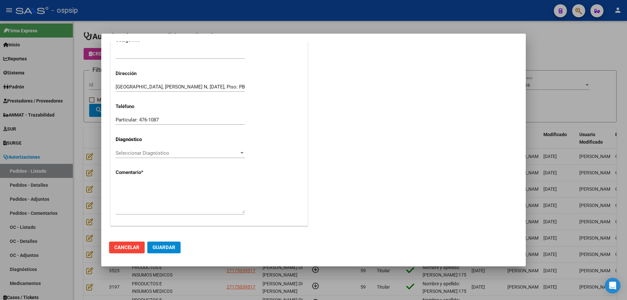
type input "27-17503951-7"
click at [144, 203] on textarea at bounding box center [180, 198] width 129 height 31
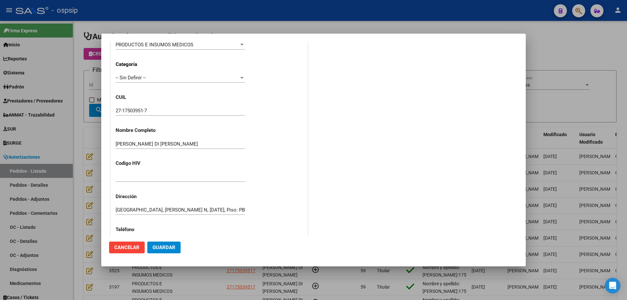
scroll to position [49, 0]
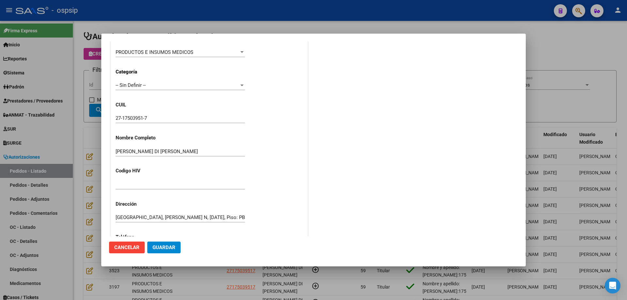
click at [131, 117] on input "27-17503951-7" at bounding box center [180, 118] width 129 height 6
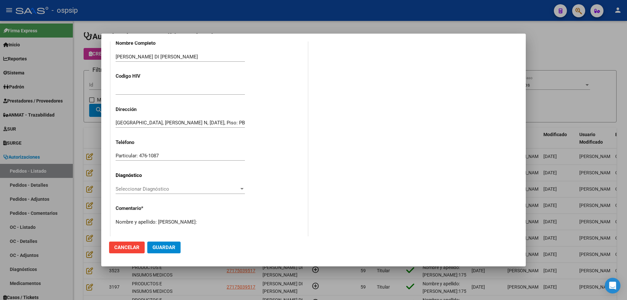
scroll to position [180, 0]
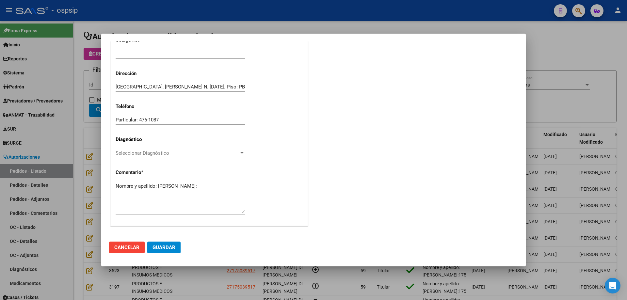
click at [146, 195] on textarea "Nombre y apellido: [PERSON_NAME]:" at bounding box center [180, 198] width 129 height 31
paste textarea "17503951"
type textarea "Nombre y apellido: [PERSON_NAME]:17503951"
click at [165, 246] on span "Guardar" at bounding box center [164, 248] width 23 height 6
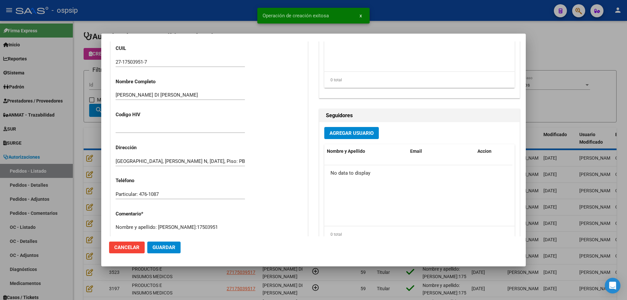
scroll to position [204, 0]
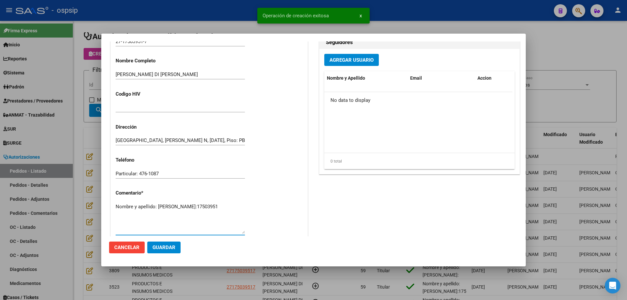
click at [132, 210] on textarea "Nombre y apellido: [PERSON_NAME]:17503951" at bounding box center [180, 218] width 129 height 31
click at [94, 103] on div at bounding box center [313, 150] width 627 height 300
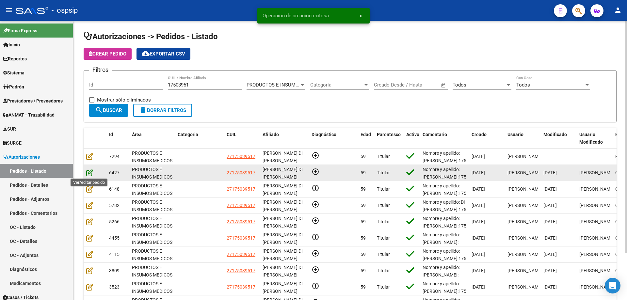
click at [90, 172] on icon at bounding box center [89, 172] width 7 height 7
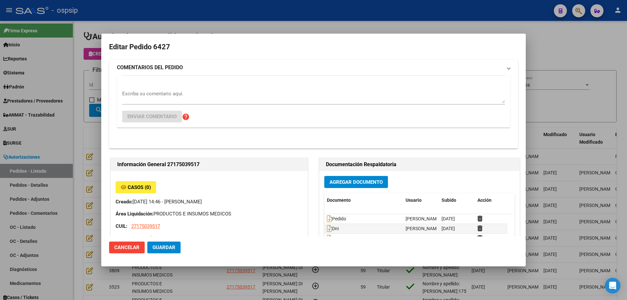
type input "[GEOGRAPHIC_DATA], [PERSON_NAME] N, [DATE], Piso: PB, Departamento: 03"
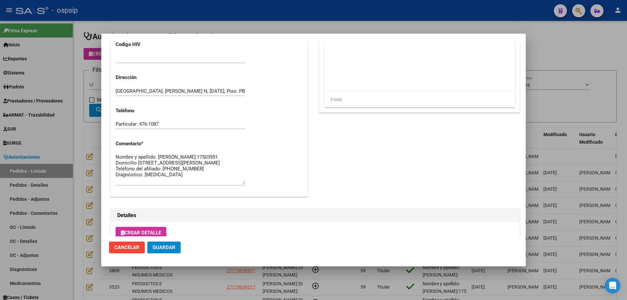
scroll to position [261, 0]
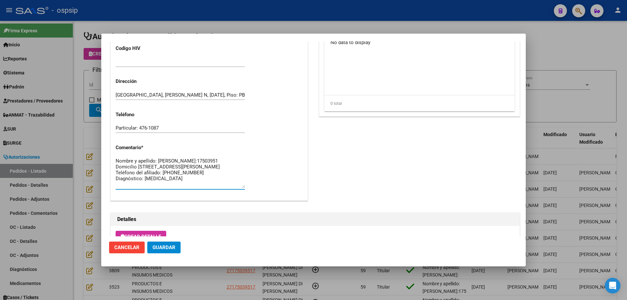
drag, startPoint x: 117, startPoint y: 172, endPoint x: 200, endPoint y: 188, distance: 84.5
click at [200, 188] on textarea "Nombre y apellido: [PERSON_NAME]:17503951 Domicilio [STREET_ADDRESS][PERSON_NAM…" at bounding box center [180, 172] width 129 height 31
click at [78, 131] on div at bounding box center [313, 150] width 627 height 300
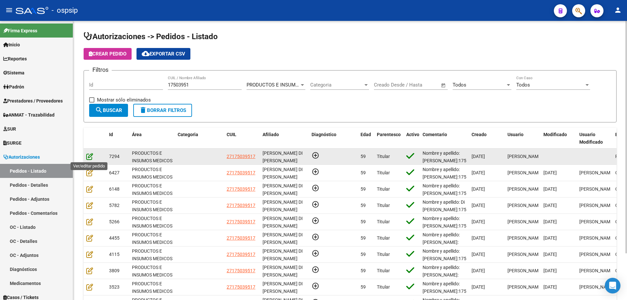
click at [91, 160] on icon at bounding box center [89, 156] width 7 height 7
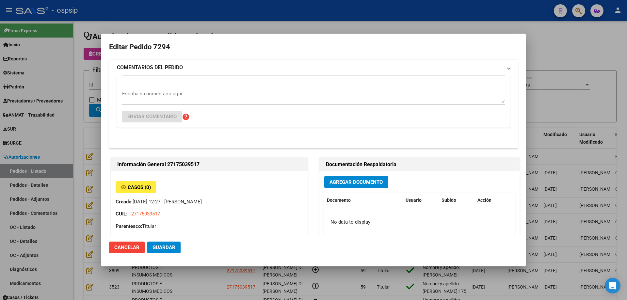
type input "[GEOGRAPHIC_DATA], [PERSON_NAME] N, [DATE], Piso: PB, Departamento: 03"
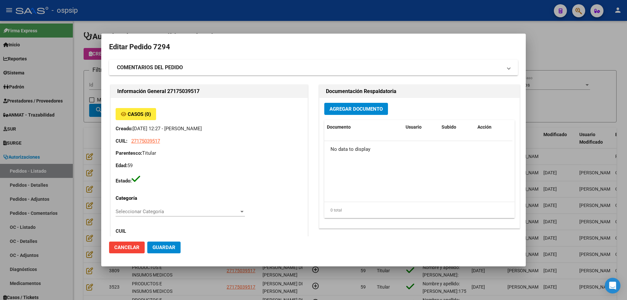
scroll to position [229, 0]
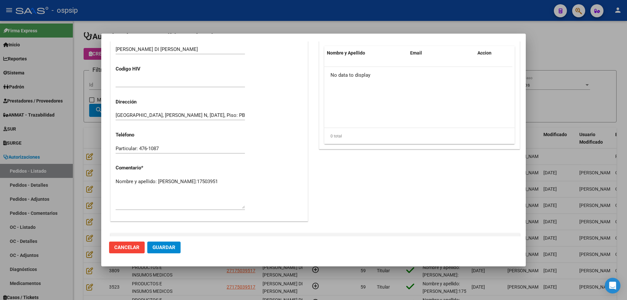
click at [154, 191] on textarea "Nombre y apellido: [PERSON_NAME]:17503951" at bounding box center [180, 193] width 129 height 31
paste textarea "Domicilio [STREET_ADDRESS][PERSON_NAME] Teléfono del afiliado: [PHONE_NUMBER] D…"
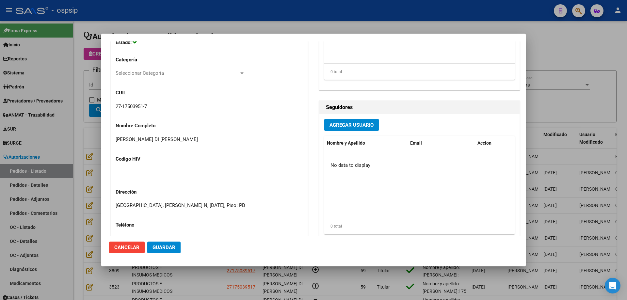
scroll to position [0, 0]
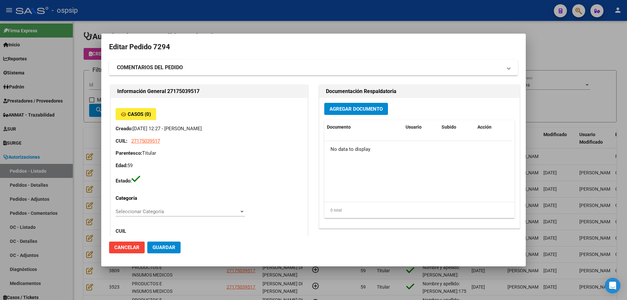
type textarea "Nombre y apellido: [PERSON_NAME]:17503951 Domicilio [STREET_ADDRESS][PERSON_NAM…"
click at [339, 109] on span "Agregar Documento" at bounding box center [356, 109] width 53 height 6
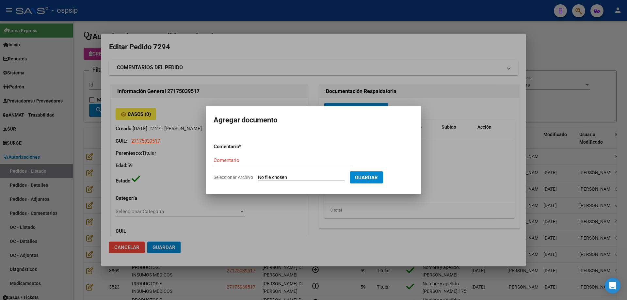
click at [294, 176] on input "Seleccionar Archivo" at bounding box center [301, 178] width 87 height 6
type input "C:\fakepath\pedido divincenzo.jpeg"
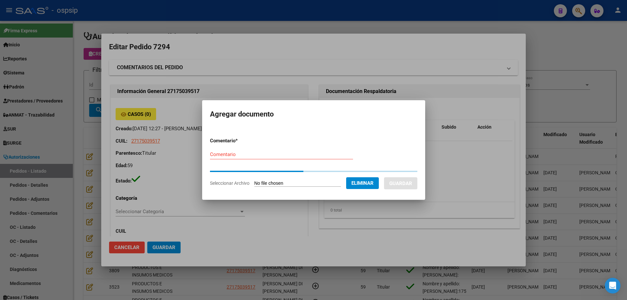
click at [219, 160] on div "Comentario" at bounding box center [281, 158] width 143 height 16
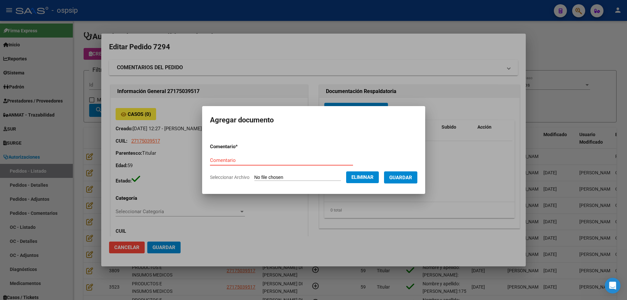
click at [223, 156] on div "Comentario" at bounding box center [281, 160] width 143 height 10
type input "Pedido"
click at [415, 181] on button "Guardar" at bounding box center [400, 178] width 33 height 12
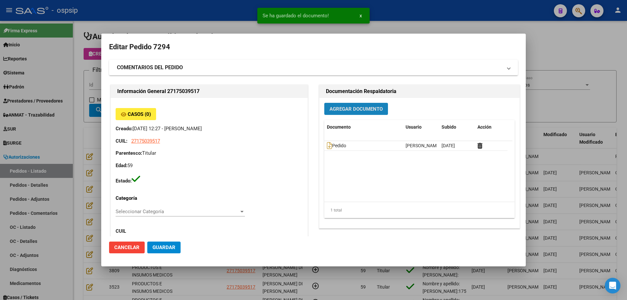
click at [353, 112] on span "Agregar Documento" at bounding box center [356, 109] width 53 height 6
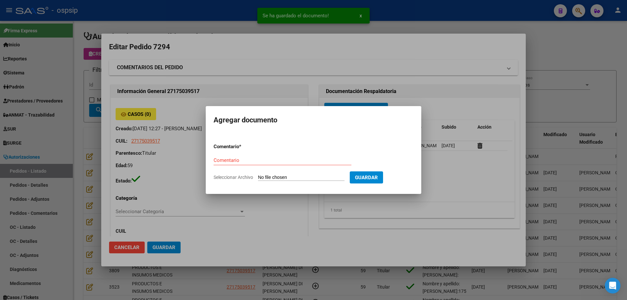
click at [305, 177] on input "Seleccionar Archivo" at bounding box center [301, 178] width 87 height 6
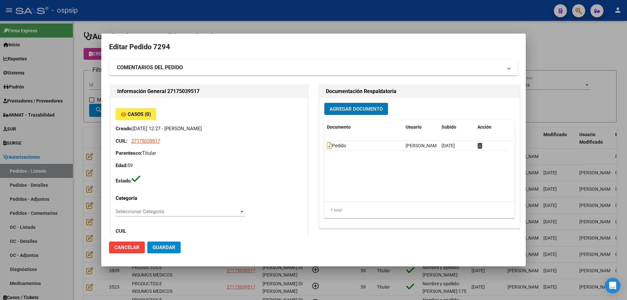
click at [357, 104] on button "Agregar Documento" at bounding box center [356, 109] width 64 height 12
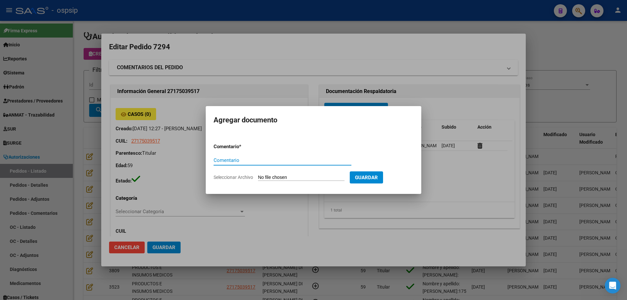
click at [308, 179] on input "Seleccionar Archivo" at bounding box center [301, 178] width 87 height 6
type input "C:\fakepath\dni [PERSON_NAME].jpg"
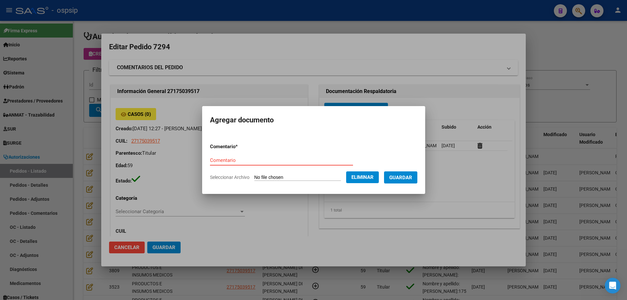
click at [212, 160] on input "Comentario" at bounding box center [281, 160] width 143 height 6
type input "Dni"
click at [412, 178] on span "Guardar" at bounding box center [400, 178] width 23 height 6
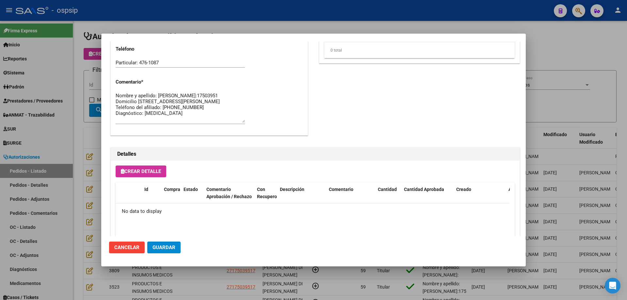
scroll to position [314, 0]
click at [158, 172] on span "Crear Detalle" at bounding box center [141, 172] width 40 height 6
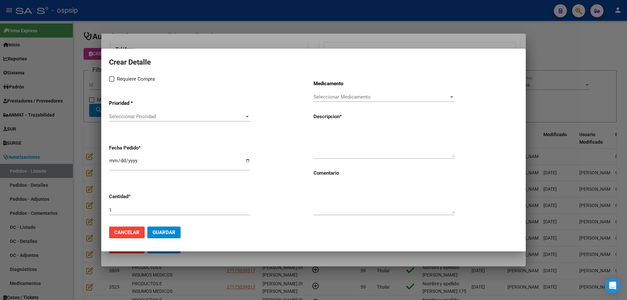
click at [176, 117] on span "Seleccionar Prioridad" at bounding box center [176, 117] width 135 height 6
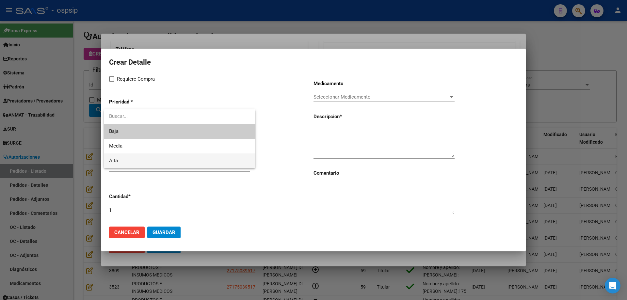
click at [156, 155] on span "Alta" at bounding box center [179, 161] width 141 height 15
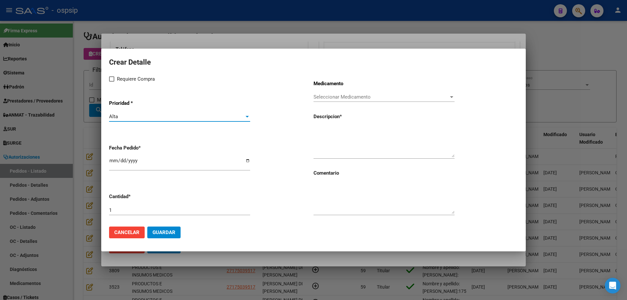
drag, startPoint x: 127, startPoint y: 85, endPoint x: 126, endPoint y: 79, distance: 5.8
click at [127, 84] on div "Requiere Compra Prioridad * Alta Seleccionar Prioridad Fecha Pedido * [DATE] Ca…" at bounding box center [211, 148] width 204 height 146
click at [126, 79] on span "Requiere Compra" at bounding box center [136, 79] width 38 height 8
click at [112, 82] on input "Requiere Compra" at bounding box center [111, 82] width 0 height 0
checkbox input "true"
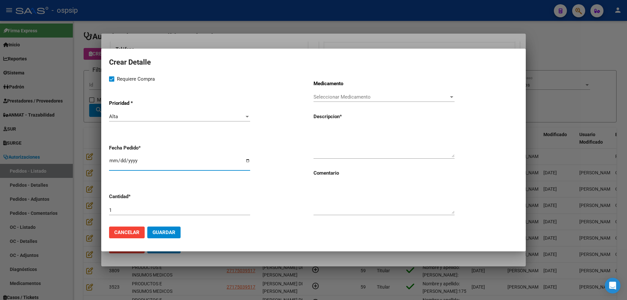
click at [113, 163] on input "[DATE]" at bounding box center [179, 163] width 141 height 10
type input "[DATE]"
click at [361, 99] on span "Seleccionar Medicamento" at bounding box center [381, 97] width 135 height 6
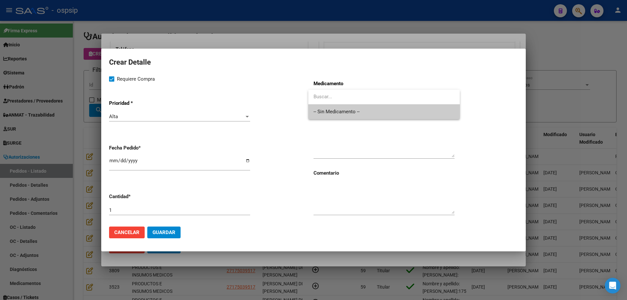
click at [358, 109] on span "-- Sin Medicamento --" at bounding box center [384, 112] width 141 height 15
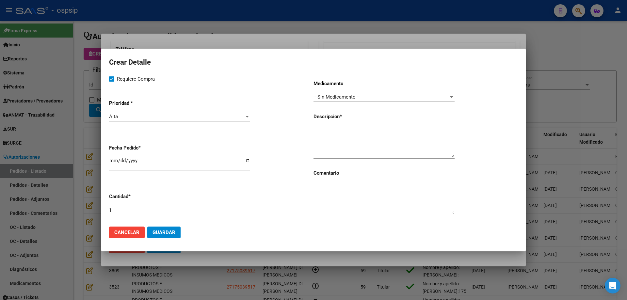
click at [351, 125] on div "Medicamento -- Sin Medicamento -- Seleccionar Medicamento Descripcion * Comenta…" at bounding box center [416, 148] width 204 height 146
click at [354, 133] on textarea at bounding box center [384, 142] width 141 height 31
type textarea "Bolsas de colostomia Codigo 10881 recortables Tamaño 10-45"
click at [221, 211] on input "1" at bounding box center [179, 210] width 141 height 6
type input "90"
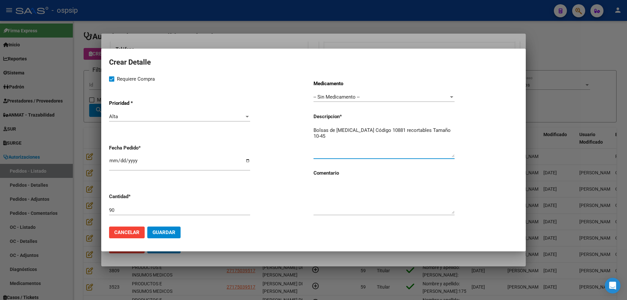
click at [452, 134] on textarea "Bolsas de [MEDICAL_DATA] Código 10881 recortables Tamaño 10-45" at bounding box center [384, 142] width 141 height 31
type textarea "Bolsas de [MEDICAL_DATA] Código 10881 recortables Tamaño 10-45"
click at [160, 229] on button "Guardar" at bounding box center [163, 233] width 33 height 12
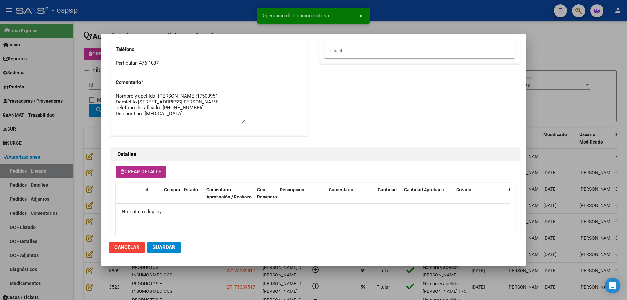
type input "[GEOGRAPHIC_DATA], [PERSON_NAME] N, [DATE], Piso: PB"
type textarea "Nombre y apellido: [PERSON_NAME]:17503951"
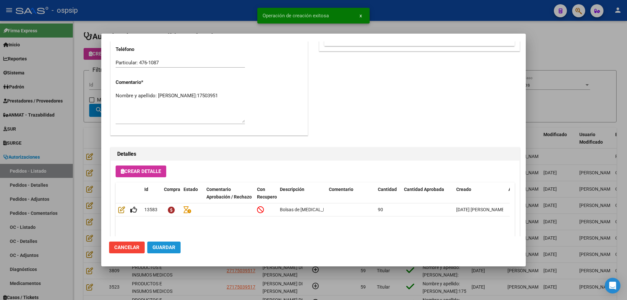
click at [179, 250] on button "Guardar" at bounding box center [163, 248] width 33 height 12
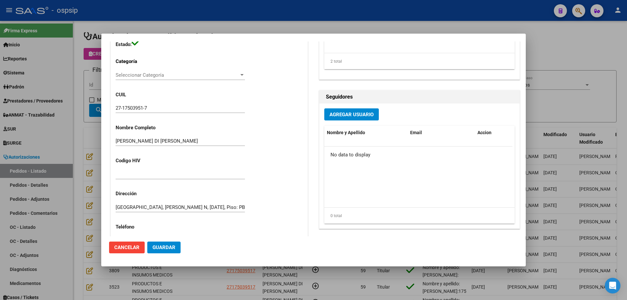
scroll to position [163, 0]
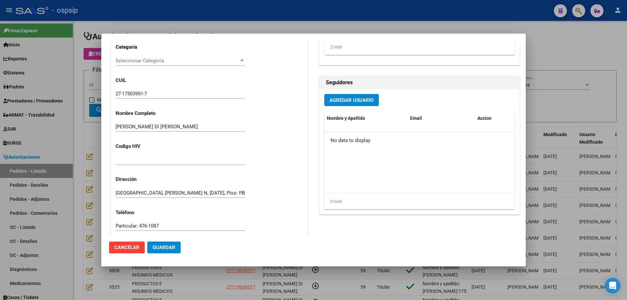
click at [172, 246] on span "Guardar" at bounding box center [164, 248] width 23 height 6
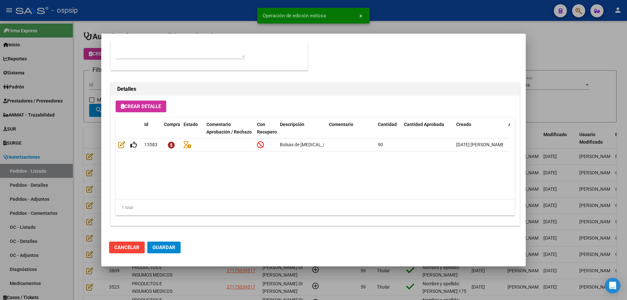
scroll to position [294, 0]
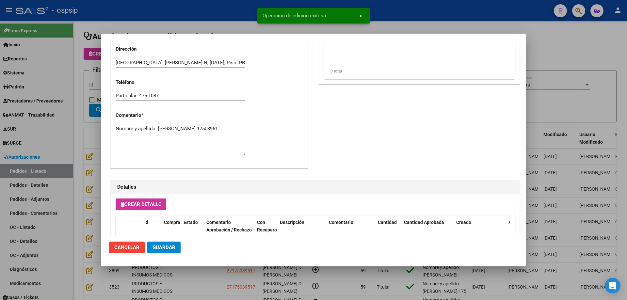
click at [91, 135] on div at bounding box center [313, 150] width 627 height 300
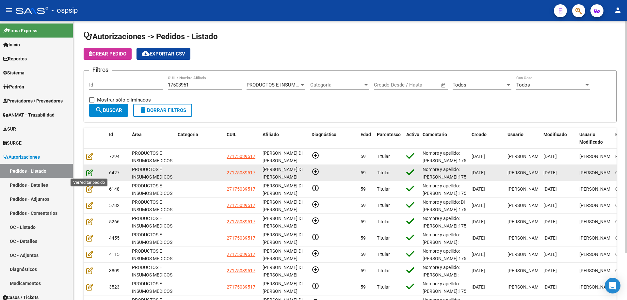
click at [91, 175] on icon at bounding box center [89, 172] width 7 height 7
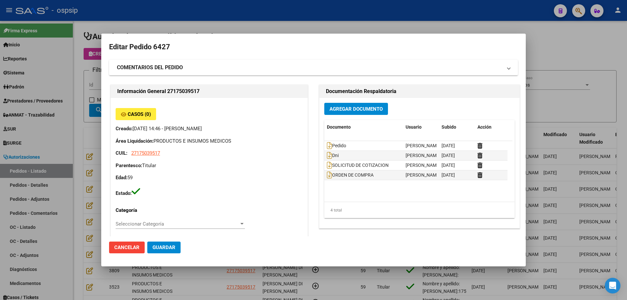
type input "[GEOGRAPHIC_DATA], [PERSON_NAME] N, [DATE], Piso: PB, Departamento: 03"
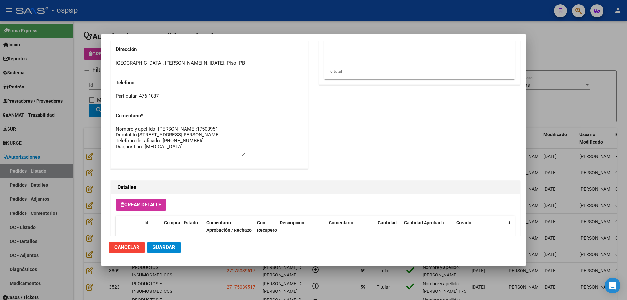
scroll to position [294, 0]
drag, startPoint x: 116, startPoint y: 140, endPoint x: 179, endPoint y: 152, distance: 64.1
click at [179, 152] on textarea "Nombre y apellido: [PERSON_NAME]:17503951 Domicilio [STREET_ADDRESS][PERSON_NAM…" at bounding box center [180, 140] width 129 height 31
click at [84, 76] on div at bounding box center [313, 150] width 627 height 300
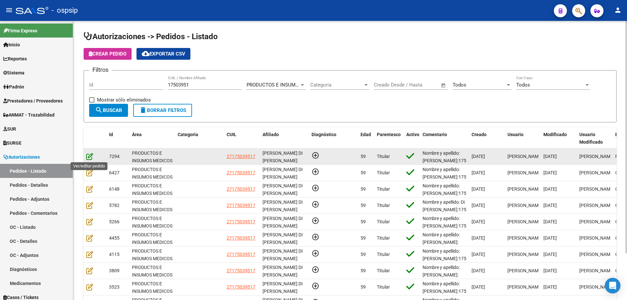
click at [91, 155] on icon at bounding box center [89, 156] width 7 height 7
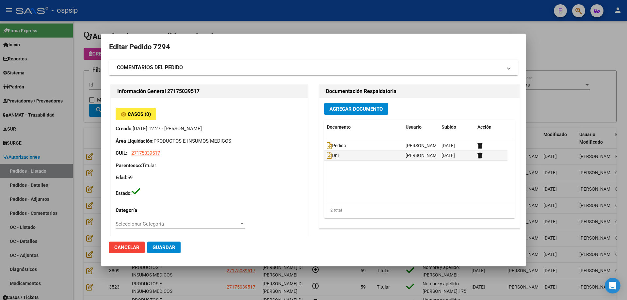
type input "[GEOGRAPHIC_DATA], [PERSON_NAME] N, [DATE], Piso: PB, Departamento: 03"
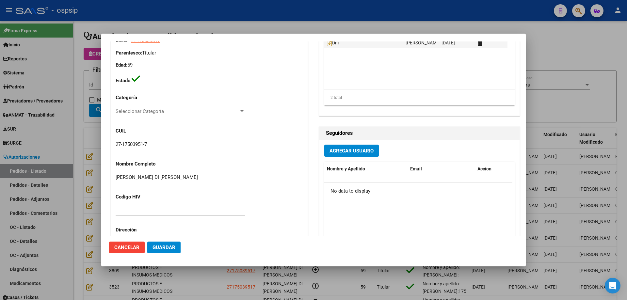
scroll to position [229, 0]
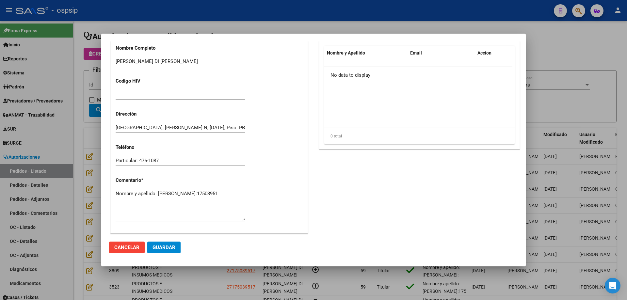
click at [159, 194] on textarea "Nombre y apellido: [PERSON_NAME]:17503951" at bounding box center [180, 205] width 129 height 31
click at [159, 203] on textarea "Nombre y apellido: [PERSON_NAME]:17503951" at bounding box center [180, 205] width 129 height 31
paste textarea "Domicilio [STREET_ADDRESS][PERSON_NAME] Teléfono del afiliado: [PHONE_NUMBER] D…"
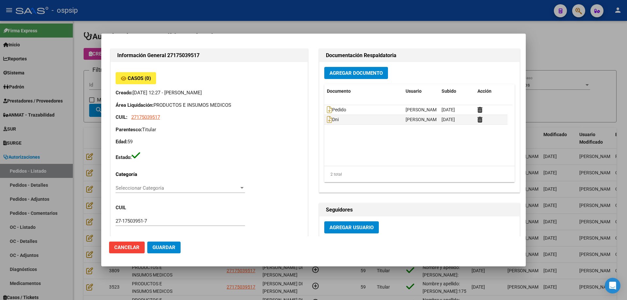
scroll to position [0, 0]
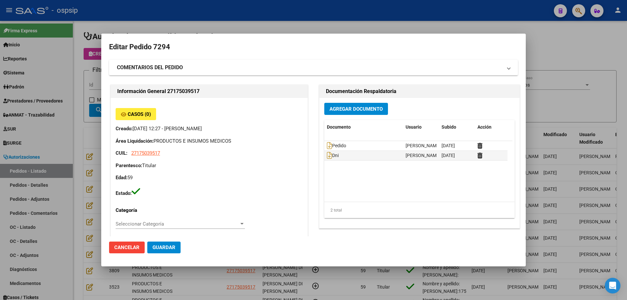
type textarea "Nombre y apellido: [PERSON_NAME]:17503951 Domicilio [STREET_ADDRESS][PERSON_NAM…"
click at [168, 246] on span "Guardar" at bounding box center [164, 248] width 23 height 6
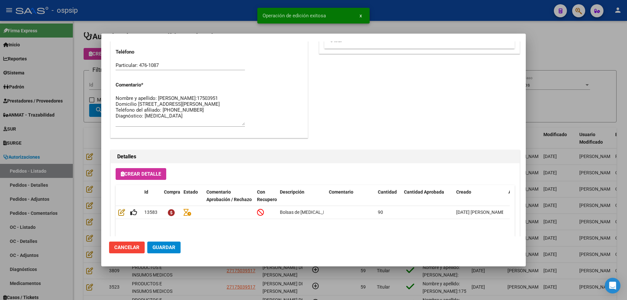
scroll to position [359, 0]
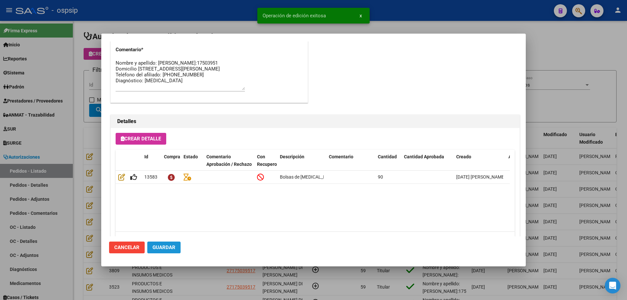
click at [169, 250] on span "Guardar" at bounding box center [164, 248] width 23 height 6
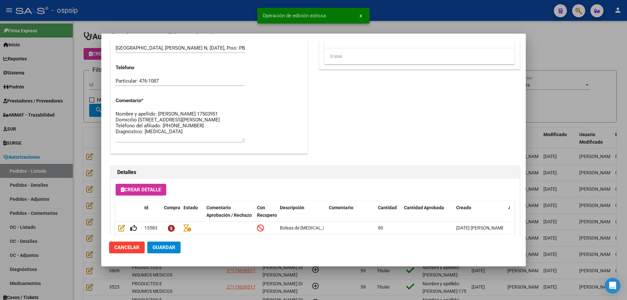
scroll to position [196, 0]
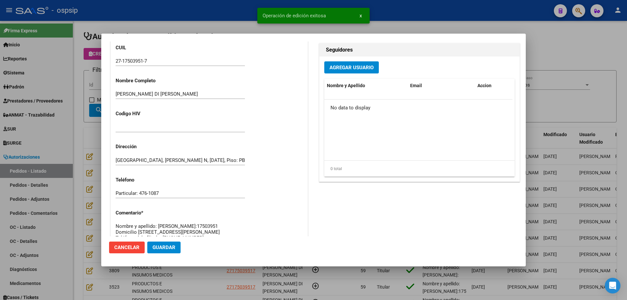
click at [84, 126] on div at bounding box center [313, 150] width 627 height 300
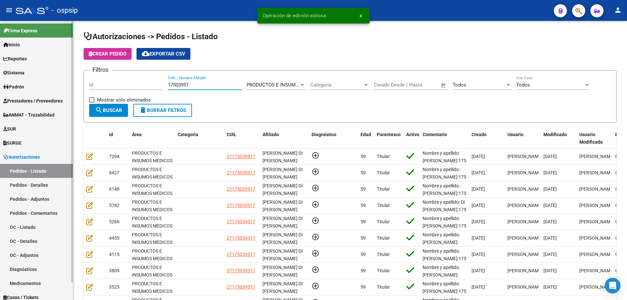
drag, startPoint x: 193, startPoint y: 82, endPoint x: 67, endPoint y: 77, distance: 126.2
click at [67, 77] on mat-sidenav-container "Firma Express Inicio Calendario SSS Instructivos Contacto OS Reportes Egresos D…" at bounding box center [313, 160] width 627 height 279
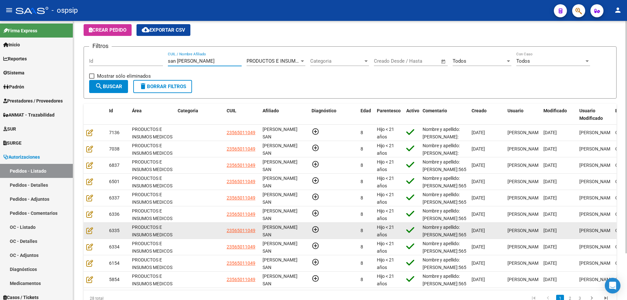
scroll to position [56, 0]
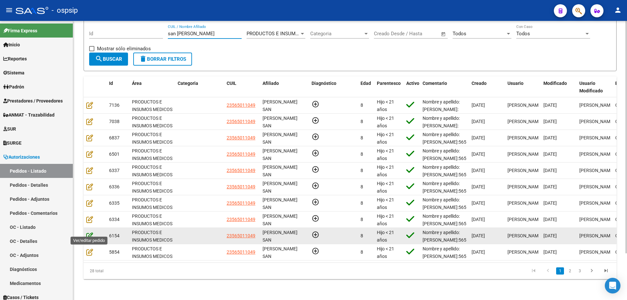
type input "san [PERSON_NAME]"
click at [90, 233] on icon at bounding box center [89, 235] width 7 height 7
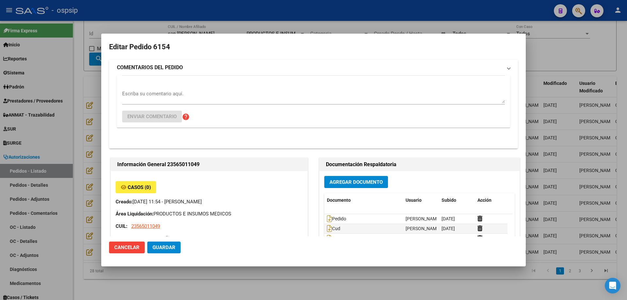
type input "[GEOGRAPHIC_DATA], [PERSON_NAME], REP. [PERSON_NAME] 1695"
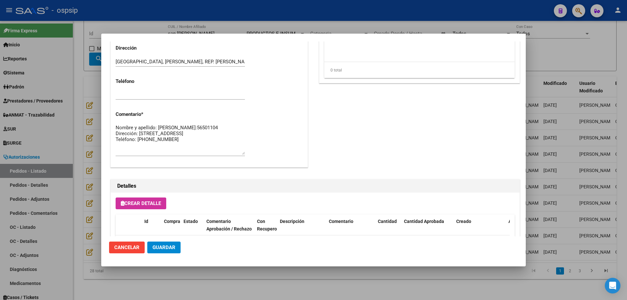
scroll to position [359, 0]
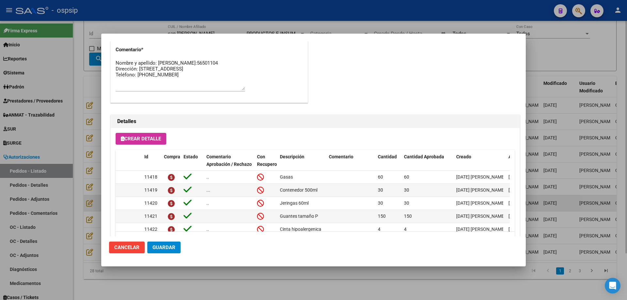
drag, startPoint x: 94, startPoint y: 179, endPoint x: 93, endPoint y: 196, distance: 17.3
click at [93, 179] on div at bounding box center [313, 150] width 627 height 300
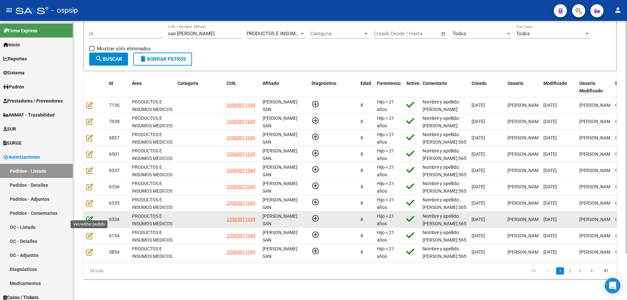
click at [88, 216] on icon at bounding box center [89, 219] width 7 height 7
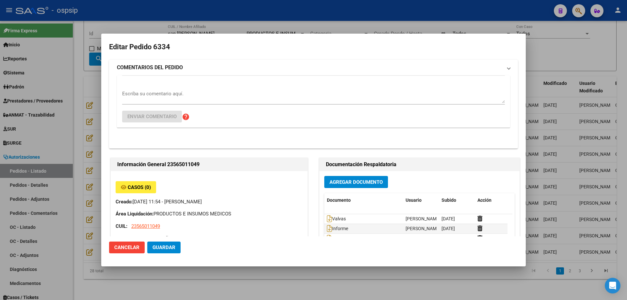
type input "[GEOGRAPHIC_DATA], [PERSON_NAME], REP. [PERSON_NAME] 1695"
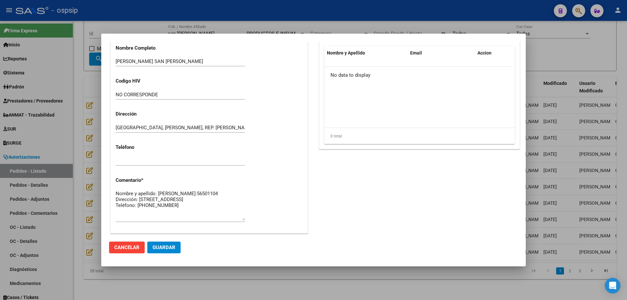
scroll to position [392, 0]
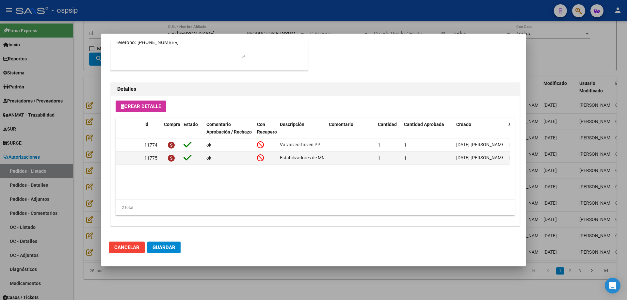
click at [92, 183] on div at bounding box center [313, 150] width 627 height 300
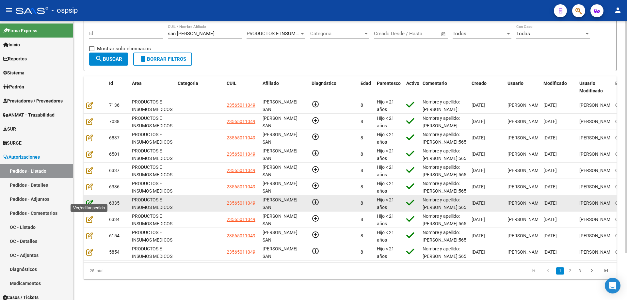
click at [90, 200] on icon at bounding box center [89, 203] width 7 height 7
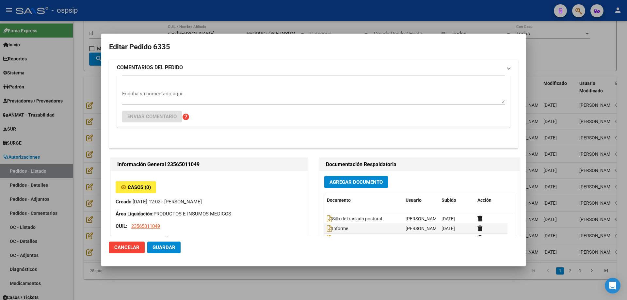
type input "[GEOGRAPHIC_DATA], [PERSON_NAME], REP. [PERSON_NAME] 1695"
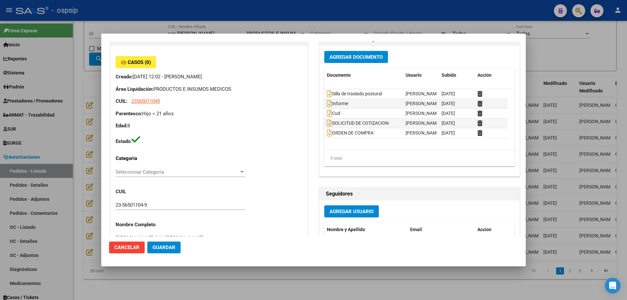
scroll to position [0, 0]
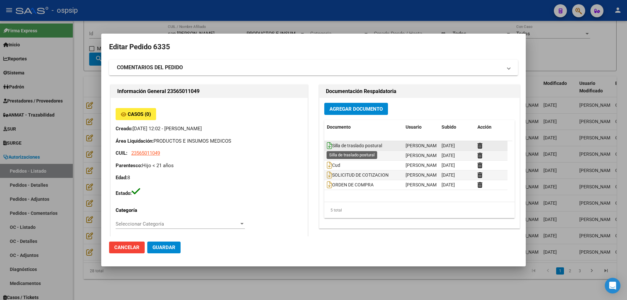
click at [327, 147] on icon at bounding box center [329, 145] width 5 height 7
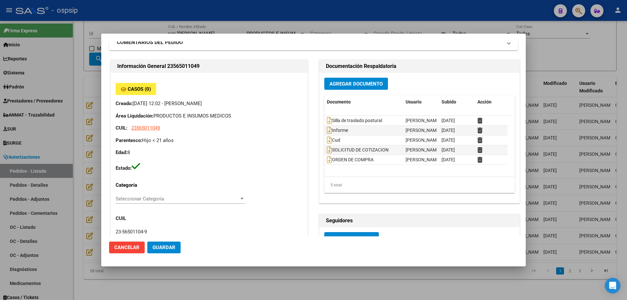
scroll to position [65, 0]
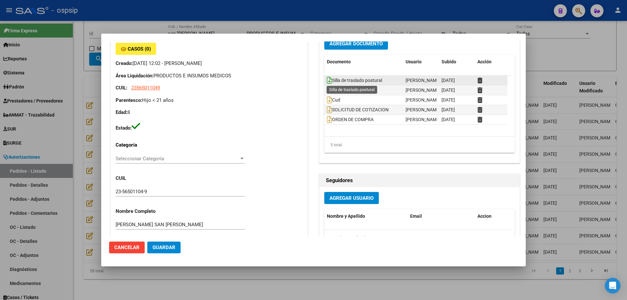
click at [328, 79] on icon at bounding box center [329, 80] width 5 height 7
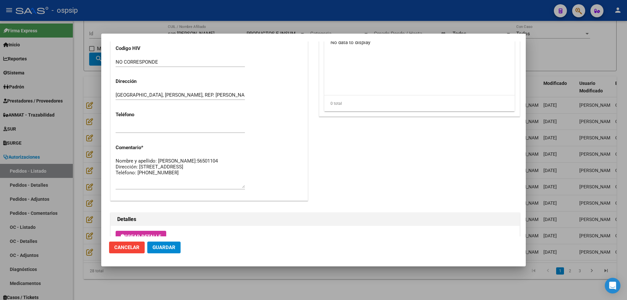
scroll to position [359, 0]
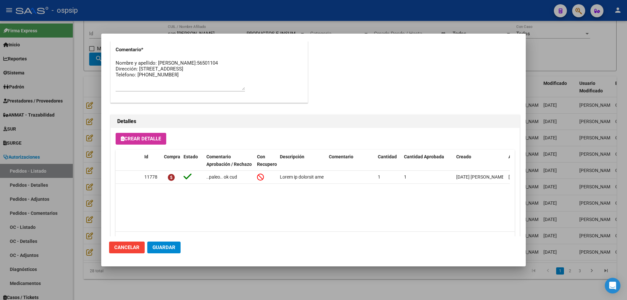
click at [88, 132] on div at bounding box center [313, 150] width 627 height 300
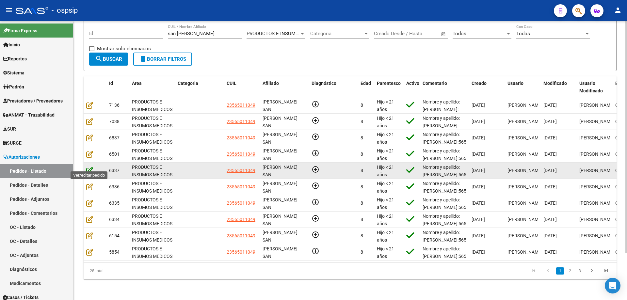
click at [88, 167] on icon at bounding box center [89, 170] width 7 height 7
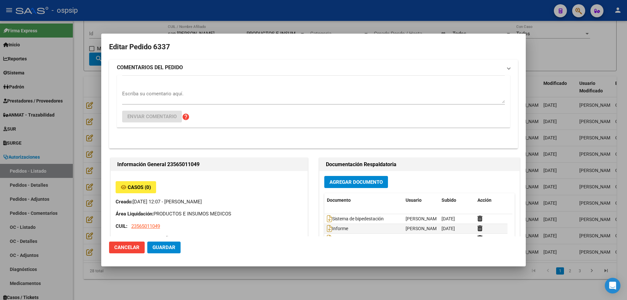
type input "[GEOGRAPHIC_DATA], [PERSON_NAME], REP. [PERSON_NAME] 1695"
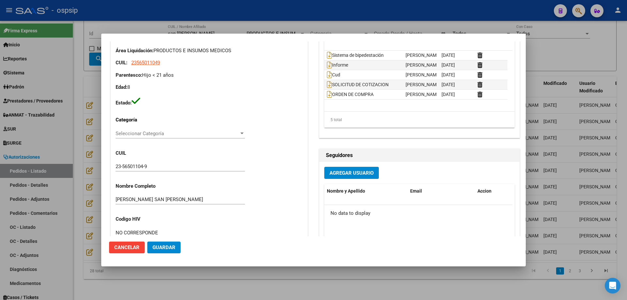
scroll to position [0, 0]
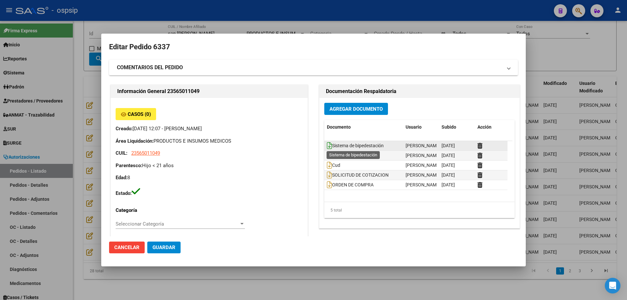
click at [327, 148] on icon at bounding box center [329, 145] width 5 height 7
click at [91, 207] on div at bounding box center [313, 150] width 627 height 300
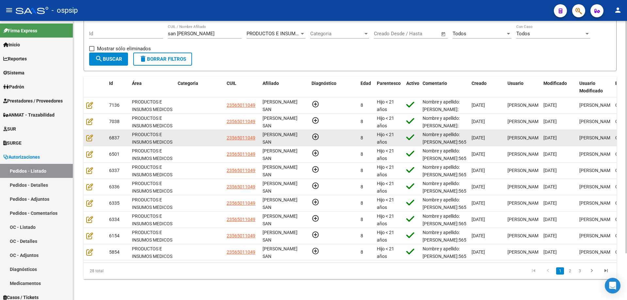
click at [90, 137] on div at bounding box center [95, 138] width 18 height 8
click at [90, 134] on icon at bounding box center [89, 137] width 7 height 7
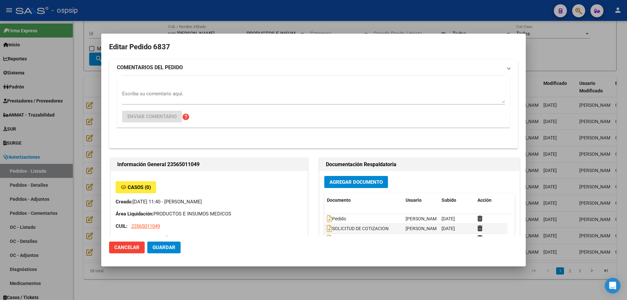
type input "[GEOGRAPHIC_DATA], [PERSON_NAME], REP. [PERSON_NAME] 1695"
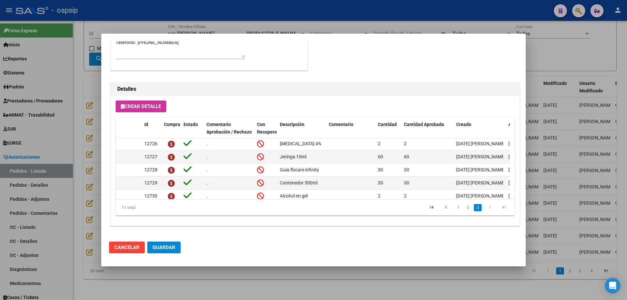
scroll to position [90, 0]
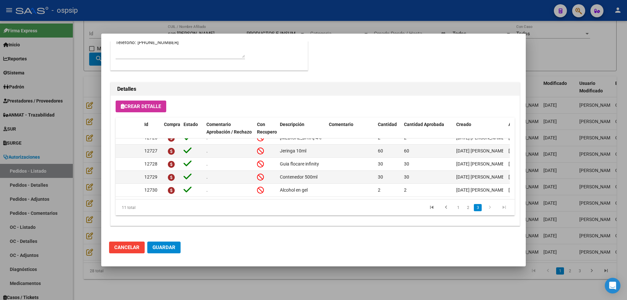
click at [81, 125] on div at bounding box center [313, 150] width 627 height 300
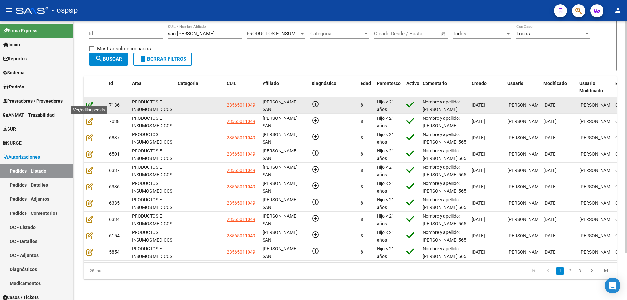
click at [89, 103] on icon at bounding box center [89, 105] width 7 height 7
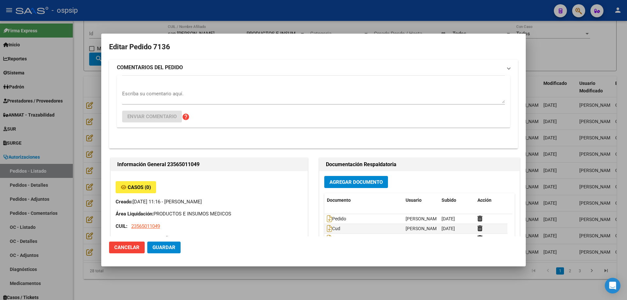
type input "[GEOGRAPHIC_DATA], [PERSON_NAME], REP. [PERSON_NAME] 1695"
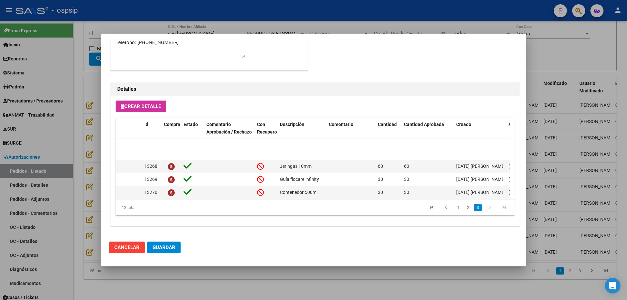
scroll to position [103, 0]
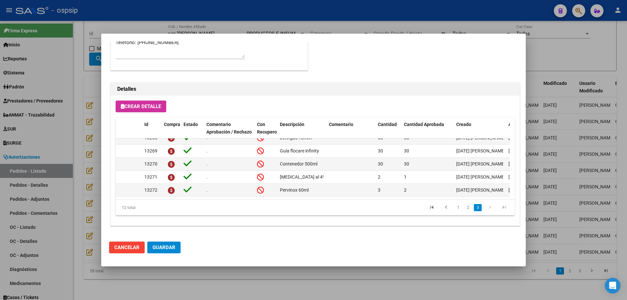
click at [92, 132] on div at bounding box center [313, 150] width 627 height 300
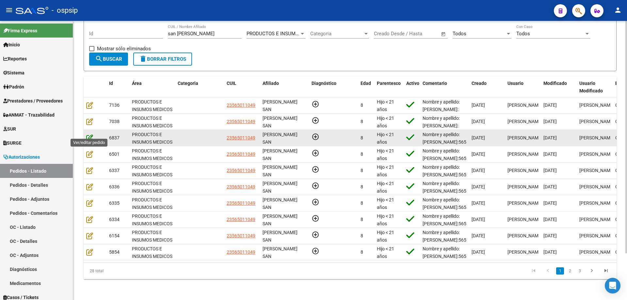
click at [92, 136] on icon at bounding box center [89, 137] width 7 height 7
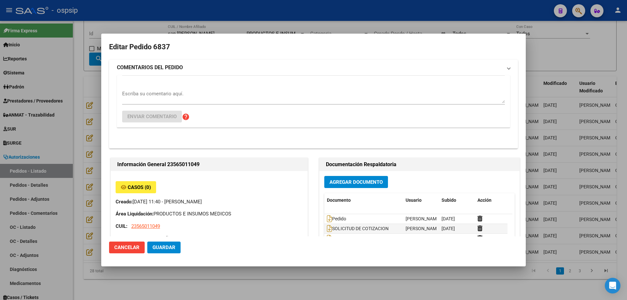
type input "[GEOGRAPHIC_DATA], [PERSON_NAME], REP. [PERSON_NAME] 1695"
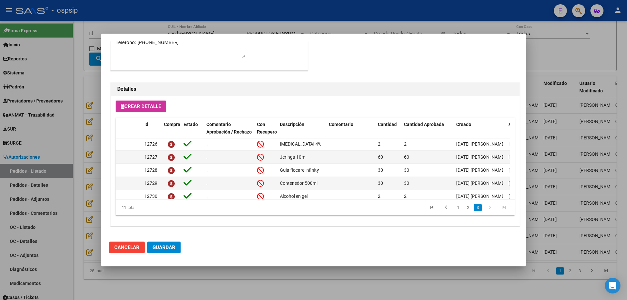
scroll to position [90, 0]
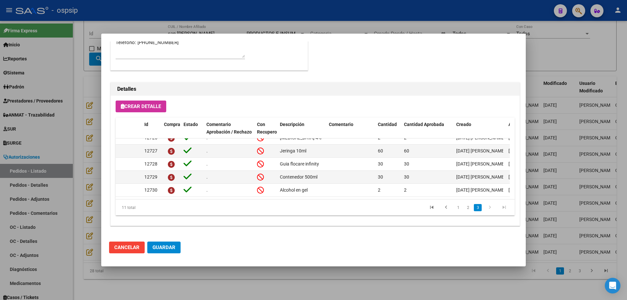
click at [102, 143] on mat-dialog-content "Editar Pedido 6837 COMENTARIOS DEL PEDIDO Escriba su comentario aquí. Enviar co…" at bounding box center [313, 138] width 425 height 195
click at [97, 143] on div at bounding box center [313, 150] width 627 height 300
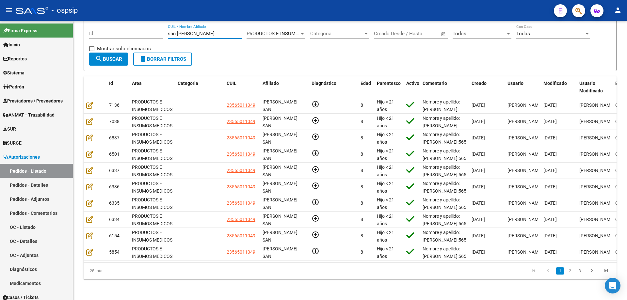
scroll to position [12, 0]
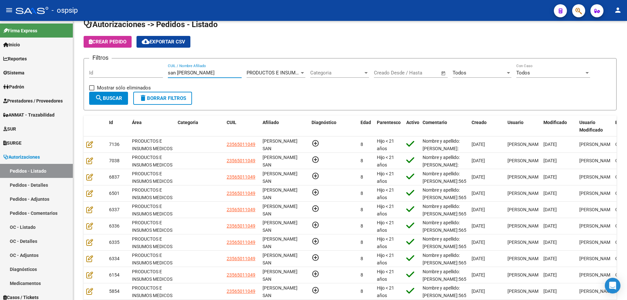
drag, startPoint x: 199, startPoint y: 26, endPoint x: 73, endPoint y: 18, distance: 126.7
click at [73, 18] on div "menu - ospsip person Firma Express Inicio Calendario SSS Instructivos Contacto …" at bounding box center [313, 150] width 627 height 300
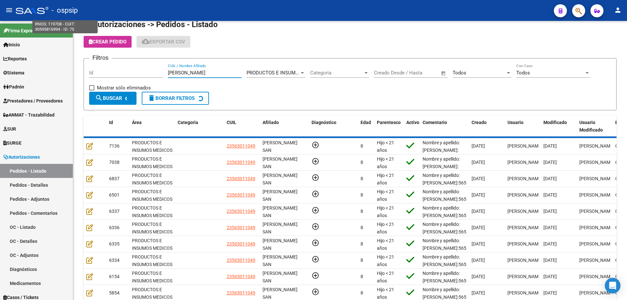
scroll to position [0, 0]
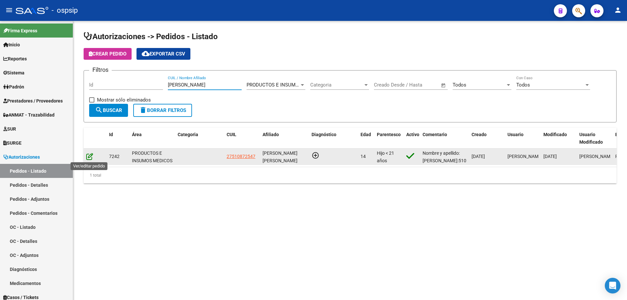
type input "[PERSON_NAME]"
click at [89, 155] on icon at bounding box center [89, 156] width 7 height 7
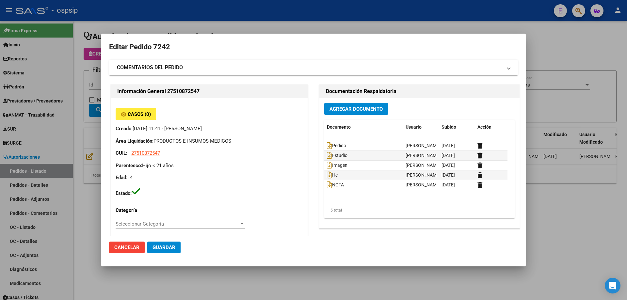
type input "[PERSON_NAME]"
type input "[GEOGRAPHIC_DATA], [GEOGRAPHIC_DATA], MZA 29 LOTE 3 BÊ SIG 0"
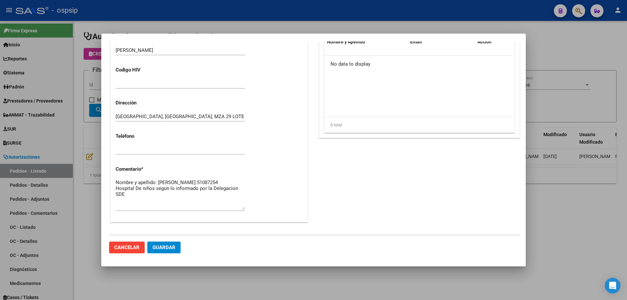
scroll to position [228, 0]
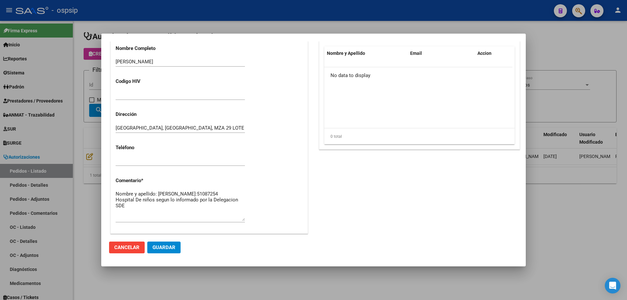
click at [86, 130] on div at bounding box center [313, 150] width 627 height 300
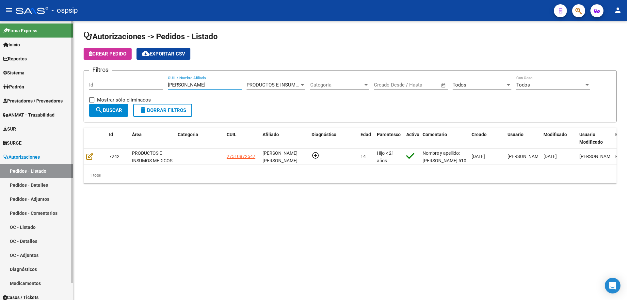
drag, startPoint x: 208, startPoint y: 85, endPoint x: 0, endPoint y: 20, distance: 218.3
click at [0, 71] on mat-sidenav-container "Firma Express Inicio Calendario SSS Instructivos Contacto OS Reportes Egresos D…" at bounding box center [313, 160] width 627 height 279
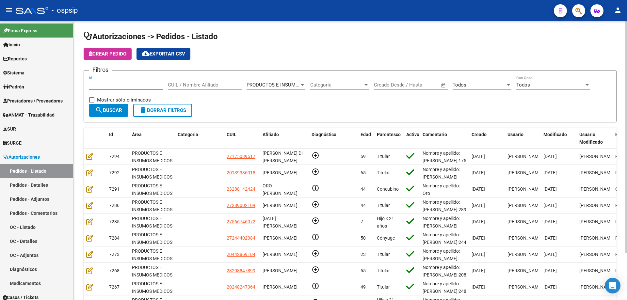
click at [118, 88] on input "Id" at bounding box center [126, 85] width 74 height 6
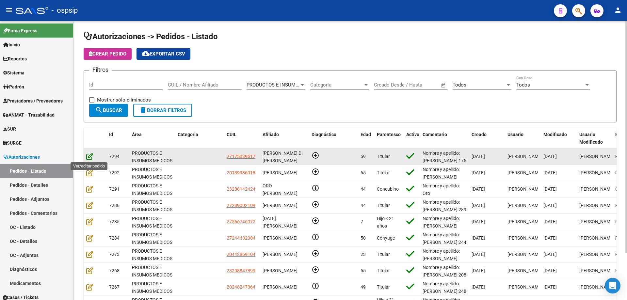
click at [87, 153] on icon at bounding box center [89, 156] width 7 height 7
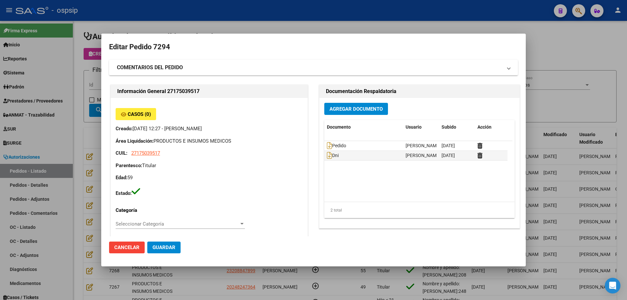
type input "[GEOGRAPHIC_DATA], [PERSON_NAME] N, [DATE], Piso: PB, Departamento: 03"
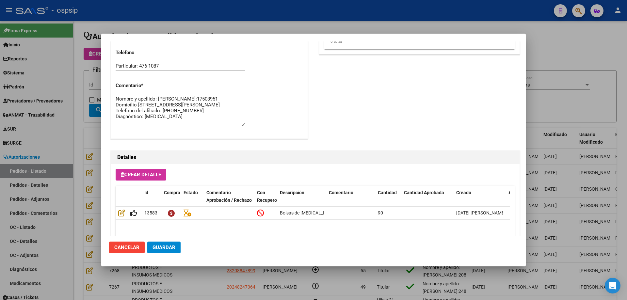
scroll to position [327, 0]
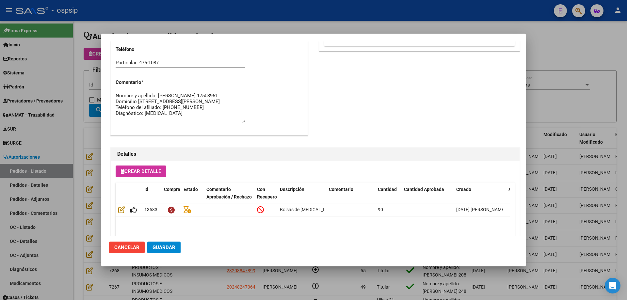
click at [76, 104] on div at bounding box center [313, 150] width 627 height 300
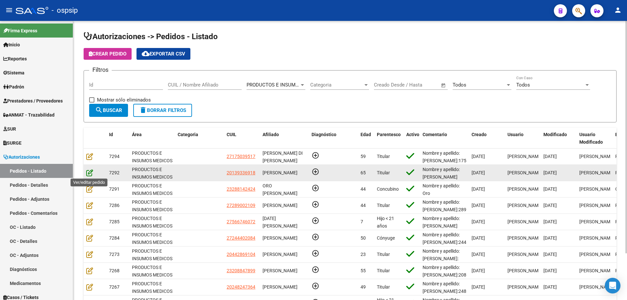
click at [90, 174] on icon at bounding box center [89, 172] width 7 height 7
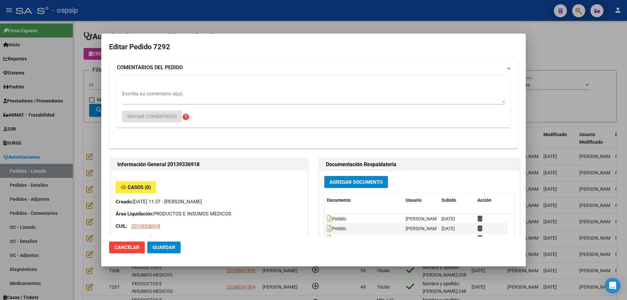
type input "[GEOGRAPHIC_DATA], [PERSON_NAME], [PERSON_NAME] 3057"
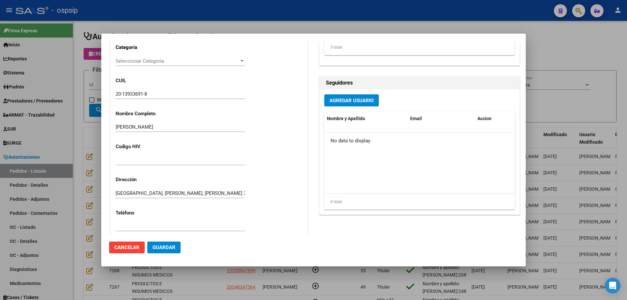
scroll to position [65, 0]
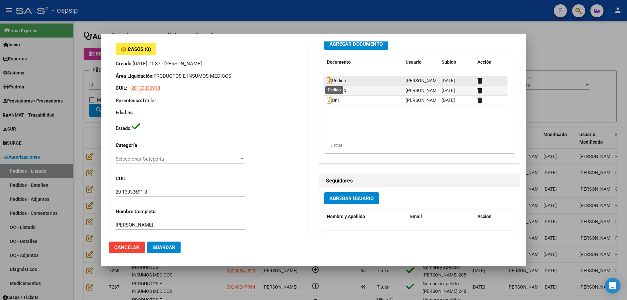
click at [330, 84] on span "Pedido" at bounding box center [336, 80] width 19 height 5
click at [327, 80] on icon at bounding box center [329, 80] width 5 height 7
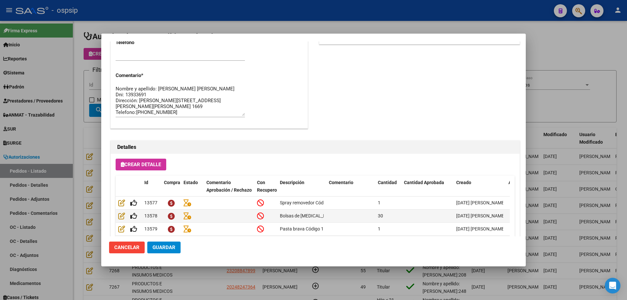
scroll to position [392, 0]
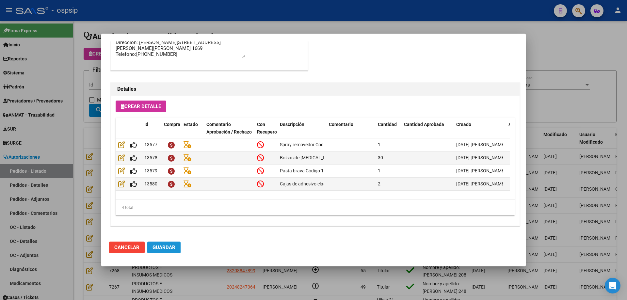
click at [164, 247] on span "Guardar" at bounding box center [164, 248] width 23 height 6
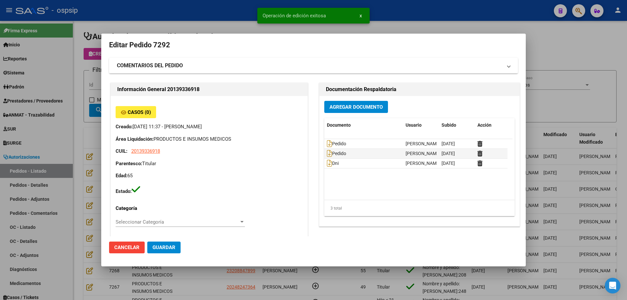
scroll to position [0, 0]
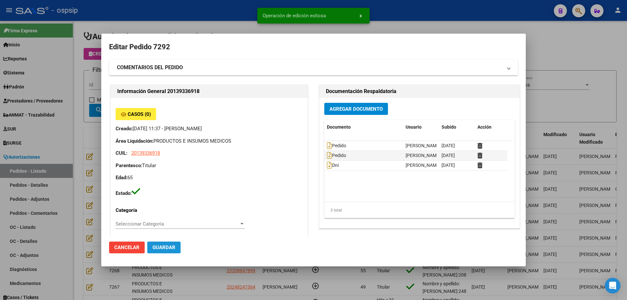
click at [168, 243] on button "Guardar" at bounding box center [163, 248] width 33 height 12
click at [91, 136] on div at bounding box center [313, 150] width 627 height 300
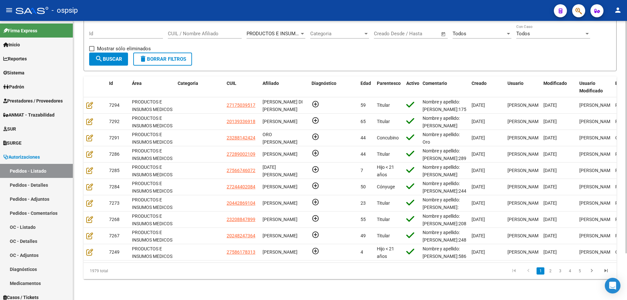
scroll to position [56, 0]
click at [179, 31] on input "CUIL / Nombre Afiliado" at bounding box center [205, 34] width 74 height 6
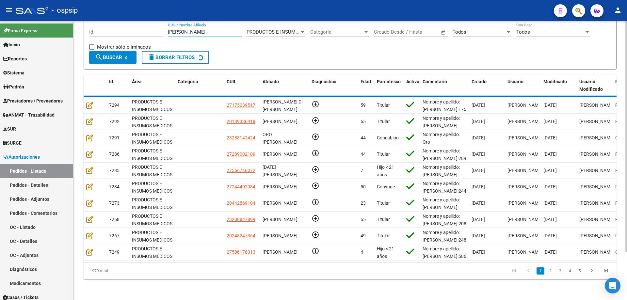
scroll to position [0, 0]
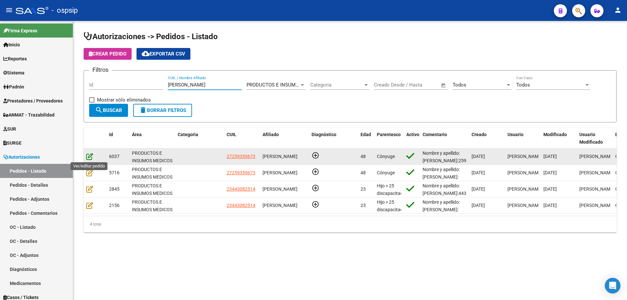
type input "[PERSON_NAME]"
click at [91, 153] on icon at bounding box center [89, 156] width 7 height 7
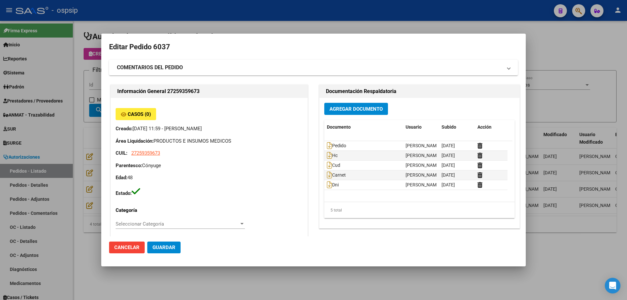
type input "[GEOGRAPHIC_DATA], [GEOGRAPHIC_DATA], FRAGATA HEROINA 1432"
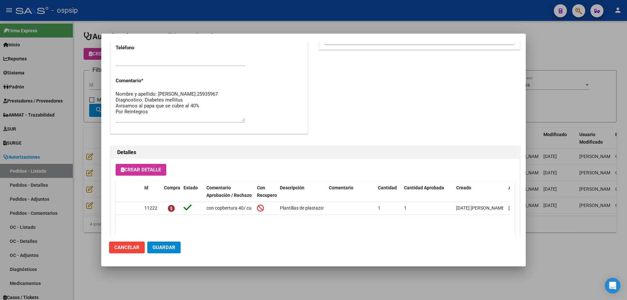
scroll to position [392, 0]
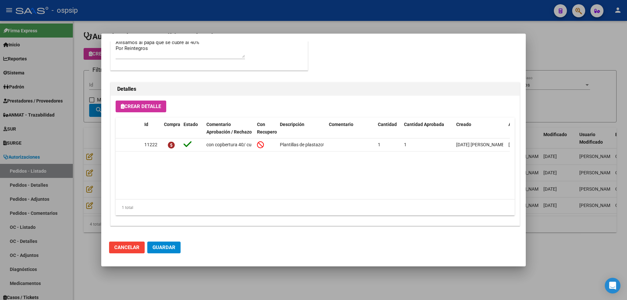
click at [90, 160] on div at bounding box center [313, 150] width 627 height 300
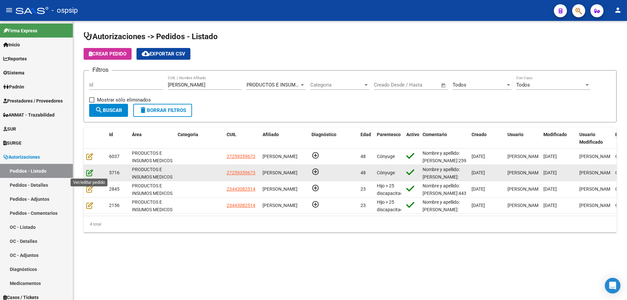
click at [89, 173] on icon at bounding box center [89, 172] width 7 height 7
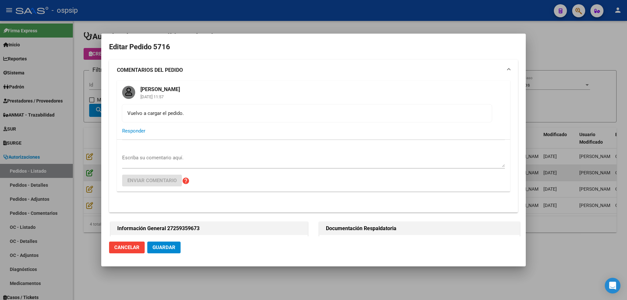
type input "[GEOGRAPHIC_DATA], [GEOGRAPHIC_DATA], FRAGATA HEROINA 1432"
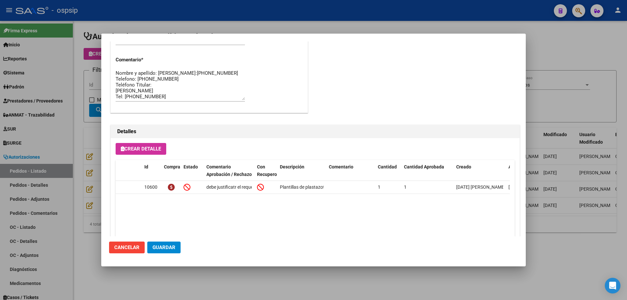
scroll to position [529, 0]
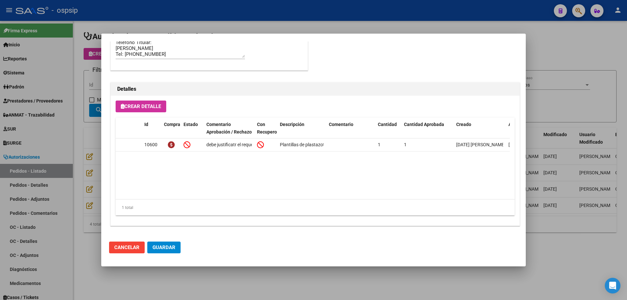
click at [90, 166] on div at bounding box center [313, 150] width 627 height 300
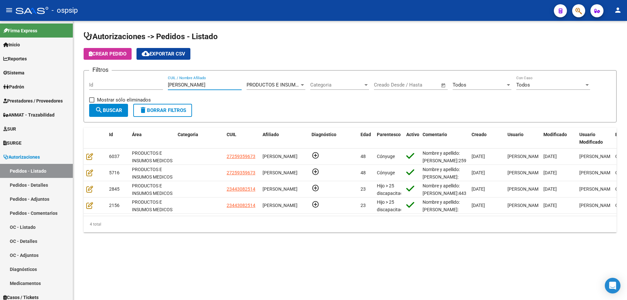
drag, startPoint x: 198, startPoint y: 87, endPoint x: 153, endPoint y: 81, distance: 45.8
click at [153, 81] on div "Filtros Id [PERSON_NAME] CUIL / Nombre Afiliado PRODUCTOS E INSUMOS MEDICOS Sel…" at bounding box center [350, 90] width 522 height 28
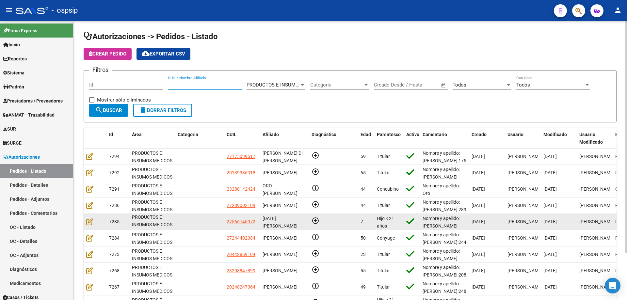
scroll to position [8, 0]
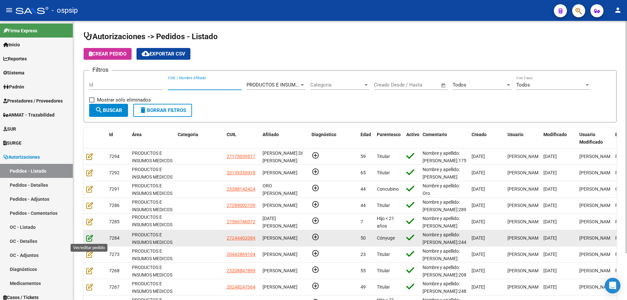
click at [92, 239] on icon at bounding box center [89, 238] width 7 height 7
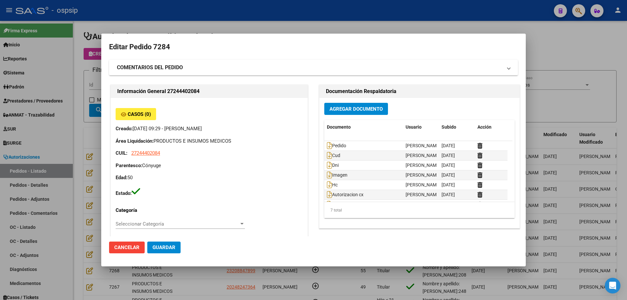
type input "[GEOGRAPHIC_DATA], PRESIDENTE DERQ, DINAMARCA 422"
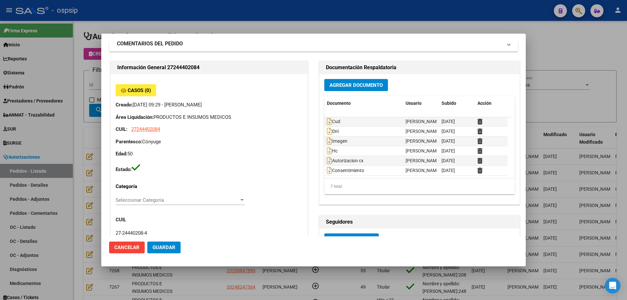
scroll to position [33, 0]
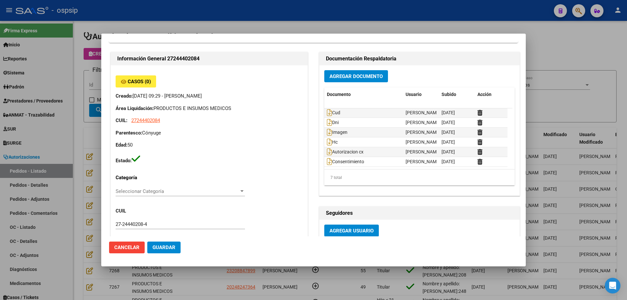
click at [347, 71] on button "Agregar Documento" at bounding box center [356, 76] width 64 height 12
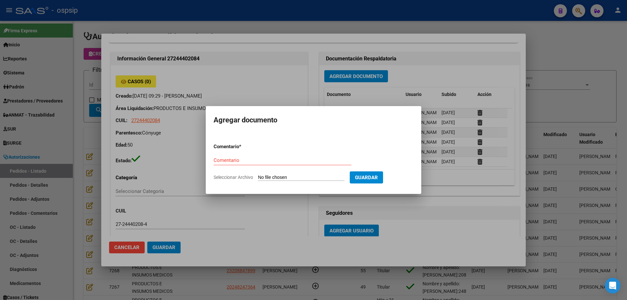
click at [289, 181] on form "Comentario * Comentario Seleccionar Archivo Guardar" at bounding box center [314, 162] width 200 height 48
click at [287, 179] on input "Seleccionar Archivo" at bounding box center [301, 178] width 87 height 6
type input "C:\fakepath\acta [PERSON_NAME].jpg"
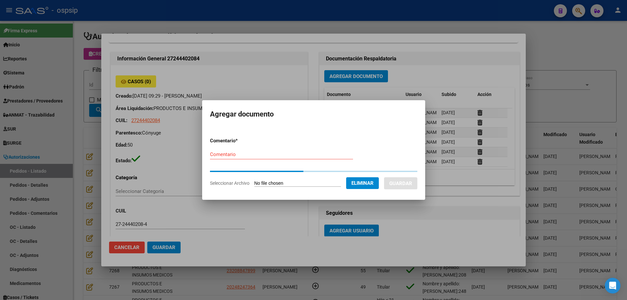
click at [213, 155] on form "Comentario * Comentario Seleccionar Archivo Eliminar Guardar" at bounding box center [313, 161] width 207 height 59
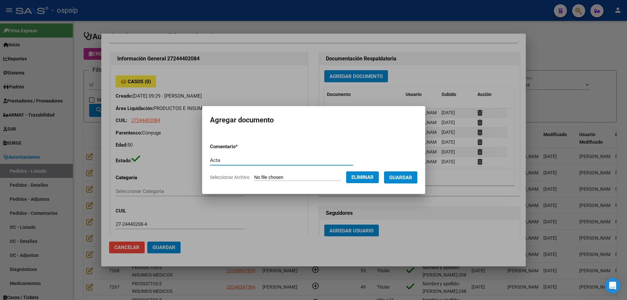
type input "Acta"
click at [409, 177] on span "Guardar" at bounding box center [400, 178] width 23 height 6
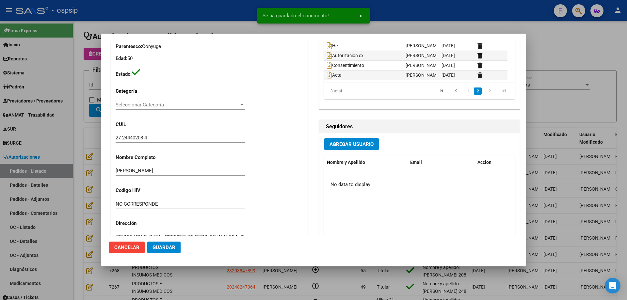
scroll to position [196, 0]
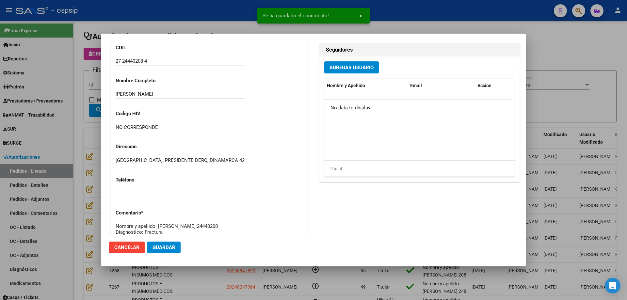
click at [169, 247] on span "Guardar" at bounding box center [164, 248] width 23 height 6
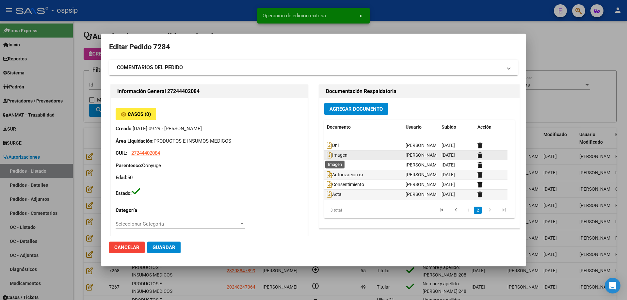
scroll to position [0, 0]
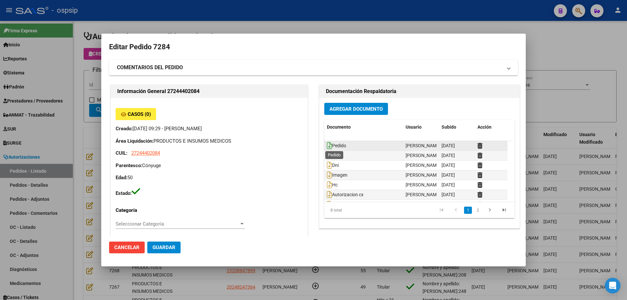
click at [327, 147] on icon at bounding box center [329, 145] width 5 height 7
click at [80, 123] on div at bounding box center [313, 150] width 627 height 300
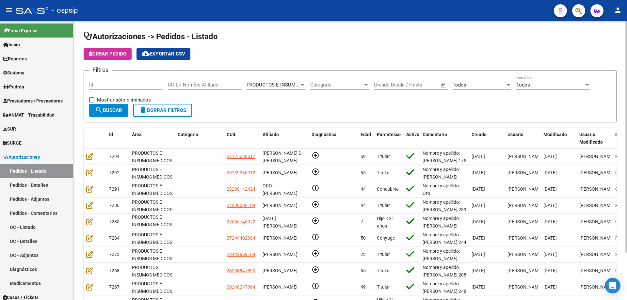
click at [205, 86] on input "CUIL / Nombre Afiliado" at bounding box center [205, 85] width 74 height 6
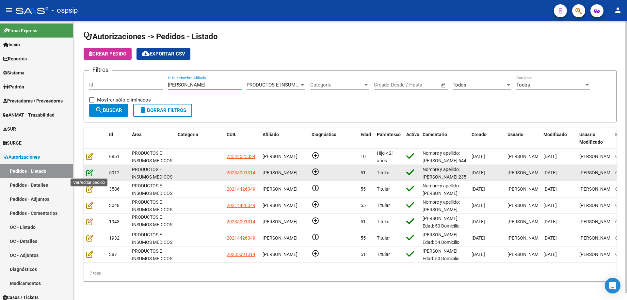
type input "[PERSON_NAME]"
click at [88, 171] on icon at bounding box center [89, 172] width 7 height 7
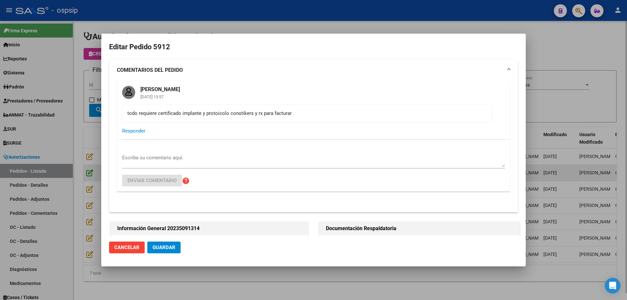
type input "[GEOGRAPHIC_DATA][PERSON_NAME], [PERSON_NAME], [GEOGRAPHIC_DATA] 159"
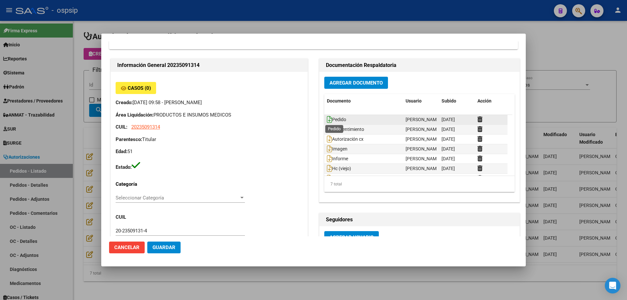
click at [327, 120] on icon at bounding box center [329, 119] width 5 height 7
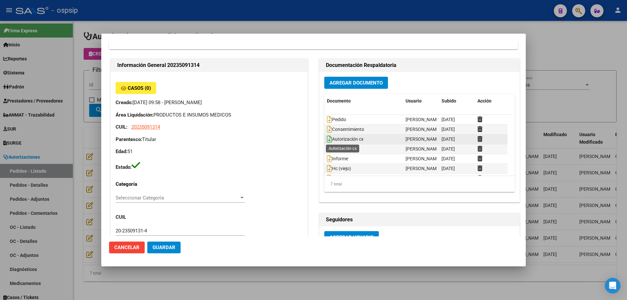
click at [327, 141] on icon at bounding box center [329, 139] width 5 height 7
click at [56, 100] on div at bounding box center [313, 150] width 627 height 300
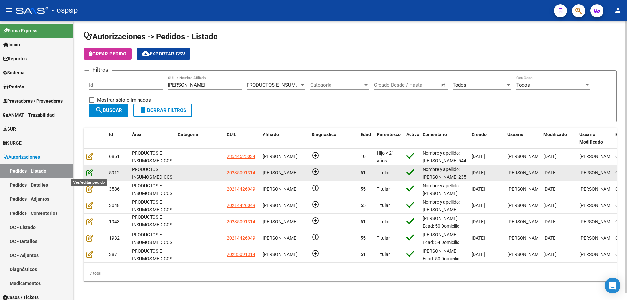
click at [90, 173] on icon at bounding box center [89, 172] width 7 height 7
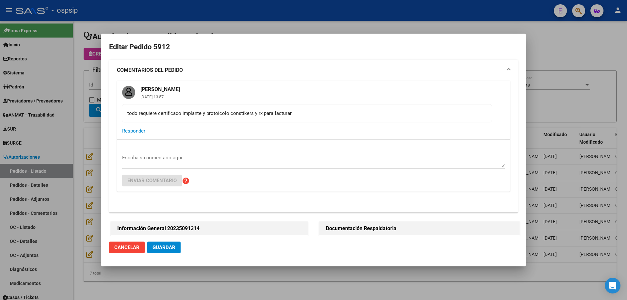
type input "[GEOGRAPHIC_DATA][PERSON_NAME], [PERSON_NAME], [GEOGRAPHIC_DATA] 159"
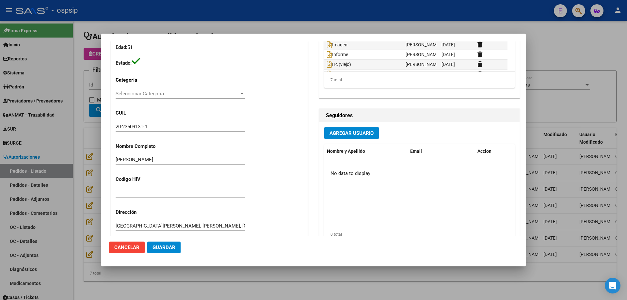
scroll to position [464, 0]
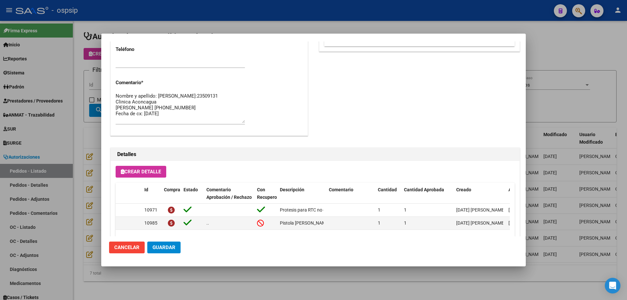
click at [173, 120] on textarea "Nombre y apellido: [PERSON_NAME]:23509131 Clinica Aconcagua [PERSON_NAME] [PHON…" at bounding box center [180, 107] width 129 height 31
click at [125, 106] on textarea "Nombre y apellido: [PERSON_NAME]:23509131 Clinica Aconcagua [PERSON_NAME] [PHON…" at bounding box center [180, 107] width 129 height 31
click at [190, 108] on textarea "Nombre y apellido: [PERSON_NAME]:23509131 Clínica Aconcagua [PERSON_NAME] [PHON…" at bounding box center [180, 107] width 129 height 31
click at [190, 120] on textarea "Nombre y apellido: [PERSON_NAME]:23509131 Clínica Aconcagua [PERSON_NAME] [PHON…" at bounding box center [180, 107] width 129 height 31
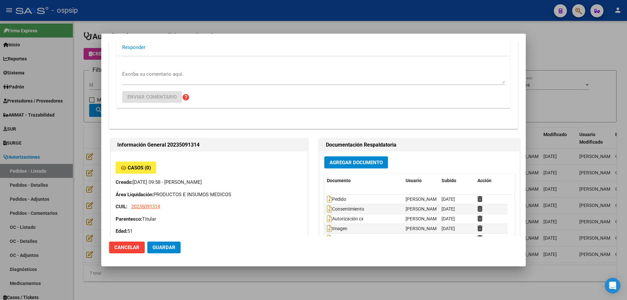
scroll to position [0, 0]
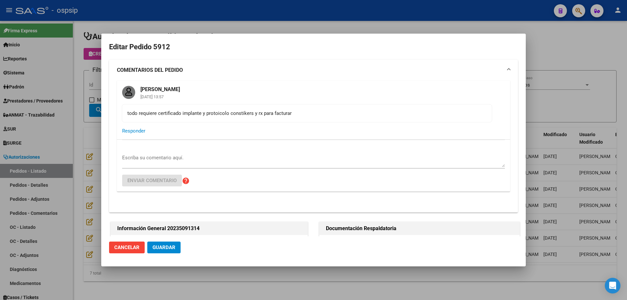
type textarea "Nombre y apellido: [PERSON_NAME]:23509131 Clínica Aconcagua [PERSON_NAME] [PHON…"
click at [106, 96] on mat-dialog-content "Editar Pedido 5912 COMENTARIOS DEL PEDIDO [PERSON_NAME] [DATE] 13:57 todo requi…" at bounding box center [313, 138] width 425 height 195
click at [90, 96] on div at bounding box center [313, 150] width 627 height 300
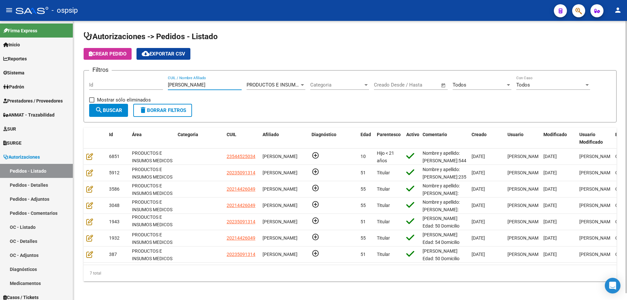
click at [194, 85] on input "[PERSON_NAME]" at bounding box center [205, 85] width 74 height 6
click at [581, 6] on span "button" at bounding box center [579, 10] width 7 height 13
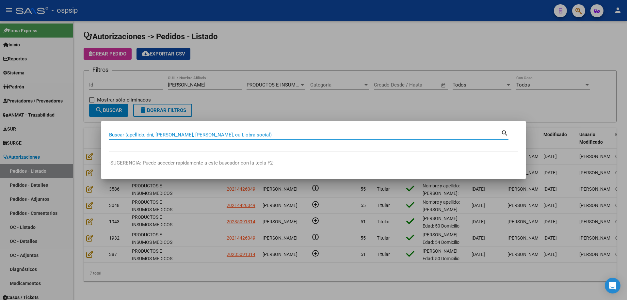
click at [410, 137] on input "Buscar (apellido, dni, [PERSON_NAME], [PERSON_NAME], cuit, obra social)" at bounding box center [305, 135] width 392 height 6
type input "25445236"
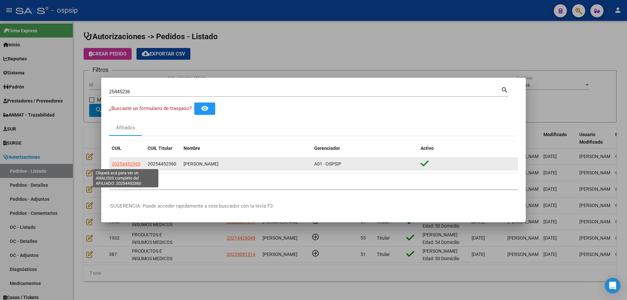
click at [125, 164] on span "20254452360" at bounding box center [126, 163] width 29 height 5
type textarea "20254452360"
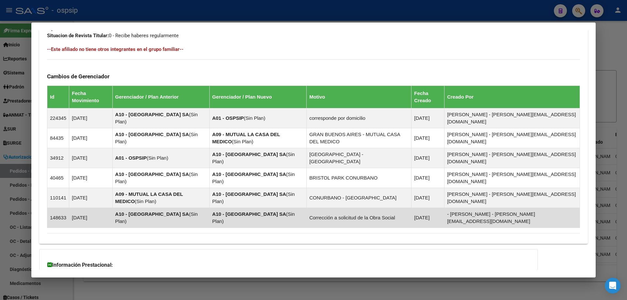
scroll to position [390, 0]
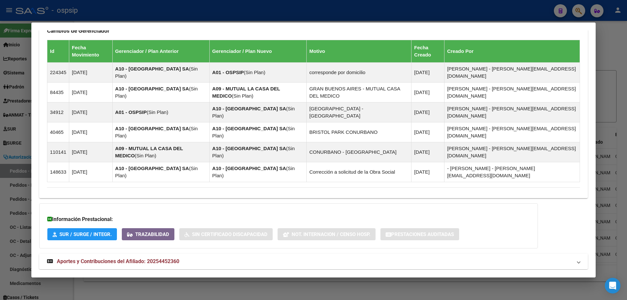
click at [117, 254] on mat-expansion-panel-header "Aportes y Contribuciones del Afiliado: 20254452360" at bounding box center [313, 262] width 549 height 16
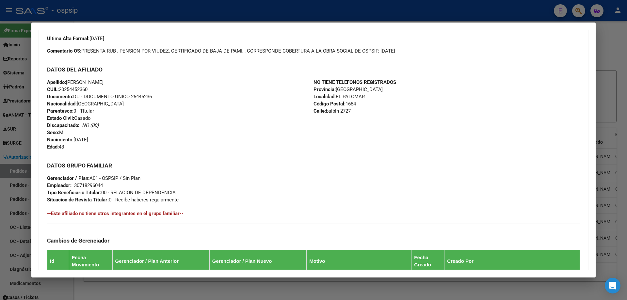
scroll to position [125, 0]
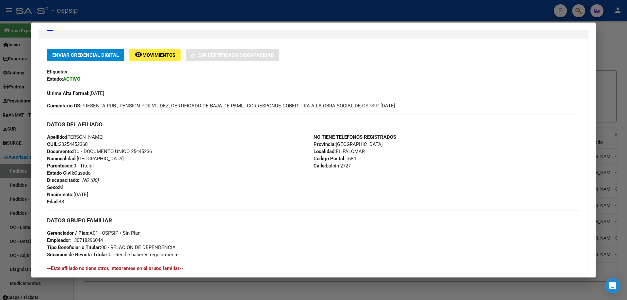
click at [17, 141] on div at bounding box center [313, 150] width 627 height 300
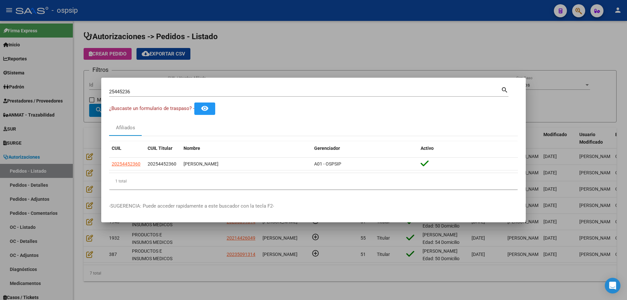
click at [123, 91] on input "25445236" at bounding box center [305, 92] width 392 height 6
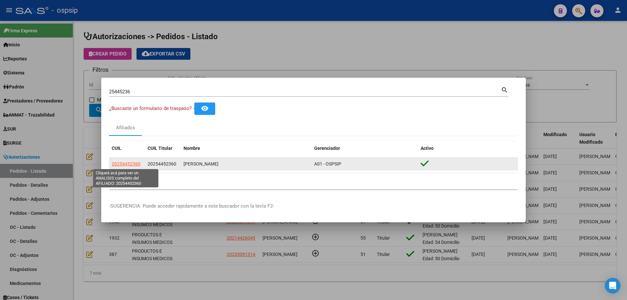
click at [134, 164] on span "20254452360" at bounding box center [126, 163] width 29 height 5
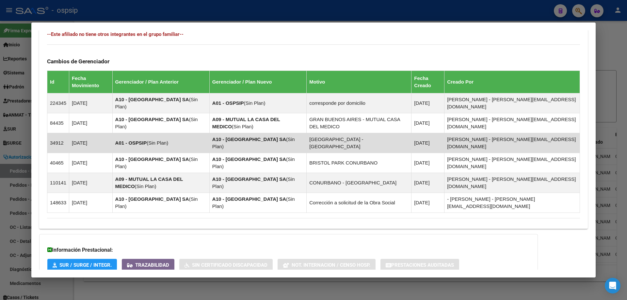
scroll to position [390, 0]
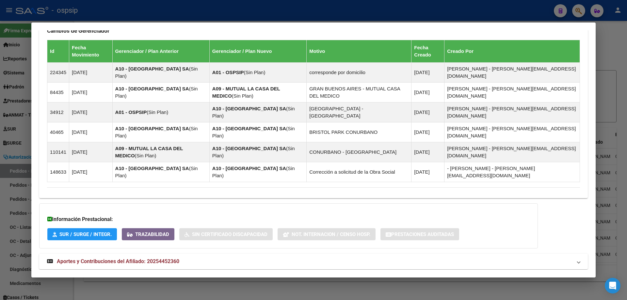
click at [197, 290] on div at bounding box center [313, 150] width 627 height 300
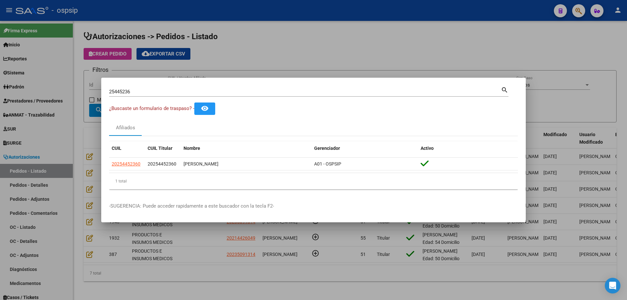
click at [301, 56] on div at bounding box center [313, 150] width 627 height 300
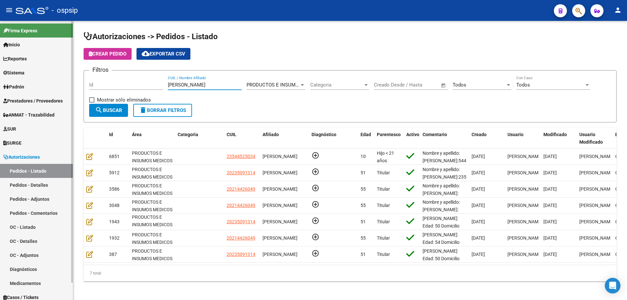
drag, startPoint x: 194, startPoint y: 88, endPoint x: 62, endPoint y: 81, distance: 132.4
click at [62, 81] on mat-sidenav-container "Firma Express Inicio Calendario SSS Instructivos Contacto OS Reportes Egresos D…" at bounding box center [313, 160] width 627 height 279
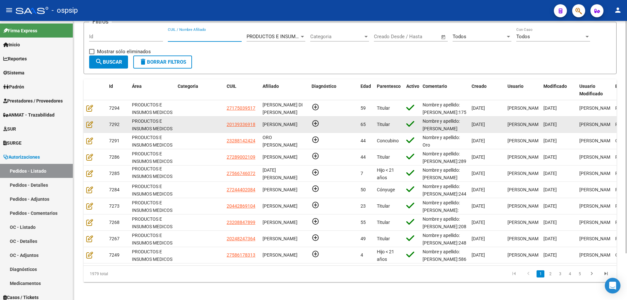
scroll to position [56, 0]
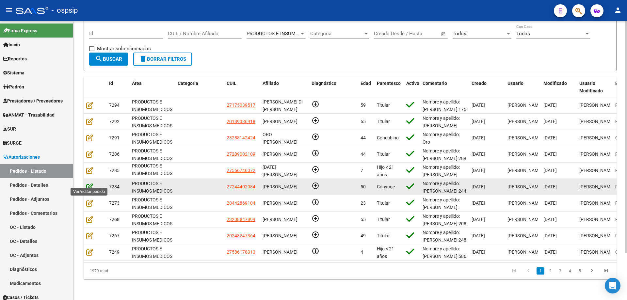
click at [90, 183] on icon at bounding box center [89, 186] width 7 height 7
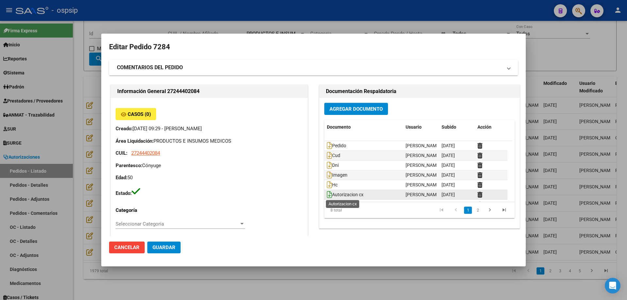
click at [327, 193] on icon at bounding box center [329, 194] width 5 height 7
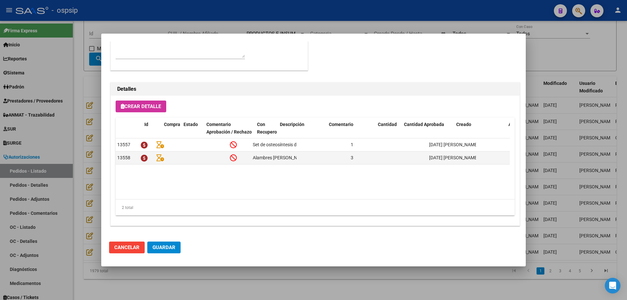
scroll to position [0, 0]
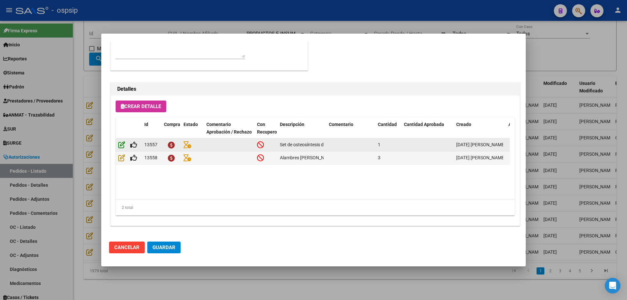
click at [121, 143] on icon at bounding box center [121, 144] width 7 height 7
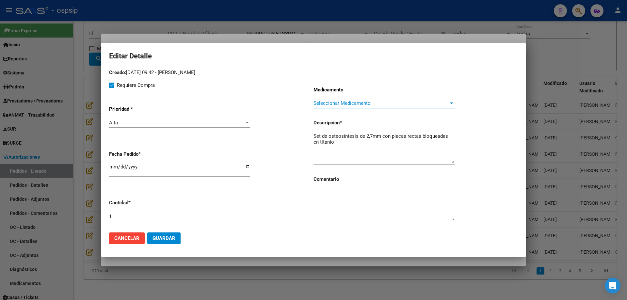
click at [340, 105] on span "Seleccionar Medicamento" at bounding box center [381, 103] width 135 height 6
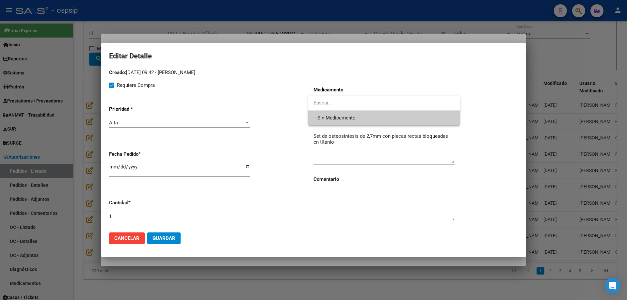
click at [336, 112] on span "-- Sin Medicamento --" at bounding box center [384, 118] width 141 height 15
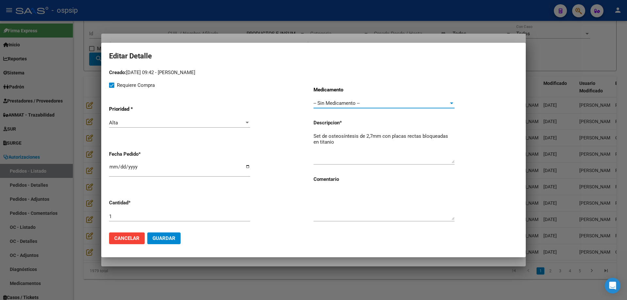
click at [170, 239] on span "Guardar" at bounding box center [164, 239] width 23 height 6
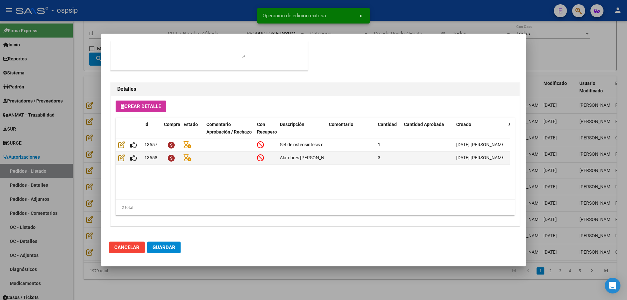
type input "[GEOGRAPHIC_DATA], PRESIDENTE DERQ, DINAMARCA 422"
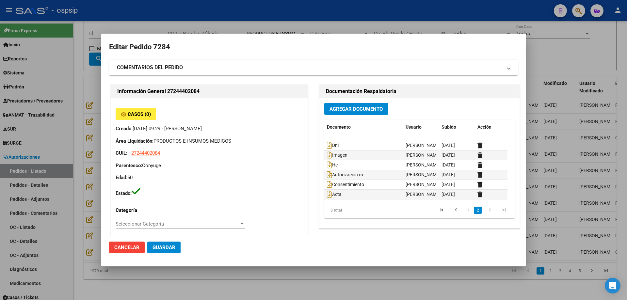
click at [160, 245] on span "Guardar" at bounding box center [164, 248] width 23 height 6
click at [93, 120] on div at bounding box center [313, 150] width 627 height 300
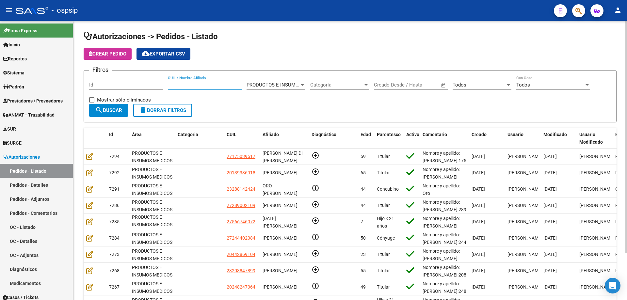
click at [177, 85] on input "CUIL / Nombre Afiliado" at bounding box center [205, 85] width 74 height 6
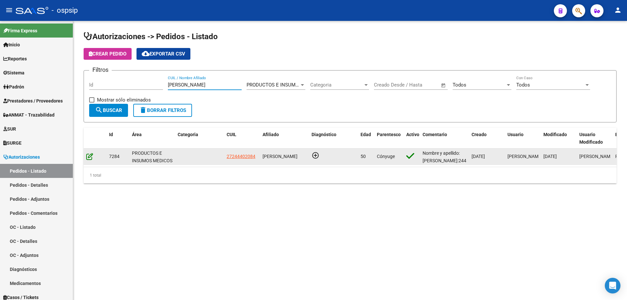
type input "[PERSON_NAME]"
click at [90, 154] on icon at bounding box center [89, 156] width 7 height 7
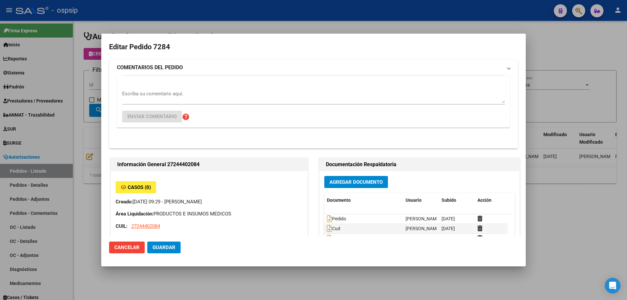
type input "[GEOGRAPHIC_DATA], PRESIDENTE DERQ, DINAMARCA 422"
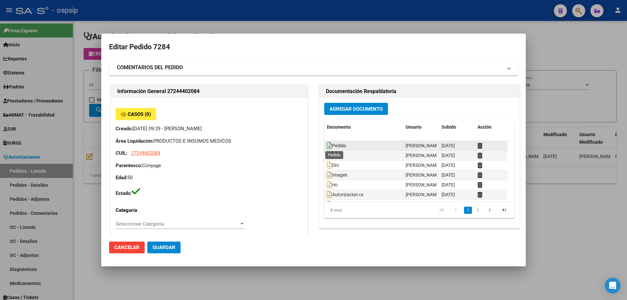
click at [327, 145] on icon at bounding box center [329, 145] width 5 height 7
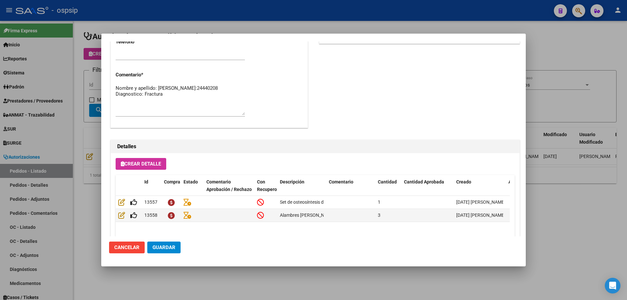
scroll to position [392, 0]
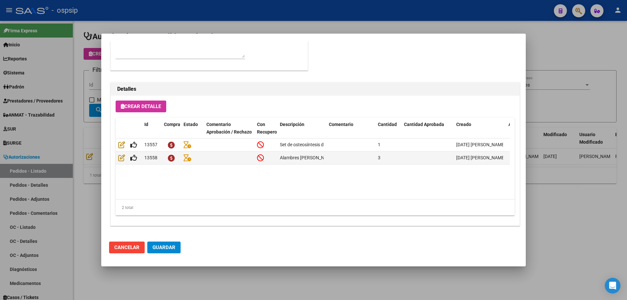
click at [51, 99] on div at bounding box center [313, 150] width 627 height 300
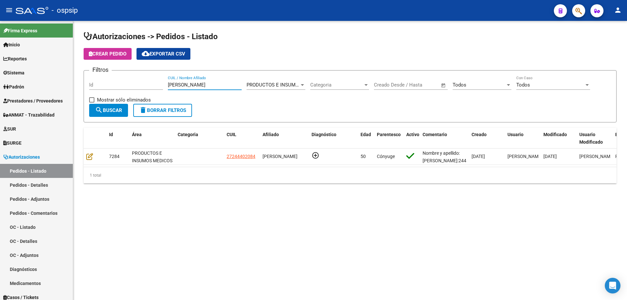
drag, startPoint x: 203, startPoint y: 83, endPoint x: 105, endPoint y: 77, distance: 97.9
click at [105, 77] on div "Filtros Id [PERSON_NAME] CUIL / Nombre Afiliado PRODUCTOS E INSUMOS MEDICOS Sel…" at bounding box center [350, 90] width 522 height 28
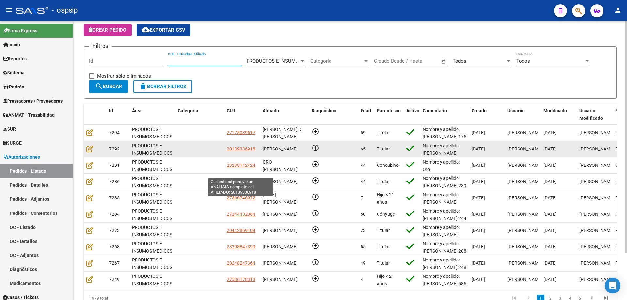
scroll to position [33, 0]
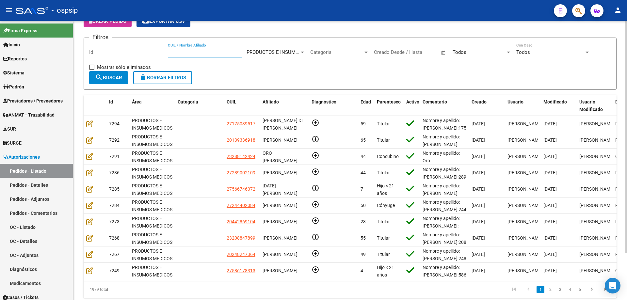
click at [186, 55] on input "CUIL / Nombre Afiliado" at bounding box center [205, 52] width 74 height 6
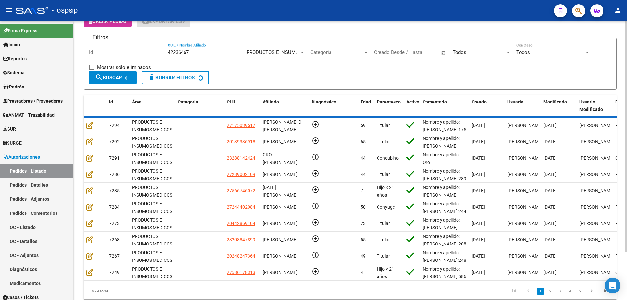
scroll to position [0, 0]
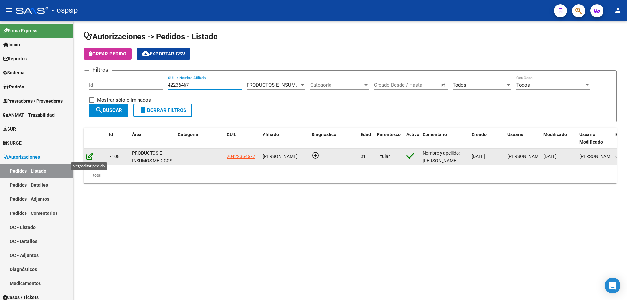
type input "42236467"
click at [88, 155] on icon at bounding box center [89, 156] width 7 height 7
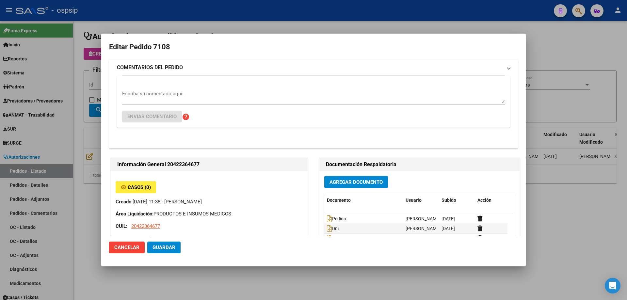
type input "Chubut, [PERSON_NAME], CBO [PERSON_NAME] 3412"
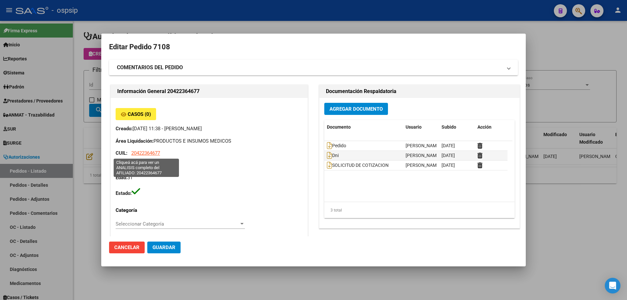
click at [149, 154] on span "20422364677" at bounding box center [145, 153] width 29 height 6
type textarea "20422364677"
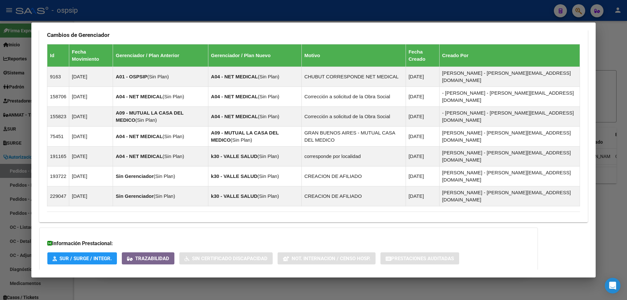
scroll to position [437, 0]
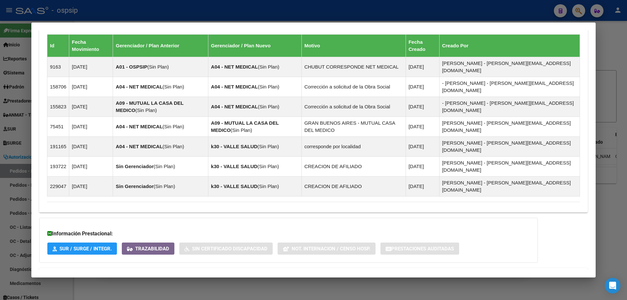
click at [90, 273] on span "Aportes y Contribuciones del Afiliado: 20422364677" at bounding box center [118, 276] width 123 height 6
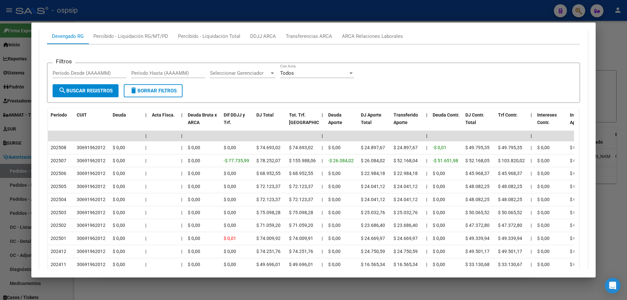
scroll to position [731, 0]
click at [9, 150] on div at bounding box center [313, 150] width 627 height 300
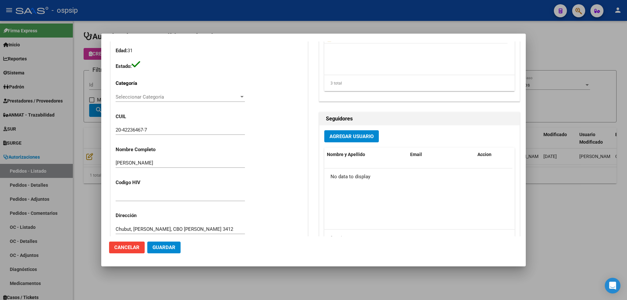
scroll to position [131, 0]
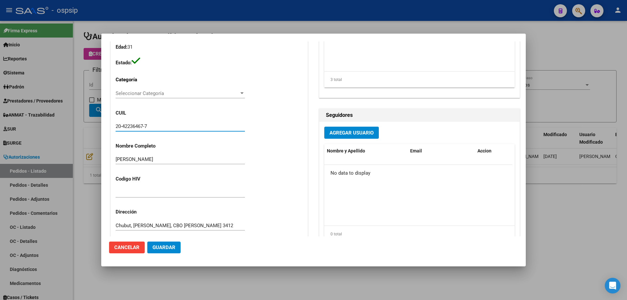
drag, startPoint x: 161, startPoint y: 126, endPoint x: 64, endPoint y: 131, distance: 97.5
click at [64, 131] on div "Editar Pedido 7108 COMENTARIOS DEL PEDIDO Escriba su comentario aquí. Enviar co…" at bounding box center [313, 150] width 627 height 300
drag, startPoint x: 129, startPoint y: 123, endPoint x: 125, endPoint y: 124, distance: 4.4
click at [125, 124] on input "20-42236467-7" at bounding box center [180, 126] width 129 height 6
drag, startPoint x: 152, startPoint y: 126, endPoint x: 93, endPoint y: 122, distance: 58.3
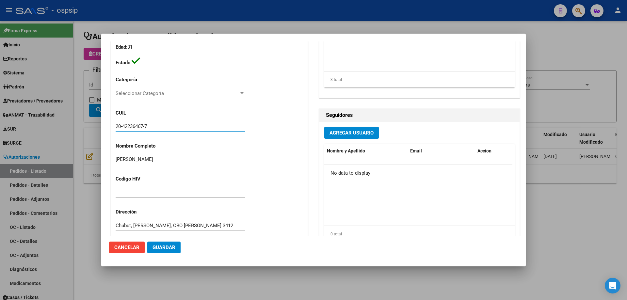
click at [93, 122] on div "Editar Pedido 7108 COMENTARIOS DEL PEDIDO Escriba su comentario aquí. Enviar co…" at bounding box center [313, 150] width 627 height 300
click at [59, 137] on div at bounding box center [313, 150] width 627 height 300
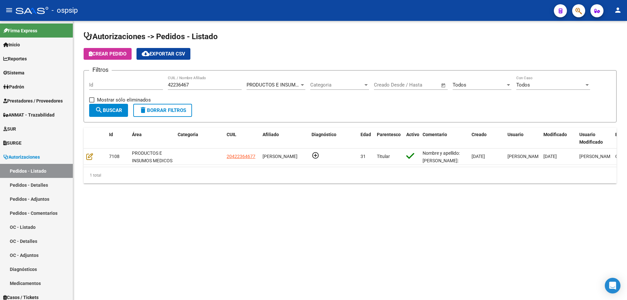
click at [128, 60] on app-list-header "Autorizaciones -> Pedidos - Listado Crear Pedido cloud_download Exportar CSV Fi…" at bounding box center [350, 76] width 533 height 91
click at [126, 56] on span "Crear Pedido" at bounding box center [108, 54] width 38 height 6
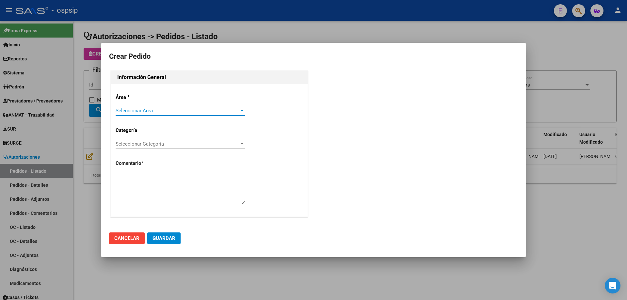
click at [158, 110] on span "Seleccionar Área" at bounding box center [177, 111] width 123 height 6
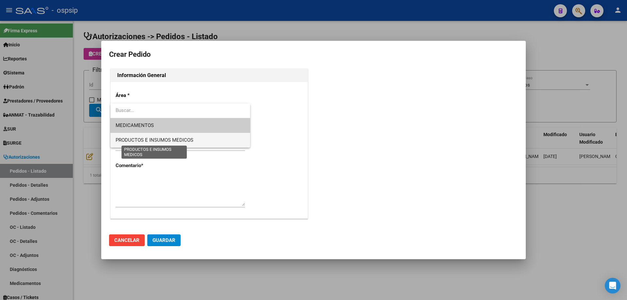
click at [155, 139] on span "PRODUCTOS E INSUMOS MEDICOS" at bounding box center [155, 140] width 78 height 6
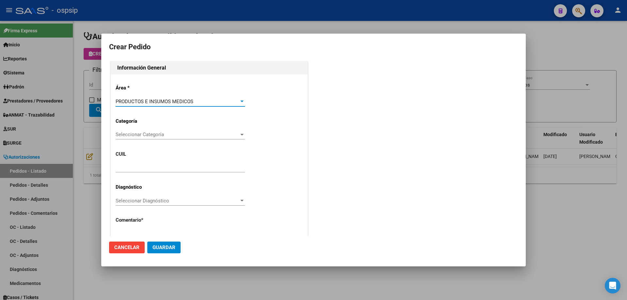
click at [150, 138] on div "Seleccionar Categoría Seleccionar Categoría" at bounding box center [180, 135] width 129 height 10
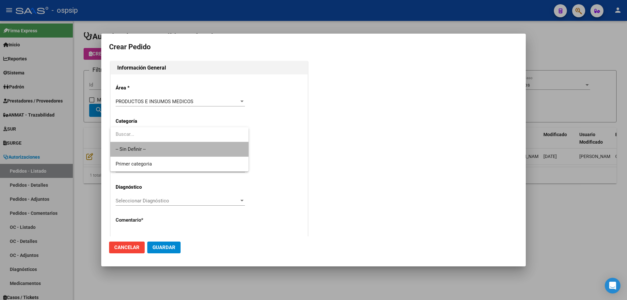
click at [150, 150] on span "-- Sin Definir --" at bounding box center [180, 149] width 128 height 15
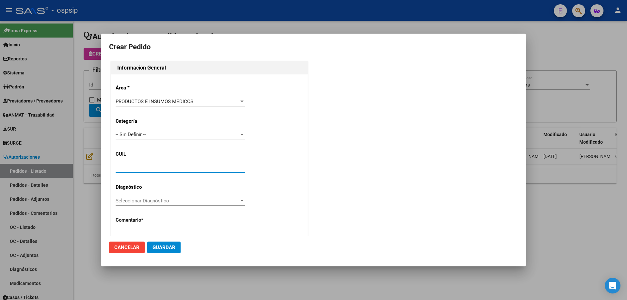
paste input "20-42236467-7"
type input "20-42236467-7"
type input "[PERSON_NAME]"
type input "CHUBUT, [PERSON_NAME], CBO [PERSON_NAME] 3412"
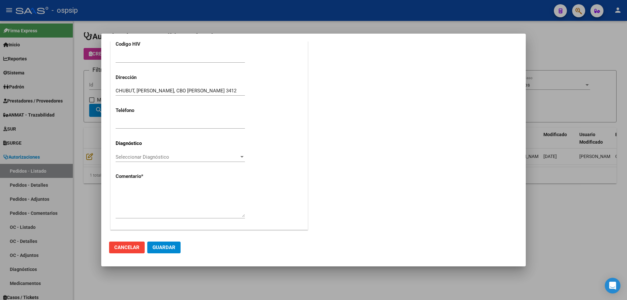
scroll to position [180, 0]
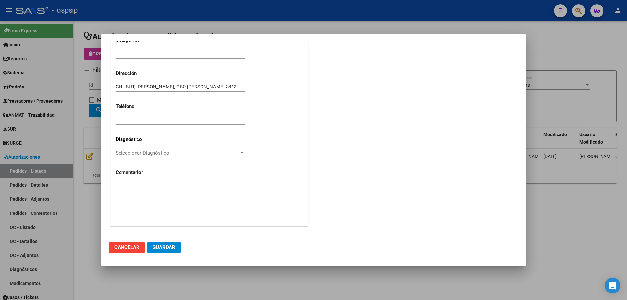
type input "20-42236467-7"
click at [155, 186] on textarea at bounding box center [180, 198] width 129 height 31
type textarea "n"
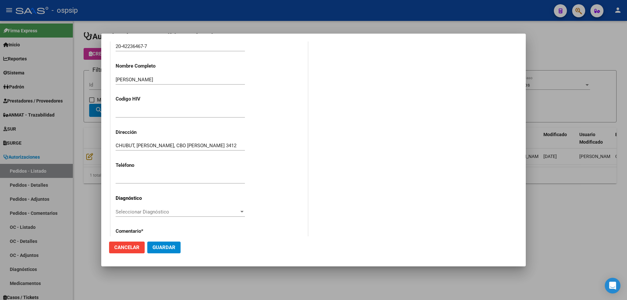
scroll to position [115, 0]
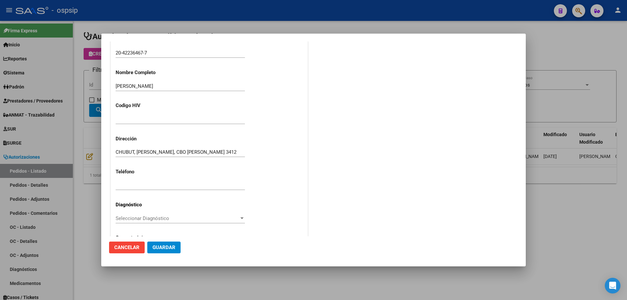
click at [135, 52] on input "20-42236467-7" at bounding box center [180, 53] width 129 height 6
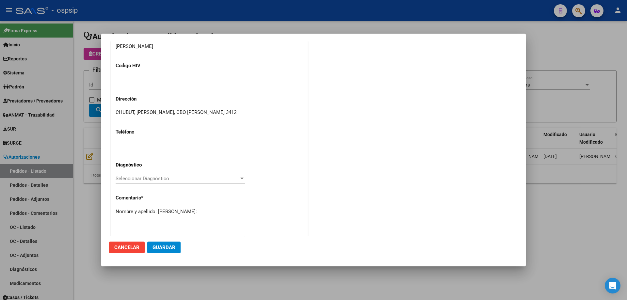
scroll to position [180, 0]
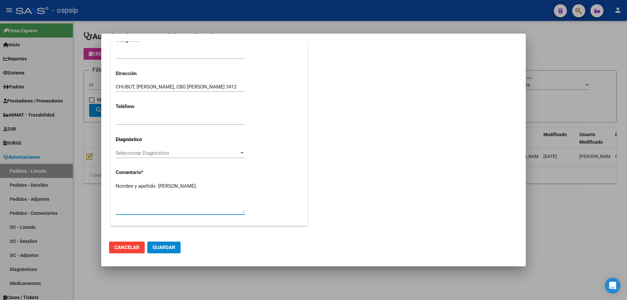
click at [132, 194] on textarea "Nombre y apellido: [PERSON_NAME]:" at bounding box center [180, 198] width 129 height 31
paste textarea "42236467"
type textarea "Nombre y apellido: [PERSON_NAME]:42236467"
click at [172, 245] on span "Guardar" at bounding box center [164, 248] width 23 height 6
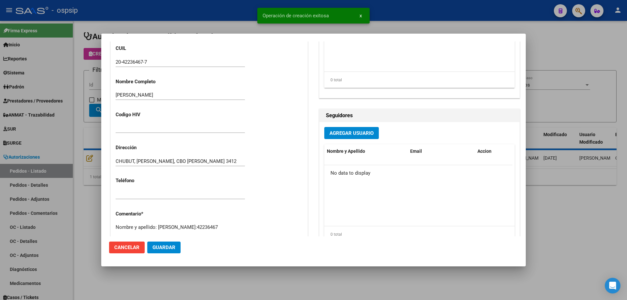
scroll to position [204, 0]
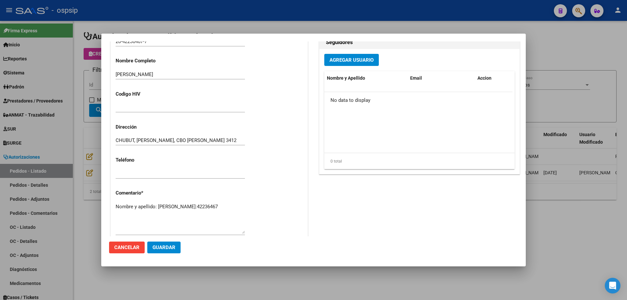
click at [192, 219] on textarea "Nombre y apellido: [PERSON_NAME]:42236467" at bounding box center [180, 218] width 129 height 31
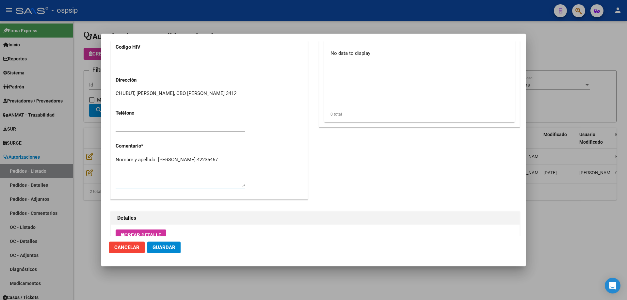
scroll to position [261, 0]
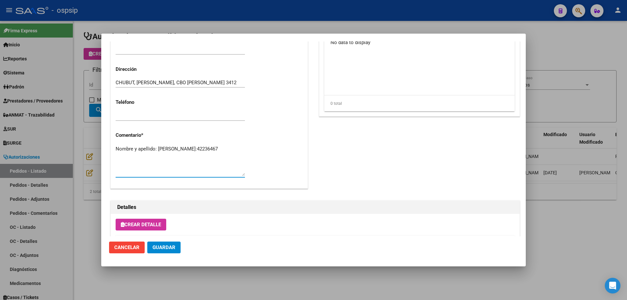
click at [145, 228] on button "Crear Detalle" at bounding box center [141, 225] width 51 height 12
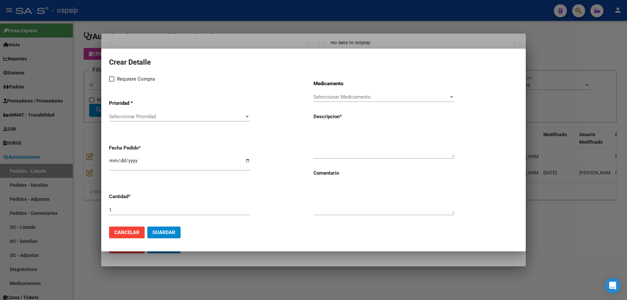
click at [159, 116] on span "Seleccionar Prioridad" at bounding box center [176, 117] width 135 height 6
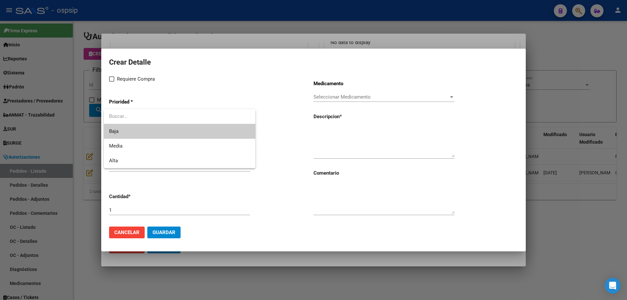
click at [146, 170] on div at bounding box center [313, 150] width 627 height 300
click at [146, 168] on input "[DATE]" at bounding box center [179, 164] width 141 height 10
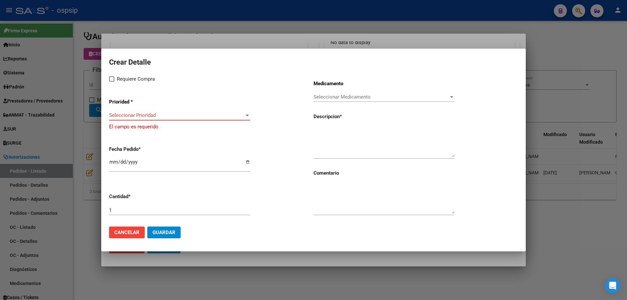
click at [155, 117] on span "Seleccionar Prioridad" at bounding box center [176, 115] width 135 height 6
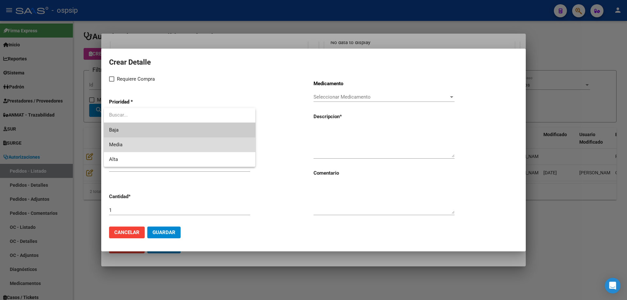
click at [147, 151] on span "Media" at bounding box center [179, 145] width 141 height 15
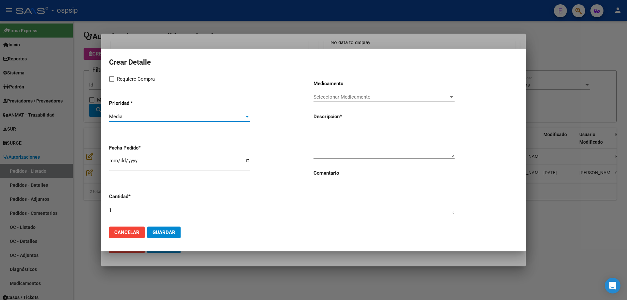
click at [152, 112] on div "Media Seleccionar Prioridad" at bounding box center [179, 117] width 141 height 10
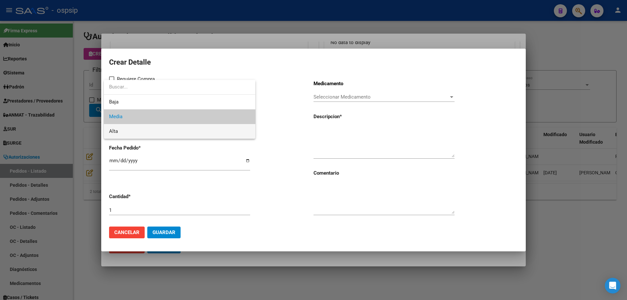
click at [142, 133] on span "Alta" at bounding box center [179, 131] width 141 height 15
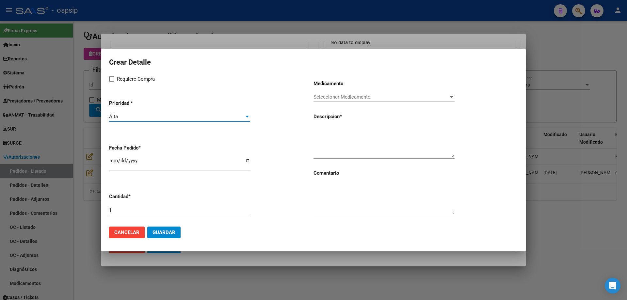
click at [111, 73] on div "Crear Detalle Requiere Compra Prioridad * Alta Seleccionar Prioridad Fecha Pedi…" at bounding box center [313, 138] width 409 height 165
click at [116, 80] on label "Requiere Compra" at bounding box center [132, 79] width 46 height 8
click at [112, 82] on input "Requiere Compra" at bounding box center [111, 82] width 0 height 0
checkbox input "true"
click at [110, 162] on input "[DATE]" at bounding box center [179, 163] width 141 height 10
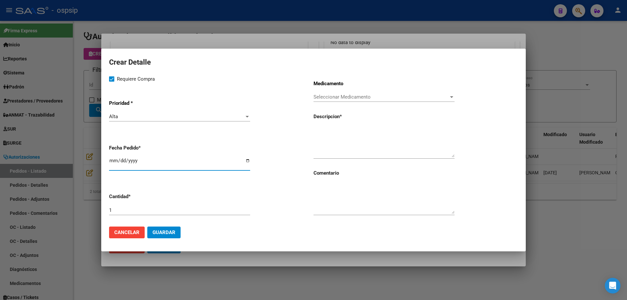
type input "[DATE]"
click at [335, 135] on textarea at bounding box center [384, 142] width 141 height 31
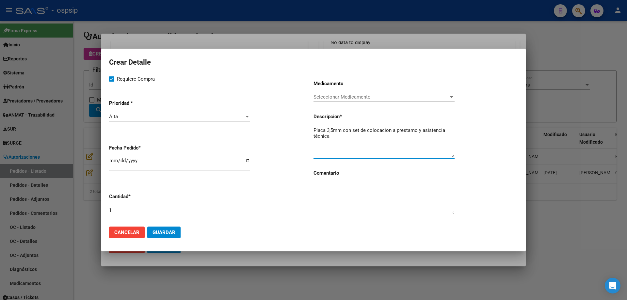
drag, startPoint x: 370, startPoint y: 134, endPoint x: 372, endPoint y: 128, distance: 6.3
type textarea "Placa 3,5mm con set de colocación a préstamo y asistencia técnica"
click at [323, 95] on span "Seleccionar Medicamento" at bounding box center [381, 97] width 135 height 6
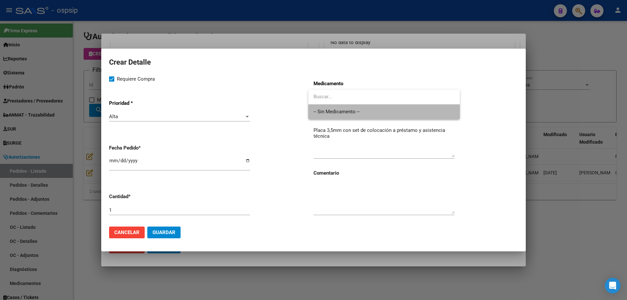
click at [322, 106] on span "-- Sin Medicamento --" at bounding box center [384, 112] width 141 height 15
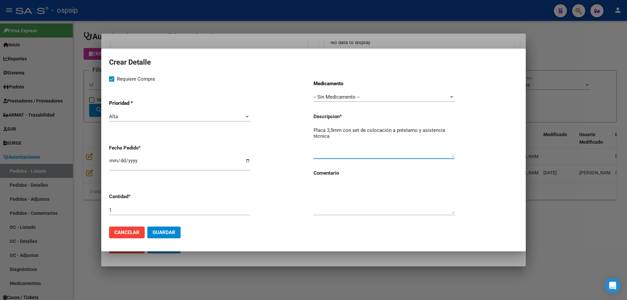
click at [338, 136] on textarea "Placa 3,5mm con set de colocación a préstamo y asistencia técnica" at bounding box center [384, 142] width 141 height 31
click at [174, 231] on span "Guardar" at bounding box center [164, 233] width 23 height 6
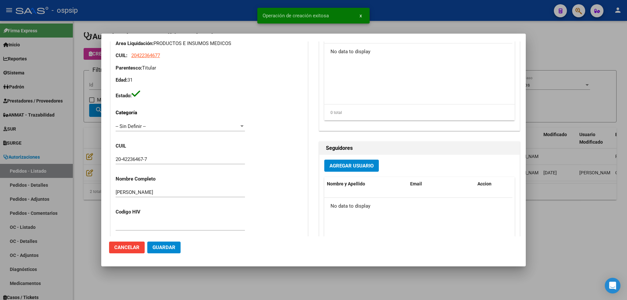
scroll to position [65, 0]
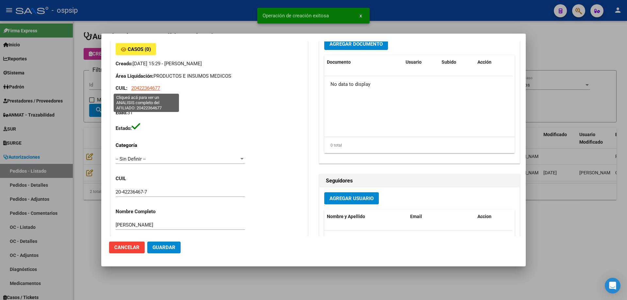
click at [157, 90] on span "20422364677" at bounding box center [145, 88] width 29 height 6
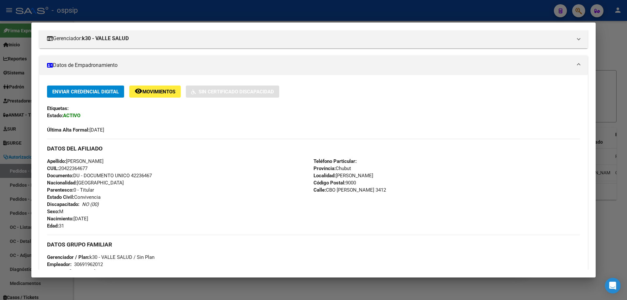
scroll to position [163, 0]
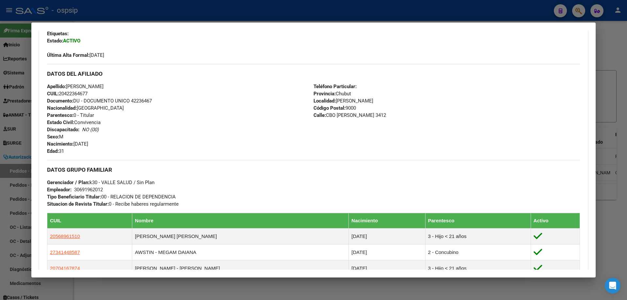
click at [11, 151] on div at bounding box center [313, 150] width 627 height 300
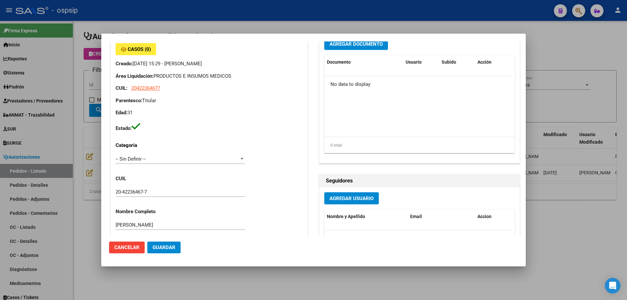
scroll to position [261, 0]
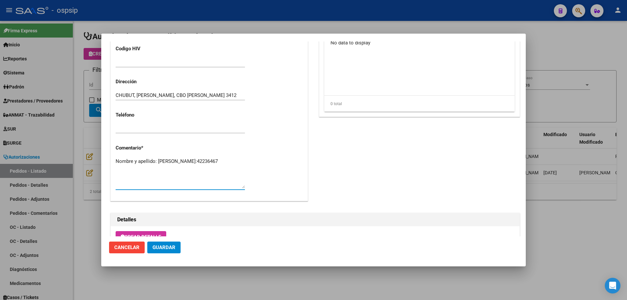
click at [192, 170] on textarea "Nombre y apellido: [PERSON_NAME]:42236467" at bounding box center [180, 173] width 129 height 31
type textarea "Nombre y apellido: [PERSON_NAME]:42236467 Titular, faltan estudios con imagenes…"
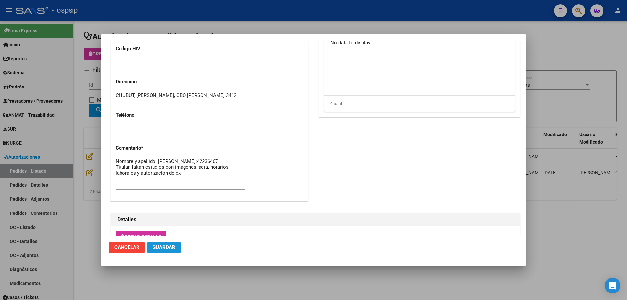
click at [157, 248] on span "Guardar" at bounding box center [164, 248] width 23 height 6
click at [58, 135] on div at bounding box center [313, 150] width 627 height 300
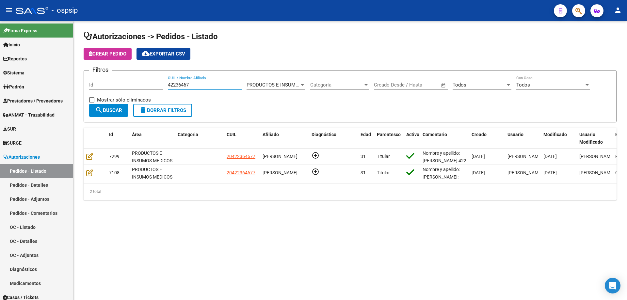
drag, startPoint x: 196, startPoint y: 85, endPoint x: 118, endPoint y: 78, distance: 78.1
click at [118, 78] on div "Filtros Id 42236467 CUIL / Nombre Afiliado PRODUCTOS E INSUMOS MEDICOS Seleccio…" at bounding box center [350, 90] width 522 height 28
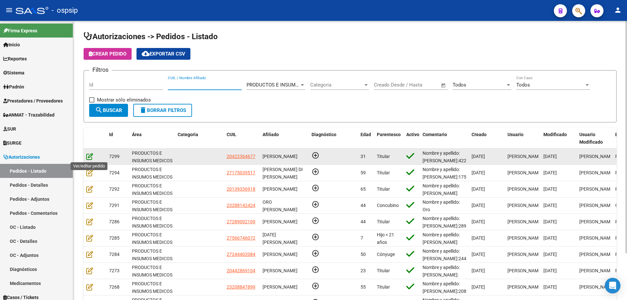
click at [92, 155] on icon at bounding box center [89, 156] width 7 height 7
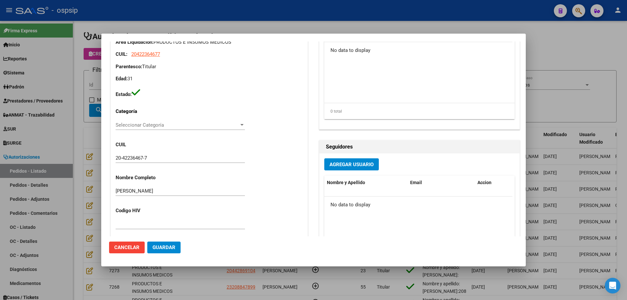
type input "Chubut, [PERSON_NAME], CBO [PERSON_NAME] 3412"
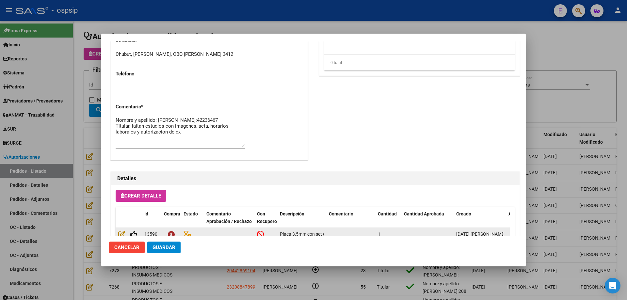
scroll to position [294, 0]
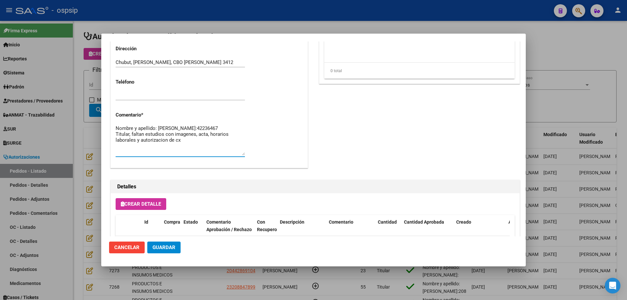
click at [222, 145] on textarea "Nombre y apellido: [PERSON_NAME]:42236467 Titular, faltan estudios con imagenes…" at bounding box center [180, 140] width 129 height 31
click at [190, 131] on textarea "Nombre y apellido: [PERSON_NAME]:42236467 Titular, faltan estudios con imagenes…" at bounding box center [180, 140] width 129 height 31
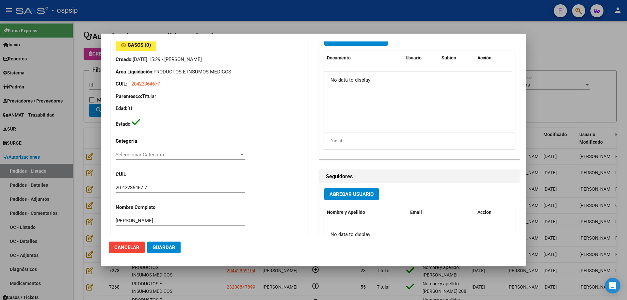
scroll to position [33, 0]
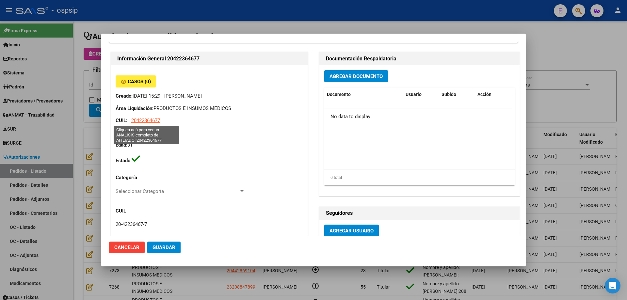
click at [157, 122] on span "20422364677" at bounding box center [145, 121] width 29 height 6
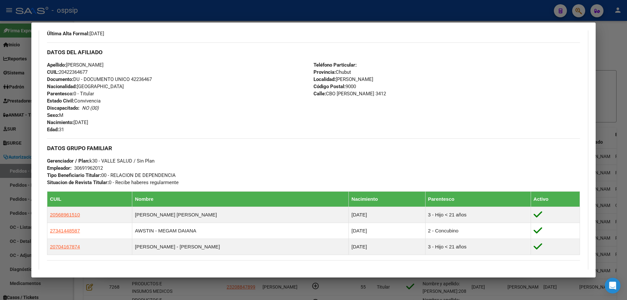
scroll to position [196, 0]
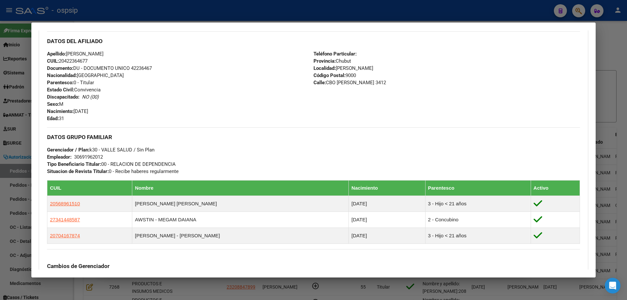
click at [26, 153] on div at bounding box center [313, 150] width 627 height 300
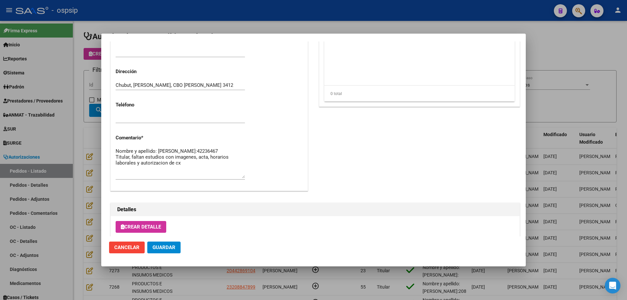
scroll to position [294, 0]
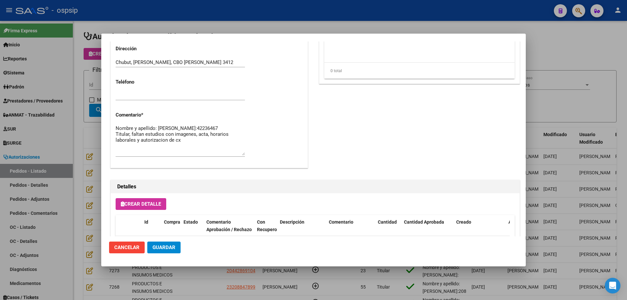
click at [176, 243] on button "Guardar" at bounding box center [163, 248] width 33 height 12
click at [88, 96] on div at bounding box center [313, 150] width 627 height 300
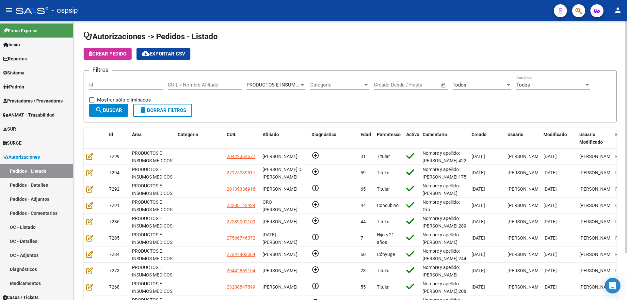
click at [185, 82] on div "CUIL / Nombre Afiliado" at bounding box center [205, 83] width 74 height 14
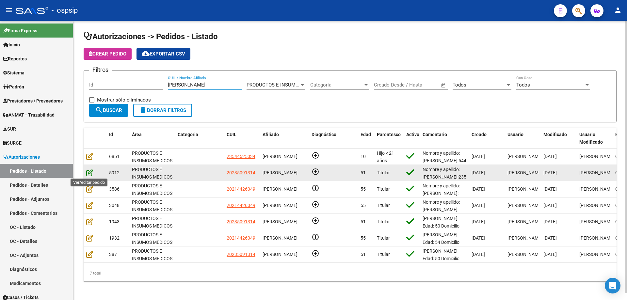
type input "[PERSON_NAME]"
click at [90, 174] on icon at bounding box center [89, 172] width 7 height 7
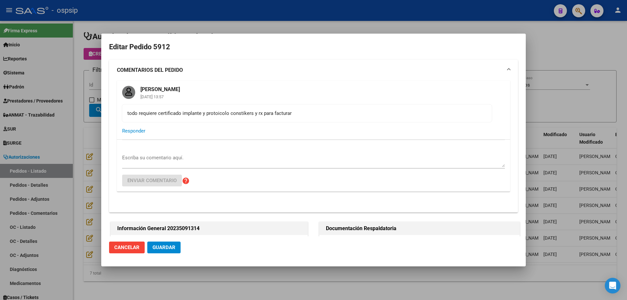
type input "[GEOGRAPHIC_DATA][PERSON_NAME], [PERSON_NAME], [GEOGRAPHIC_DATA] 159"
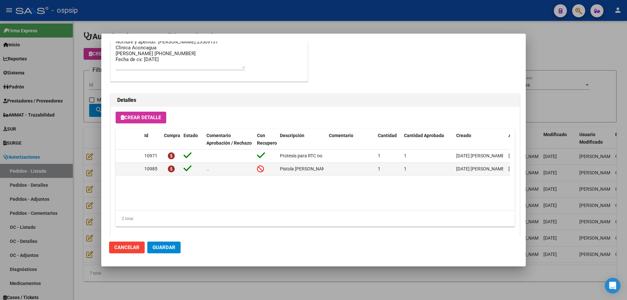
scroll to position [529, 0]
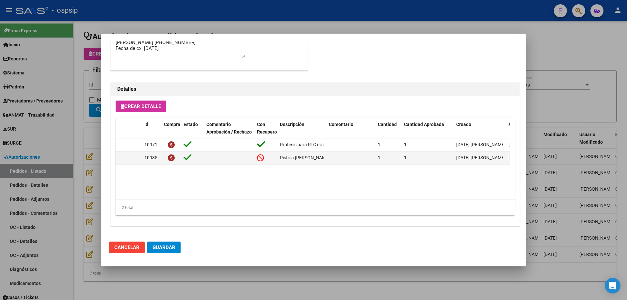
click at [427, 31] on div at bounding box center [313, 150] width 627 height 300
